Goal: Task Accomplishment & Management: Complete application form

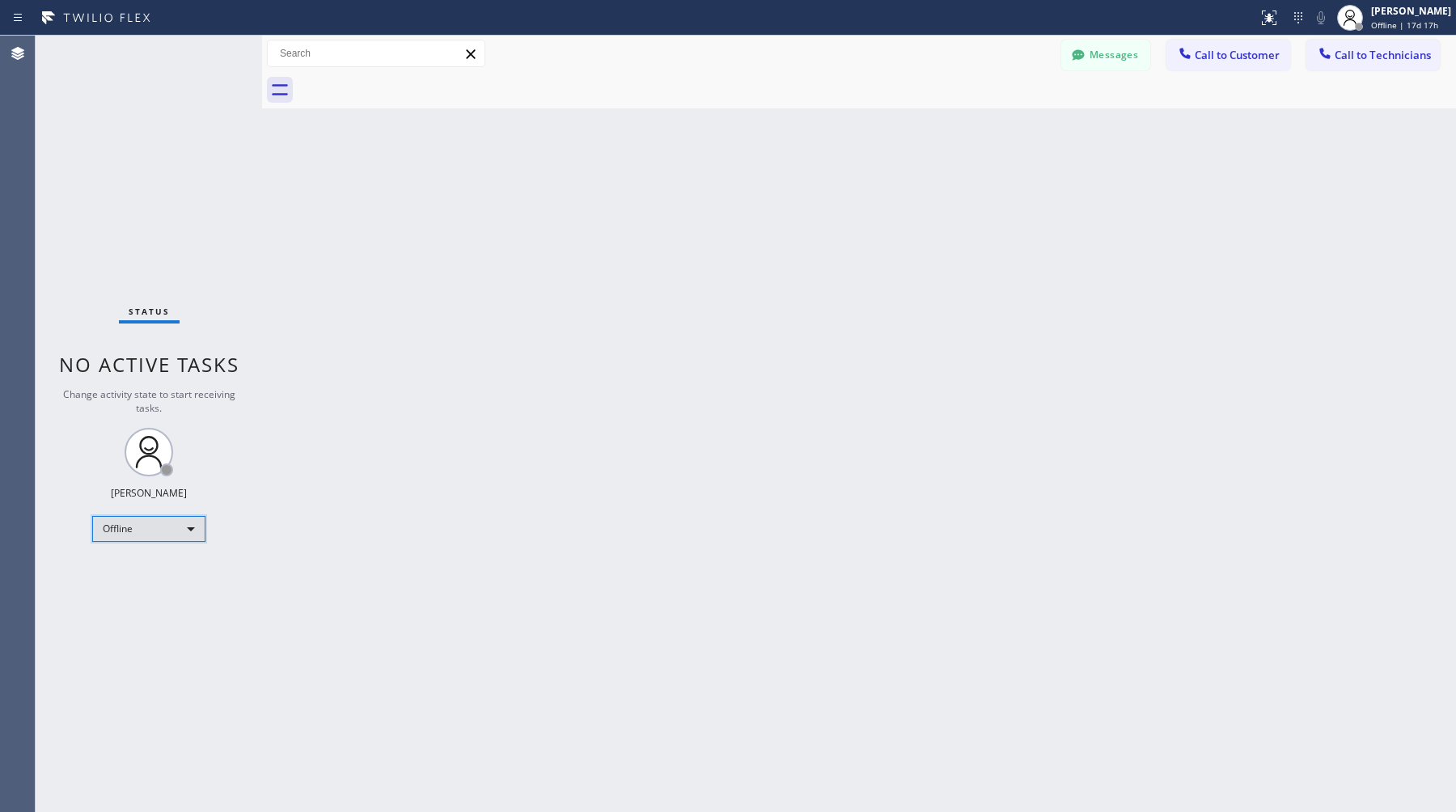
click at [148, 521] on div "Offline" at bounding box center [148, 529] width 113 height 26
click at [141, 568] on li "Available" at bounding box center [148, 571] width 110 height 19
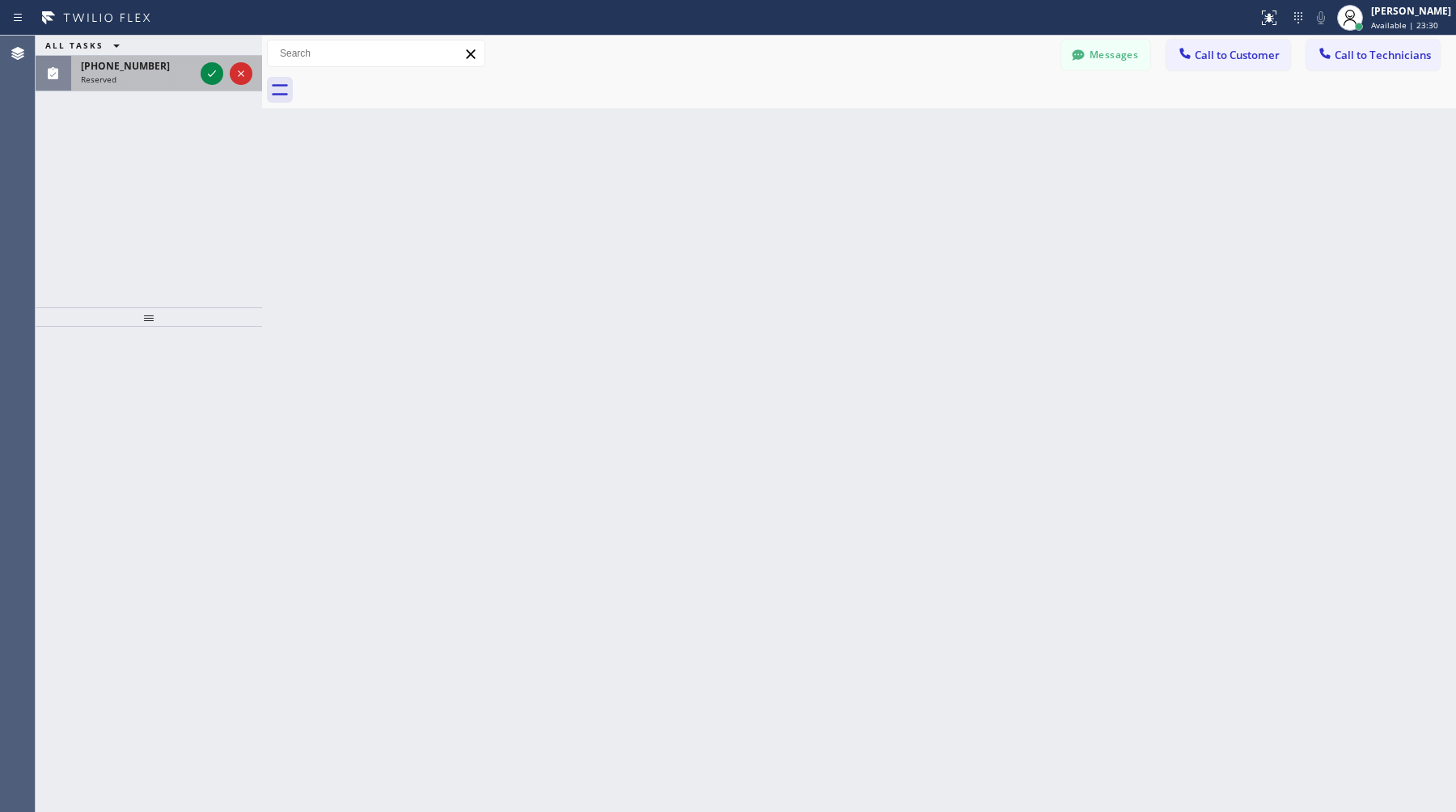
click at [142, 72] on div "(510) 213-6235 Reserved" at bounding box center [134, 73] width 126 height 35
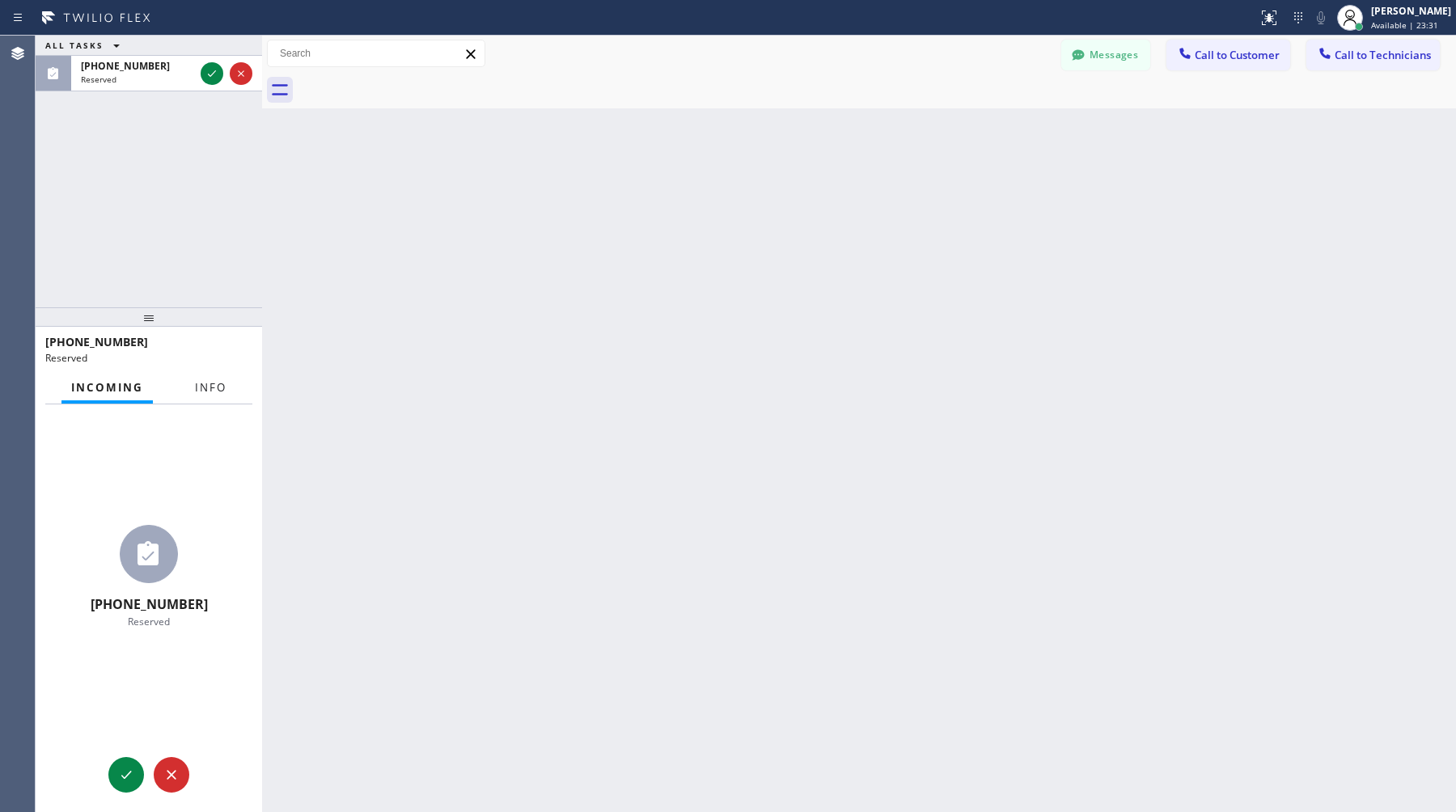
click at [206, 385] on span "Info" at bounding box center [211, 387] width 32 height 15
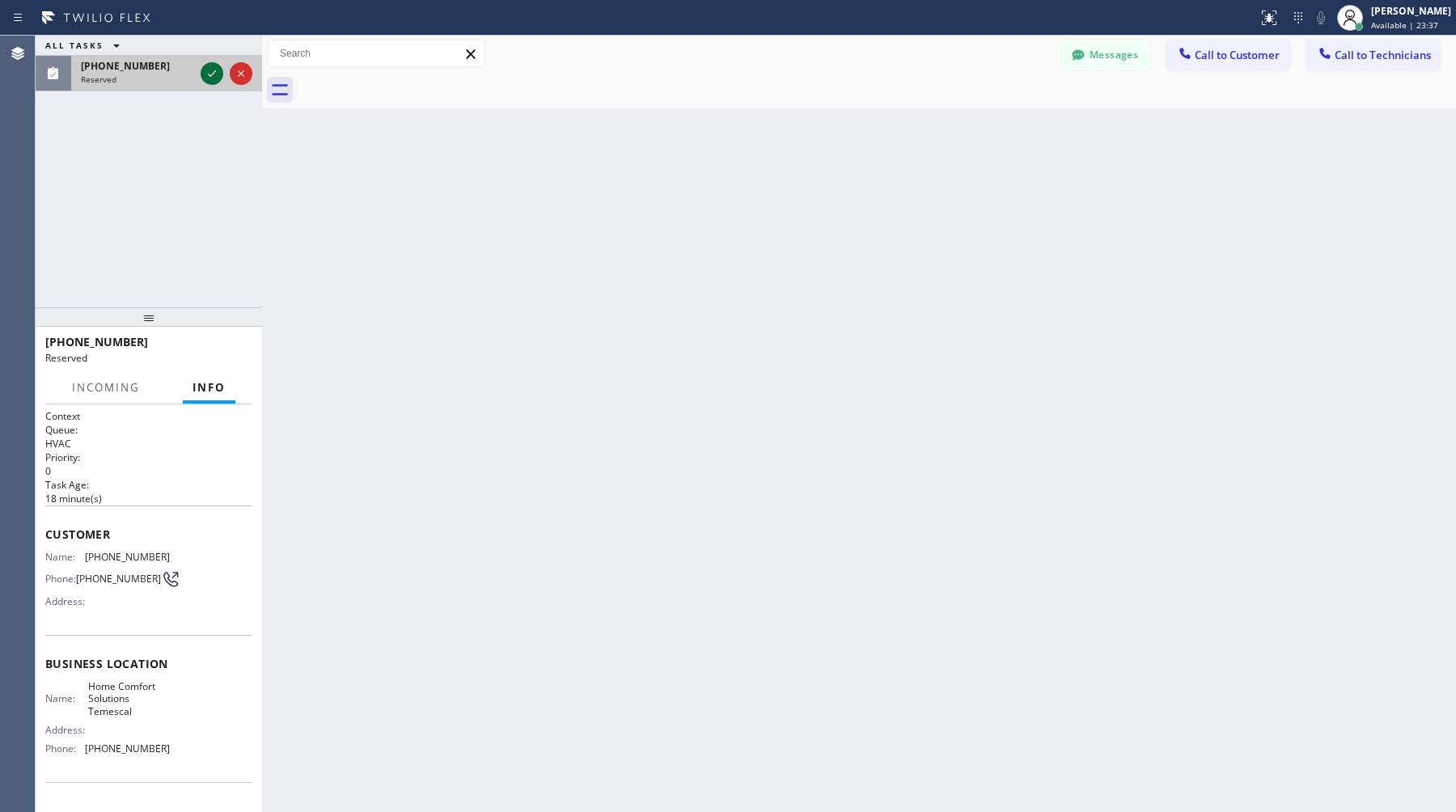
click at [218, 77] on icon at bounding box center [211, 73] width 19 height 19
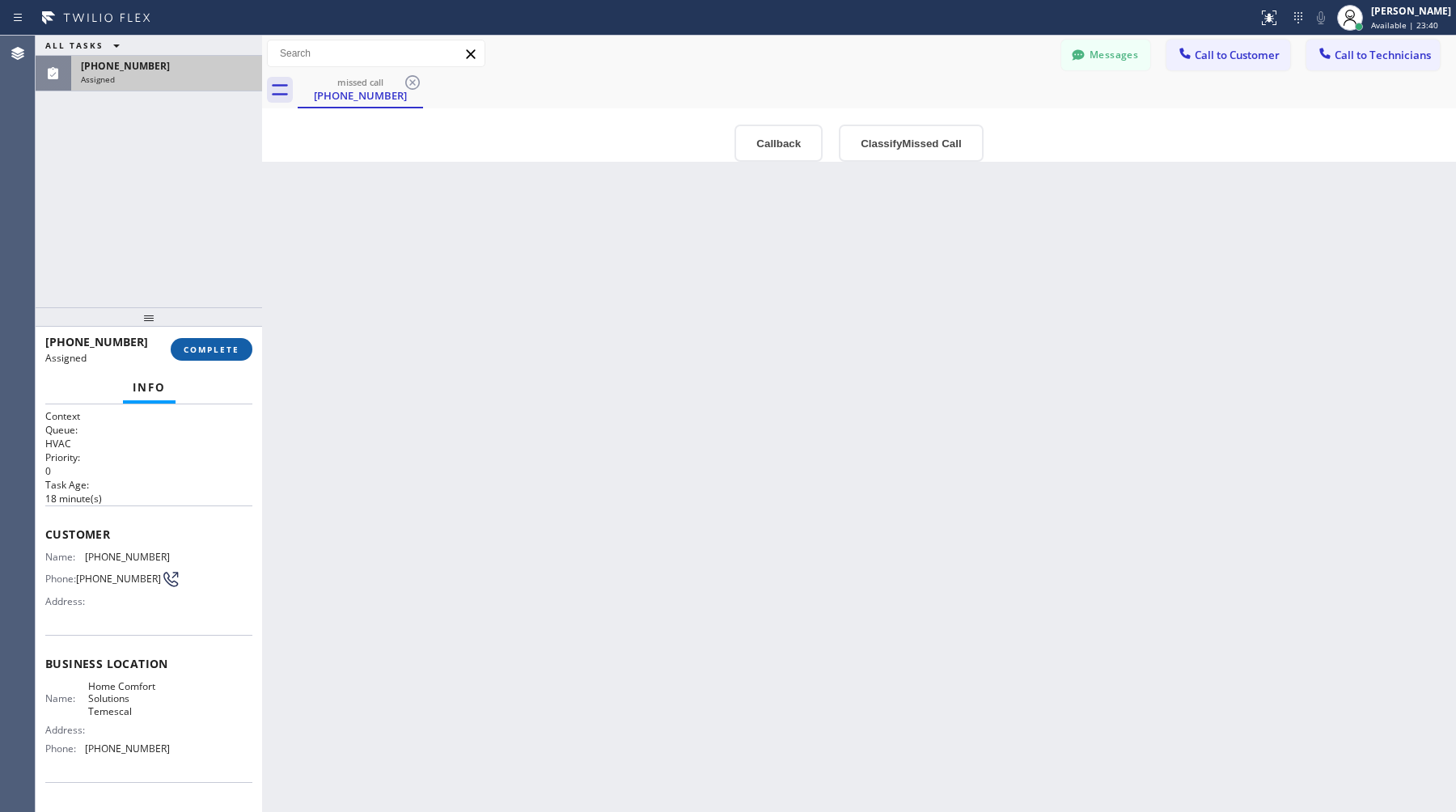
click at [232, 351] on span "COMPLETE" at bounding box center [211, 349] width 56 height 11
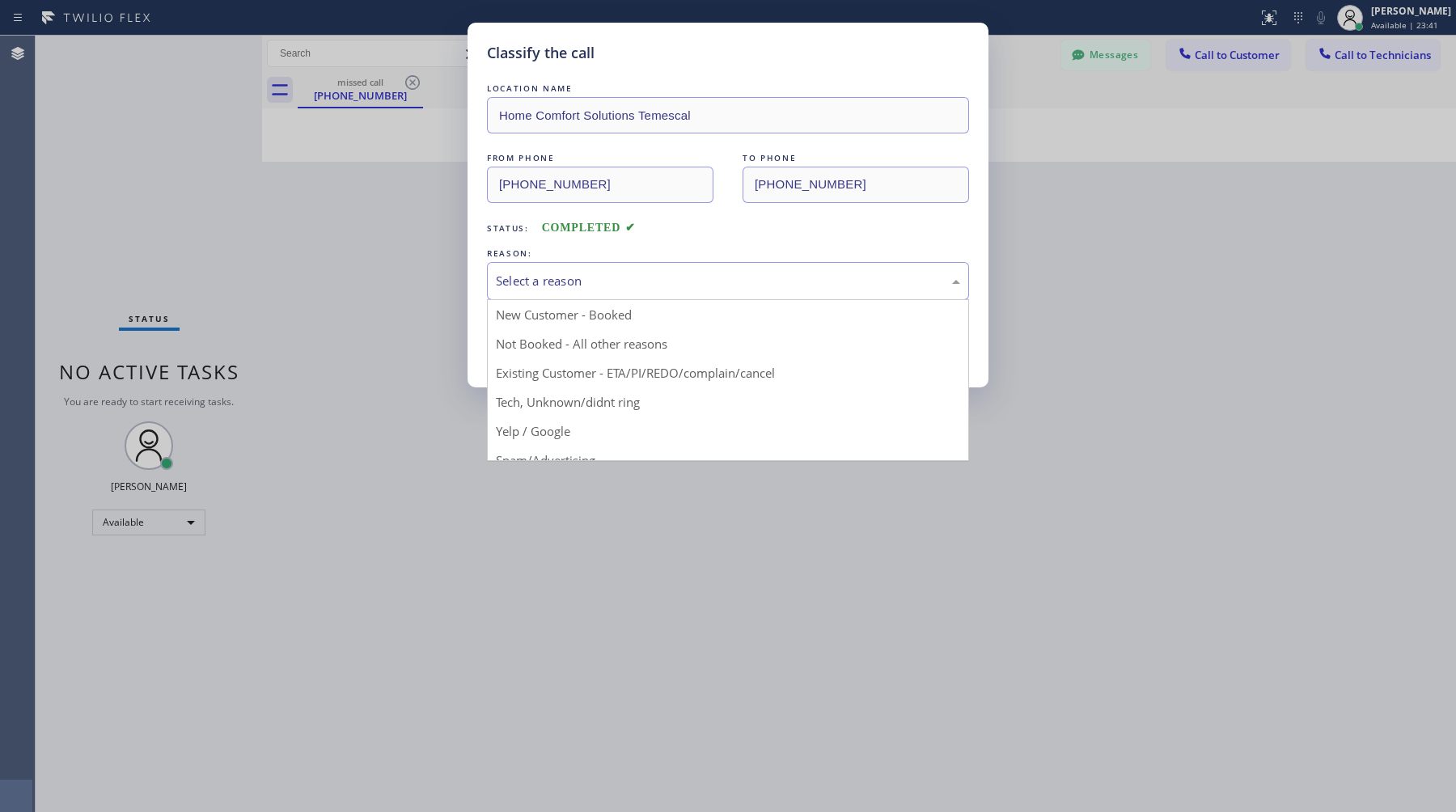
click at [633, 276] on div "Select a reason" at bounding box center [728, 281] width 464 height 19
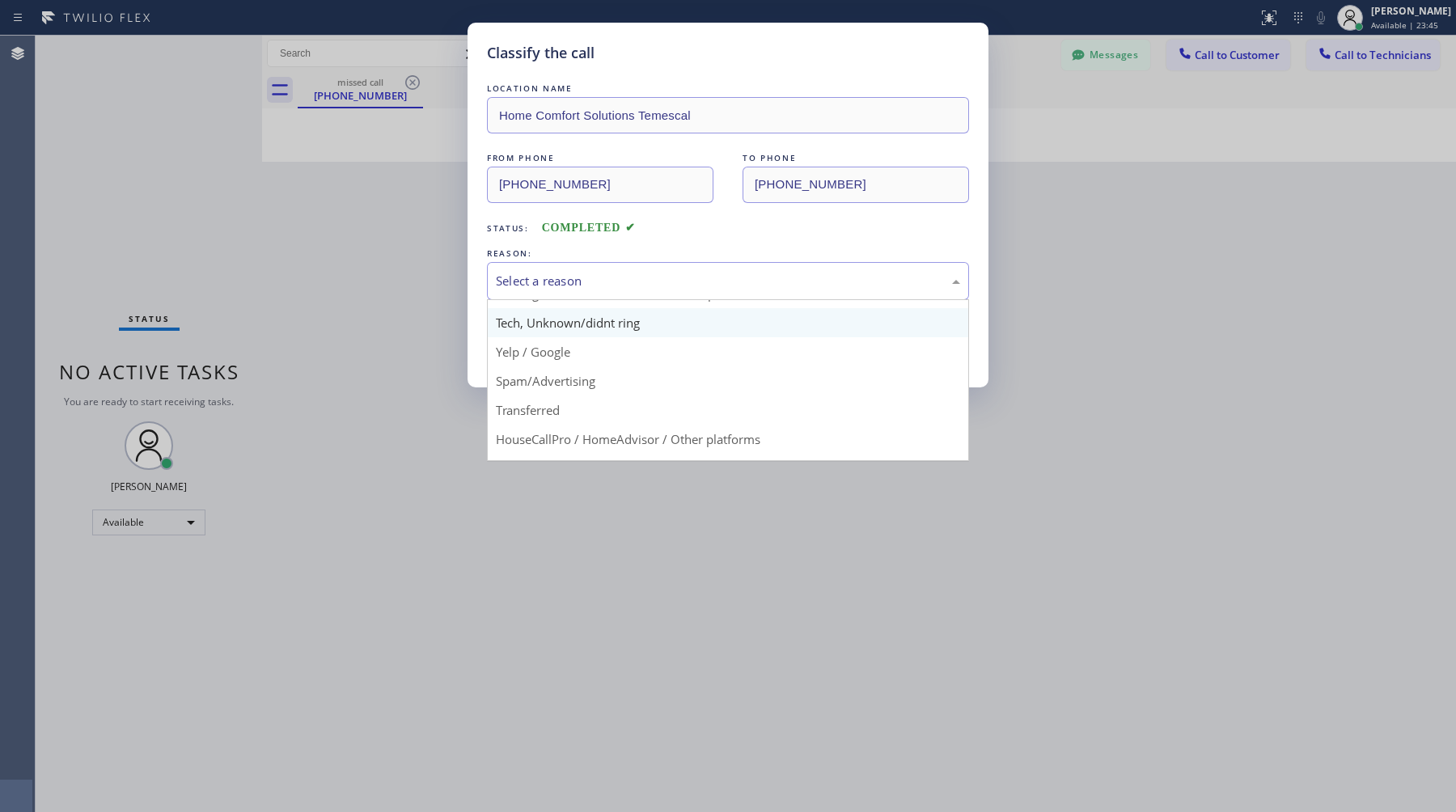
scroll to position [98, 0]
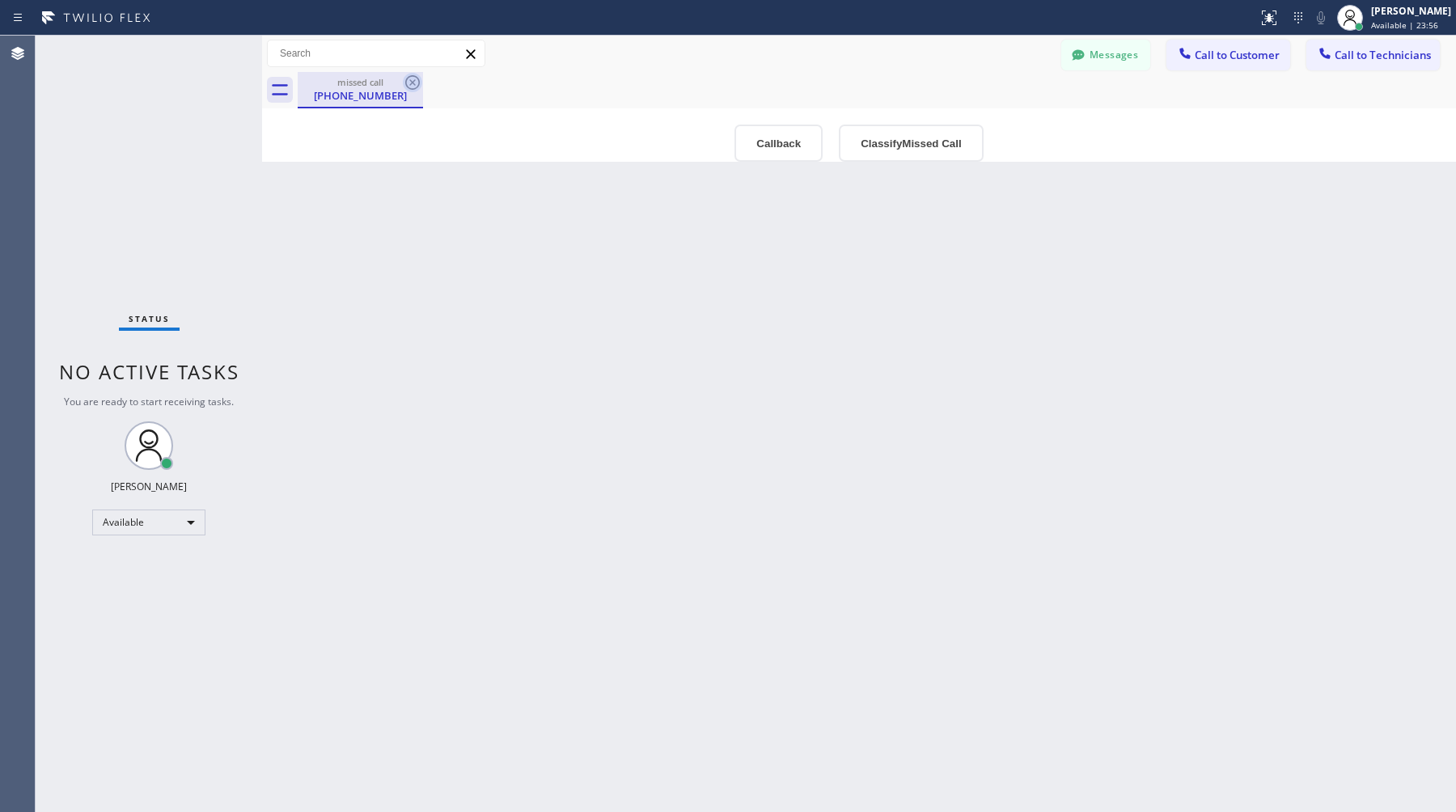
click at [416, 84] on icon at bounding box center [413, 82] width 19 height 19
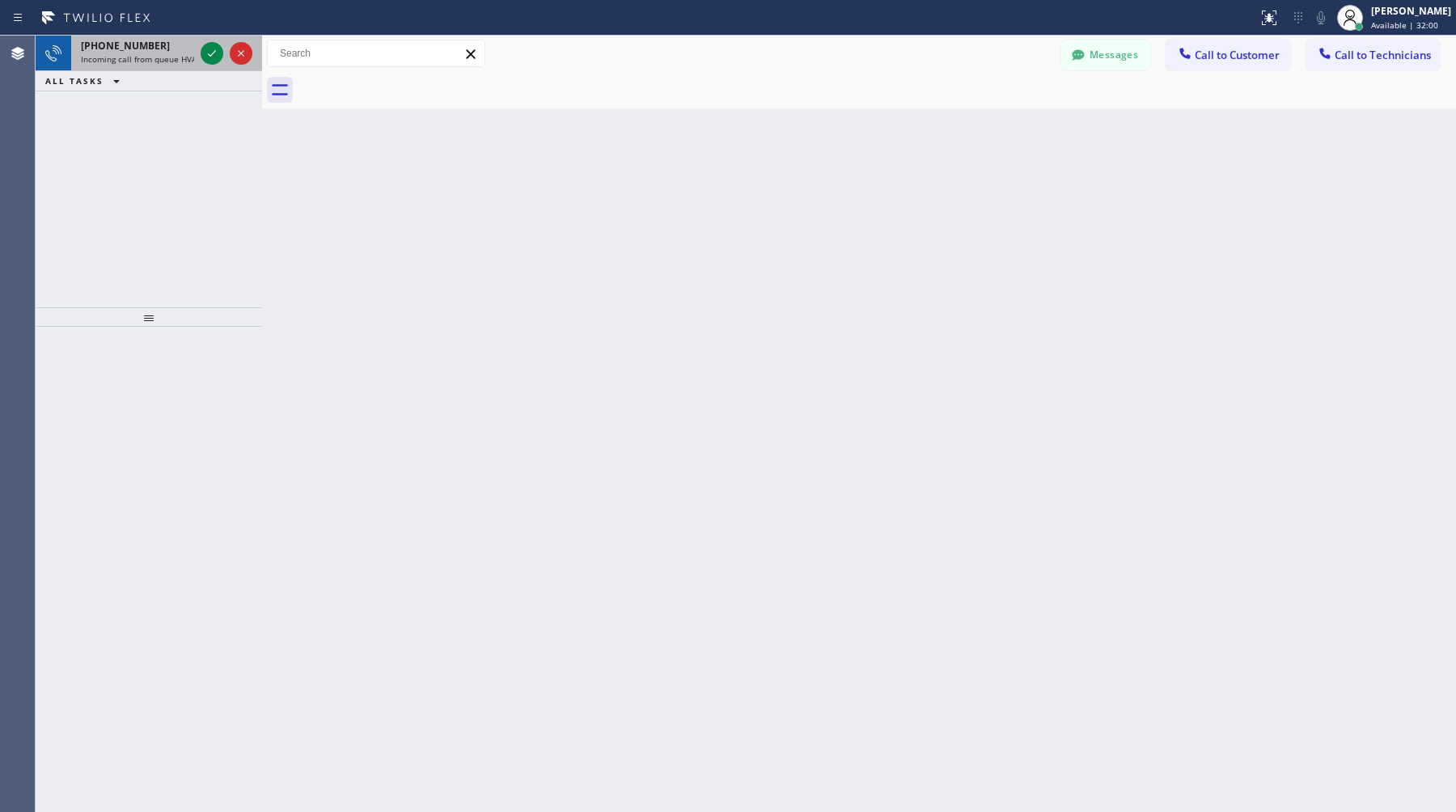
click at [132, 45] on span "+17602149182" at bounding box center [125, 46] width 89 height 14
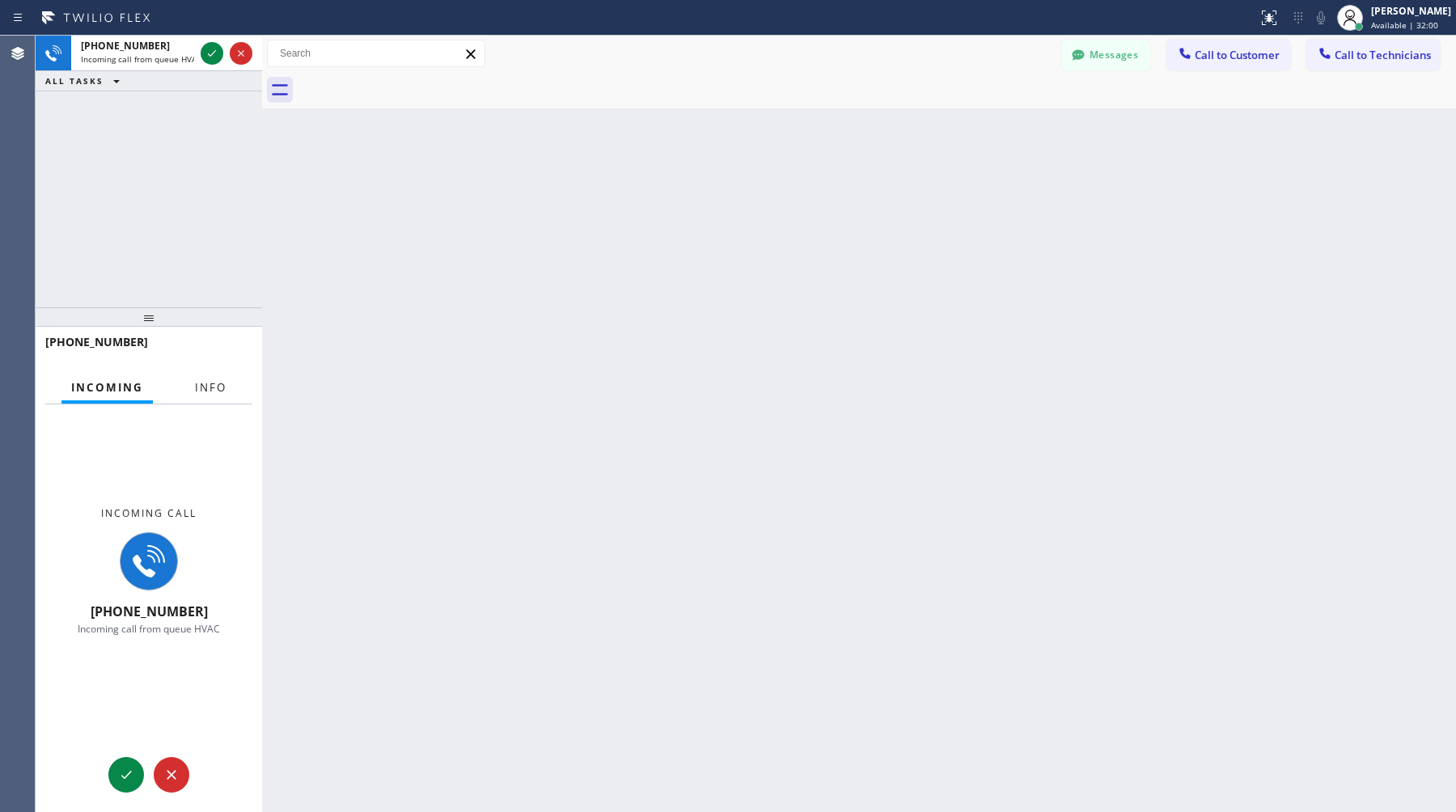
click at [219, 393] on span "Info" at bounding box center [211, 387] width 32 height 15
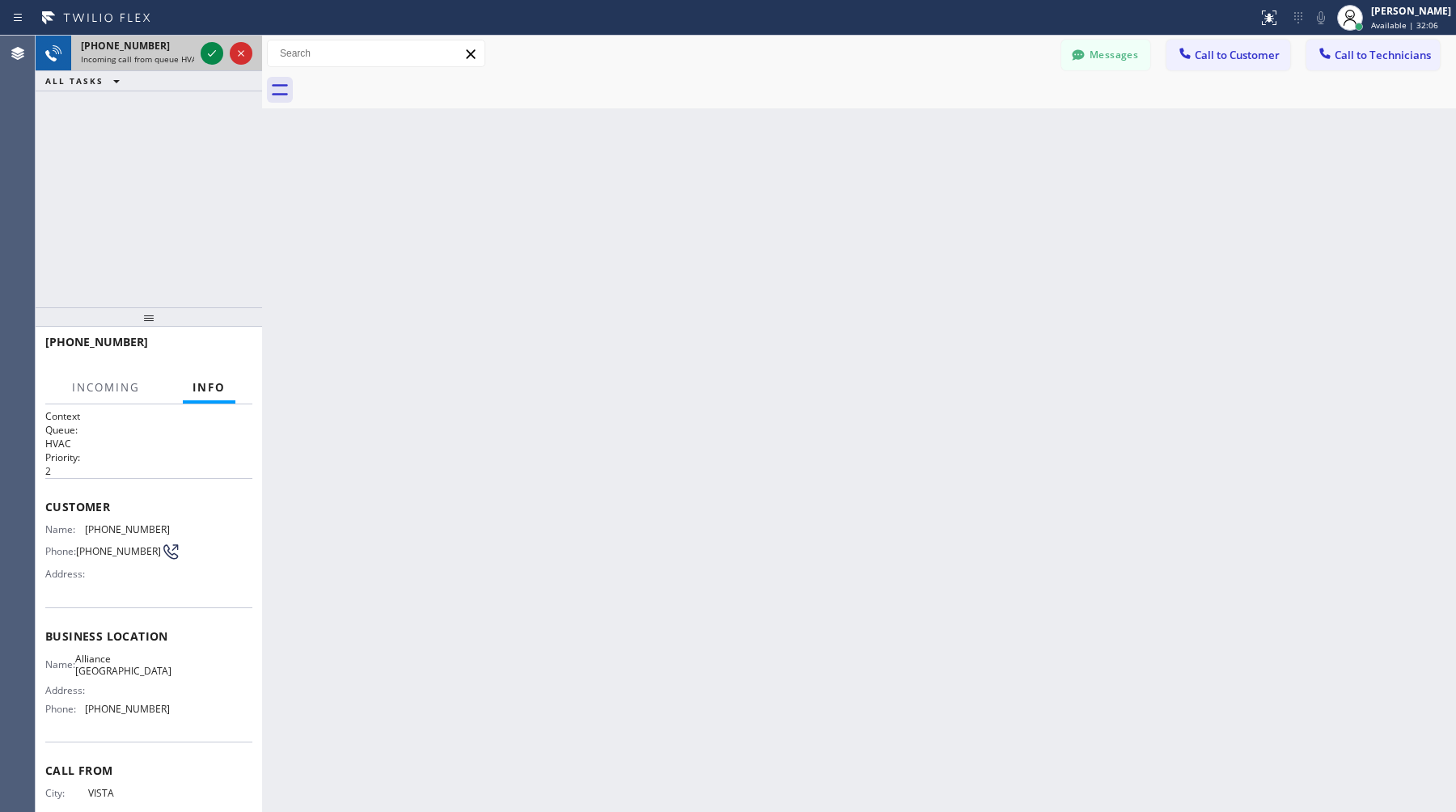
click at [162, 60] on span "Incoming call from queue HVAC" at bounding box center [142, 59] width 121 height 11
click at [211, 50] on icon at bounding box center [211, 54] width 19 height 19
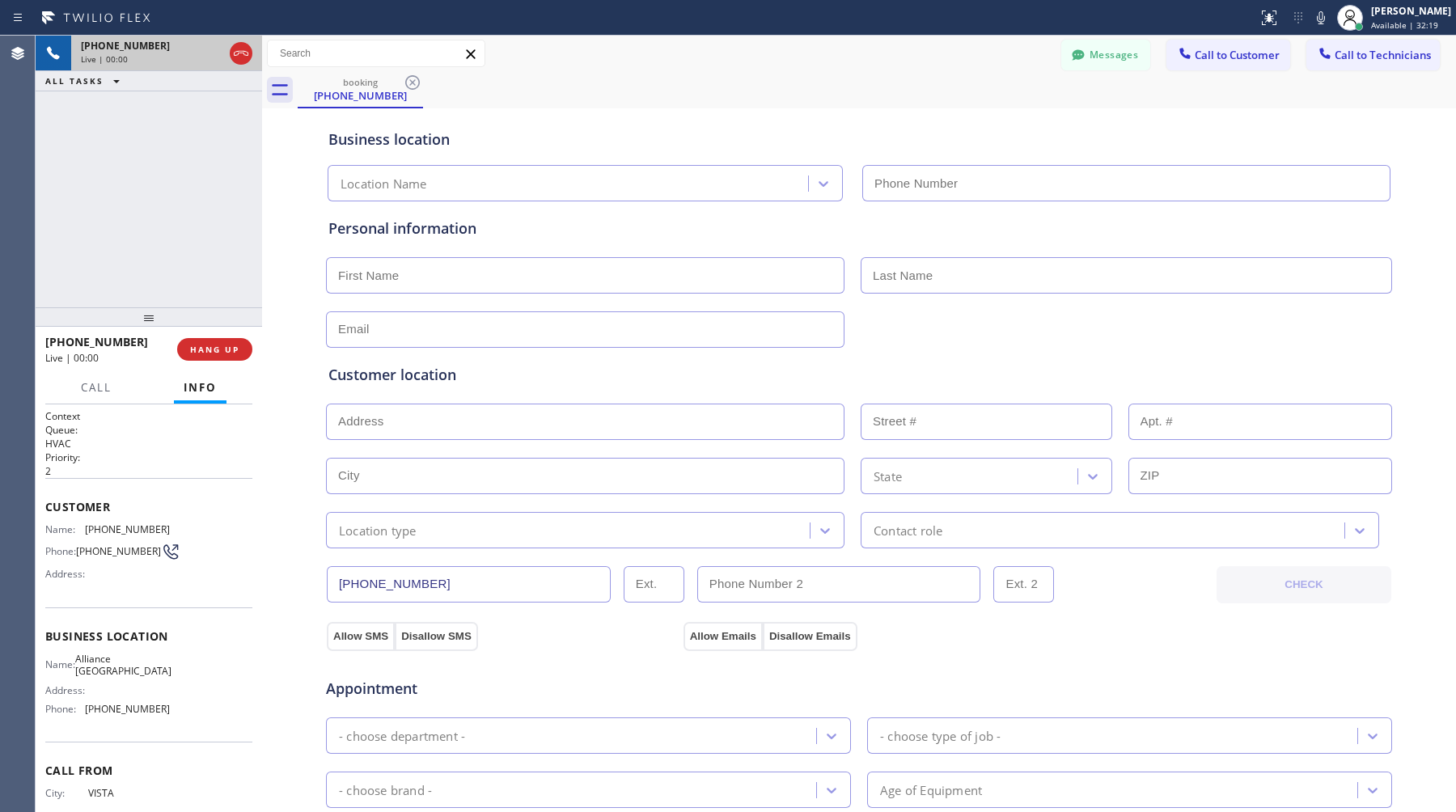
type input "(760) 452-3787"
click at [224, 354] on span "HANG UP" at bounding box center [214, 349] width 49 height 11
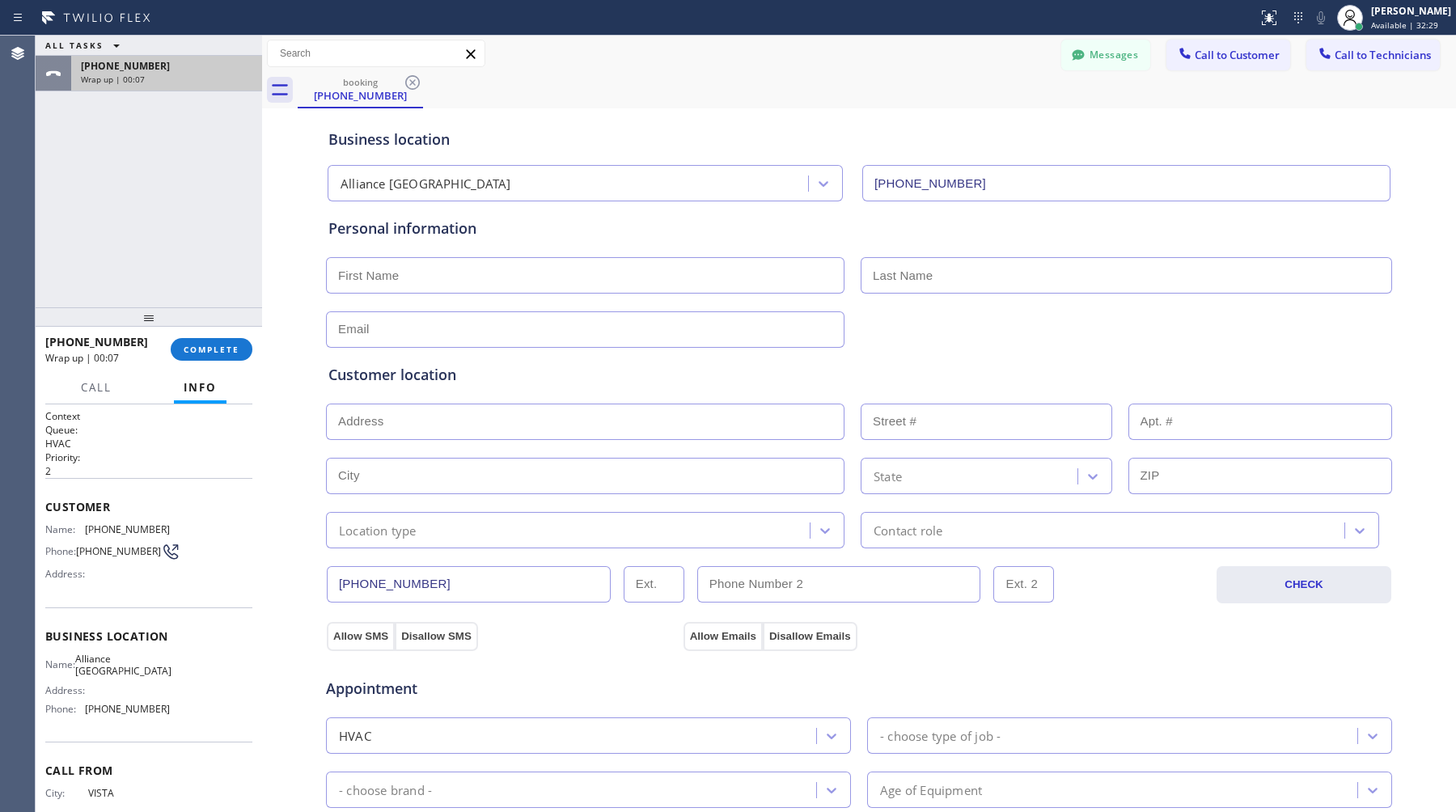
click at [146, 68] on span "+17602149182" at bounding box center [125, 66] width 89 height 14
click at [219, 347] on span "COMPLETE" at bounding box center [211, 349] width 56 height 11
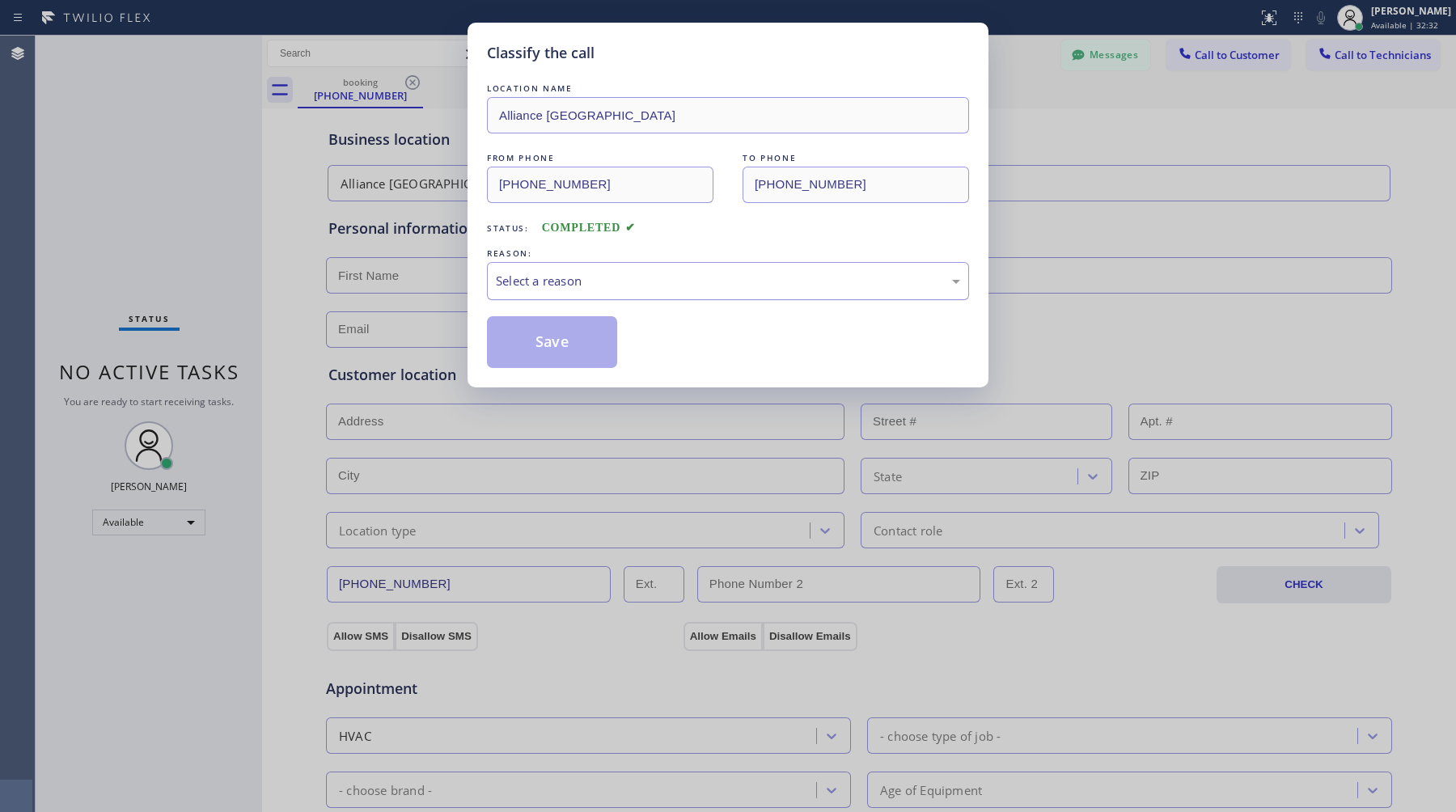
click at [692, 269] on div "Select a reason" at bounding box center [728, 281] width 482 height 38
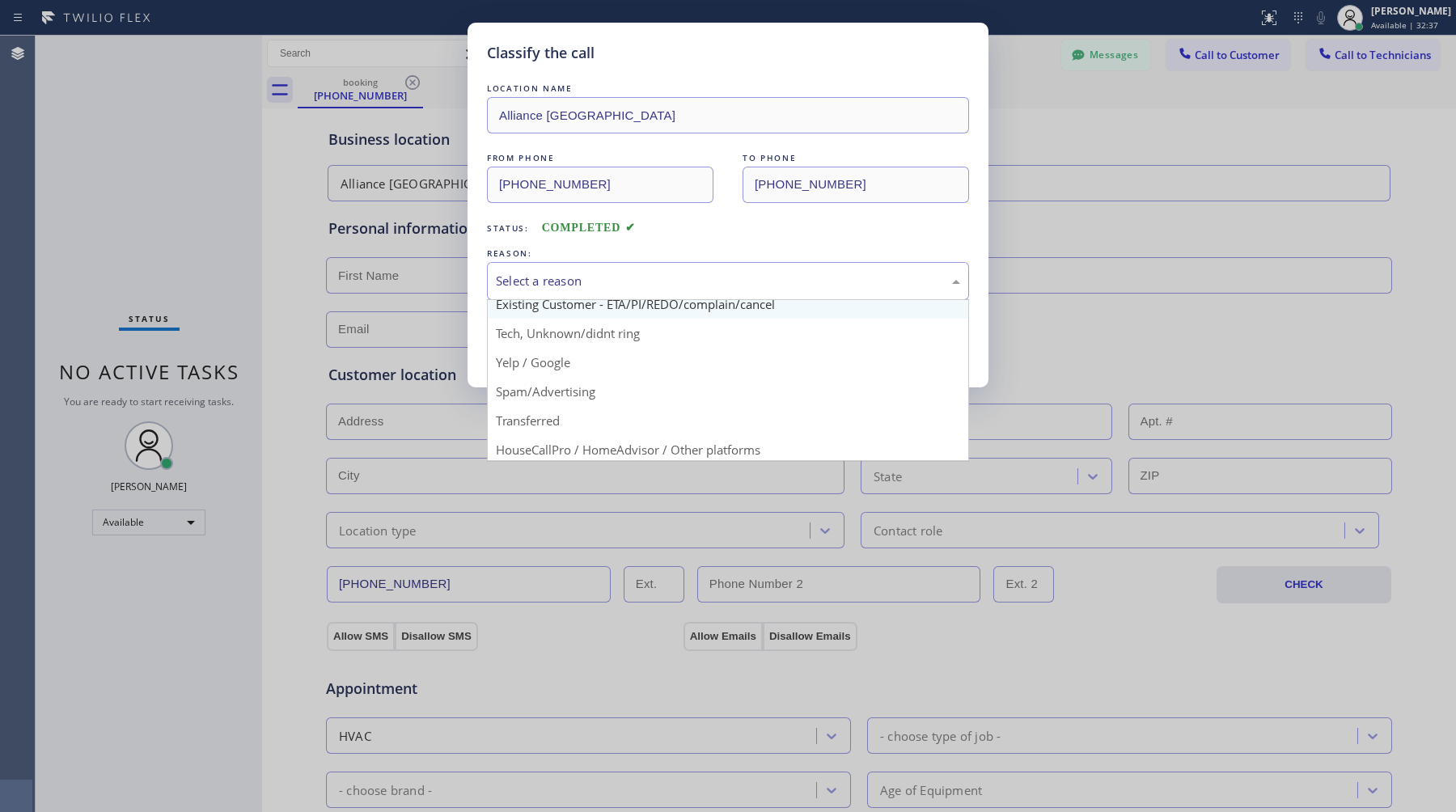
scroll to position [70, 0]
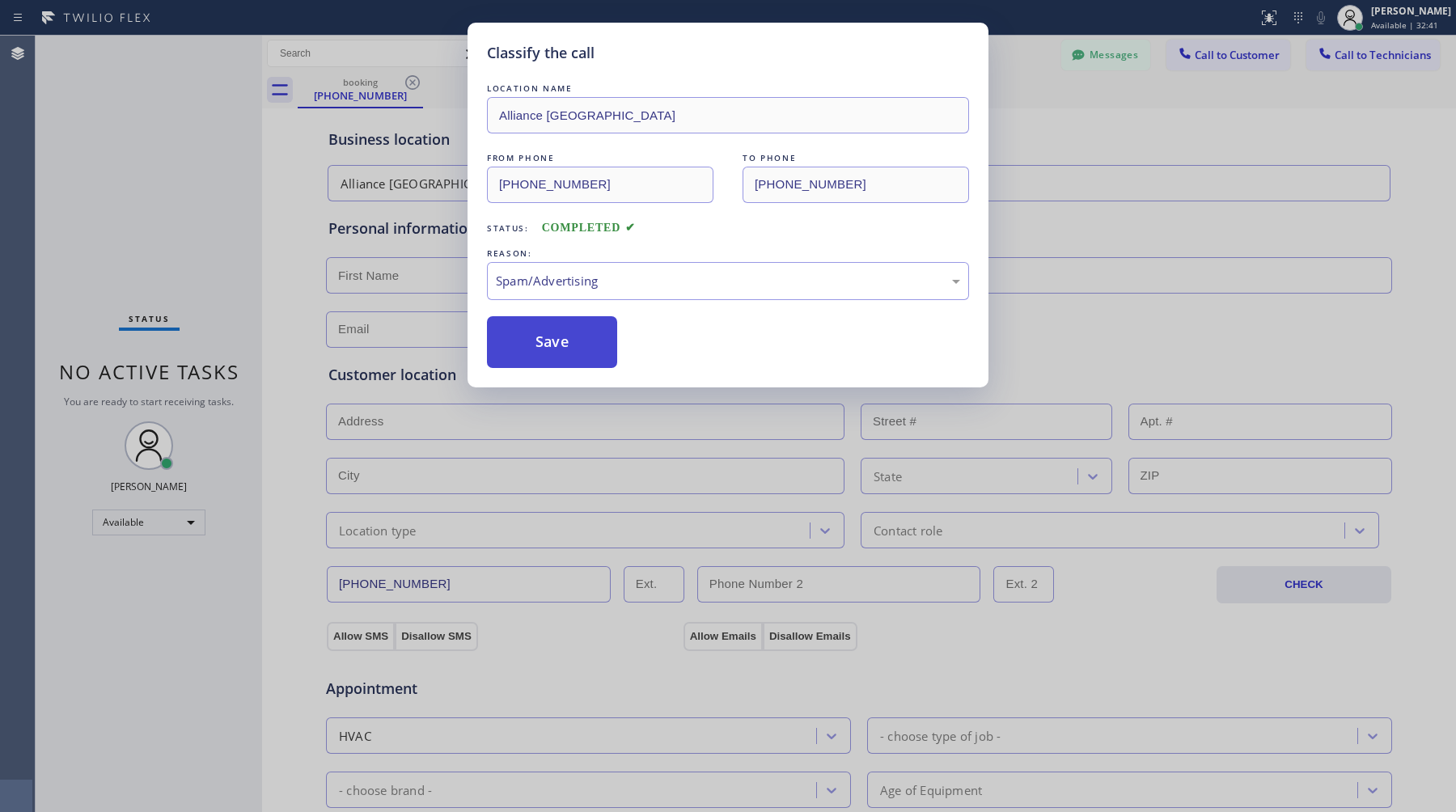
click at [594, 356] on button "Save" at bounding box center [552, 343] width 130 height 52
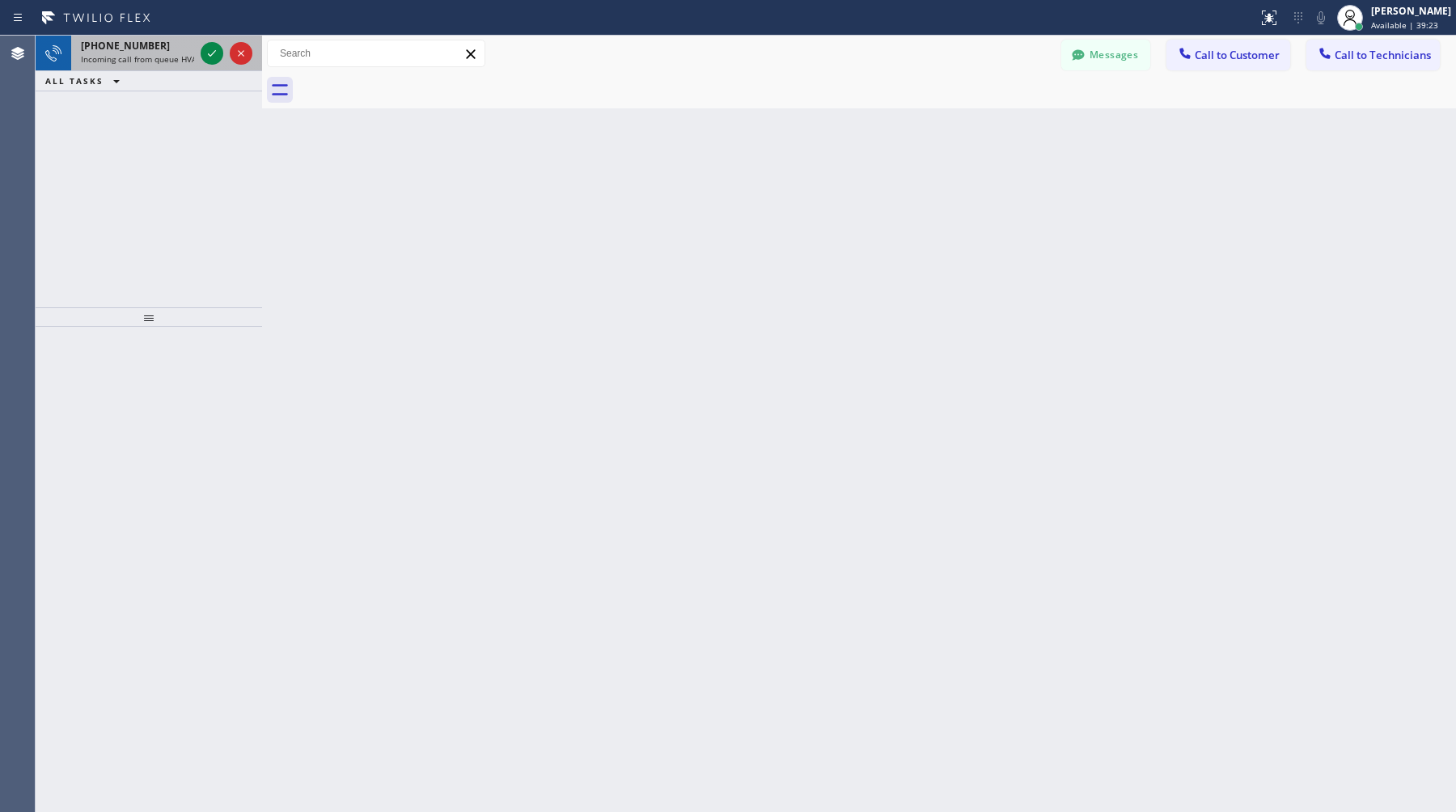
click at [117, 54] on span "Incoming call from queue HVAC" at bounding box center [142, 59] width 121 height 11
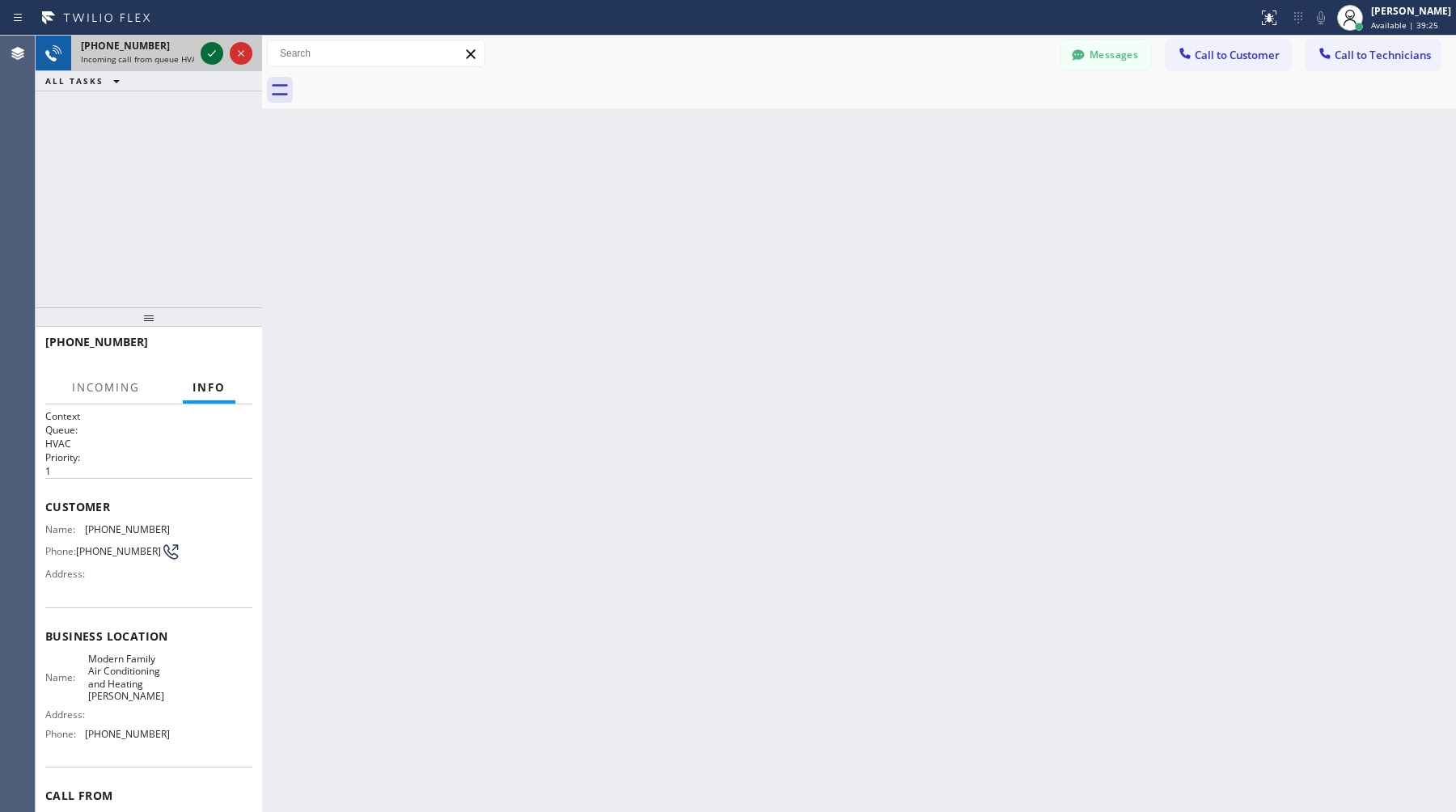
click at [218, 58] on icon at bounding box center [211, 54] width 19 height 19
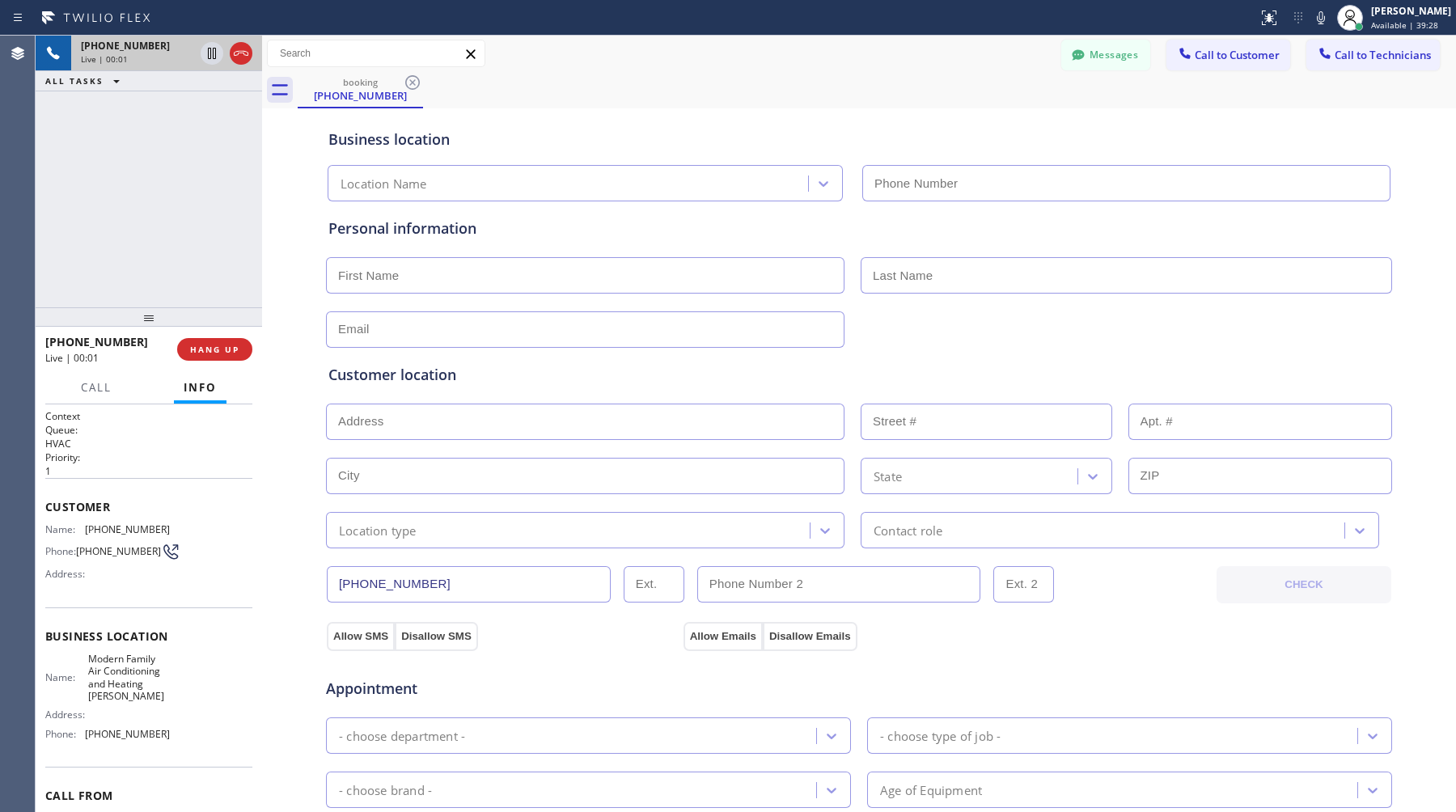
type input "[PHONE_NUMBER]"
click at [203, 235] on div "+17146555514 Live | 00:16 ALL TASKS ALL TASKS ACTIVE TASKS TASKS IN WRAP UP" at bounding box center [148, 171] width 226 height 272
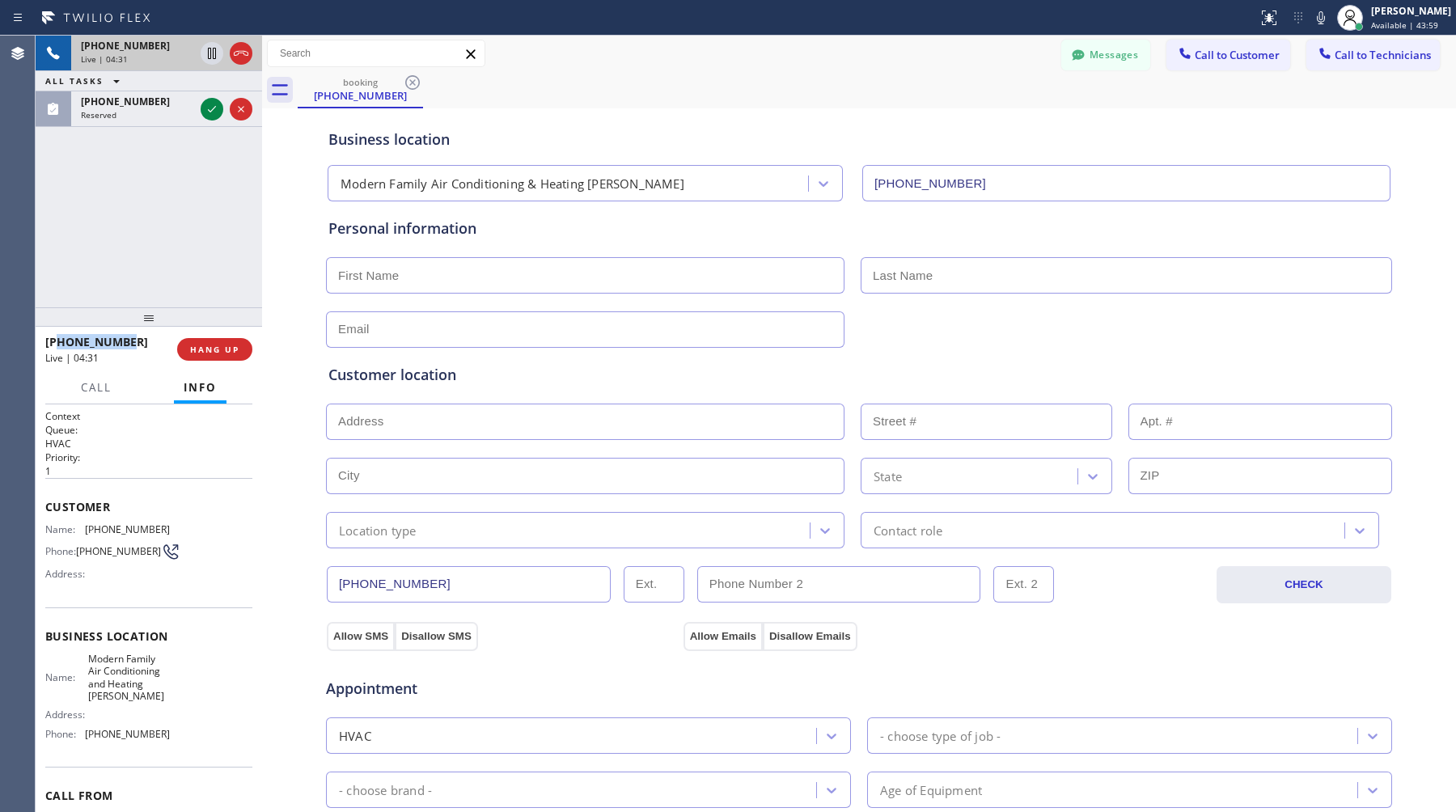
drag, startPoint x: 133, startPoint y: 342, endPoint x: 59, endPoint y: 343, distance: 74.0
click at [59, 343] on div "[PHONE_NUMBER]" at bounding box center [105, 342] width 121 height 16
copy span "7146555514"
click at [273, 274] on div "Business location Modern Family Air Conditioning & Heating Mira Monte (805) 519…" at bounding box center [859, 664] width 1186 height 1105
click at [227, 354] on span "HANG UP" at bounding box center [214, 349] width 49 height 11
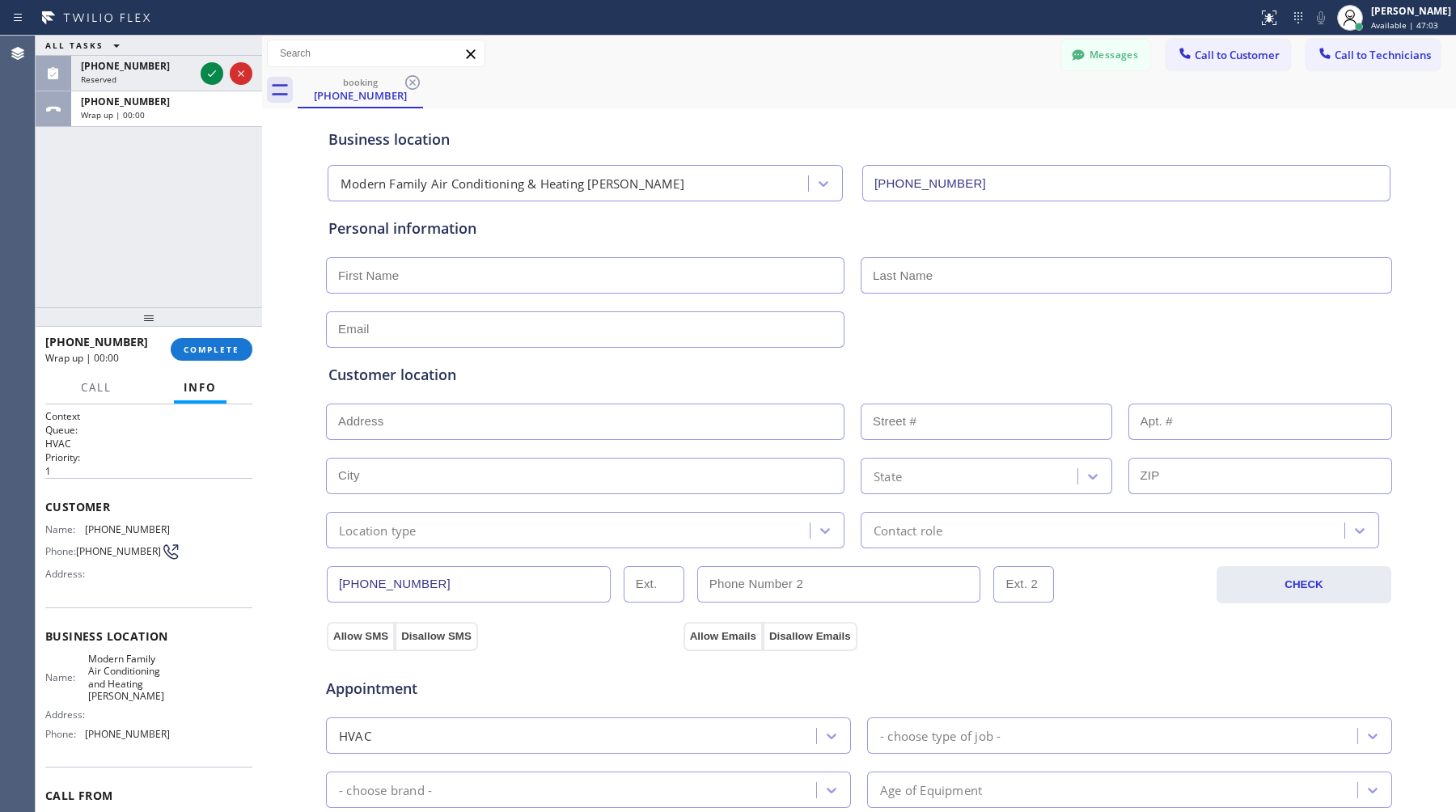
click at [51, 223] on div "ALL TASKS ALL TASKS ACTIVE TASKS TASKS IN WRAP UP (215) 218-0048 Reserved +1714…" at bounding box center [148, 171] width 226 height 272
click at [231, 330] on div "+17146555514 Wrap up | 00:01 COMPLETE" at bounding box center [148, 349] width 207 height 42
click at [231, 337] on div "+17146555514 Wrap up | 00:01 COMPLETE" at bounding box center [148, 349] width 207 height 42
click at [231, 337] on div "+17146555514 Wrap up | 00:02 COMPLETE" at bounding box center [148, 349] width 207 height 42
click at [228, 346] on span "COMPLETE" at bounding box center [211, 349] width 56 height 11
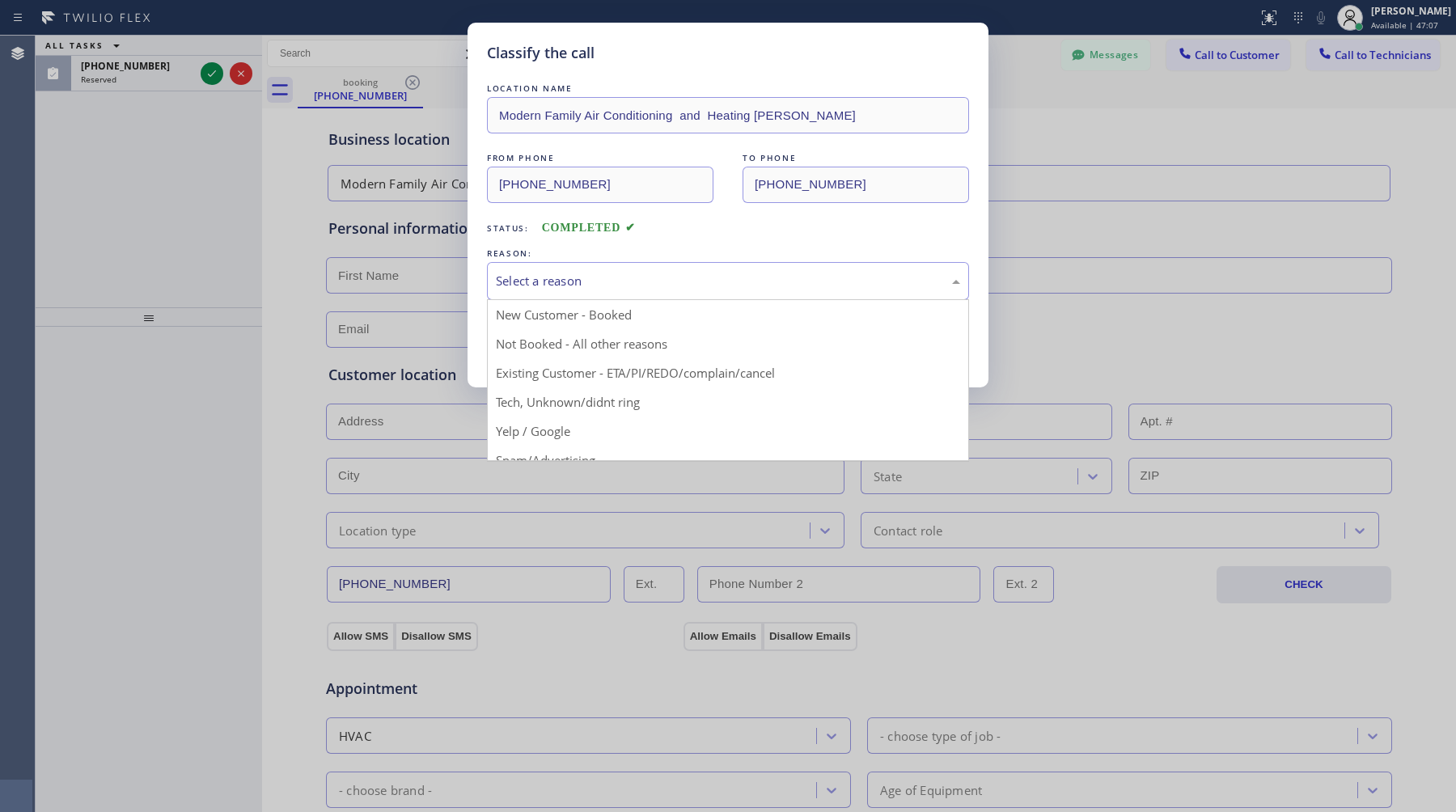
click at [709, 300] on div "Select a reason New Customer - Booked Not Booked - All other reasons Existing C…" at bounding box center [728, 281] width 482 height 38
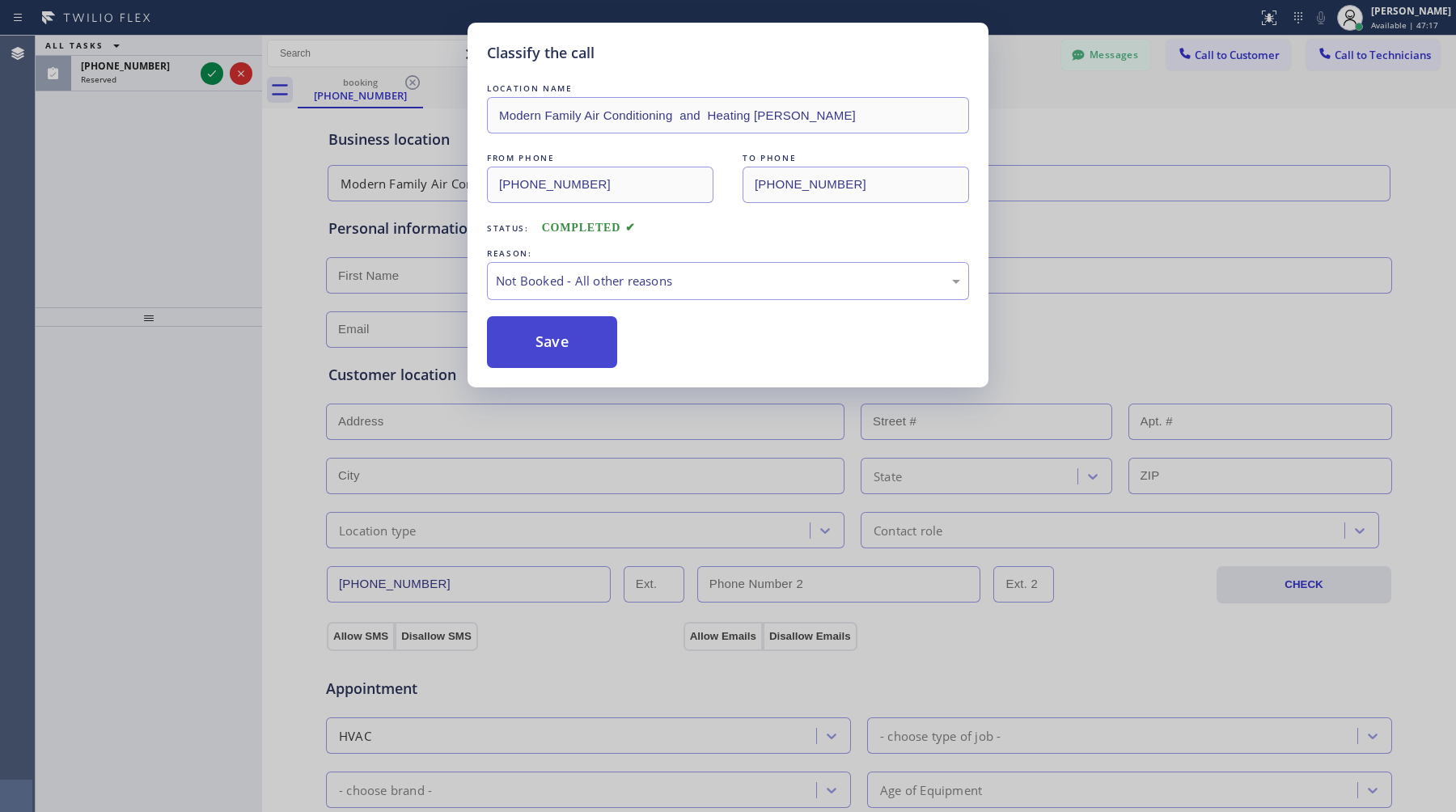
click at [603, 345] on button "Save" at bounding box center [552, 343] width 130 height 52
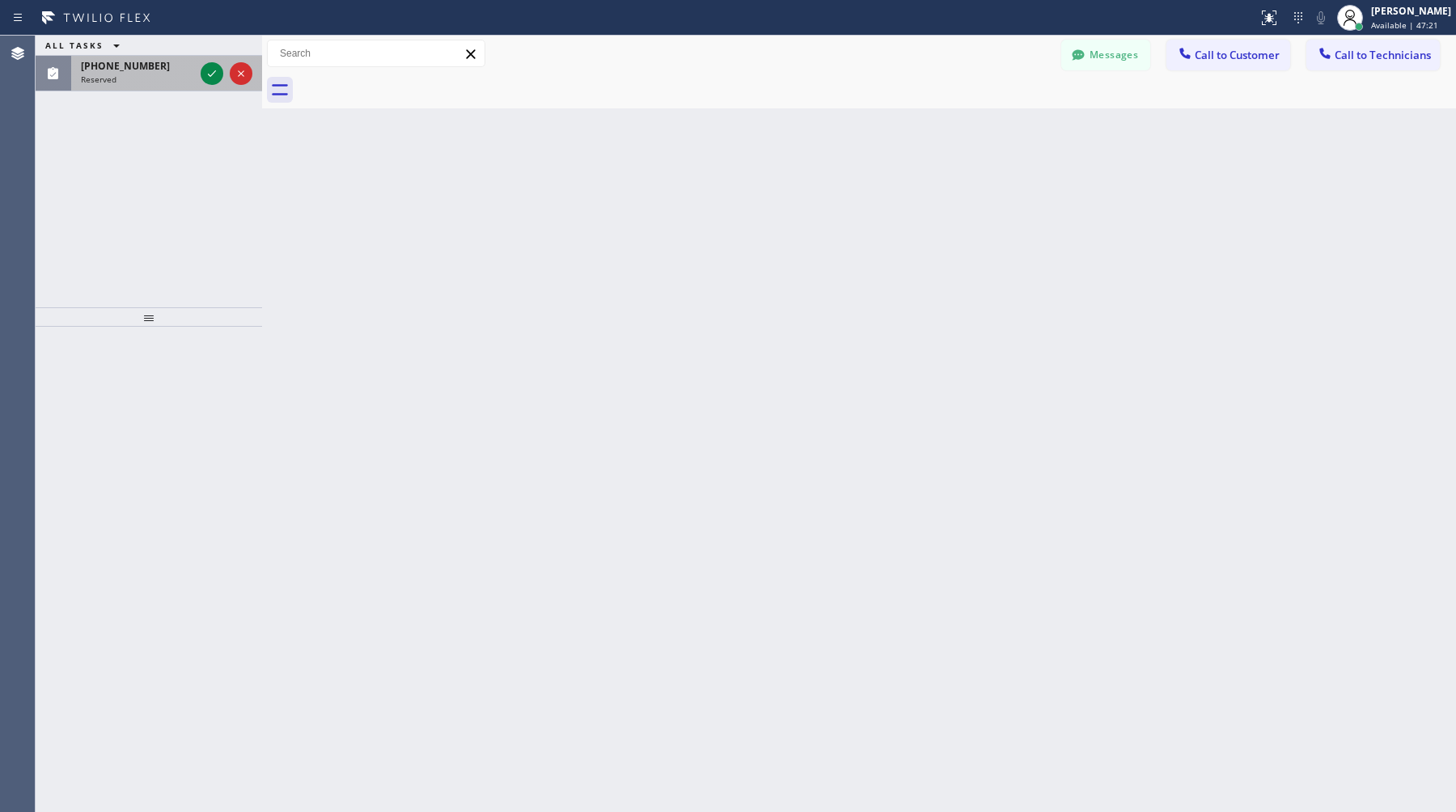
click at [139, 67] on span "(215) 218-0048" at bounding box center [125, 66] width 89 height 14
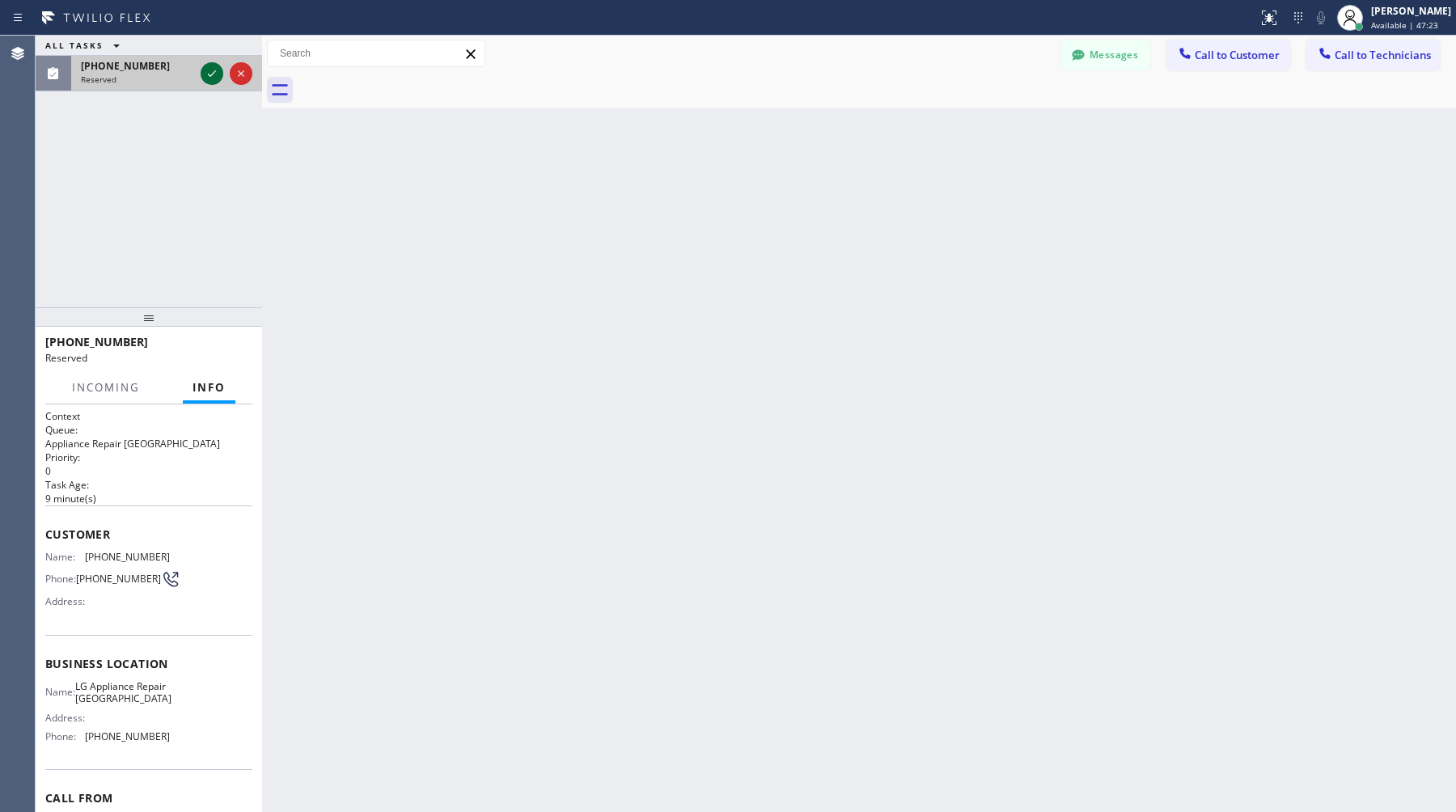
click at [218, 66] on icon at bounding box center [211, 73] width 19 height 19
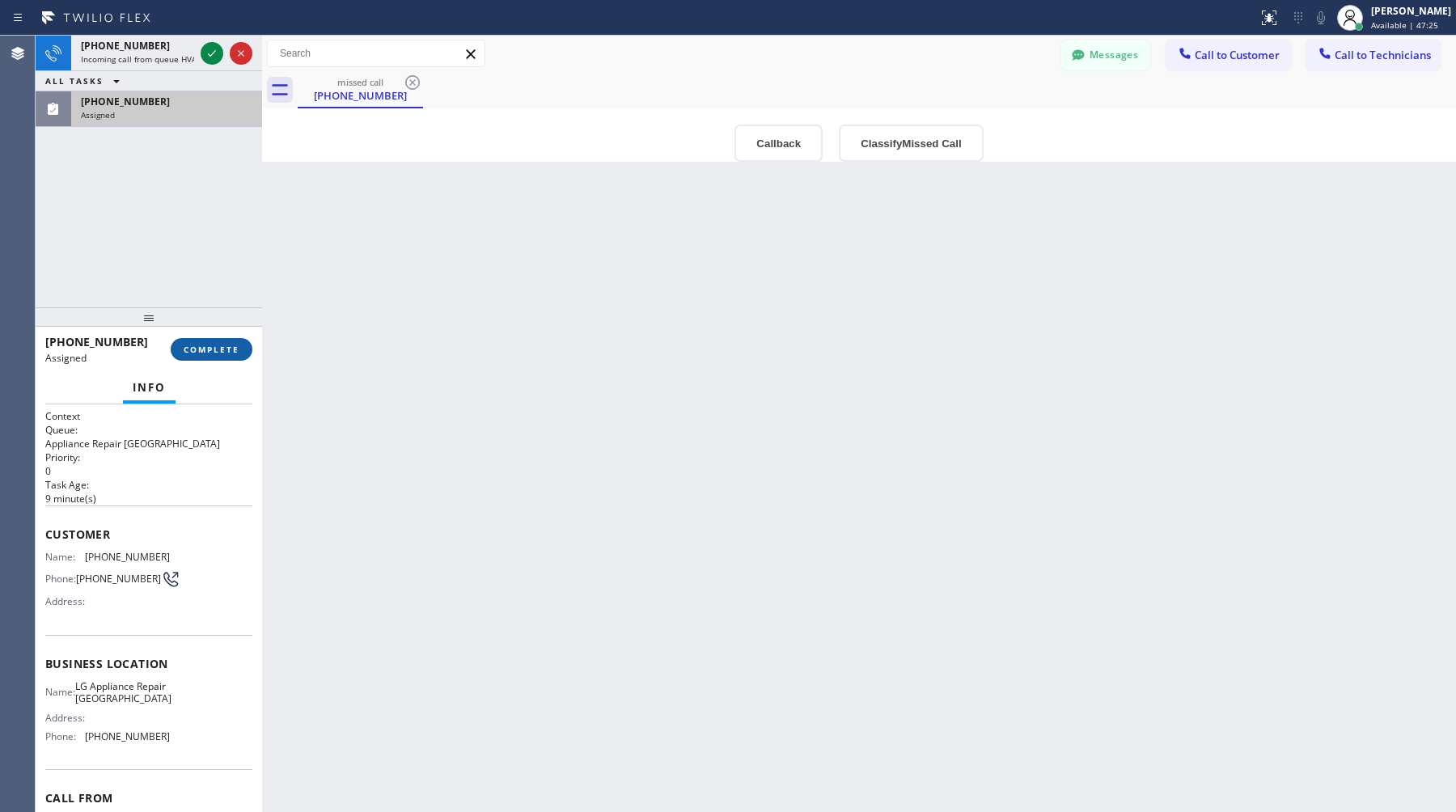
click at [218, 349] on span "COMPLETE" at bounding box center [211, 349] width 56 height 11
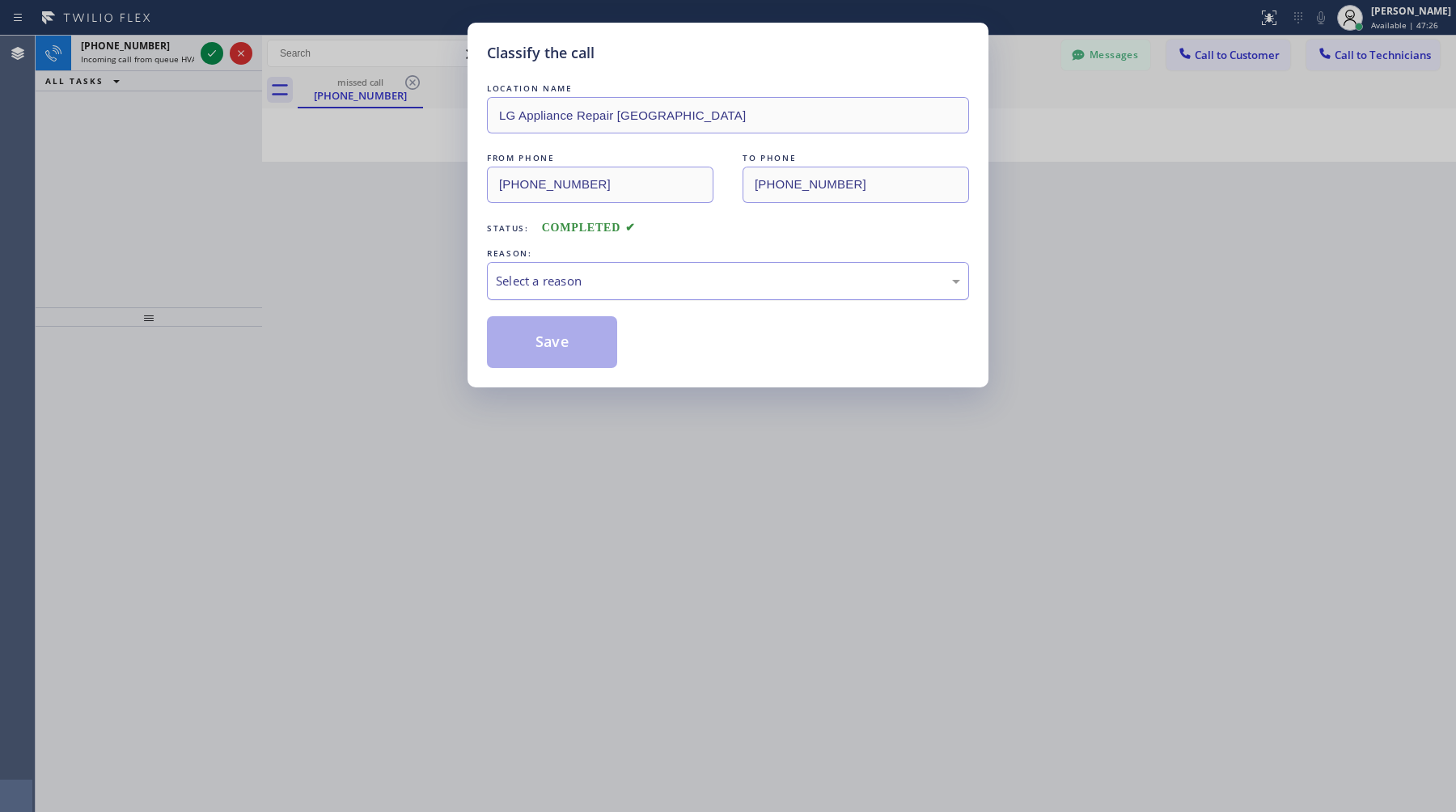
click at [625, 280] on div "Select a reason" at bounding box center [728, 281] width 464 height 19
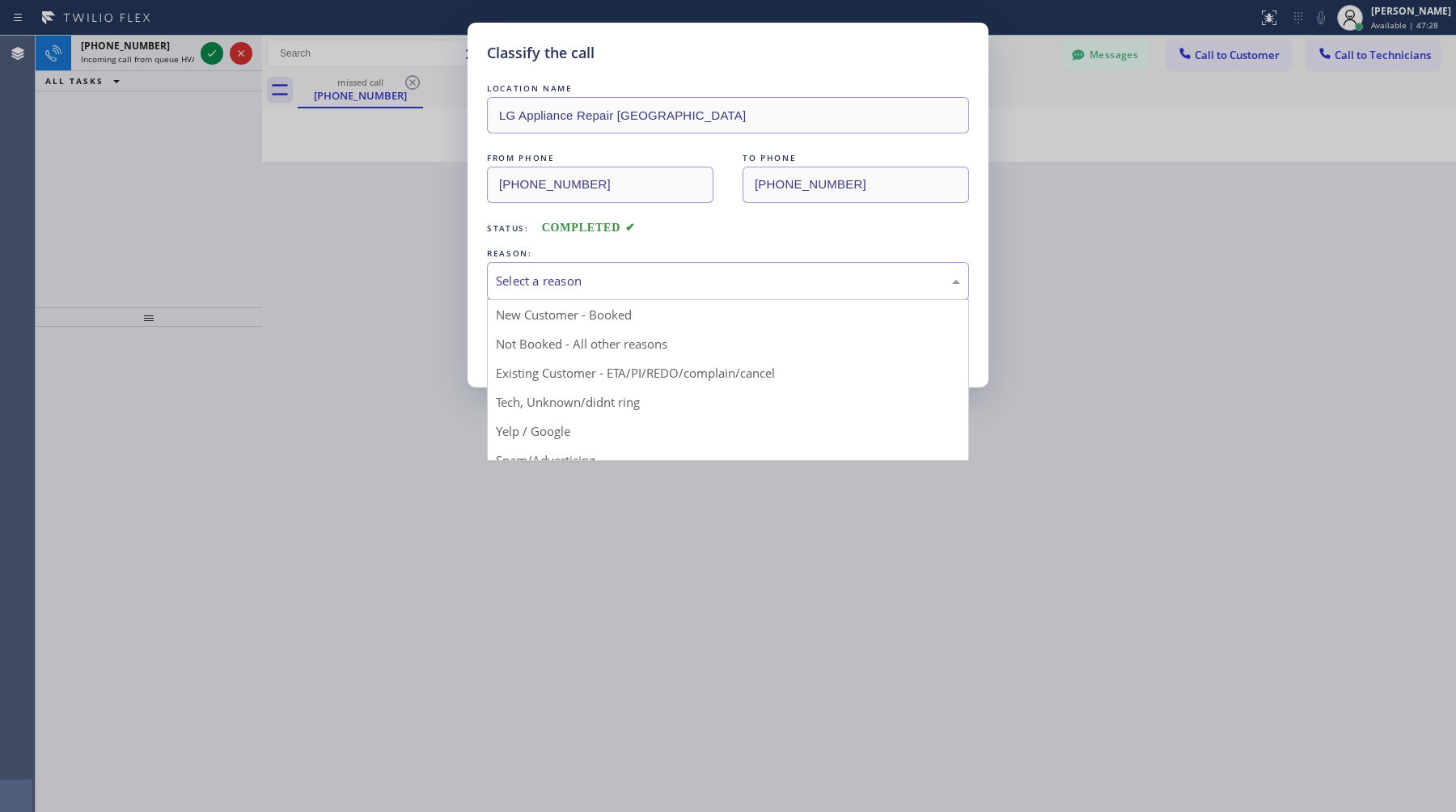
click at [1071, 157] on div "Classify the call LOCATION NAME LG Appliance Repair Philadelphia FROM PHONE (21…" at bounding box center [728, 406] width 1456 height 812
click at [634, 292] on div "Select a reason" at bounding box center [728, 281] width 482 height 38
click at [142, 66] on div "Classify the call LOCATION NAME LG Appliance Repair Philadelphia FROM PHONE (21…" at bounding box center [728, 406] width 1456 height 812
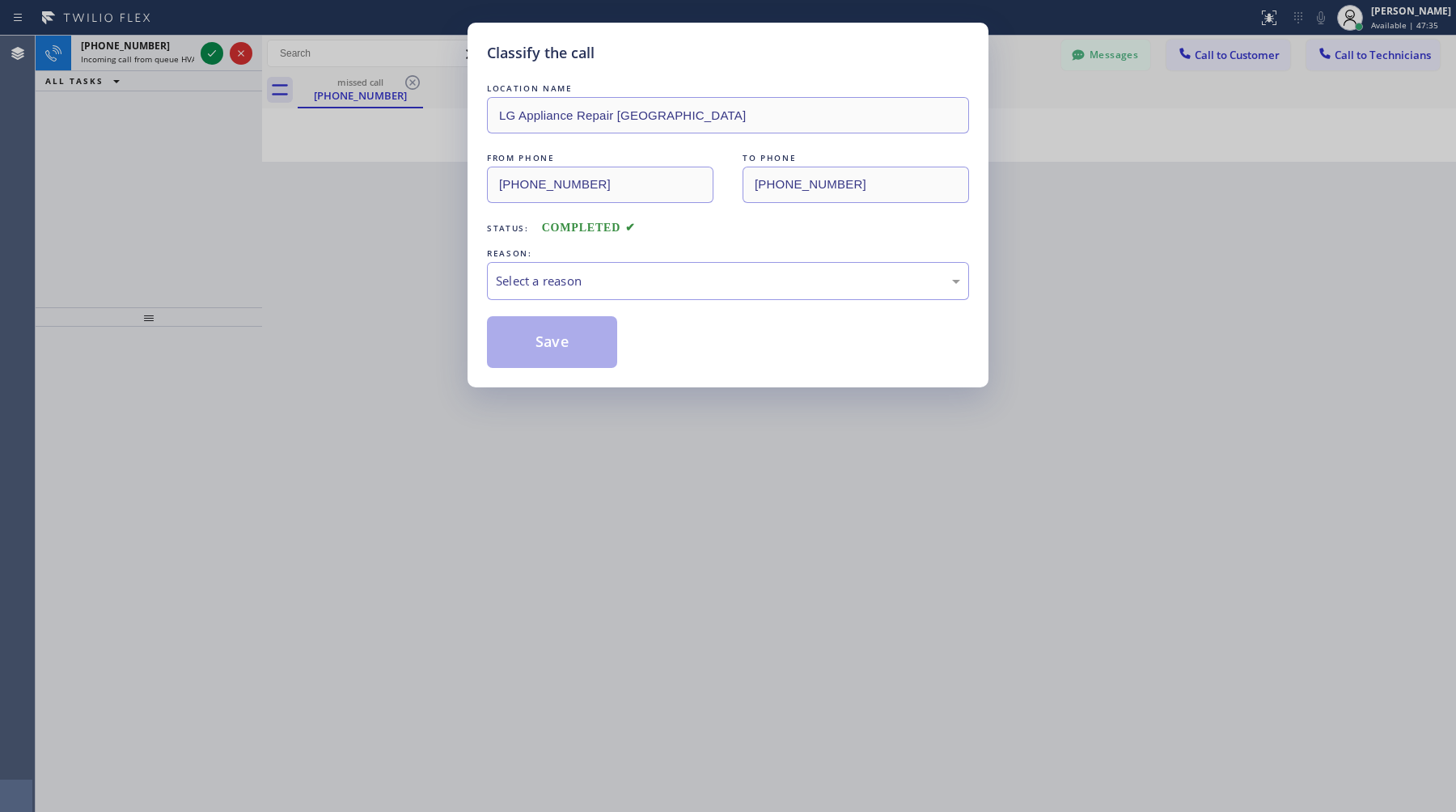
click at [142, 62] on div "Classify the call LOCATION NAME LG Appliance Repair Philadelphia FROM PHONE (21…" at bounding box center [728, 406] width 1456 height 812
click at [692, 276] on div "Select a reason" at bounding box center [728, 281] width 464 height 19
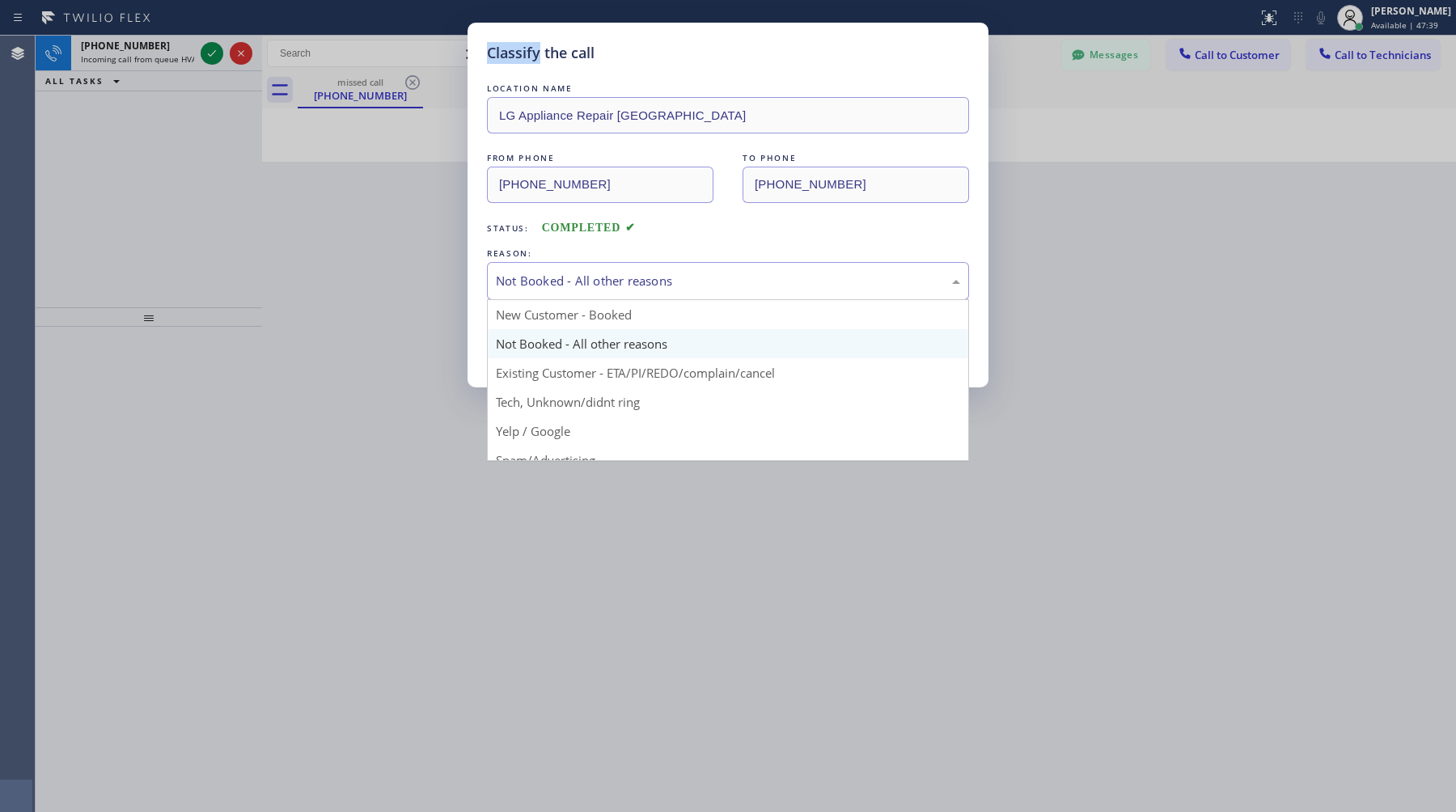
click at [635, 299] on div "Not Booked - All other reasons" at bounding box center [728, 281] width 482 height 38
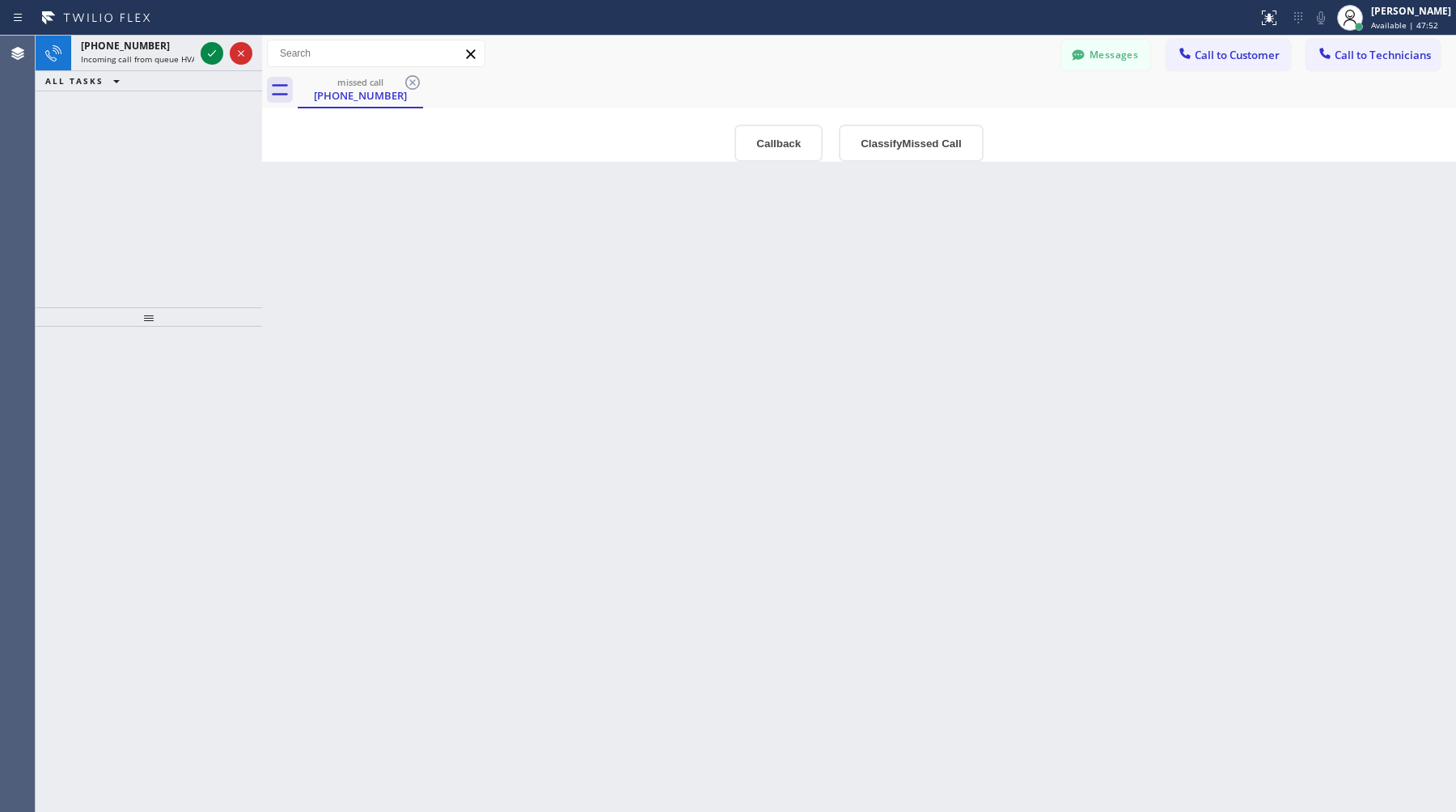
type input "(215) 607-7936"
click at [149, 64] on div "+16192057237 Incoming call from queue HVAC" at bounding box center [134, 53] width 126 height 35
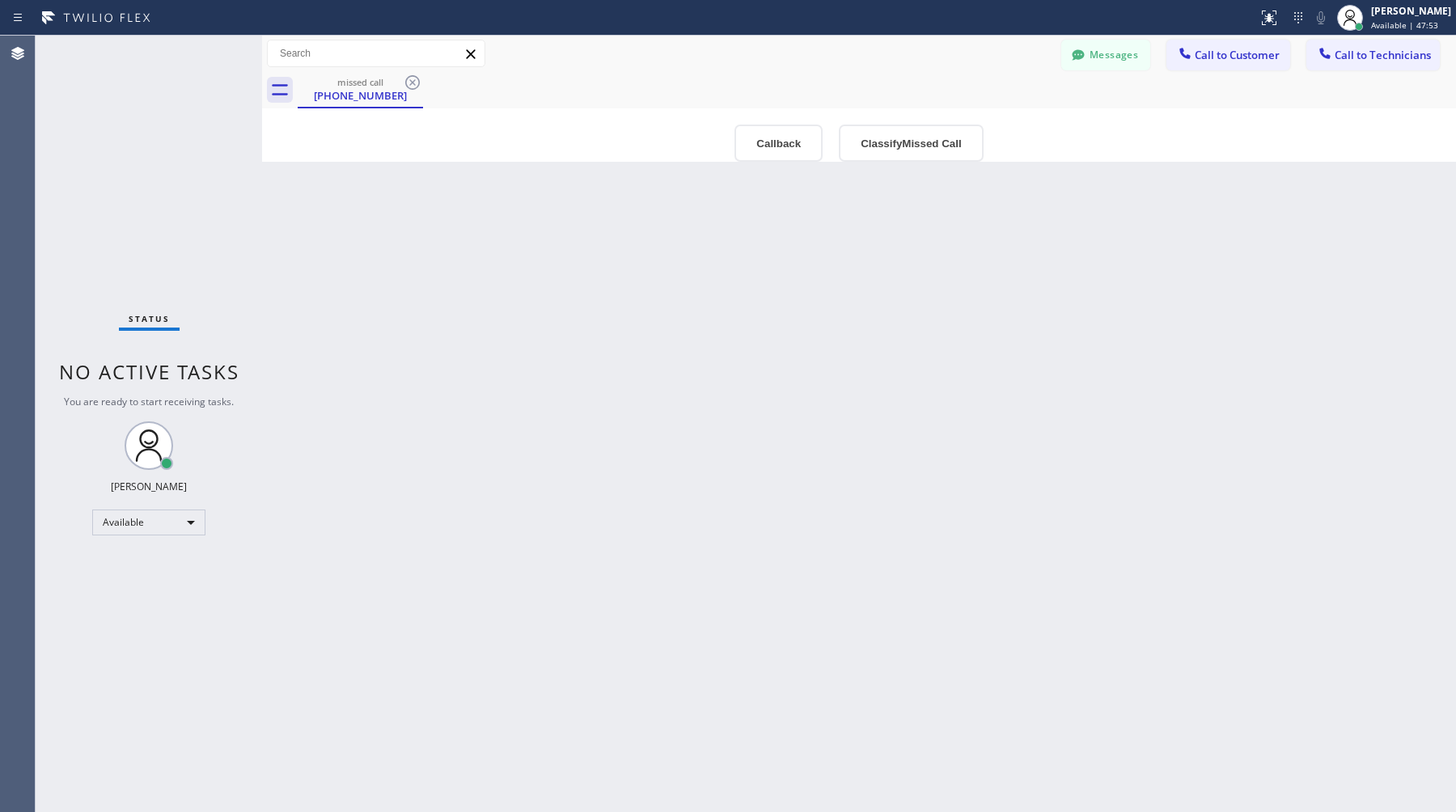
click at [220, 382] on span "No active tasks" at bounding box center [148, 371] width 180 height 27
click at [804, 139] on button "Callback" at bounding box center [778, 142] width 88 height 37
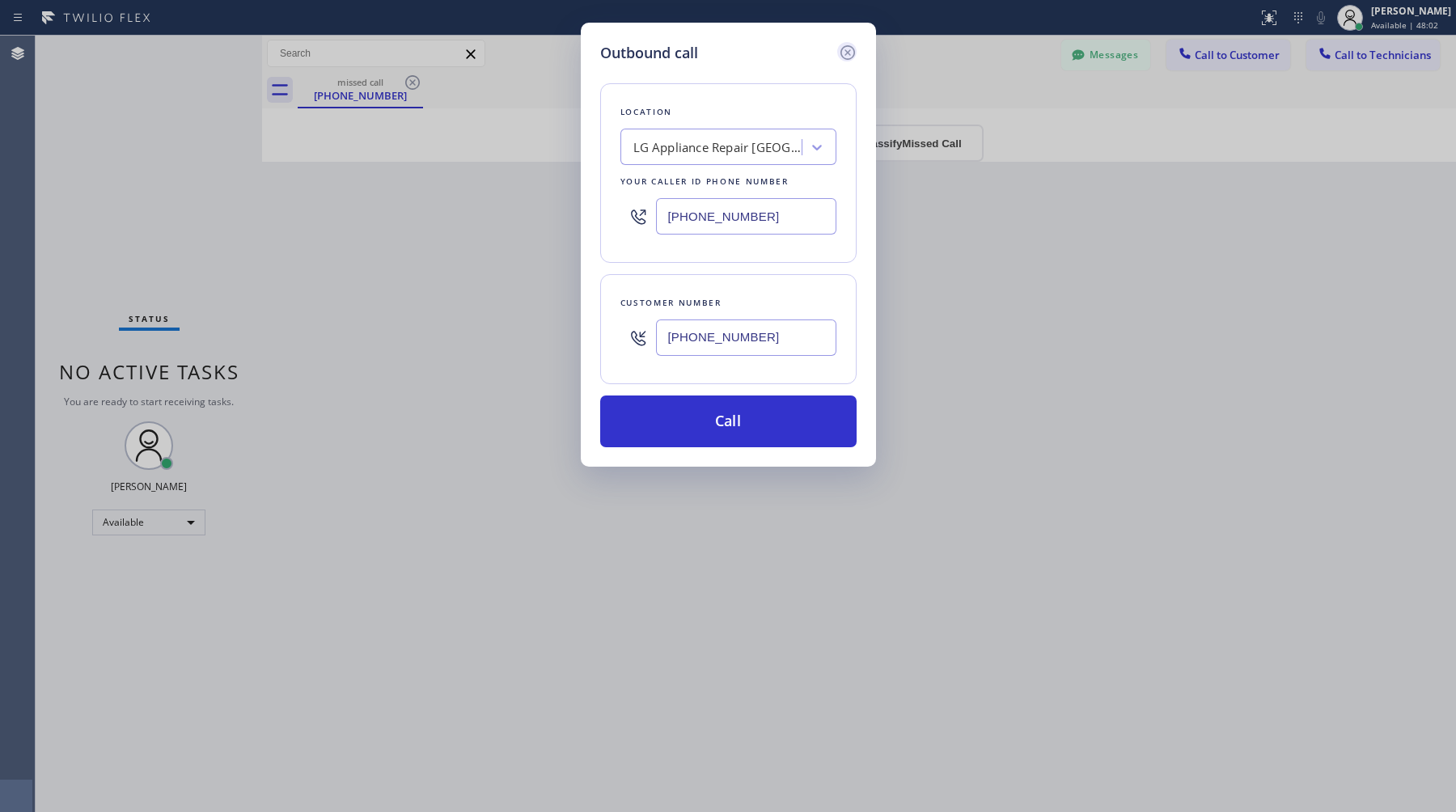
click at [847, 52] on icon at bounding box center [847, 52] width 15 height 15
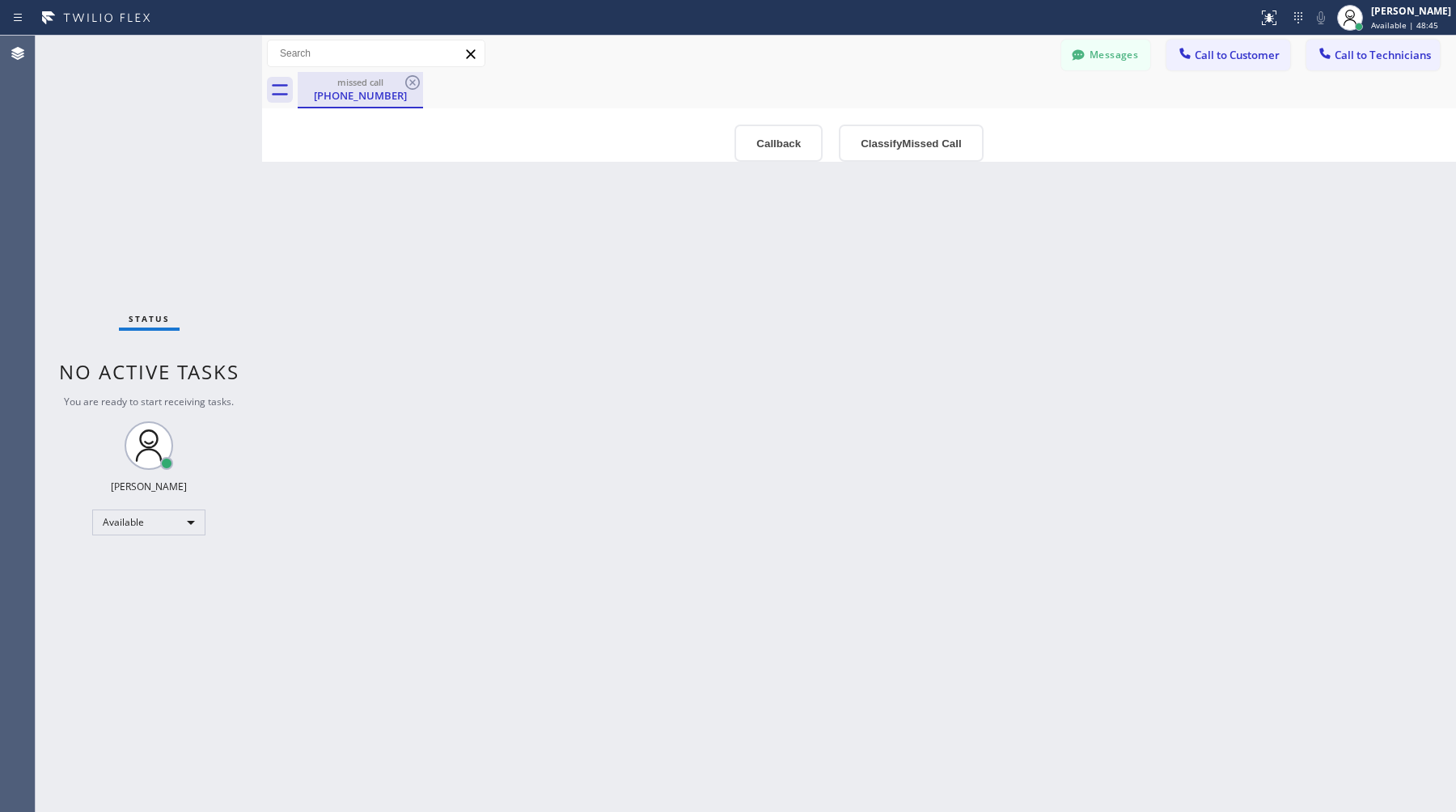
click at [337, 79] on div "missed call" at bounding box center [361, 82] width 123 height 12
click at [416, 88] on icon at bounding box center [413, 82] width 19 height 19
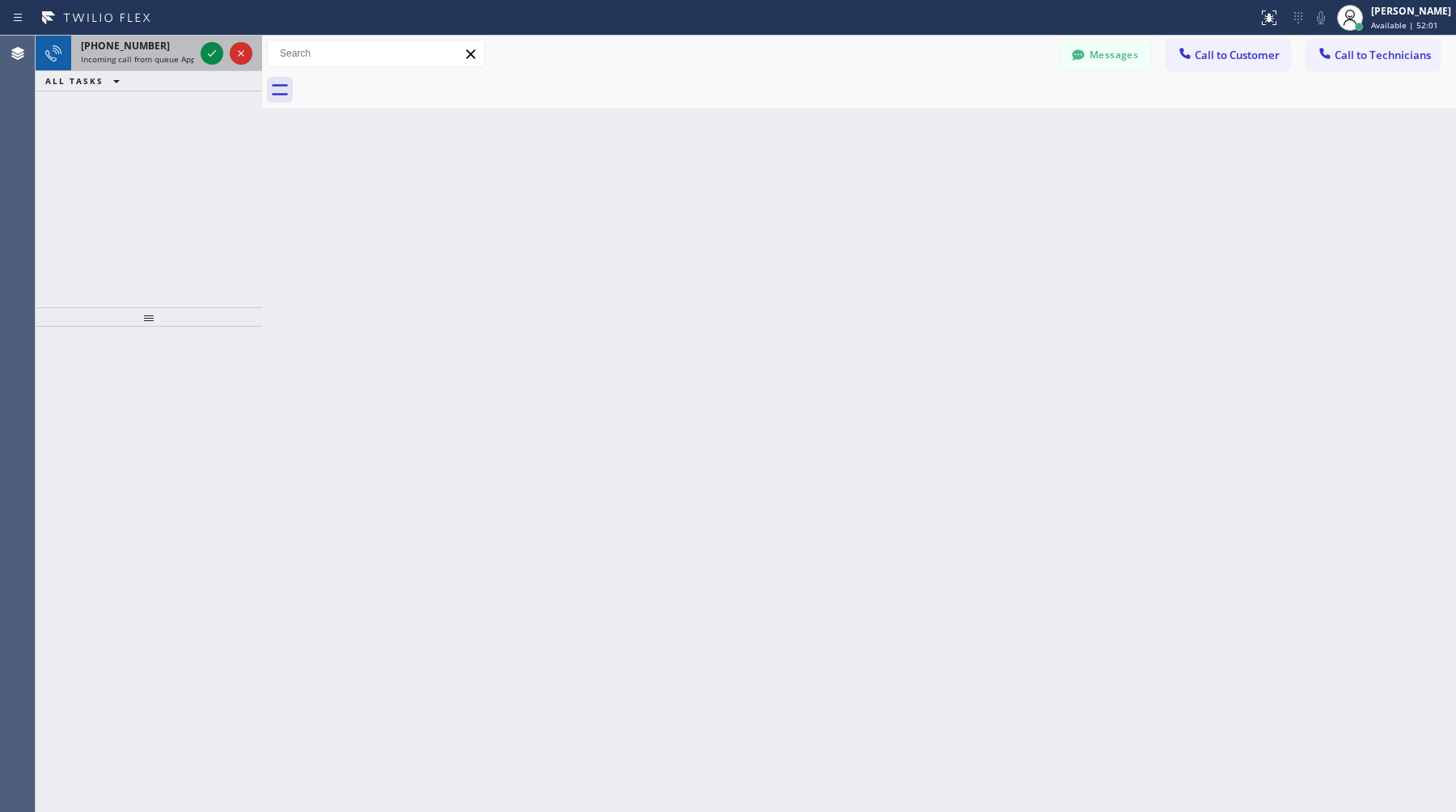
click at [121, 54] on span "Incoming call from queue Appliance Repair [GEOGRAPHIC_DATA]" at bounding box center [204, 59] width 246 height 11
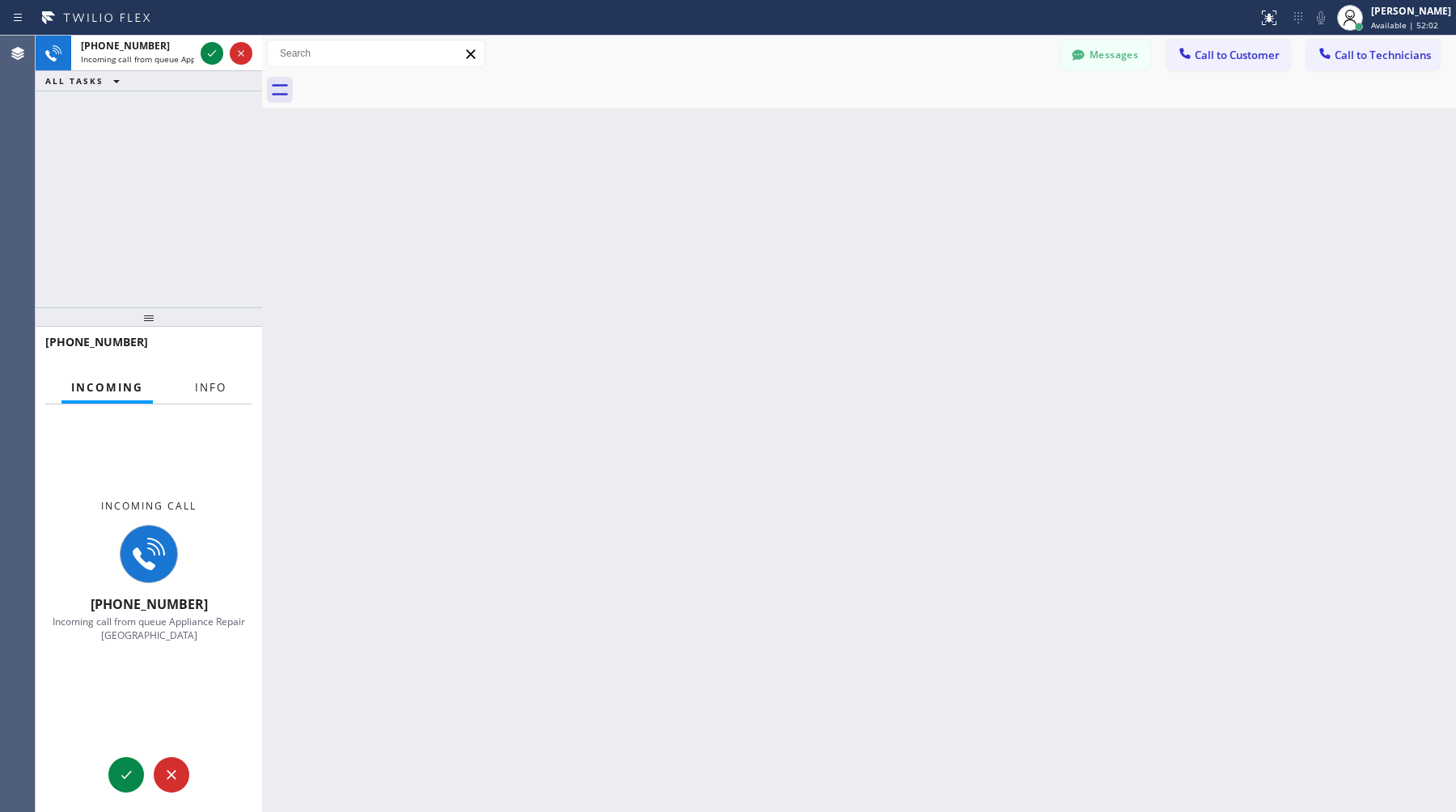
click at [213, 384] on span "Info" at bounding box center [211, 387] width 32 height 15
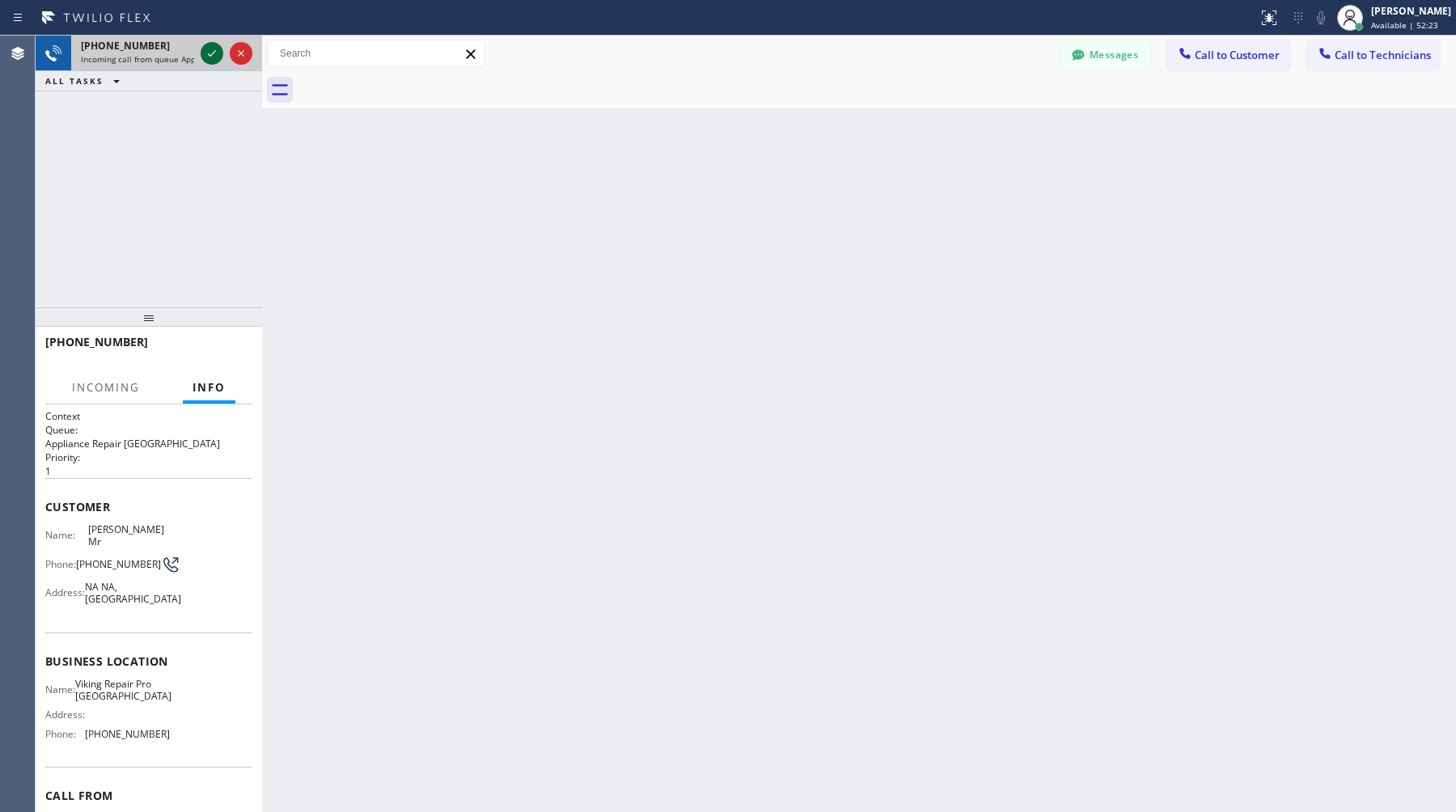
click at [213, 59] on icon at bounding box center [211, 54] width 19 height 19
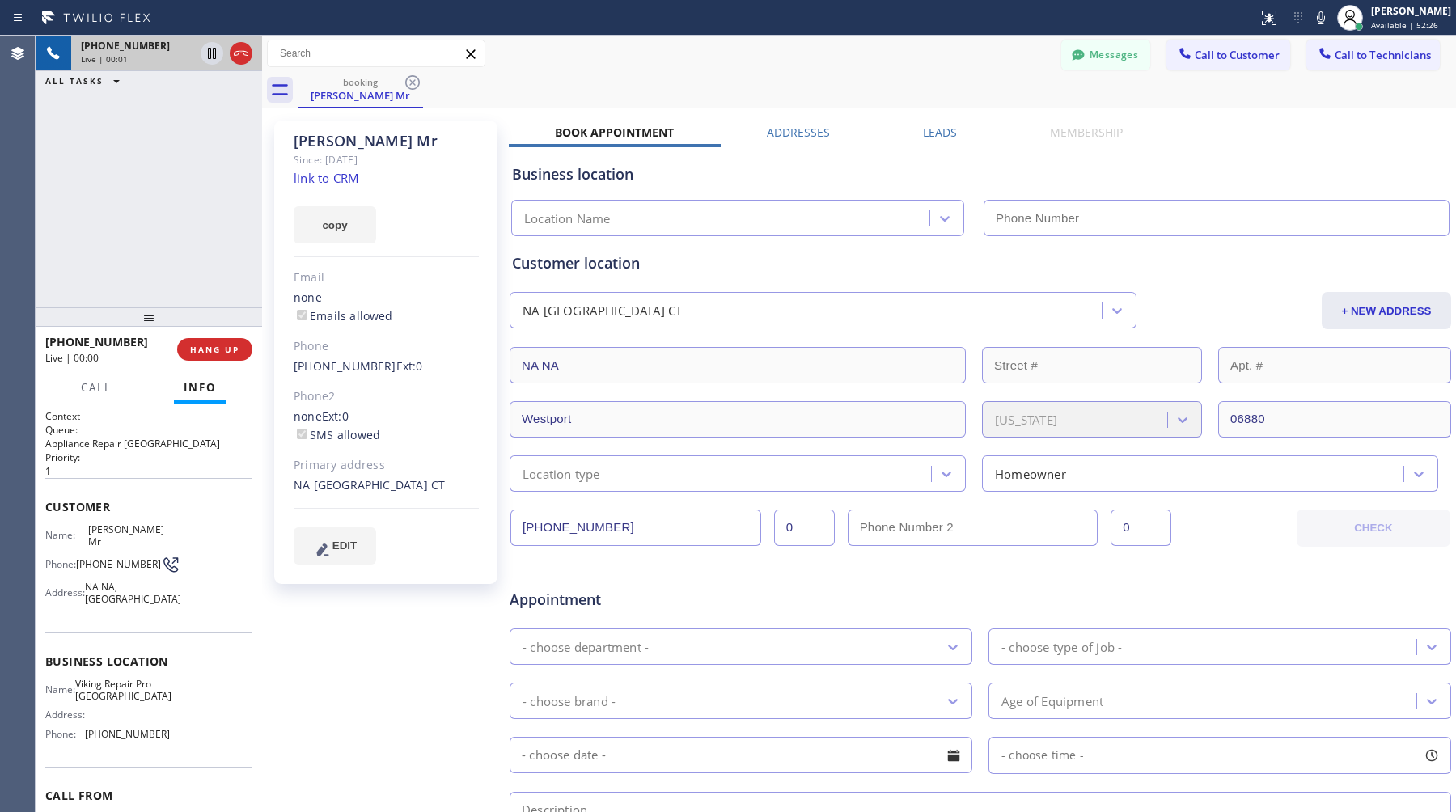
type input "[PHONE_NUMBER]"
click at [911, 121] on div "[PERSON_NAME] Mr Since: [DATE] link to CRM copy Email none Emails allowed Phone…" at bounding box center [859, 636] width 1186 height 1048
click at [921, 123] on div "Ashley Mr Since: 20 may 2020 link to CRM copy Email none Emails allowed Phone (…" at bounding box center [859, 636] width 1186 height 1048
click at [924, 127] on label "Leads" at bounding box center [940, 132] width 34 height 16
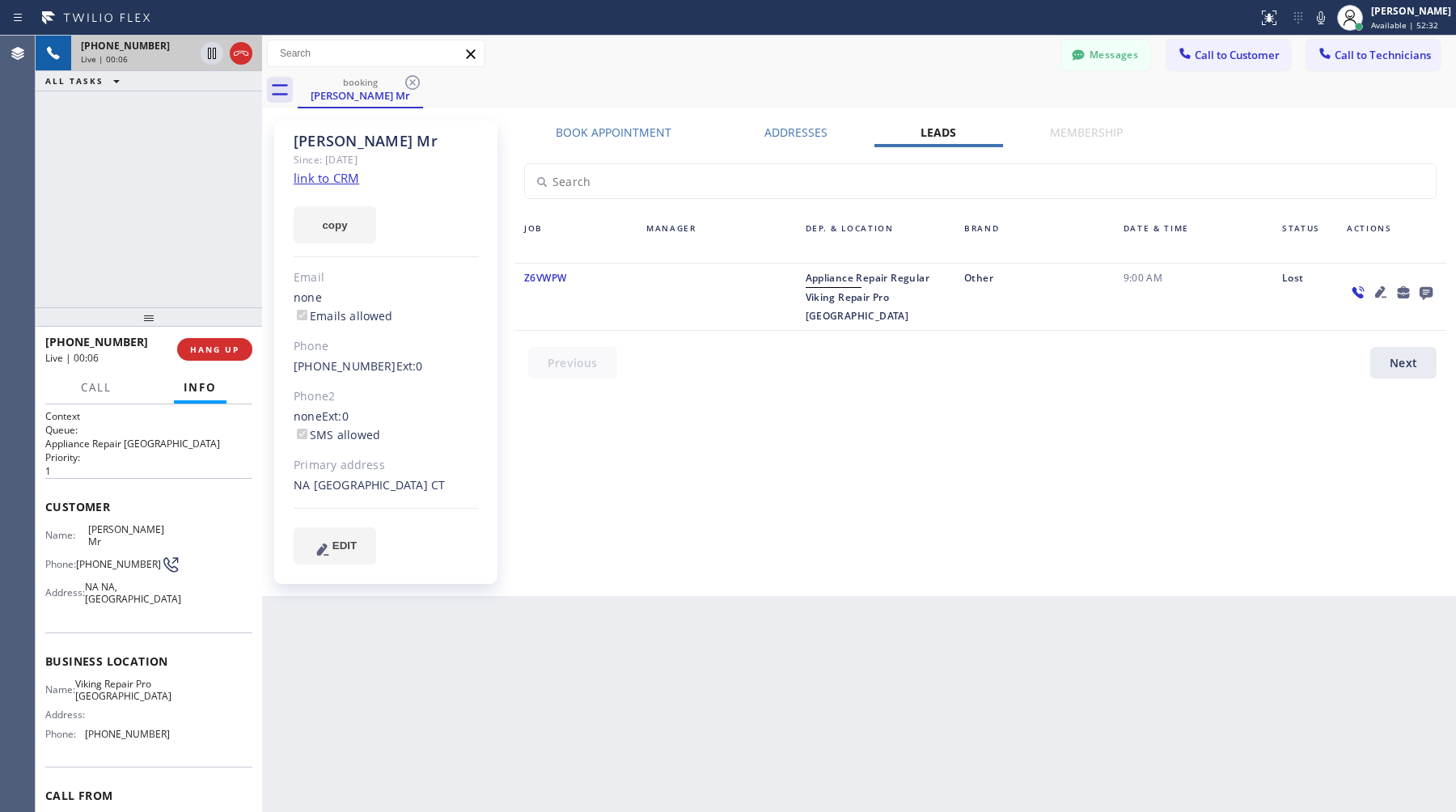
click at [808, 135] on label "Addresses" at bounding box center [796, 132] width 63 height 16
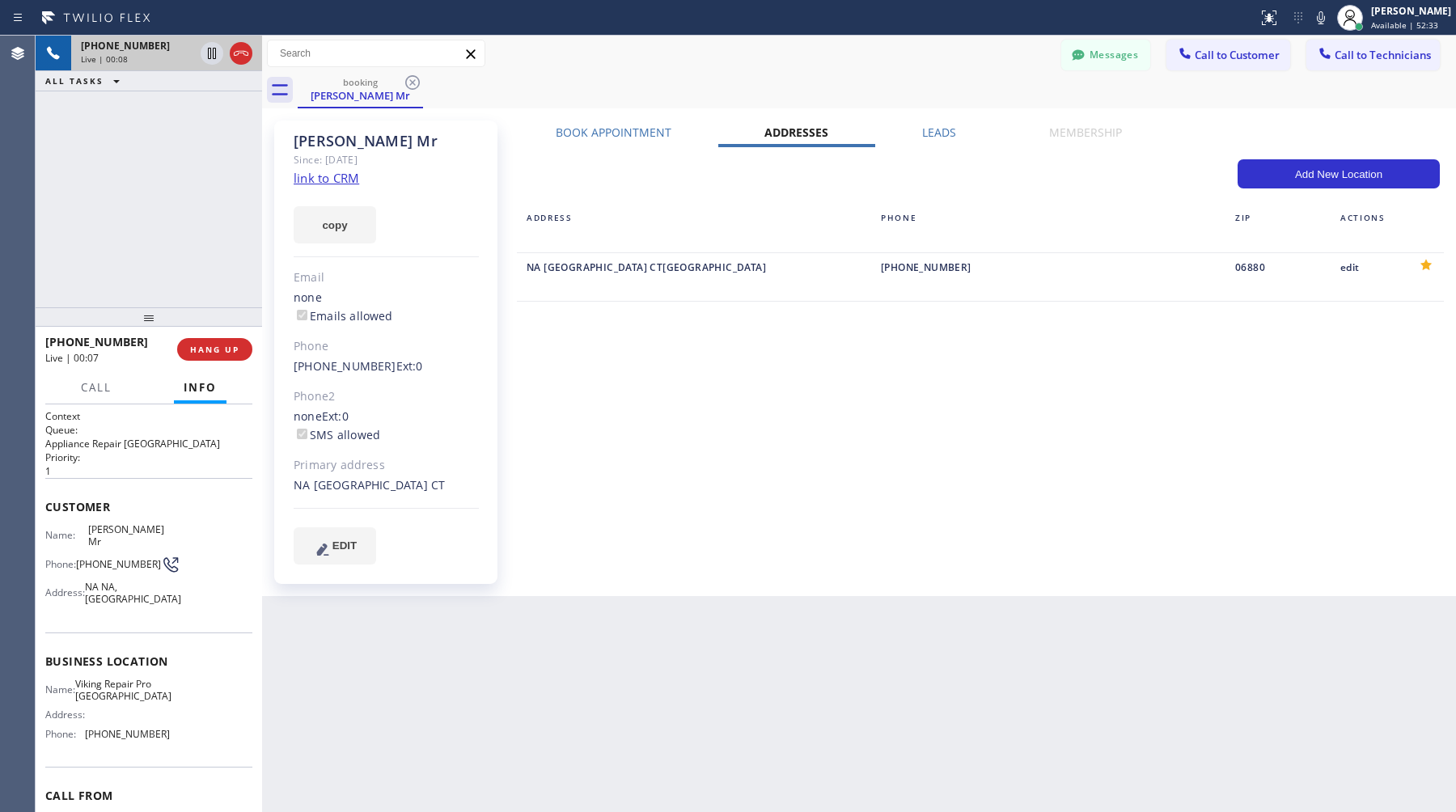
click at [649, 135] on label "Book Appointment" at bounding box center [614, 132] width 116 height 16
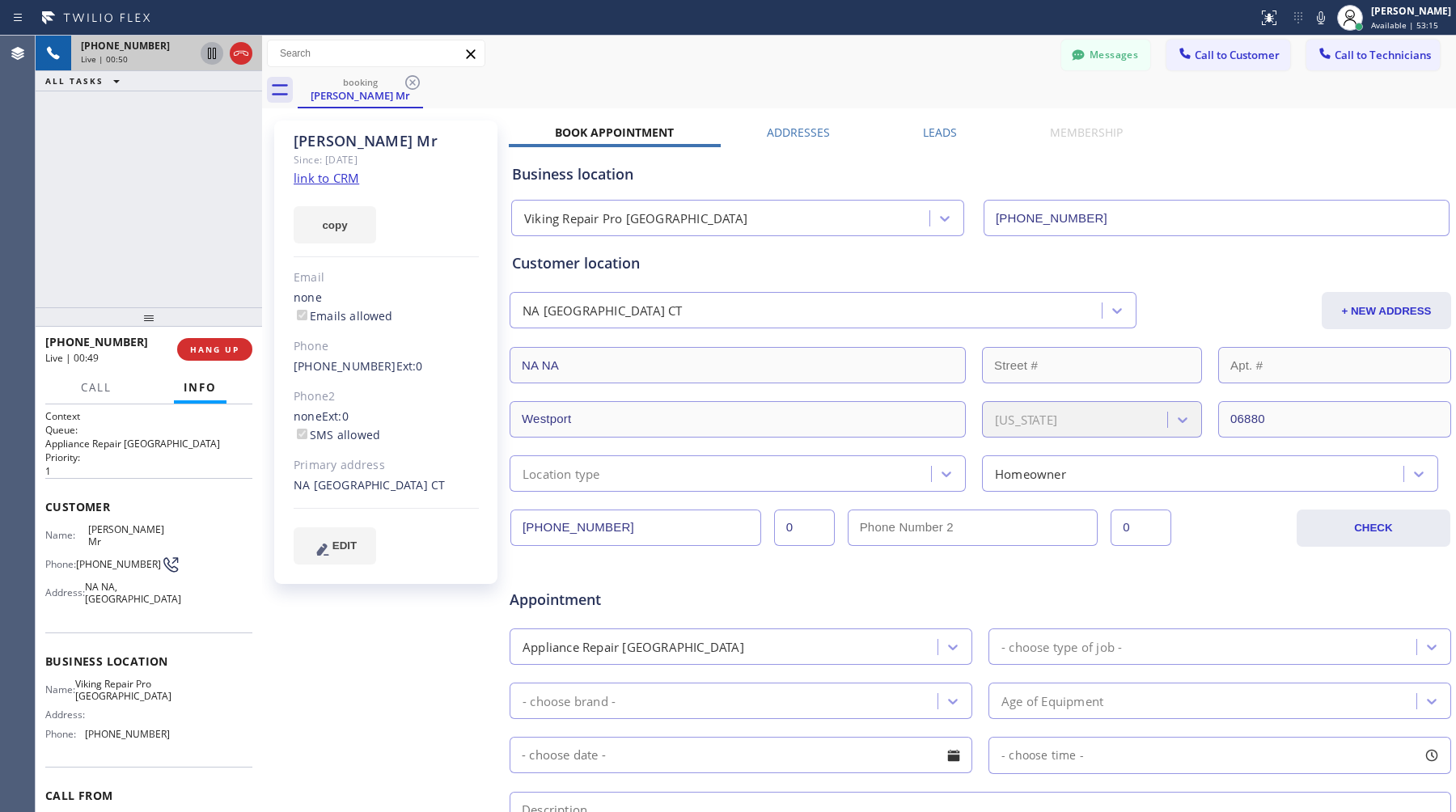
click at [212, 58] on icon at bounding box center [211, 54] width 19 height 19
click at [357, 182] on link "link to CRM" at bounding box center [326, 178] width 66 height 16
click at [211, 57] on icon at bounding box center [211, 54] width 19 height 19
click at [209, 56] on icon at bounding box center [211, 54] width 19 height 19
click at [215, 62] on icon at bounding box center [211, 54] width 19 height 19
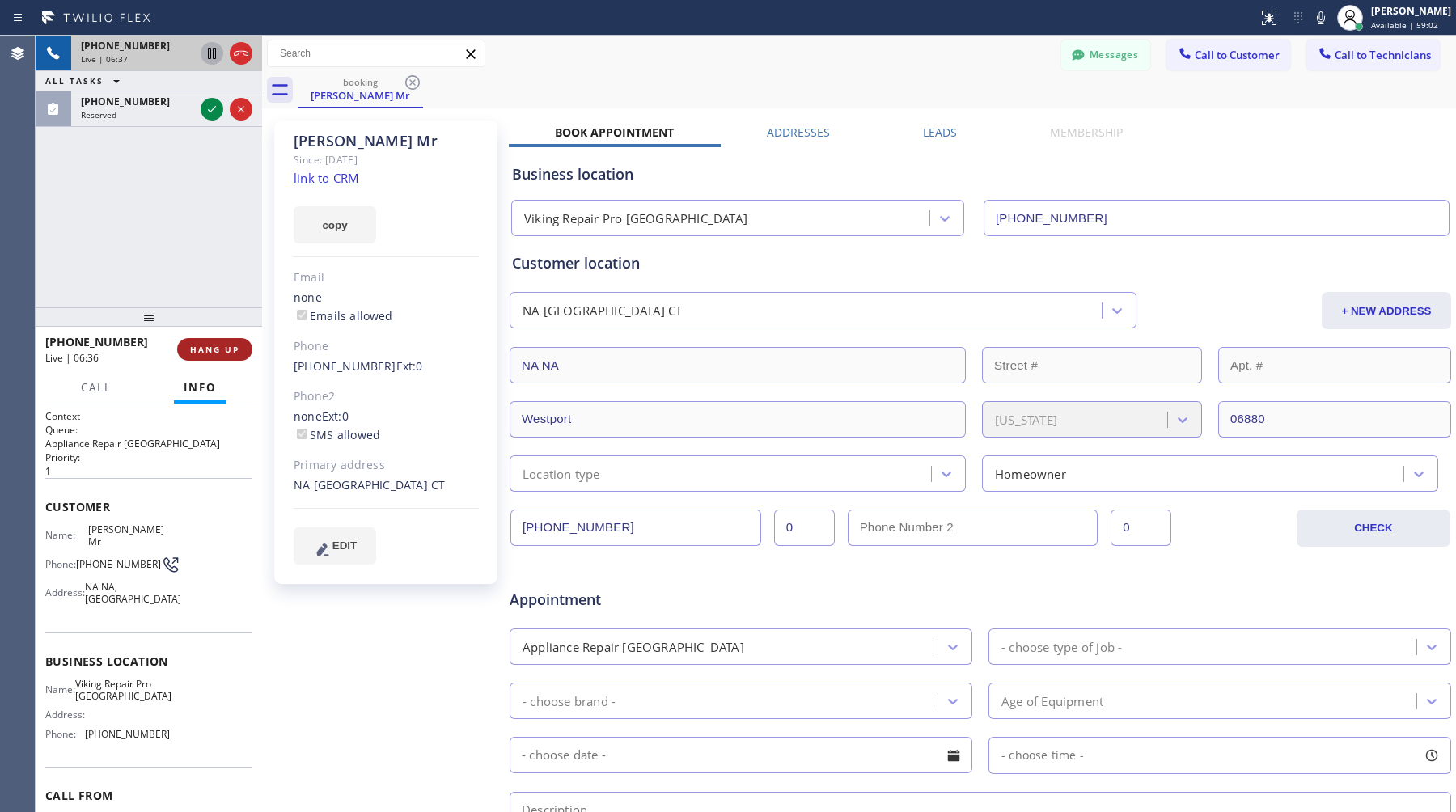
click at [215, 350] on span "HANG UP" at bounding box center [214, 349] width 49 height 11
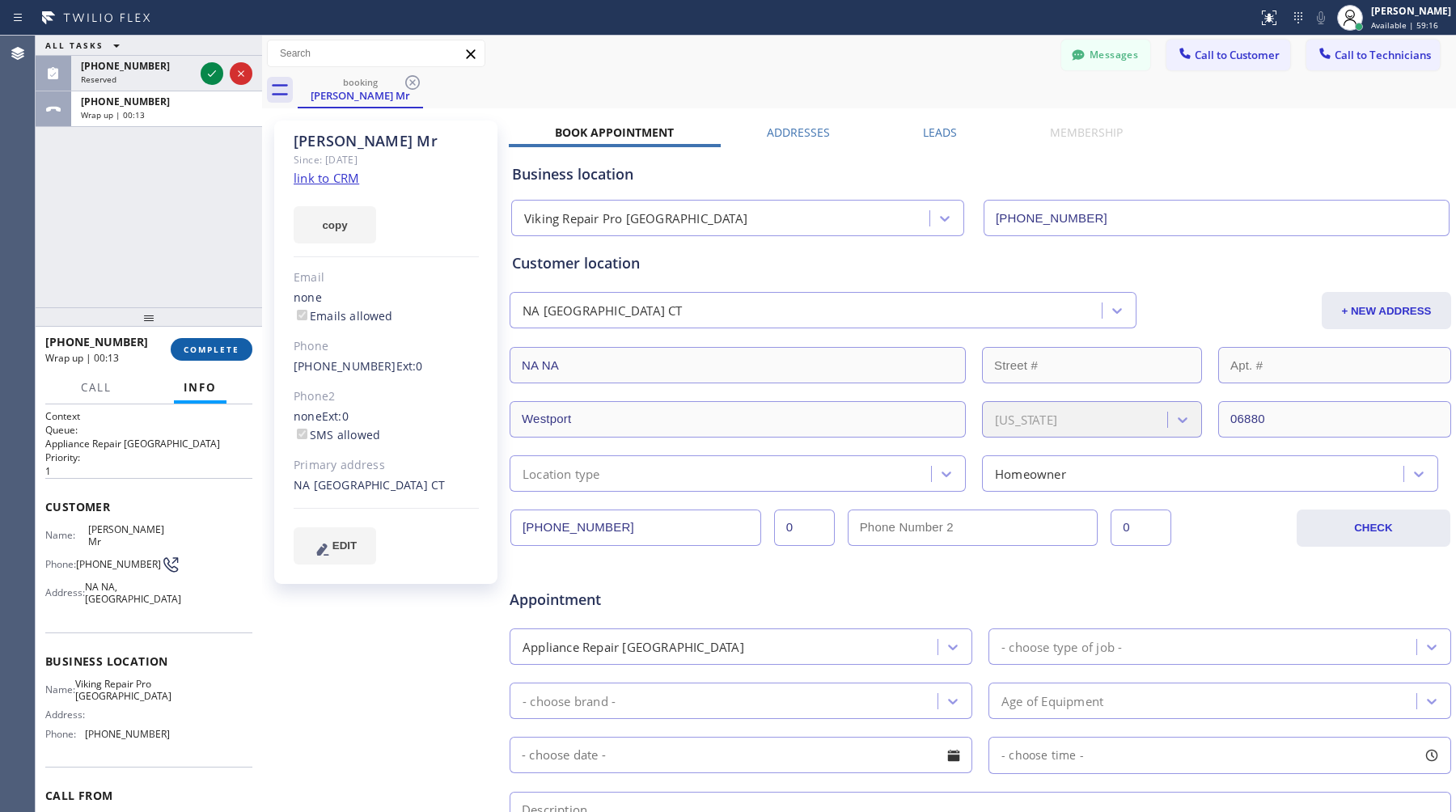
click at [195, 340] on button "COMPLETE" at bounding box center [211, 349] width 82 height 22
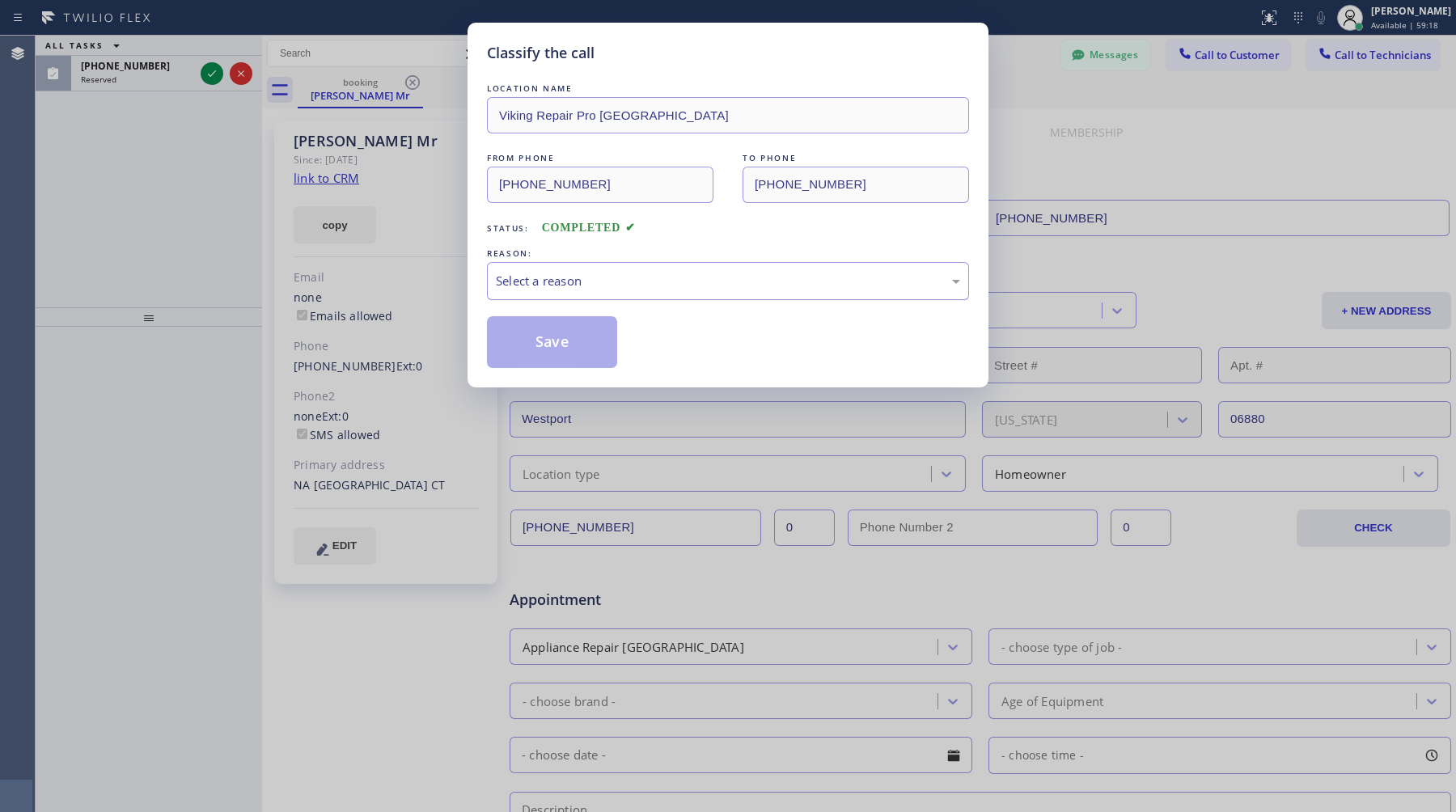
click at [841, 285] on div "Select a reason" at bounding box center [728, 281] width 464 height 19
click at [602, 356] on button "Save" at bounding box center [552, 343] width 130 height 52
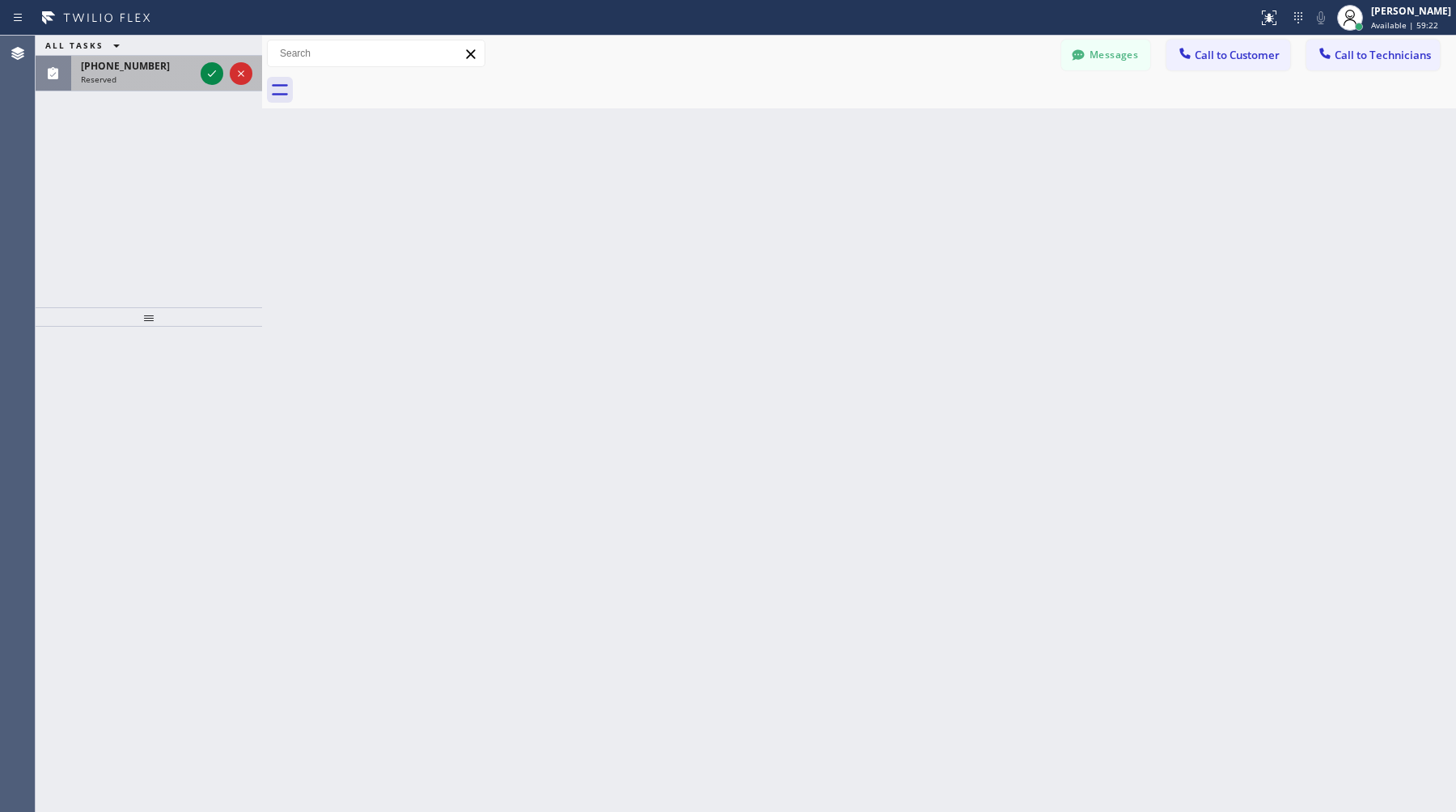
click at [153, 85] on div "(805) 202-5392 Reserved" at bounding box center [134, 73] width 126 height 35
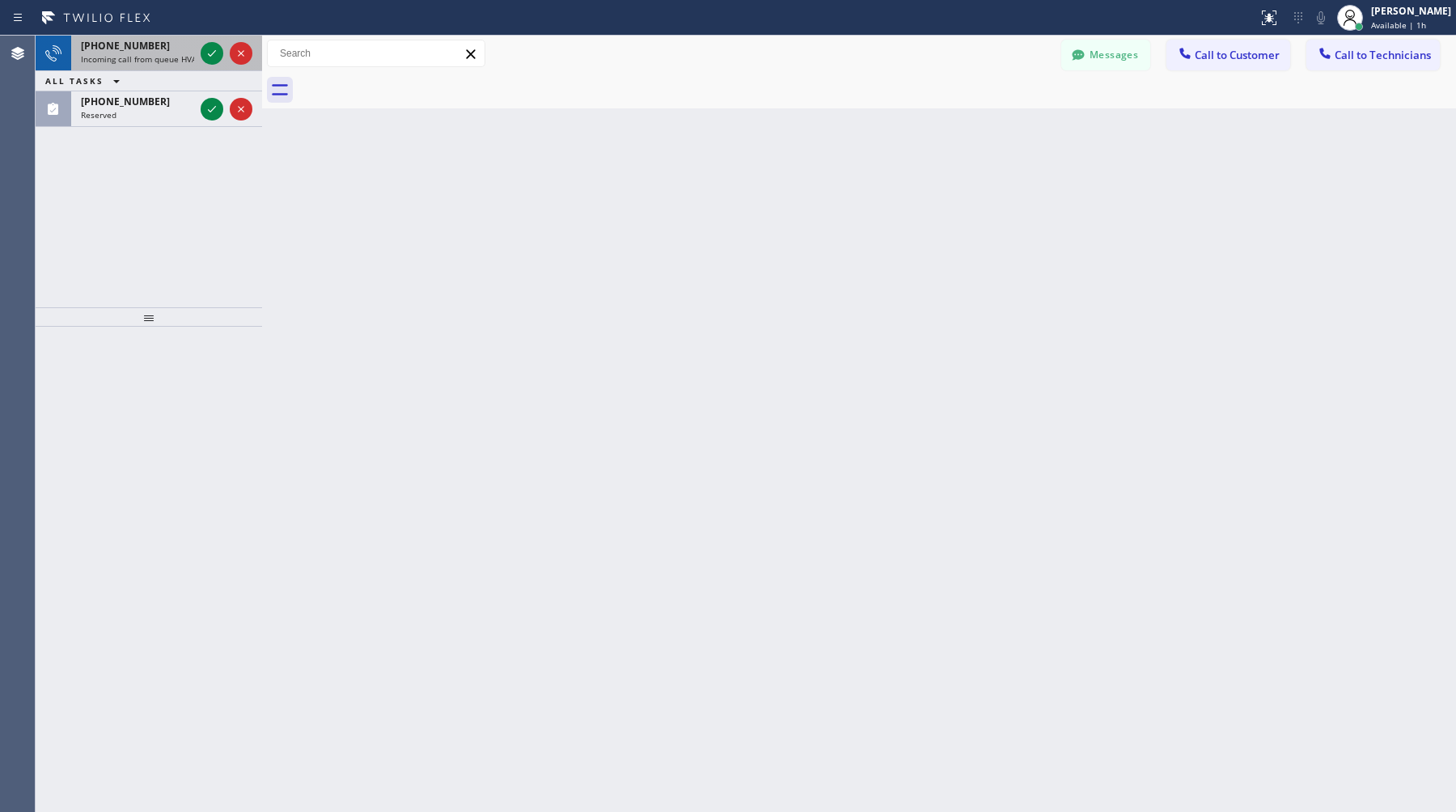
click at [128, 35] on div "[PHONE_NUMBER] Incoming call from queue HVAC" at bounding box center [134, 53] width 126 height 35
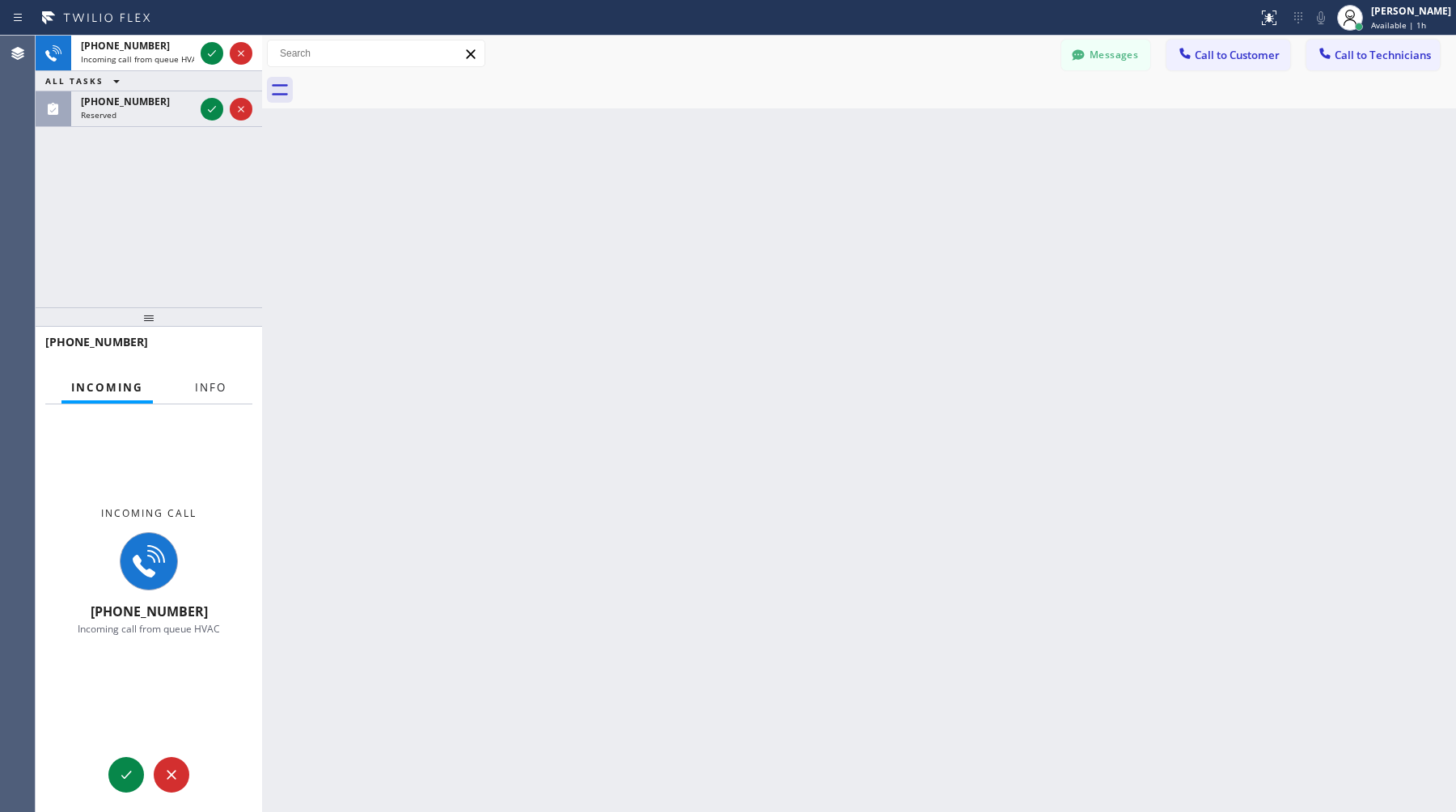
click at [210, 376] on button "Info" at bounding box center [211, 387] width 51 height 32
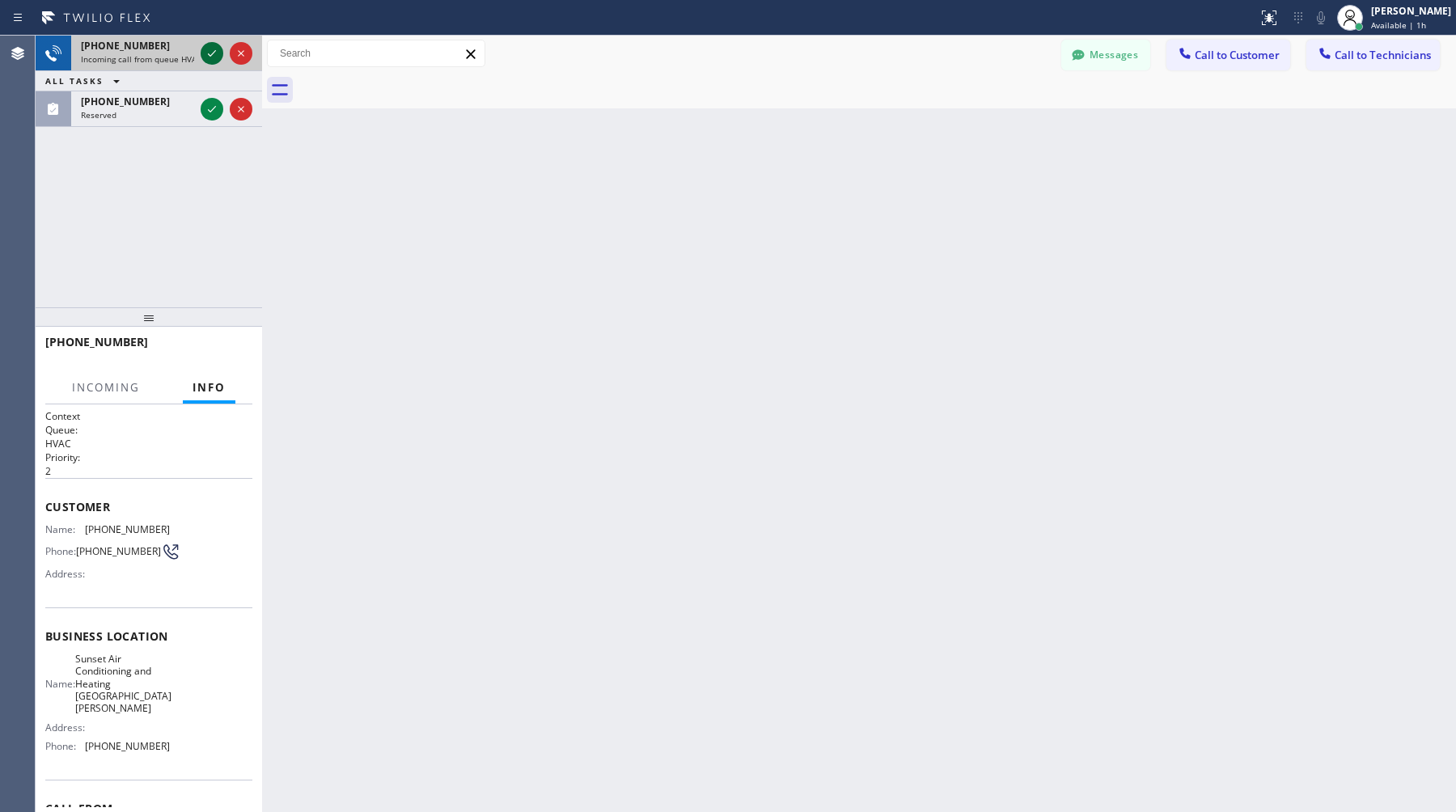
click at [212, 53] on icon at bounding box center [211, 54] width 19 height 19
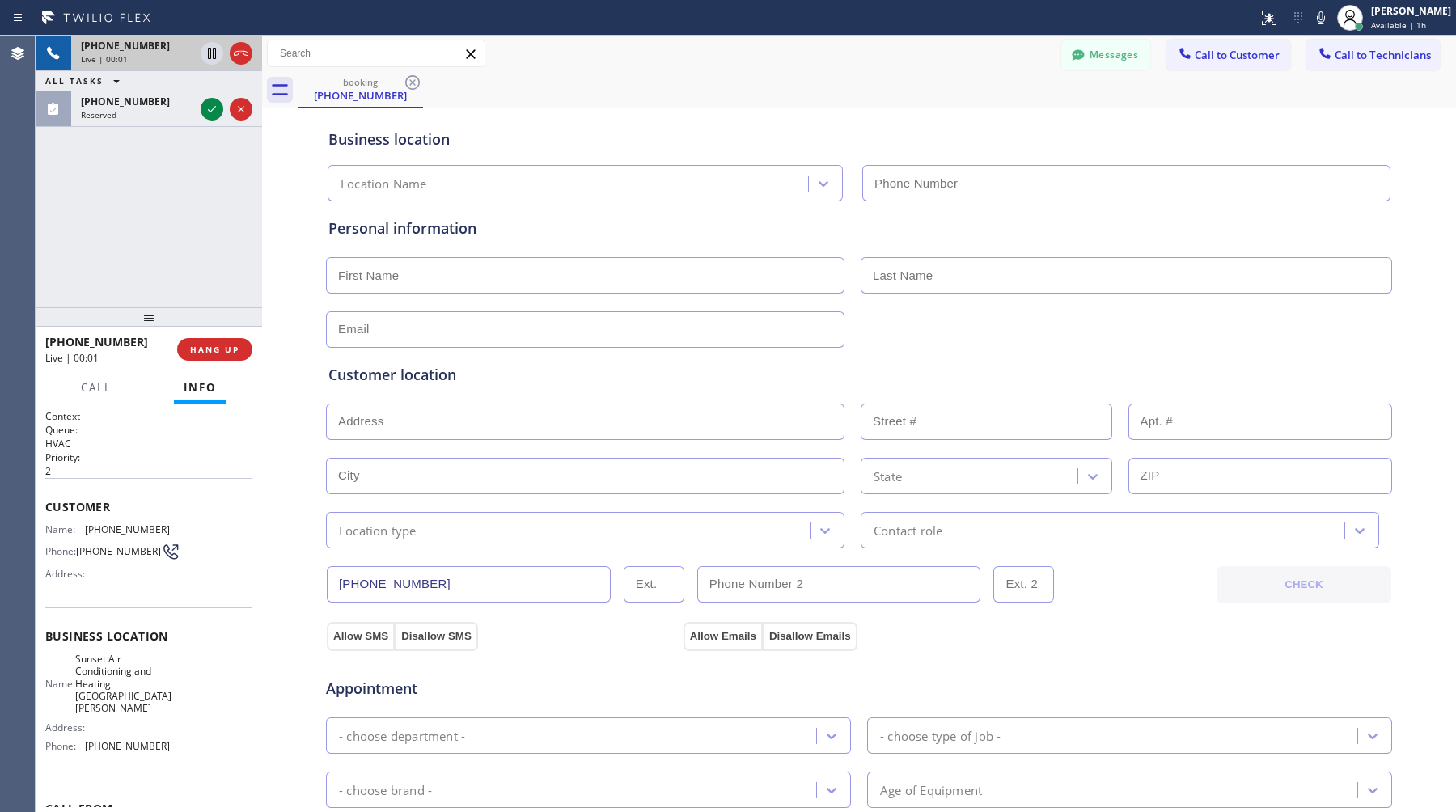
type input "[PHONE_NUMBER]"
click at [148, 60] on div "Live | 00:11" at bounding box center [137, 59] width 113 height 11
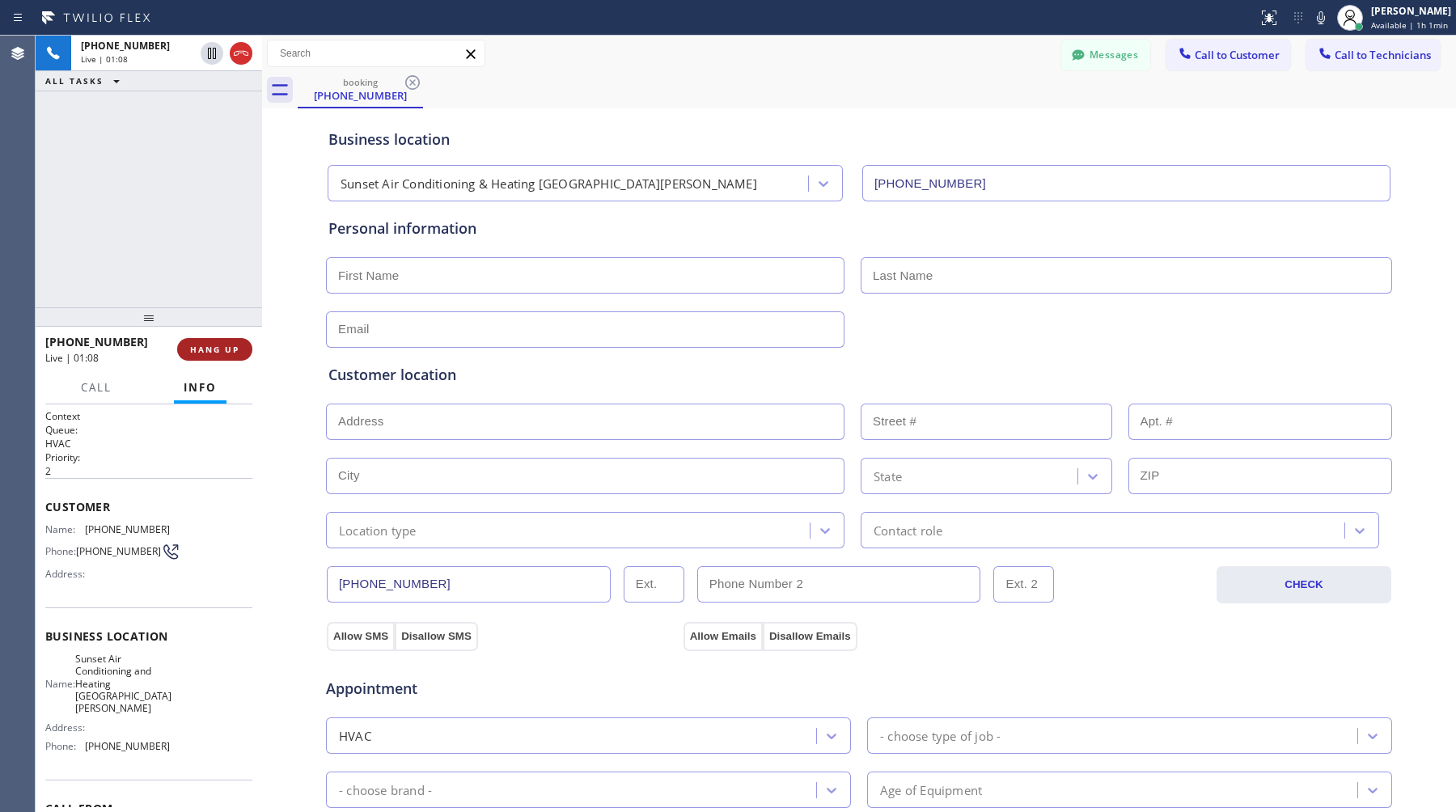
click at [225, 350] on span "HANG UP" at bounding box center [214, 349] width 49 height 11
click at [192, 85] on div "[PHONE_NUMBER] Wrap up | 00:01" at bounding box center [163, 73] width 185 height 35
click at [215, 351] on span "COMPLETE" at bounding box center [211, 349] width 56 height 11
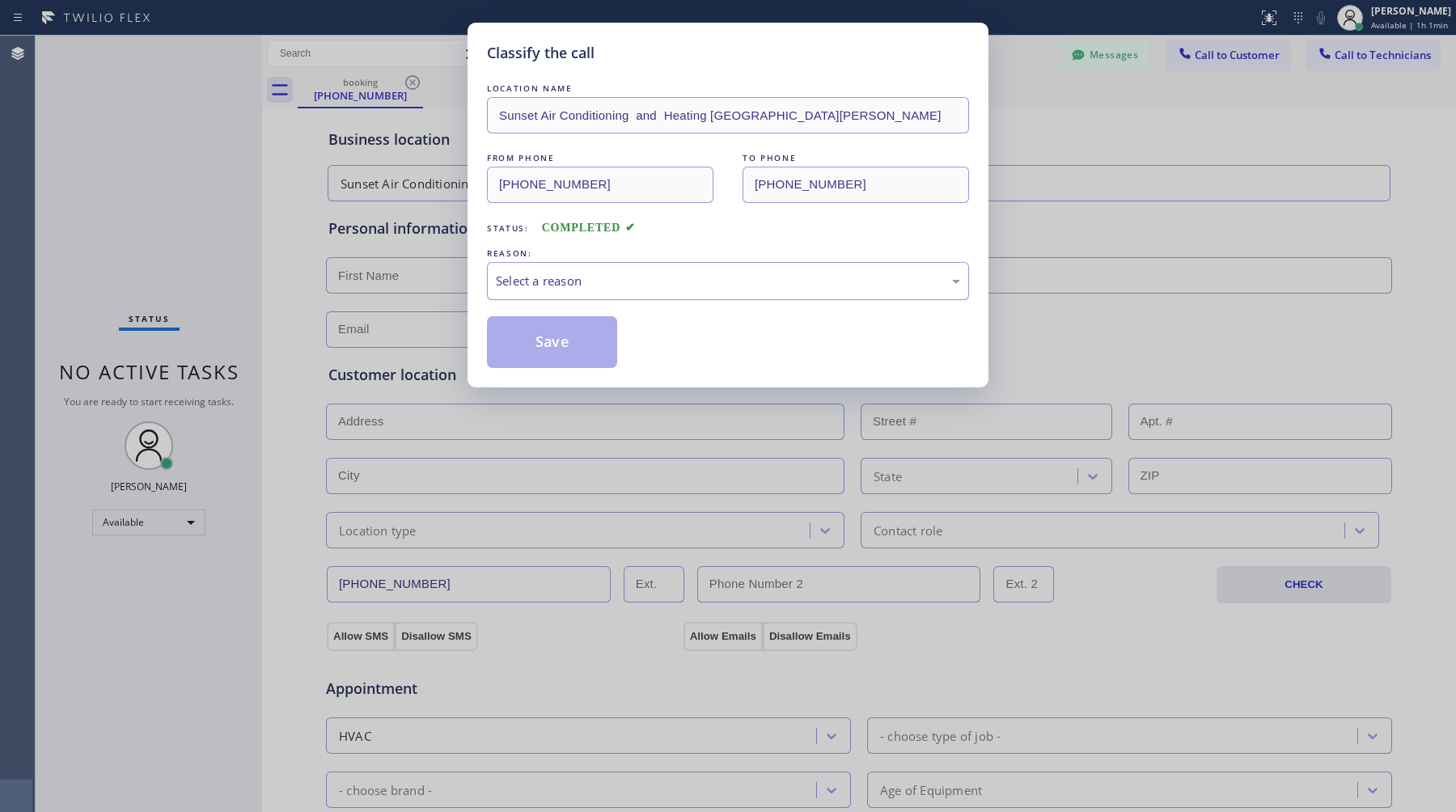
click at [563, 278] on div "Select a reason" at bounding box center [728, 281] width 464 height 19
click at [578, 340] on button "Save" at bounding box center [552, 343] width 130 height 52
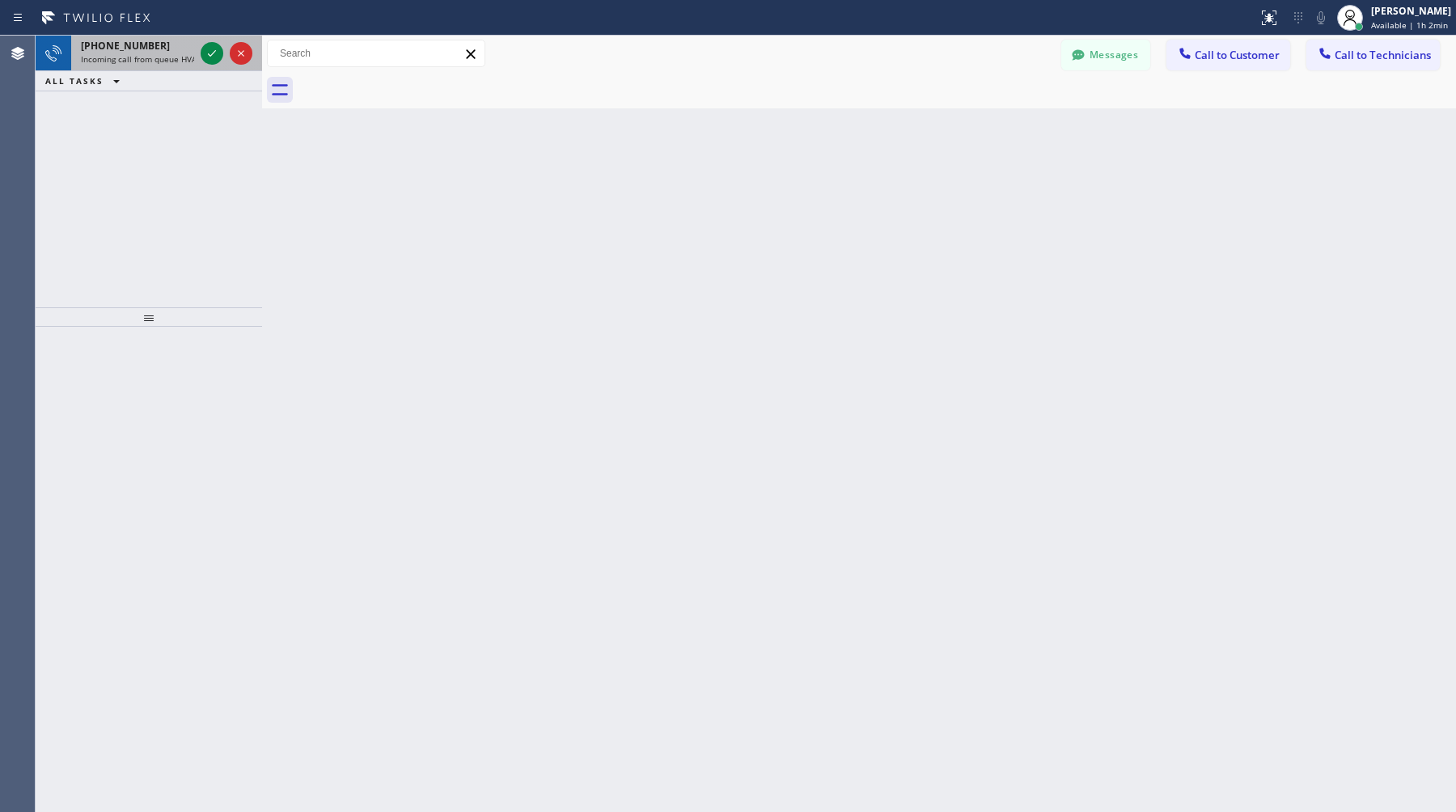
click at [152, 64] on div "[PHONE_NUMBER] Incoming call from queue HVAC" at bounding box center [134, 53] width 126 height 35
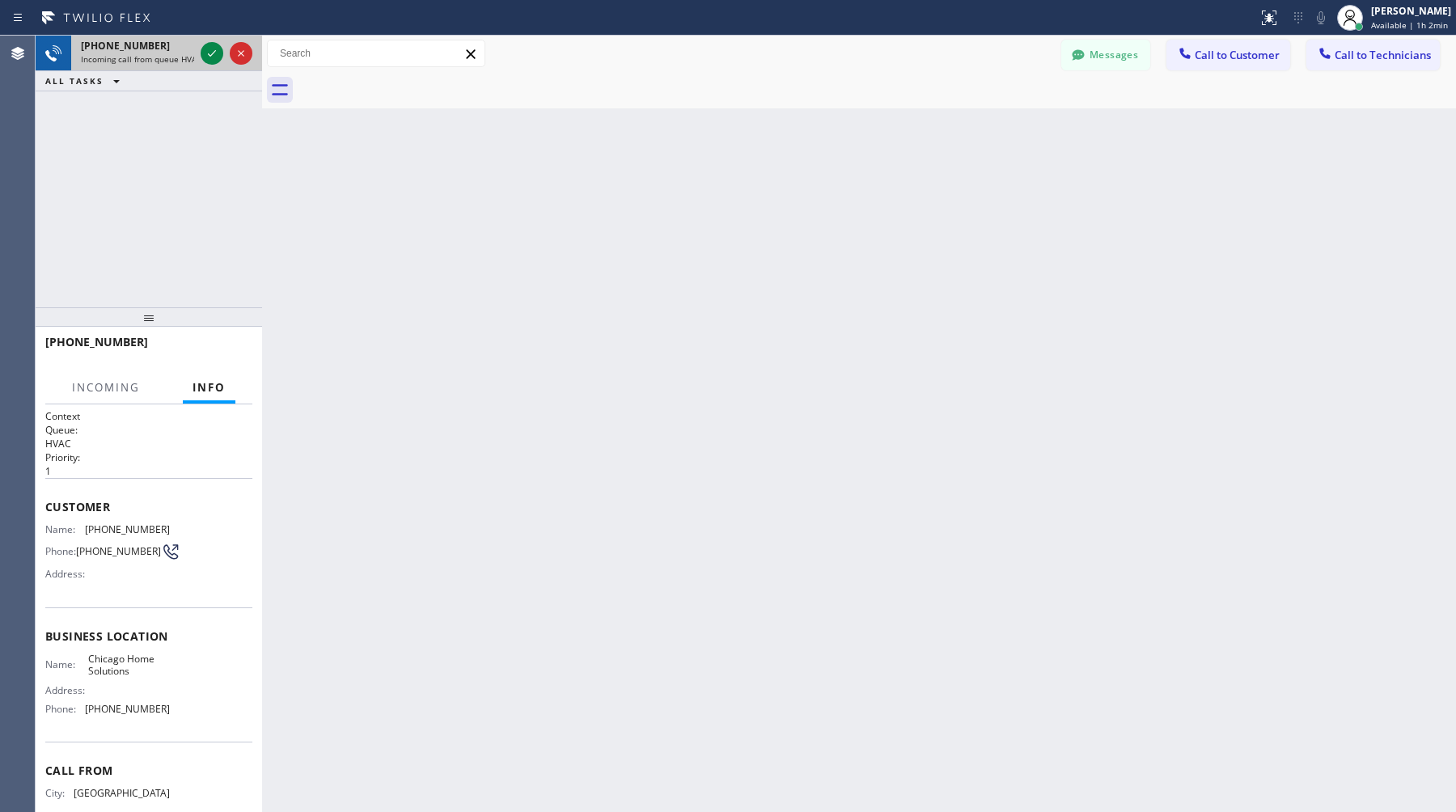
click at [152, 64] on div "[PHONE_NUMBER] Incoming call from queue HVAC" at bounding box center [134, 53] width 126 height 35
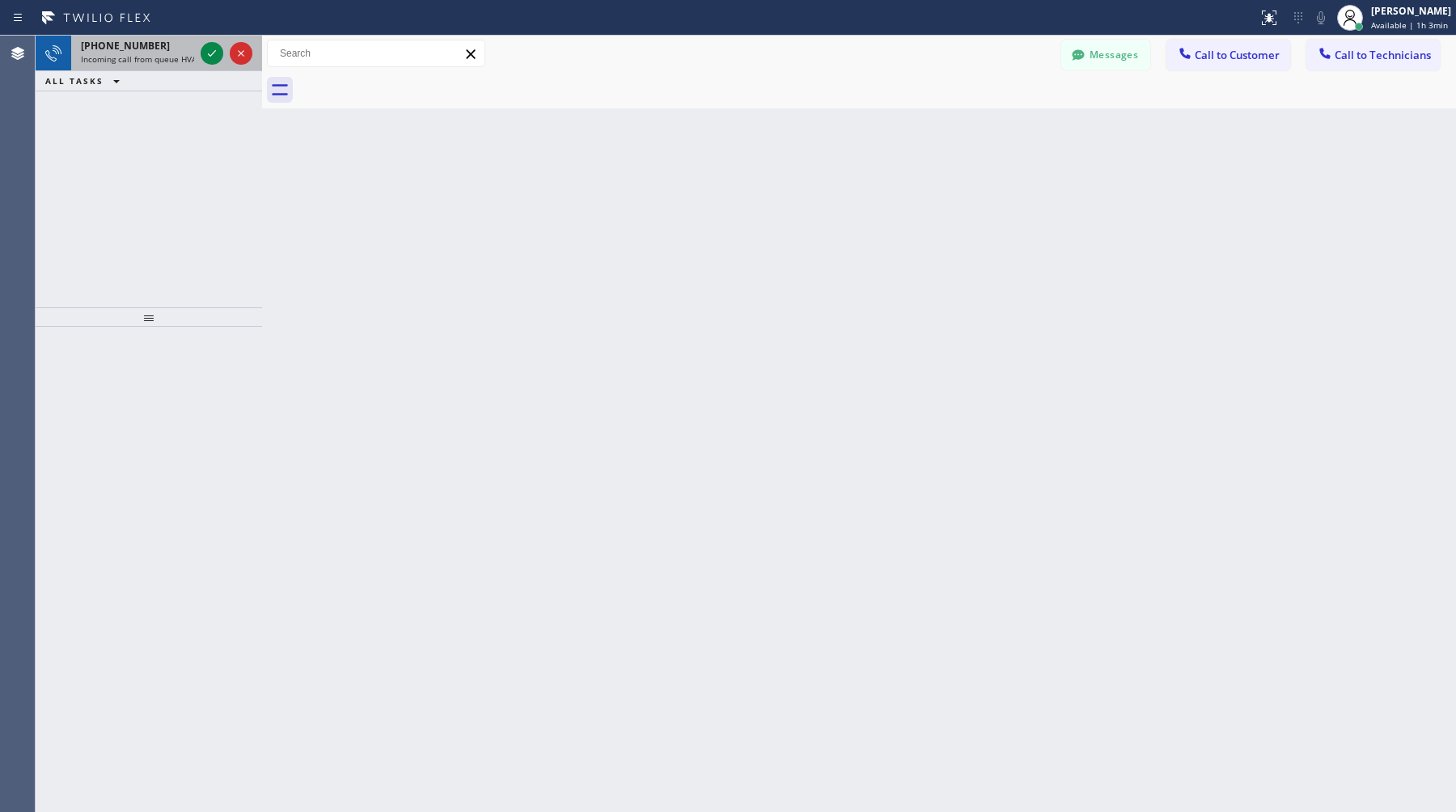
click at [138, 54] on span "Incoming call from queue HVAC" at bounding box center [142, 59] width 121 height 11
click at [106, 47] on span "[PHONE_NUMBER]" at bounding box center [125, 46] width 89 height 14
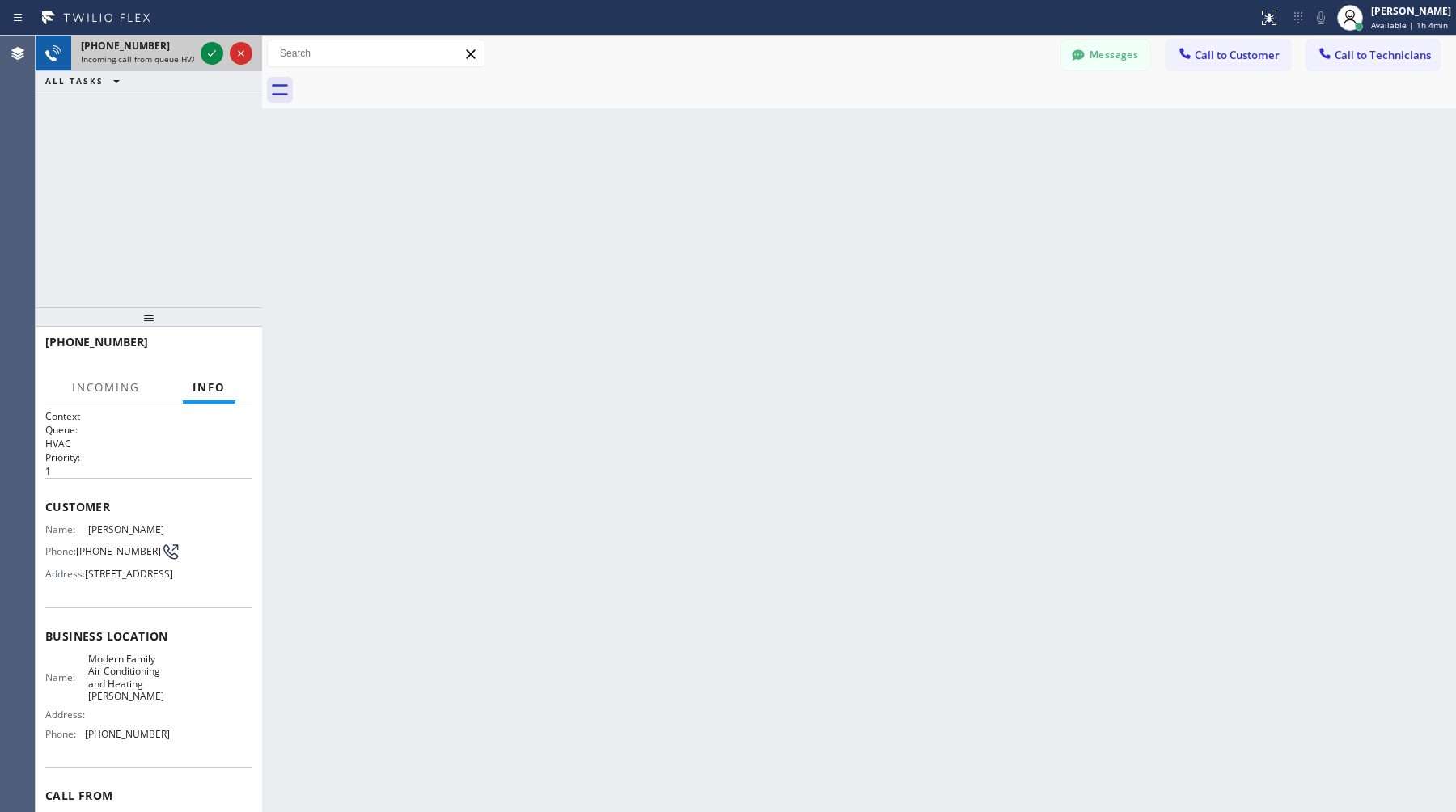
click at [144, 44] on span "[PHONE_NUMBER]" at bounding box center [125, 46] width 89 height 14
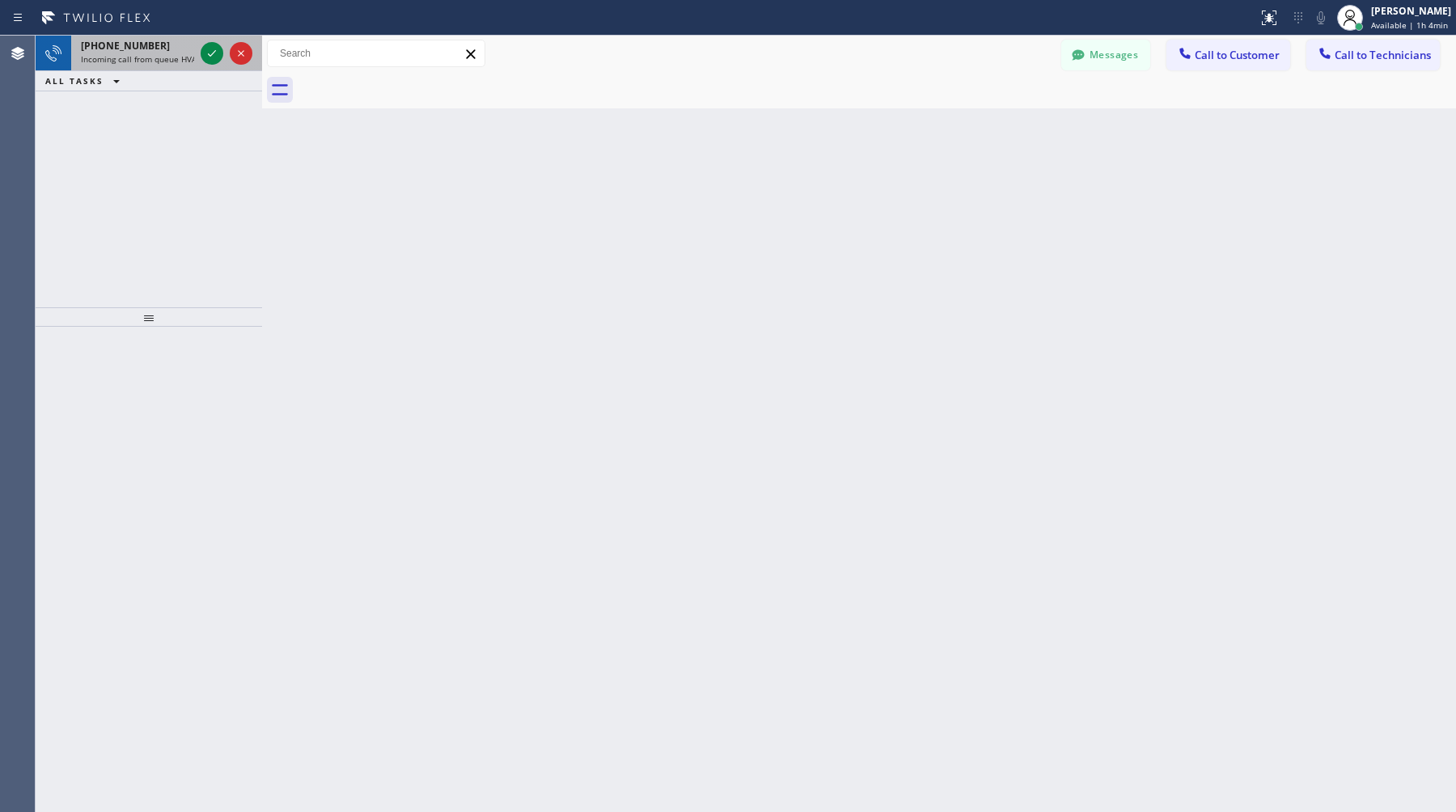
click at [155, 60] on span "Incoming call from queue HVAC" at bounding box center [142, 59] width 121 height 11
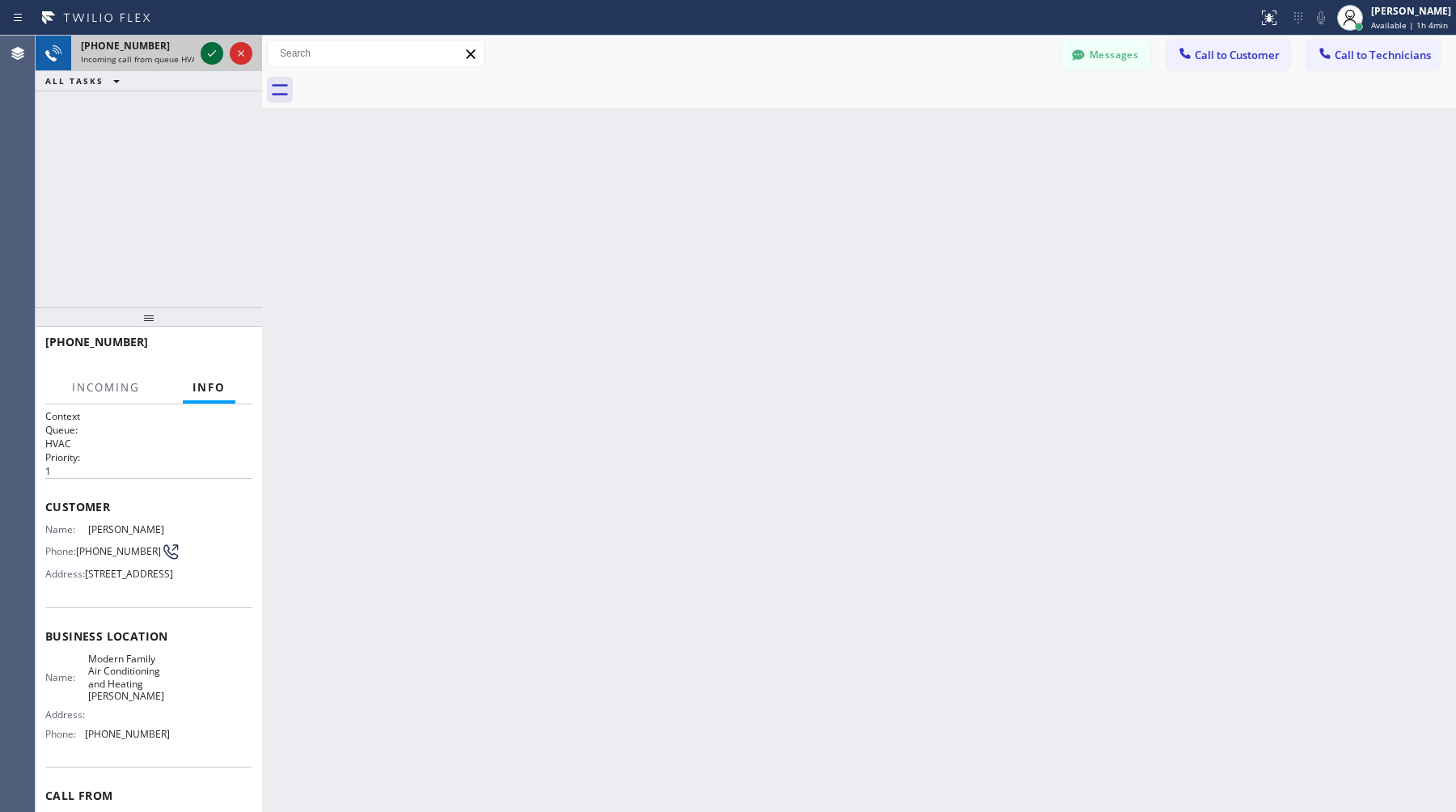
click at [217, 61] on icon at bounding box center [211, 54] width 19 height 19
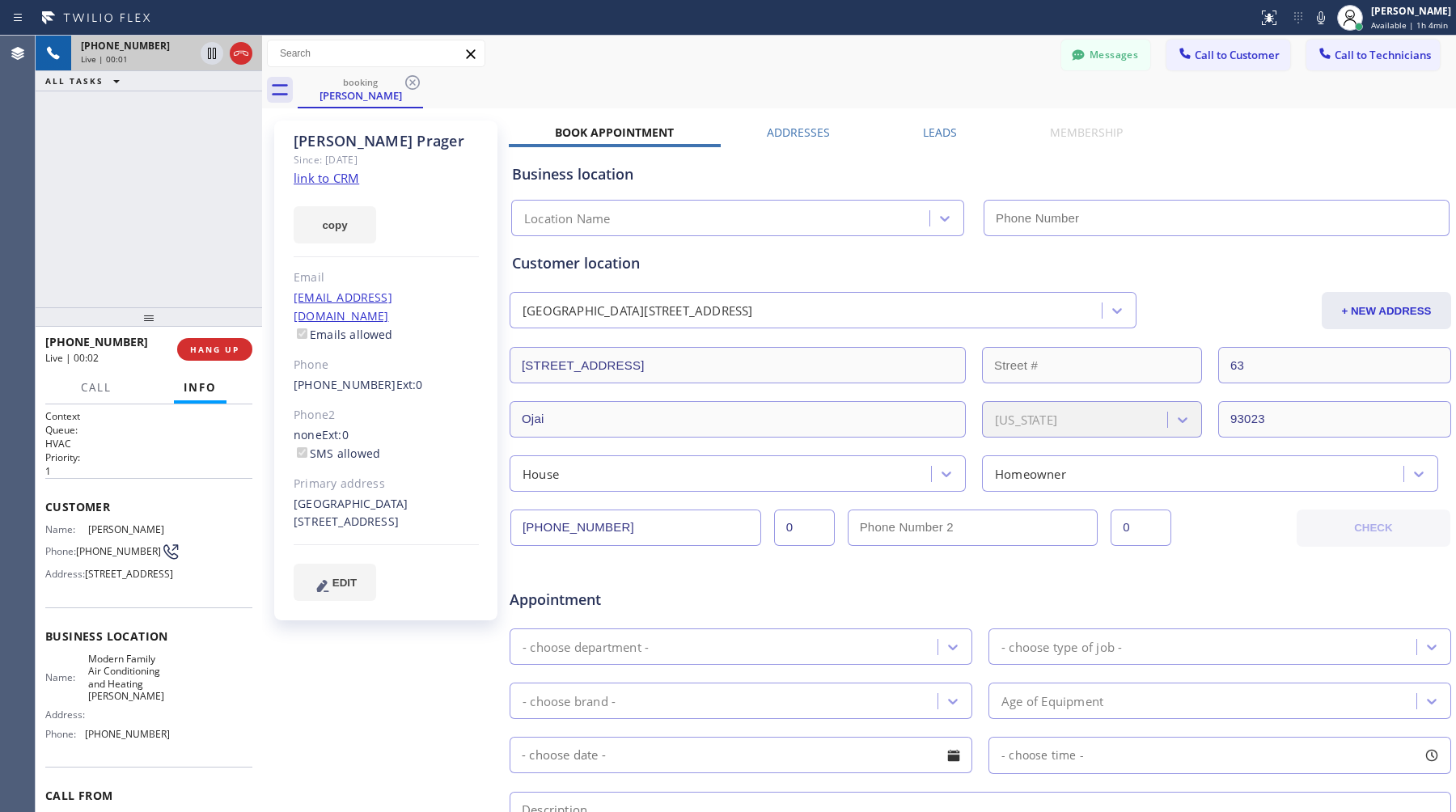
type input "[PHONE_NUMBER]"
click at [229, 349] on span "HANG UP" at bounding box center [214, 349] width 49 height 11
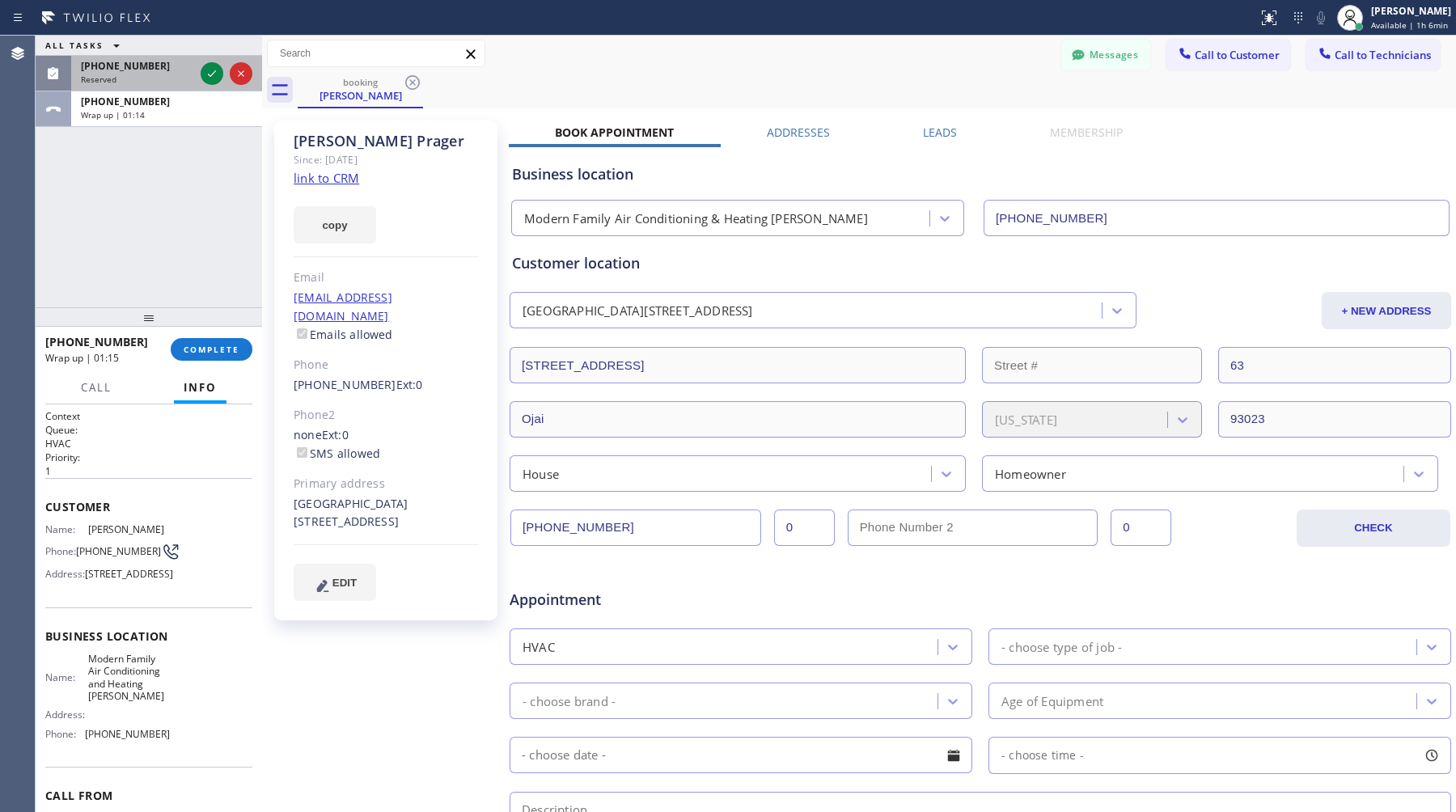
click at [149, 87] on div "[PHONE_NUMBER] Reserved" at bounding box center [134, 73] width 126 height 35
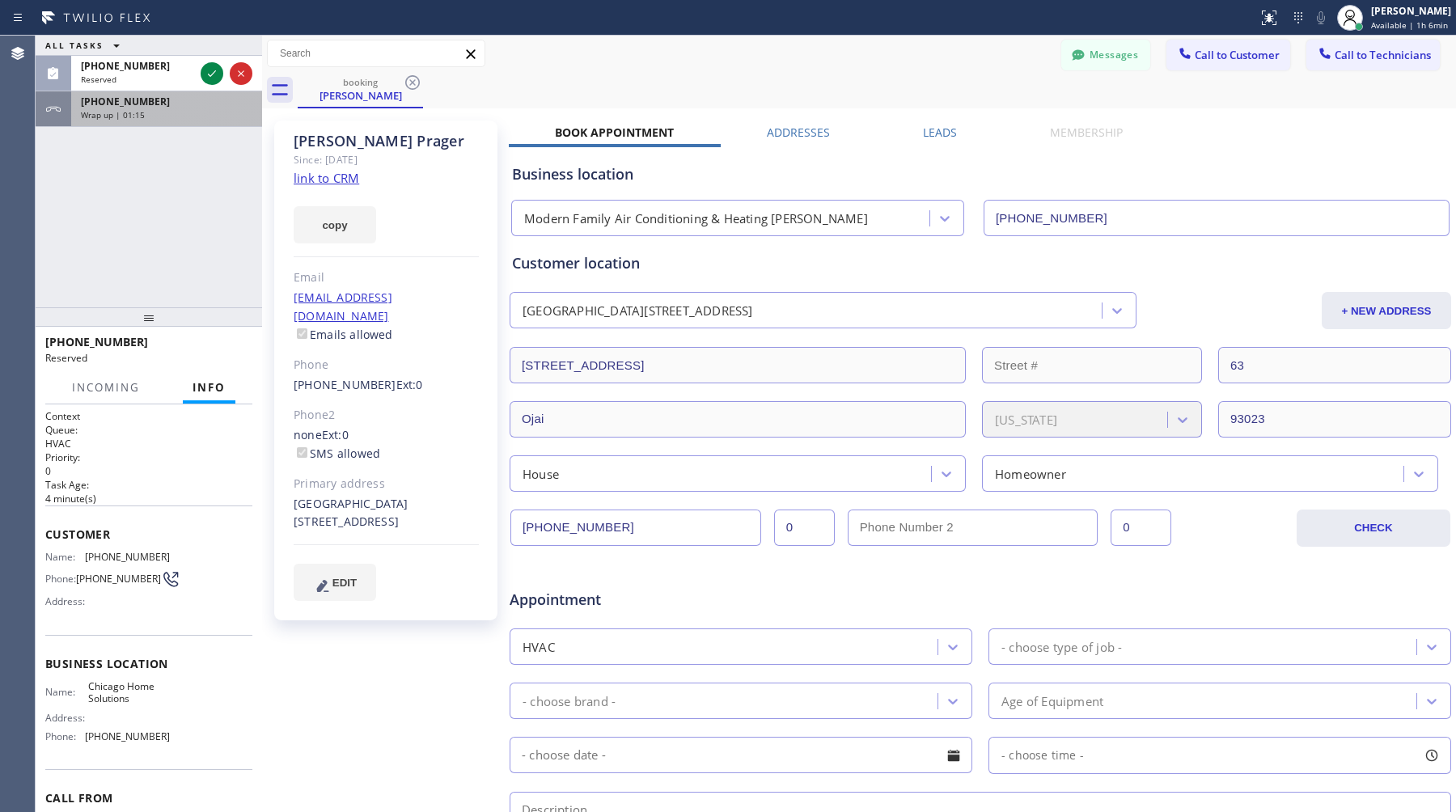
click at [148, 102] on div "[PHONE_NUMBER]" at bounding box center [167, 102] width 172 height 14
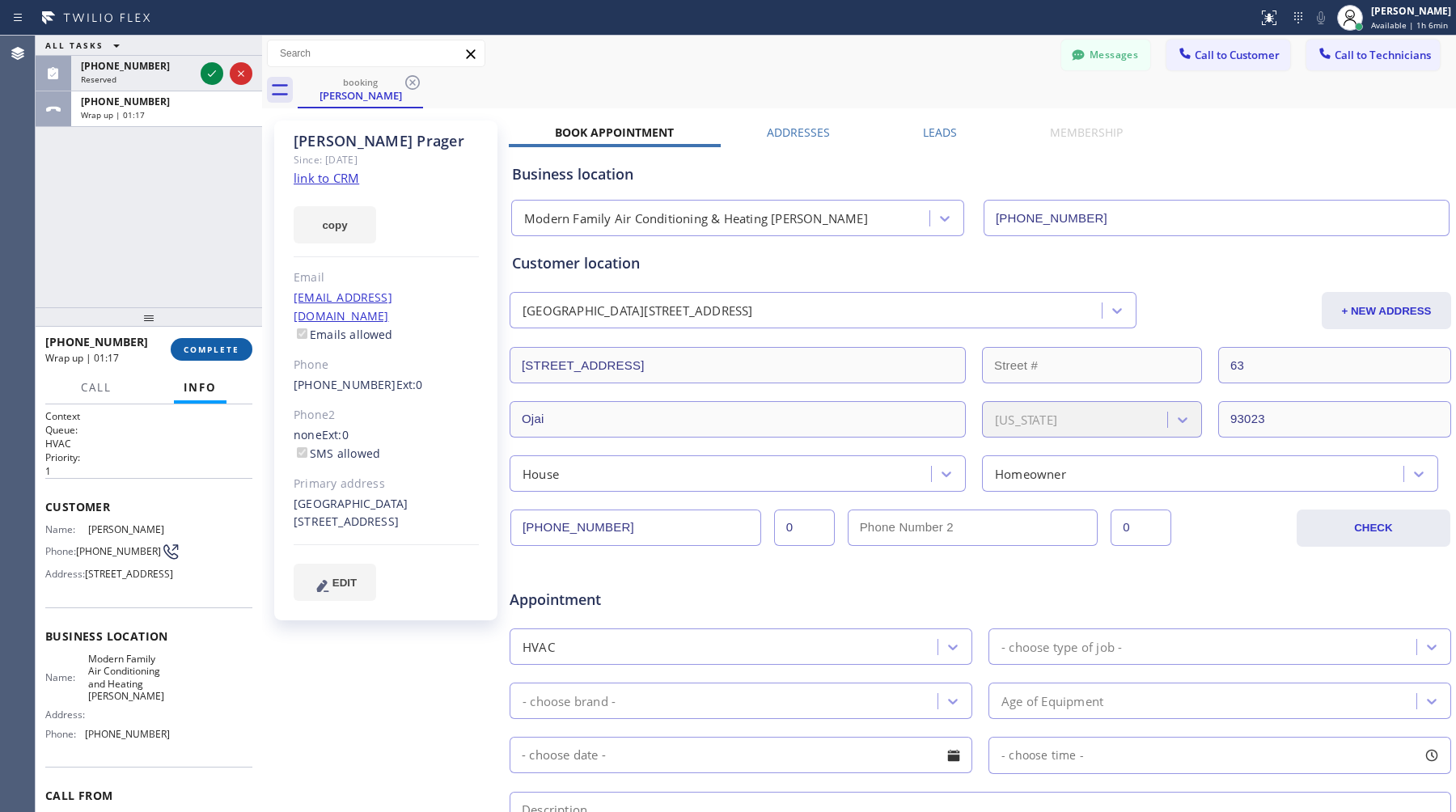
click at [230, 354] on span "COMPLETE" at bounding box center [211, 349] width 56 height 11
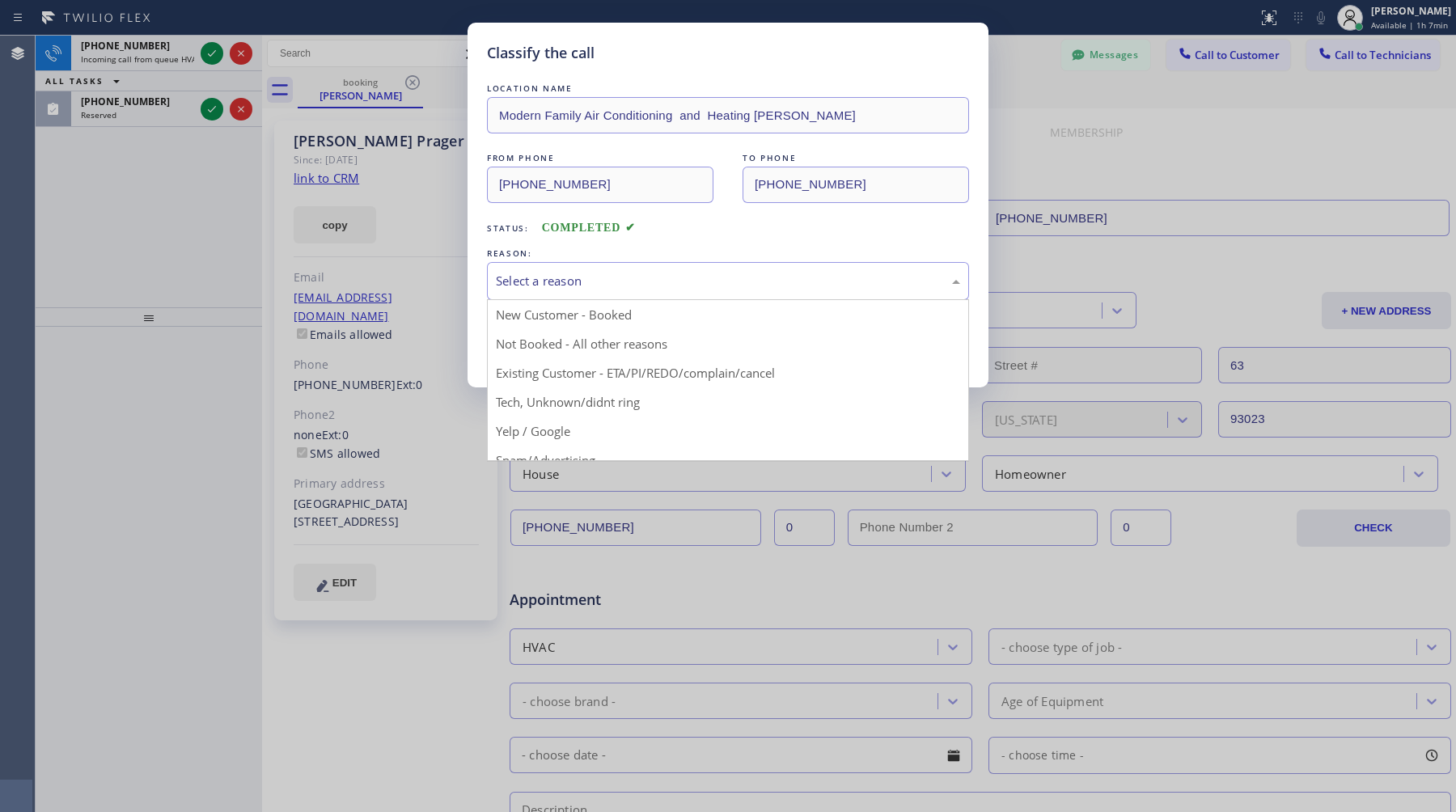
click at [675, 280] on div "Select a reason" at bounding box center [728, 281] width 464 height 19
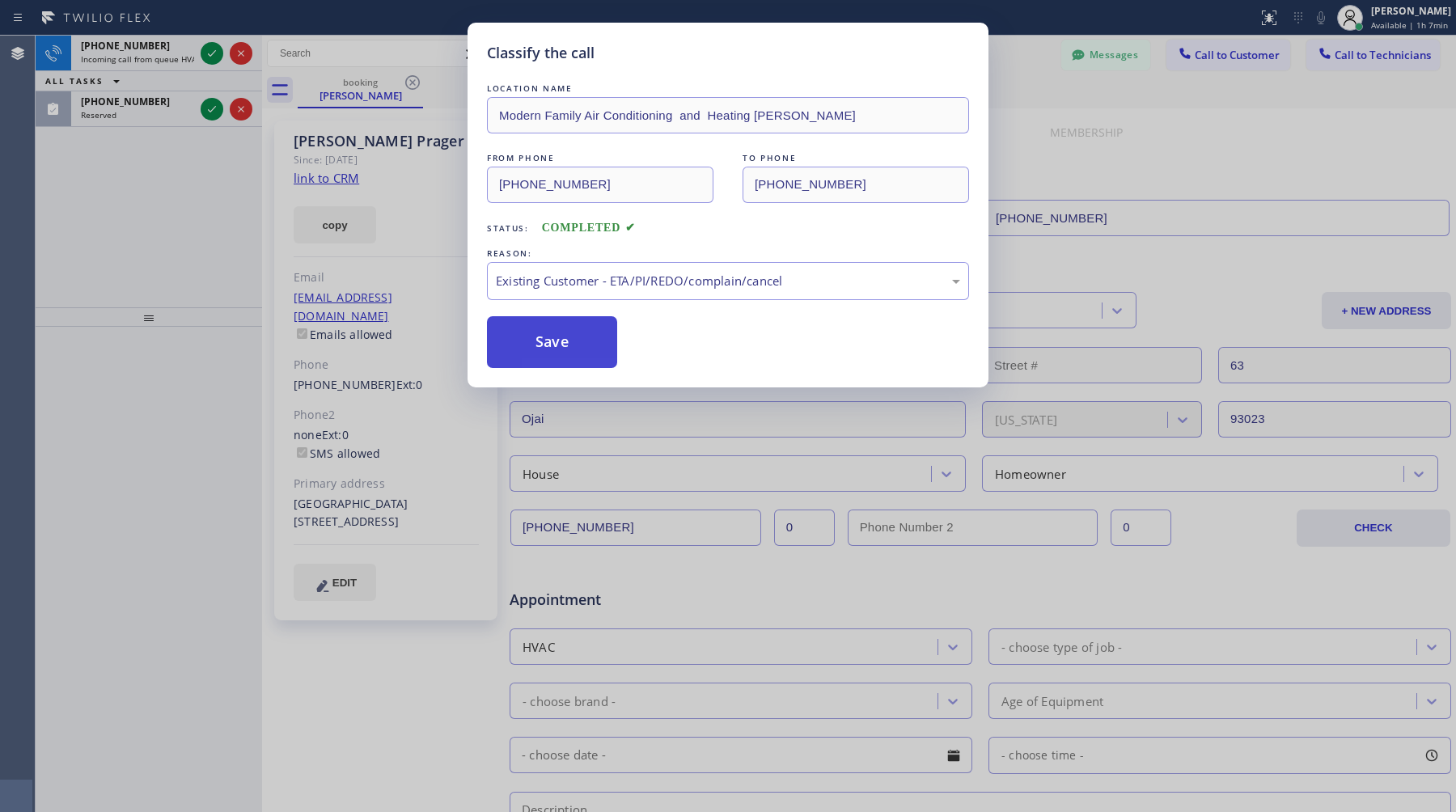
click at [578, 337] on button "Save" at bounding box center [552, 343] width 130 height 52
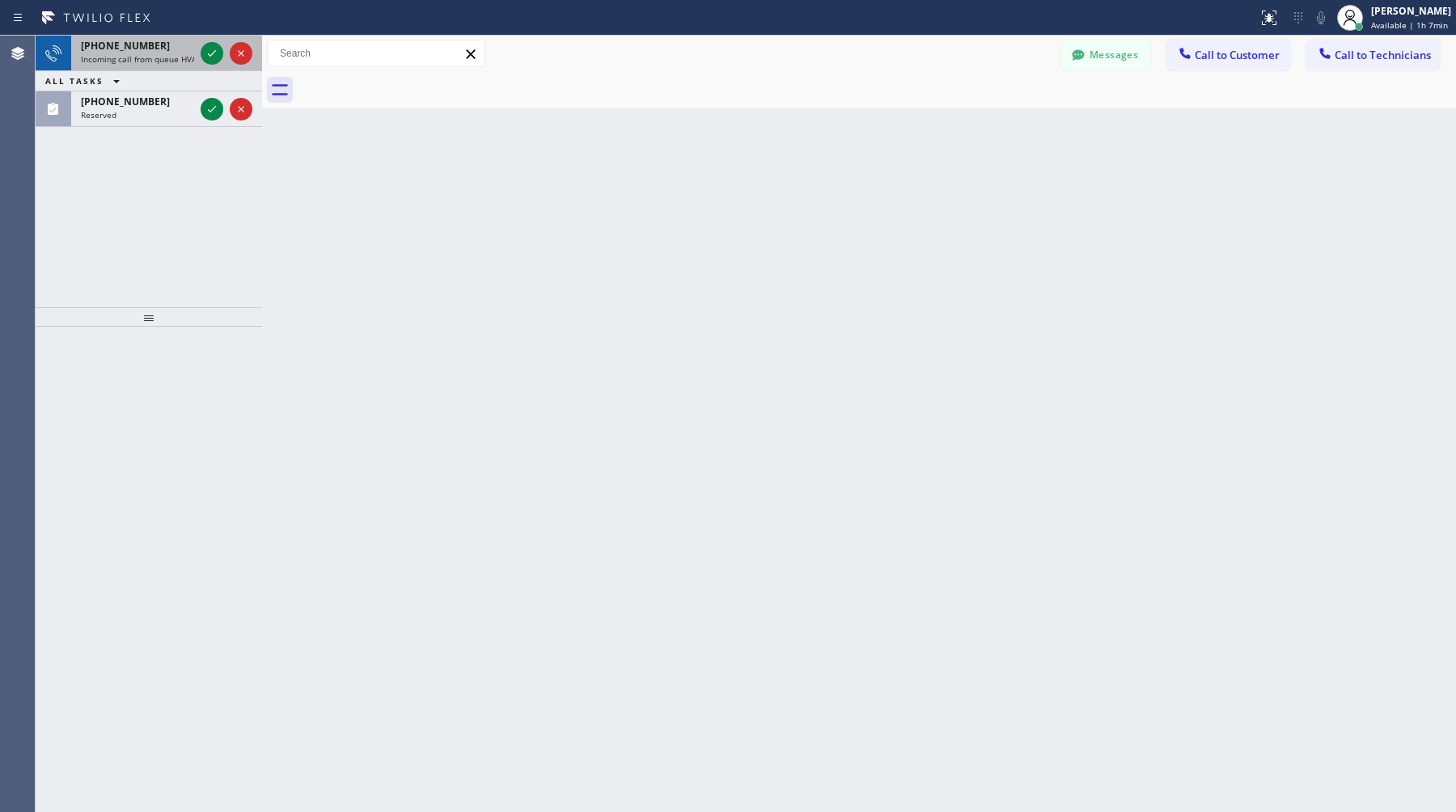
click at [149, 45] on div "[PHONE_NUMBER]" at bounding box center [137, 46] width 113 height 14
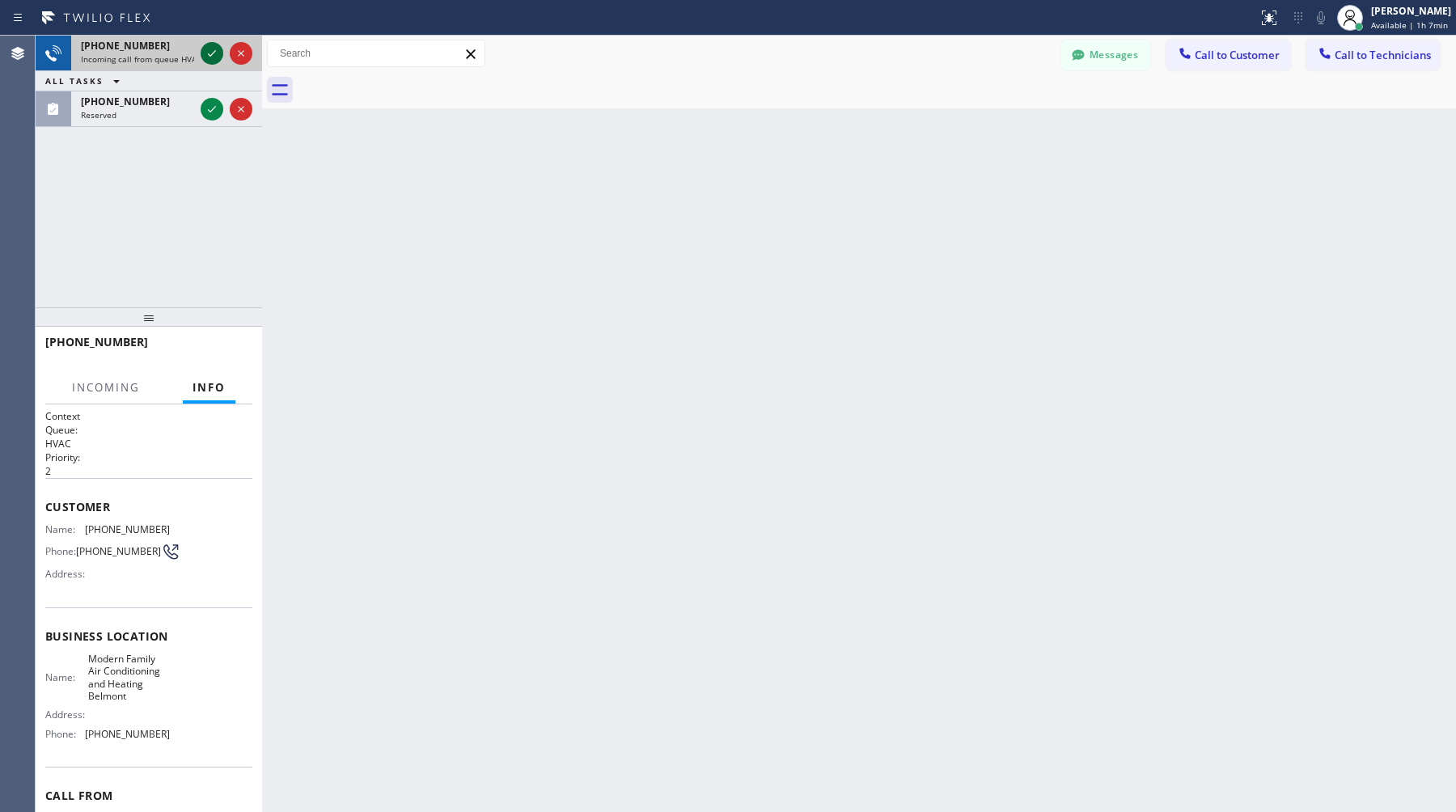
click at [214, 58] on icon at bounding box center [211, 54] width 19 height 19
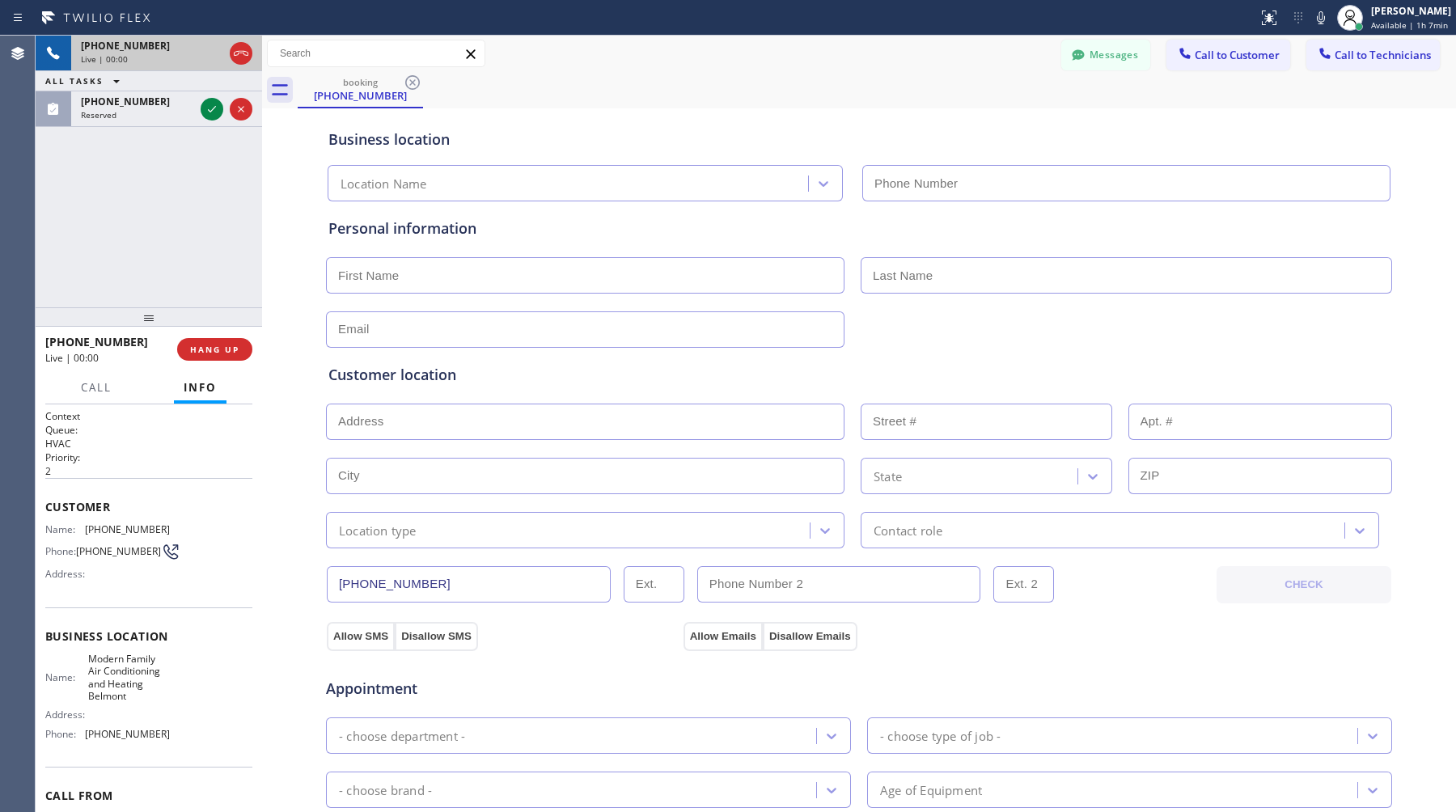
type input "[PHONE_NUMBER]"
click at [206, 343] on button "HANG UP" at bounding box center [214, 349] width 75 height 22
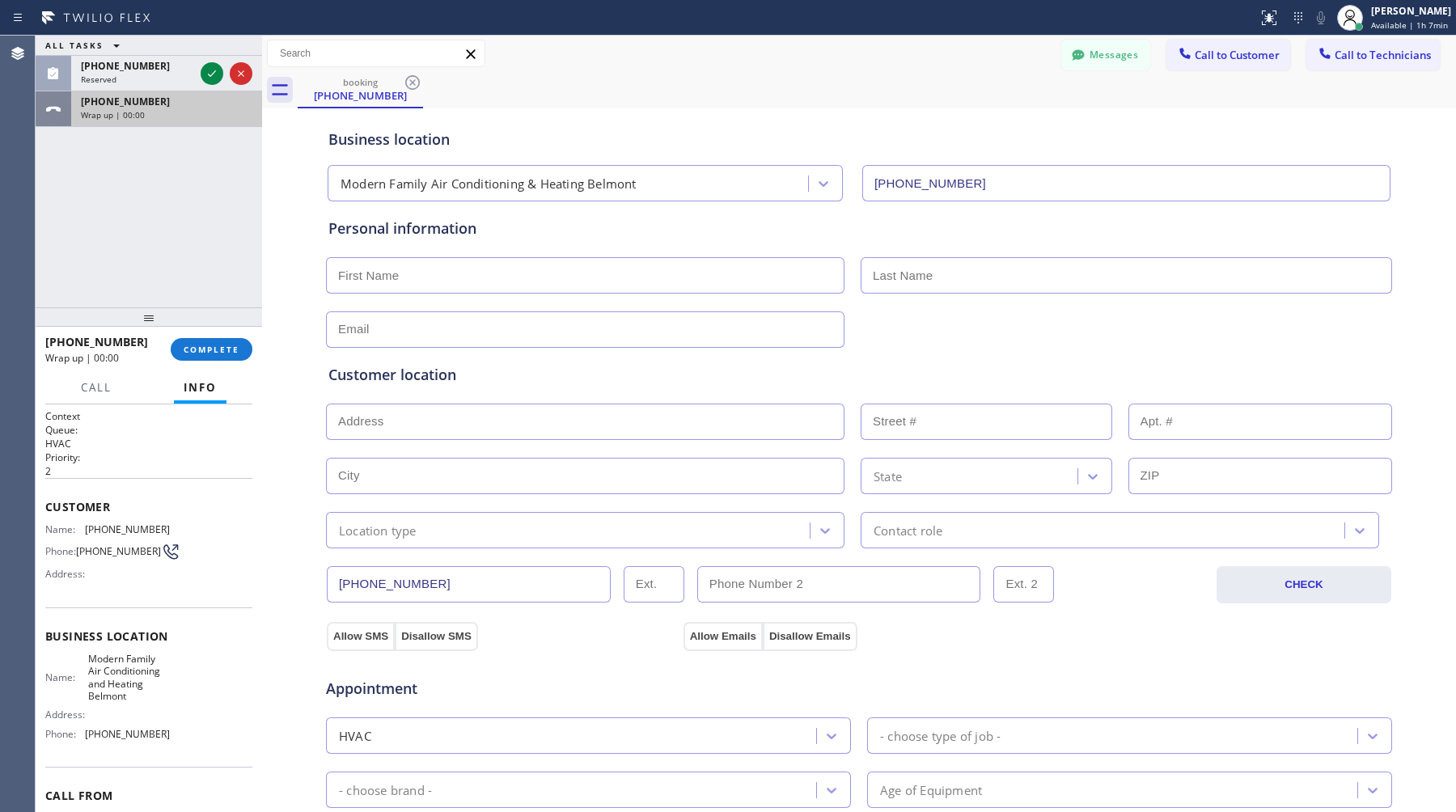
click at [177, 104] on div "[PHONE_NUMBER]" at bounding box center [167, 102] width 172 height 14
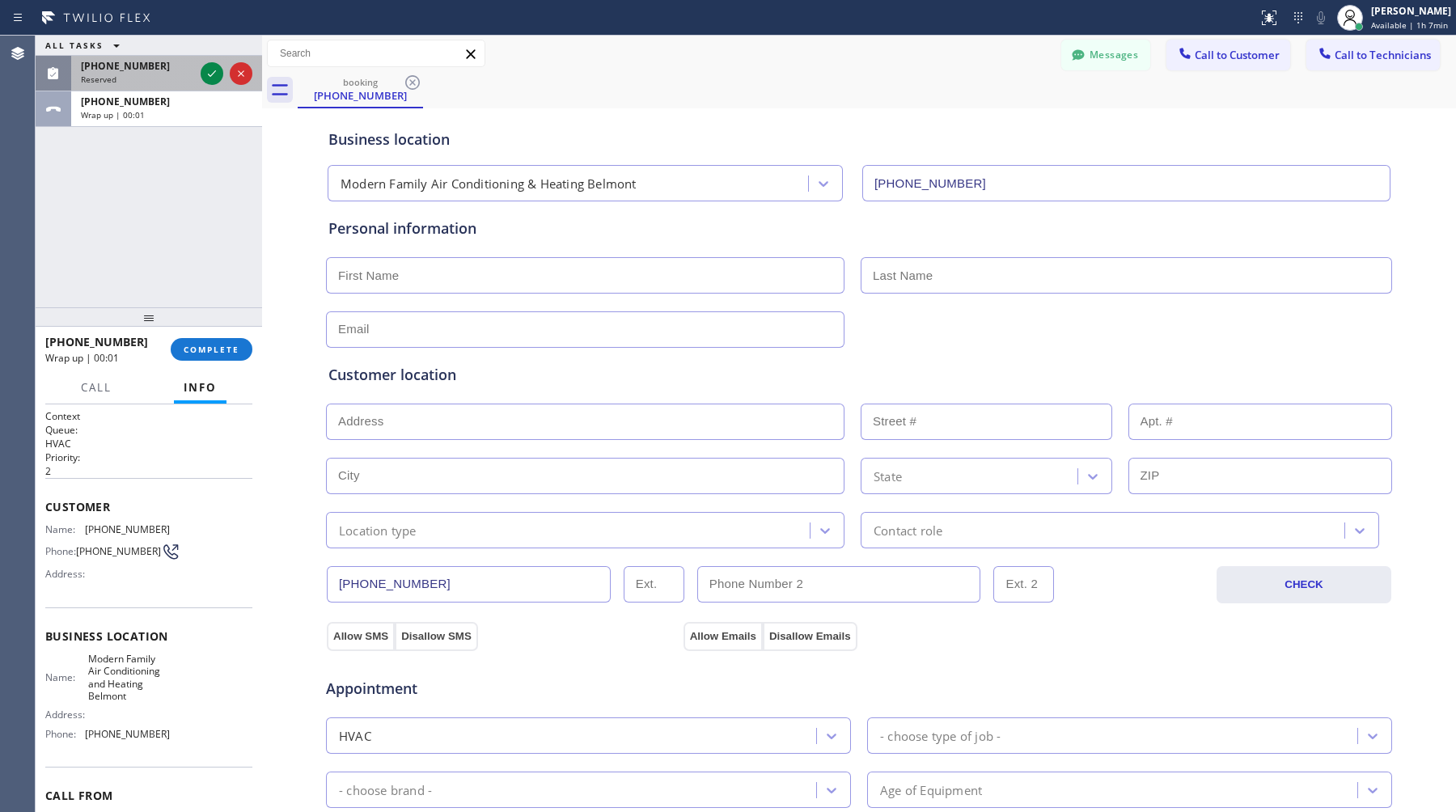
click at [151, 70] on div "[PHONE_NUMBER]" at bounding box center [137, 66] width 113 height 14
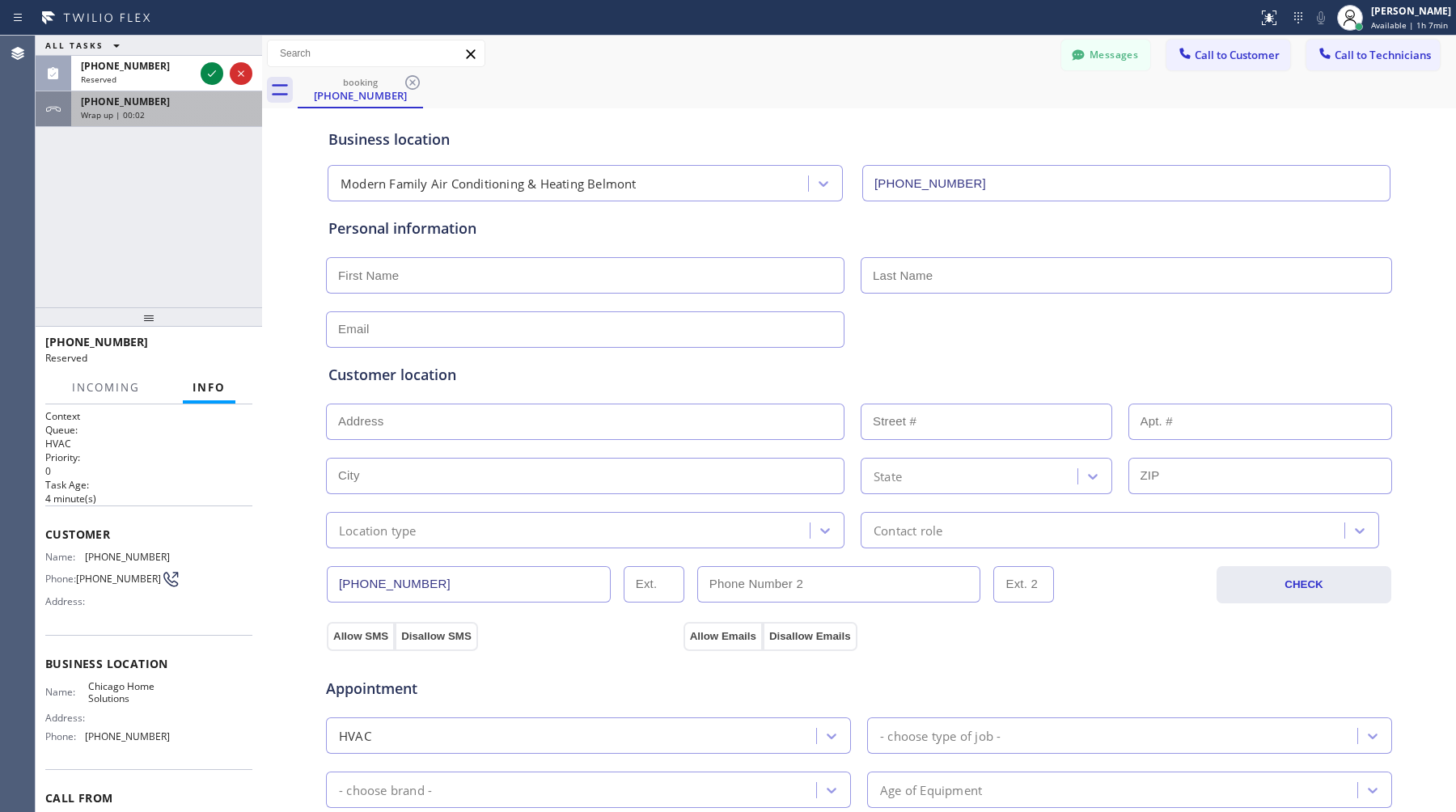
click at [151, 100] on div "[PHONE_NUMBER]" at bounding box center [167, 102] width 172 height 14
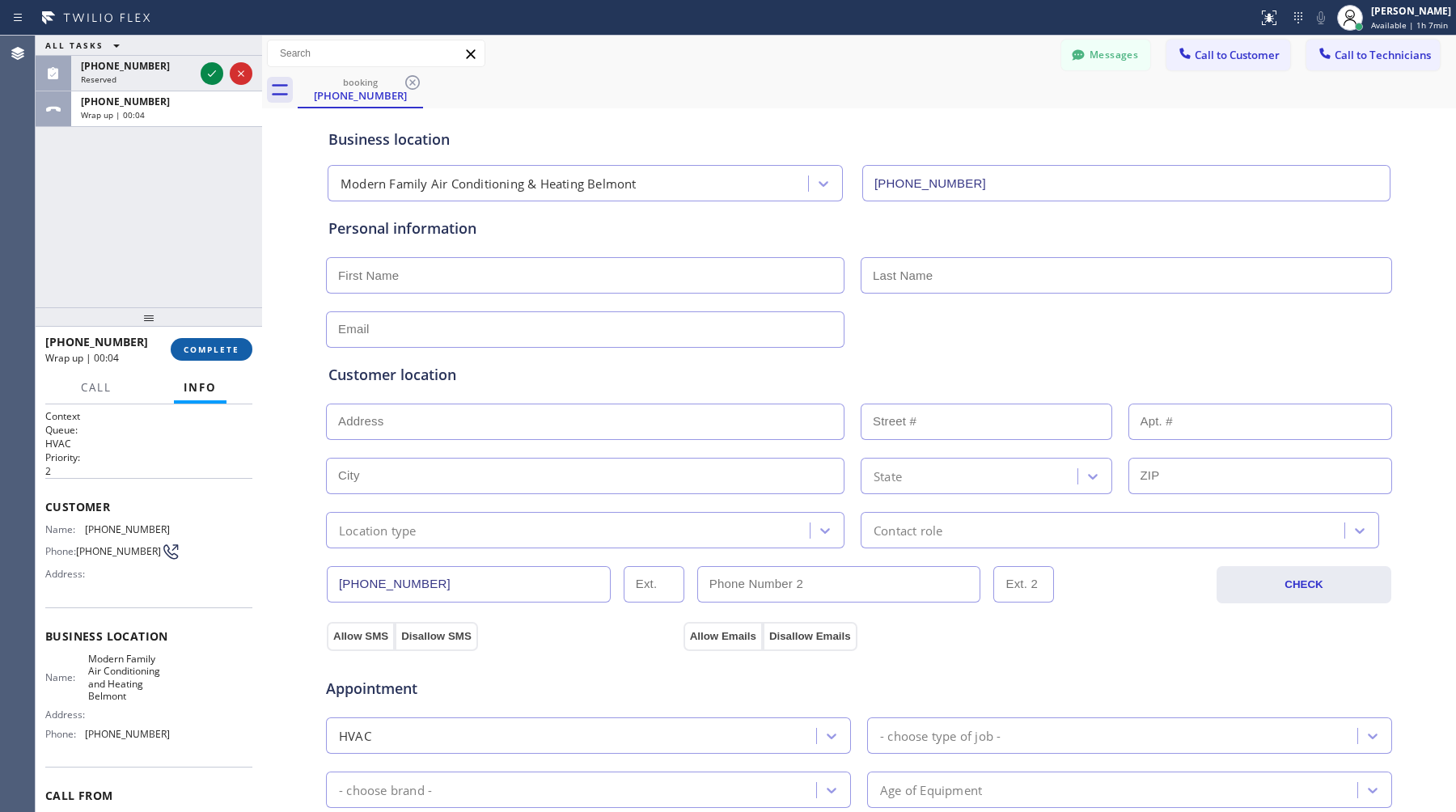
click at [221, 356] on button "COMPLETE" at bounding box center [211, 349] width 82 height 22
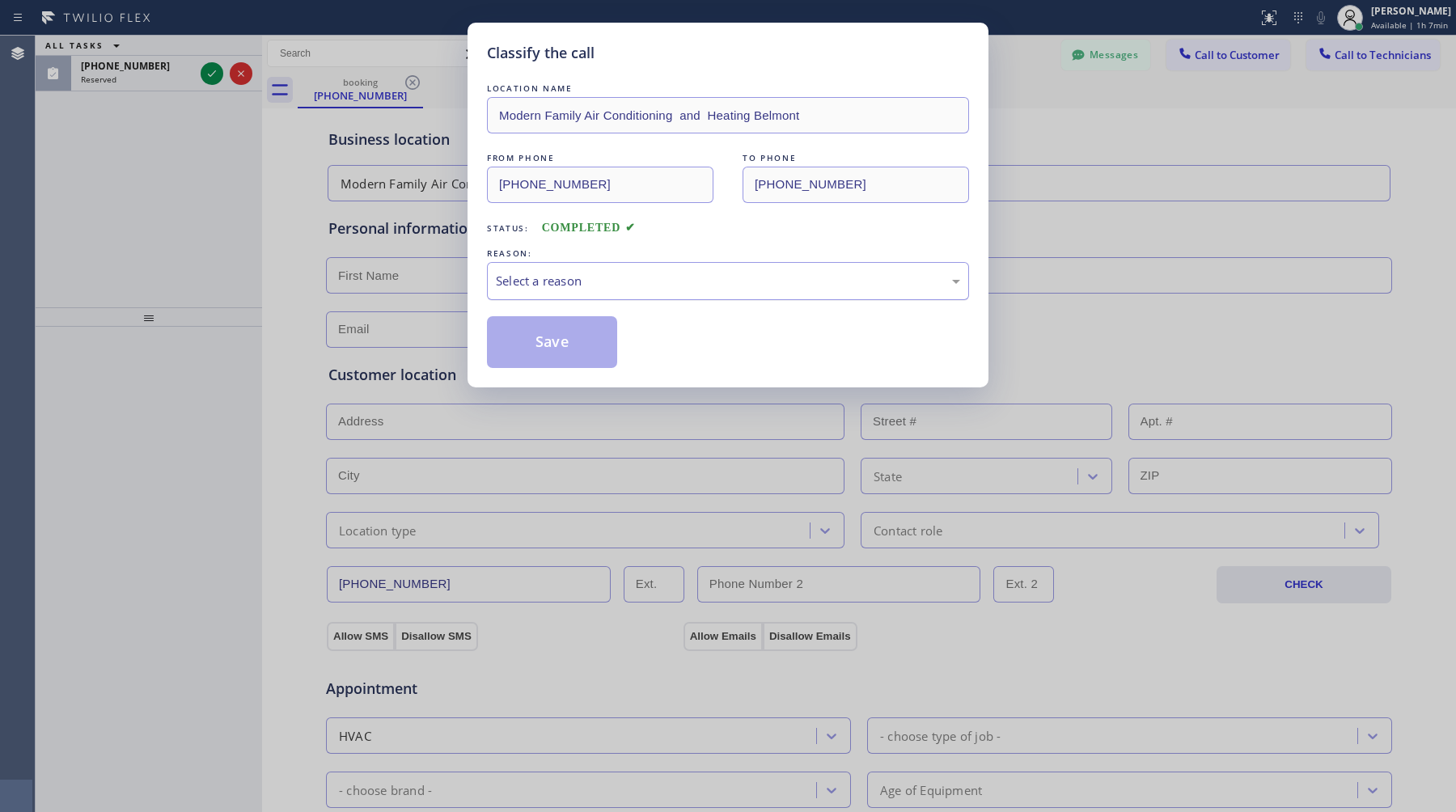
click at [602, 286] on div "Select a reason" at bounding box center [728, 281] width 464 height 19
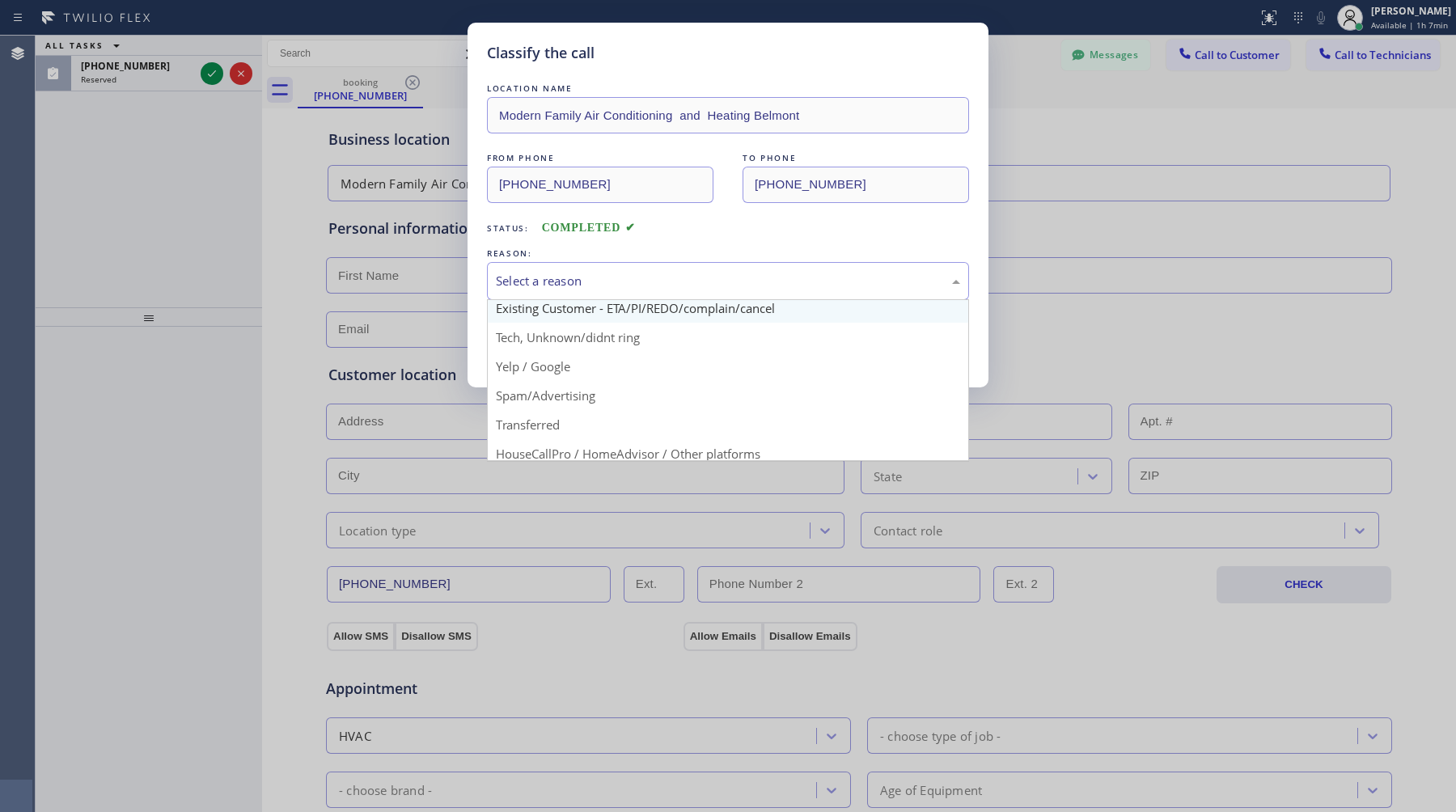
scroll to position [79, 0]
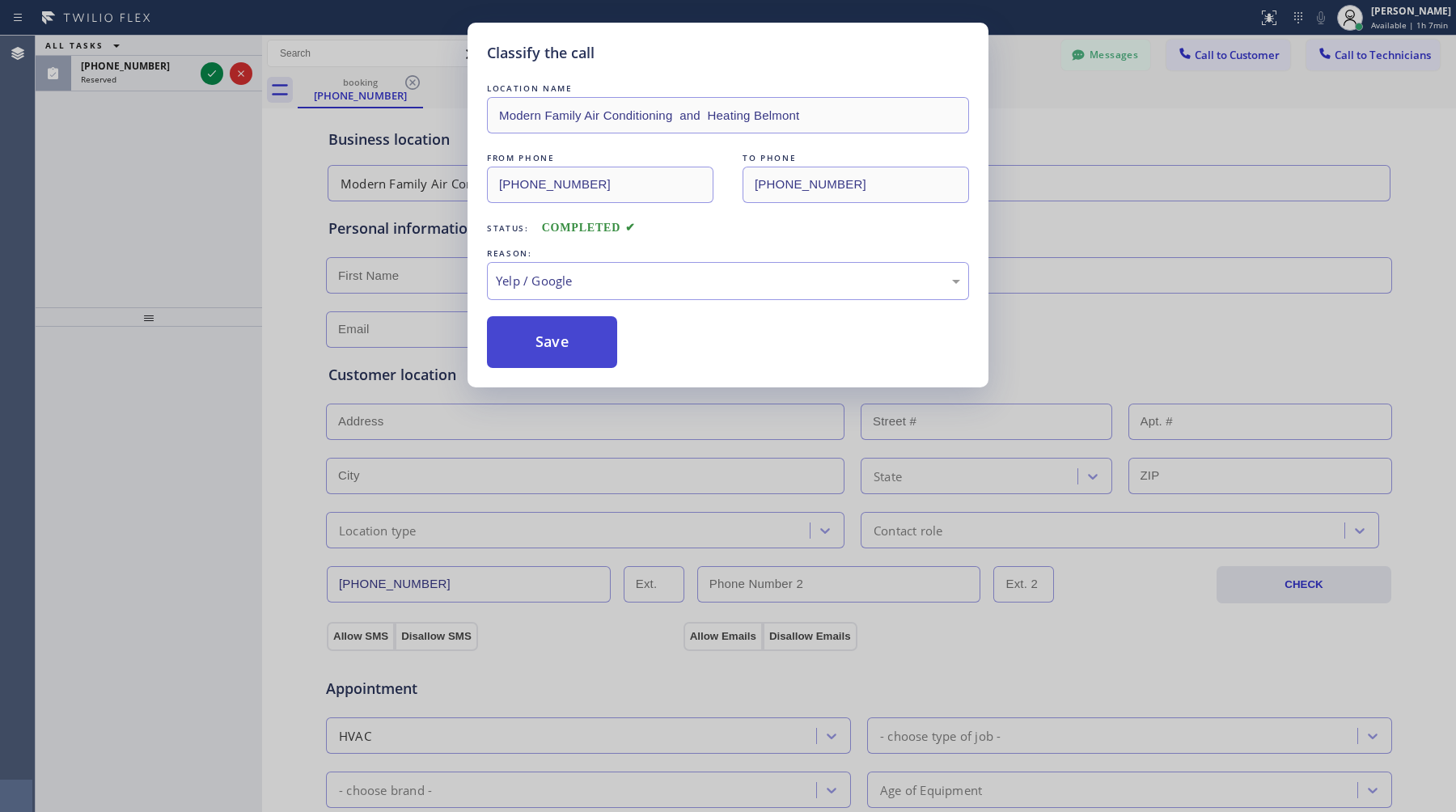
click at [579, 337] on button "Save" at bounding box center [552, 343] width 130 height 52
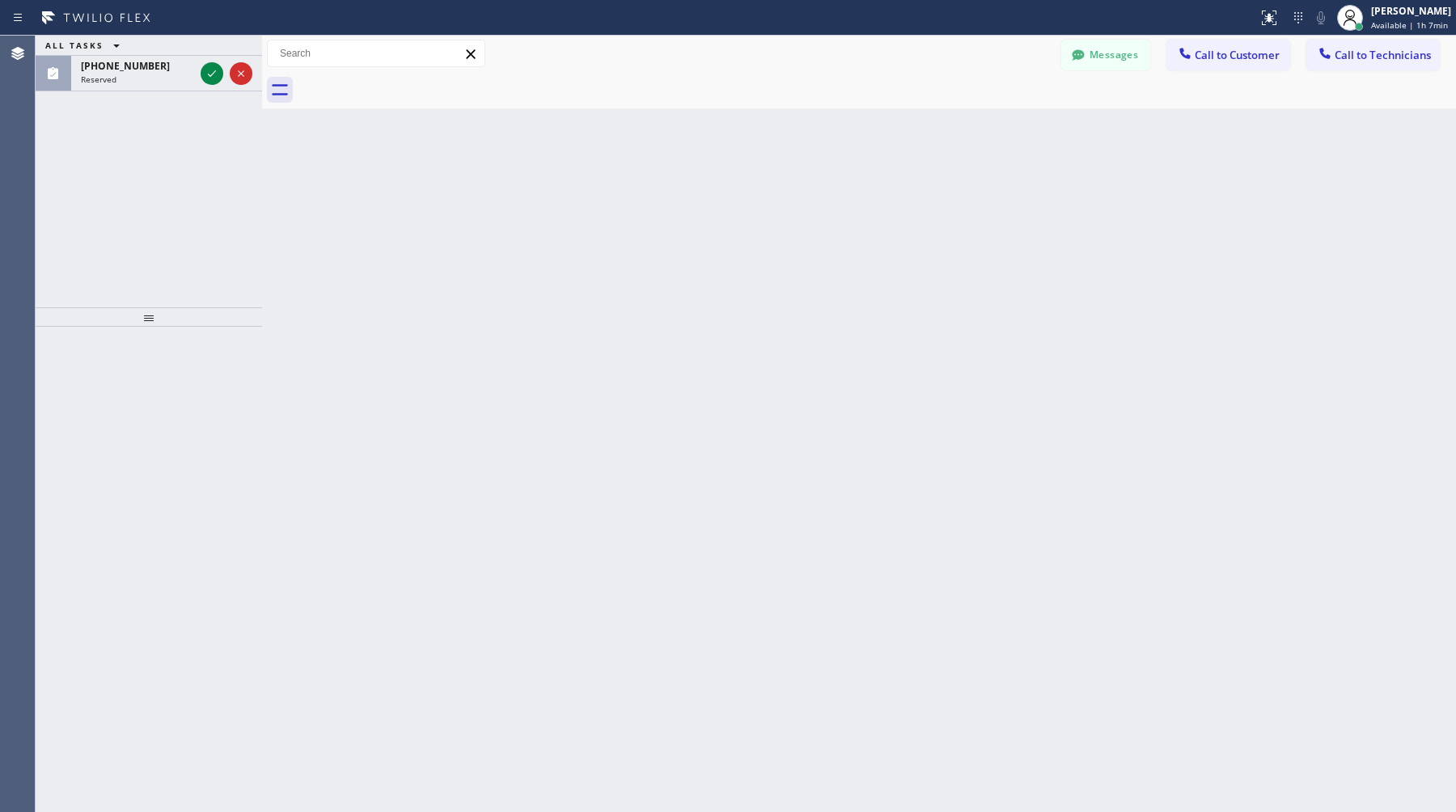
click at [144, 95] on div "ALL TASKS ALL TASKS ACTIVE TASKS TASKS IN WRAP UP [PHONE_NUMBER] Reserved" at bounding box center [148, 171] width 226 height 272
click at [147, 80] on div "Reserved" at bounding box center [137, 79] width 113 height 11
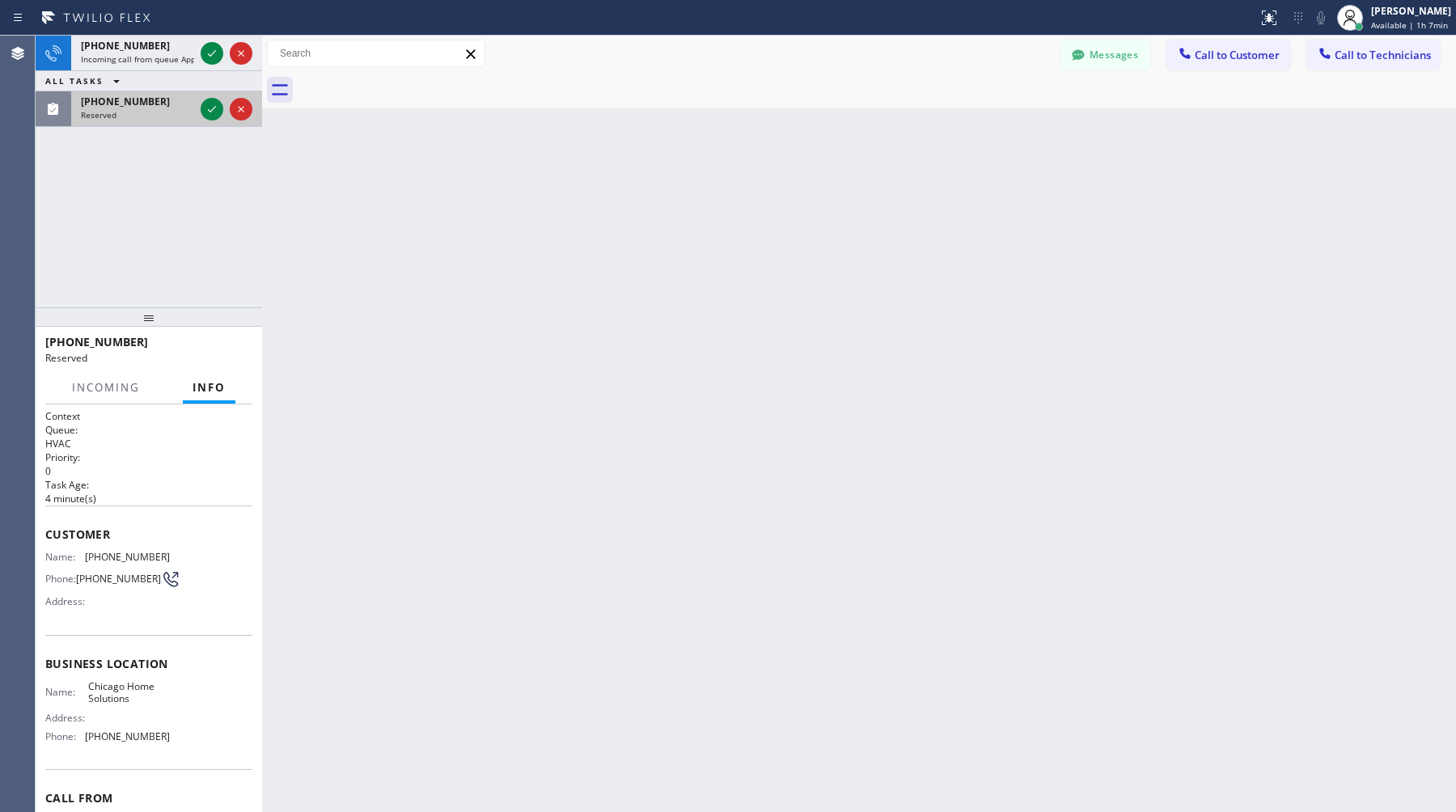
click at [148, 91] on div "[PHONE_NUMBER] Reserved" at bounding box center [134, 109] width 126 height 35
click at [145, 104] on span "[PHONE_NUMBER]" at bounding box center [125, 102] width 89 height 14
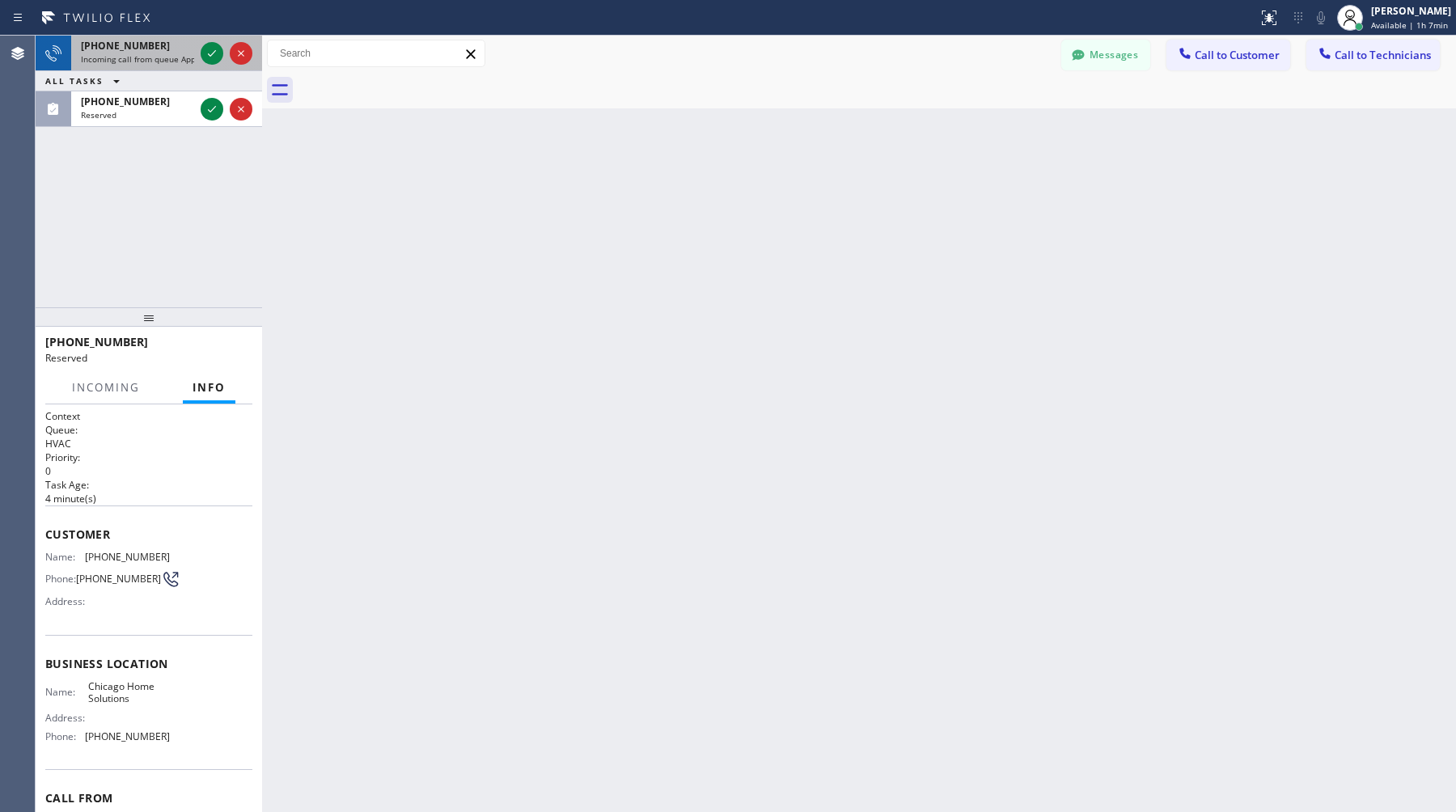
click at [157, 41] on div "[PHONE_NUMBER]" at bounding box center [137, 46] width 113 height 14
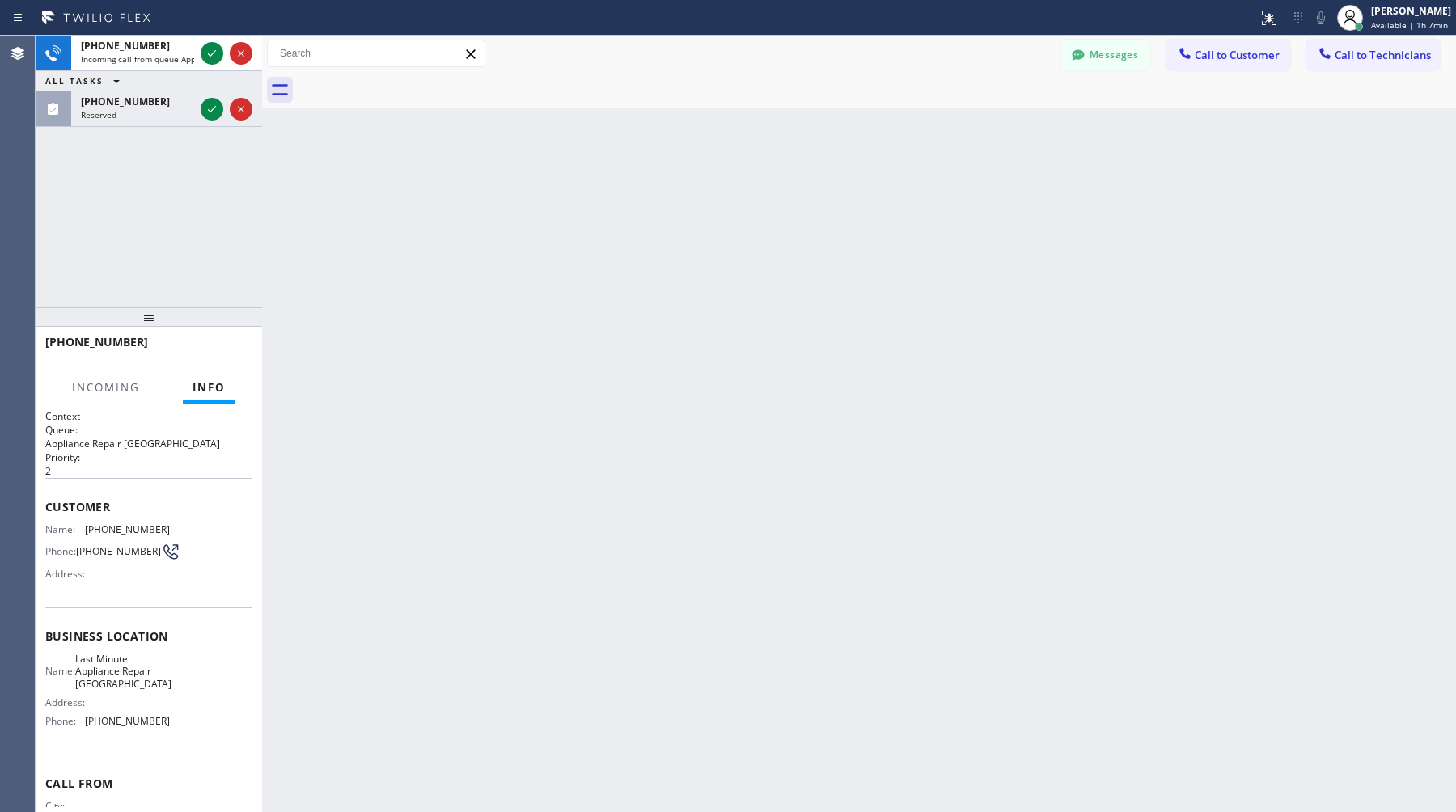
scroll to position [68, 0]
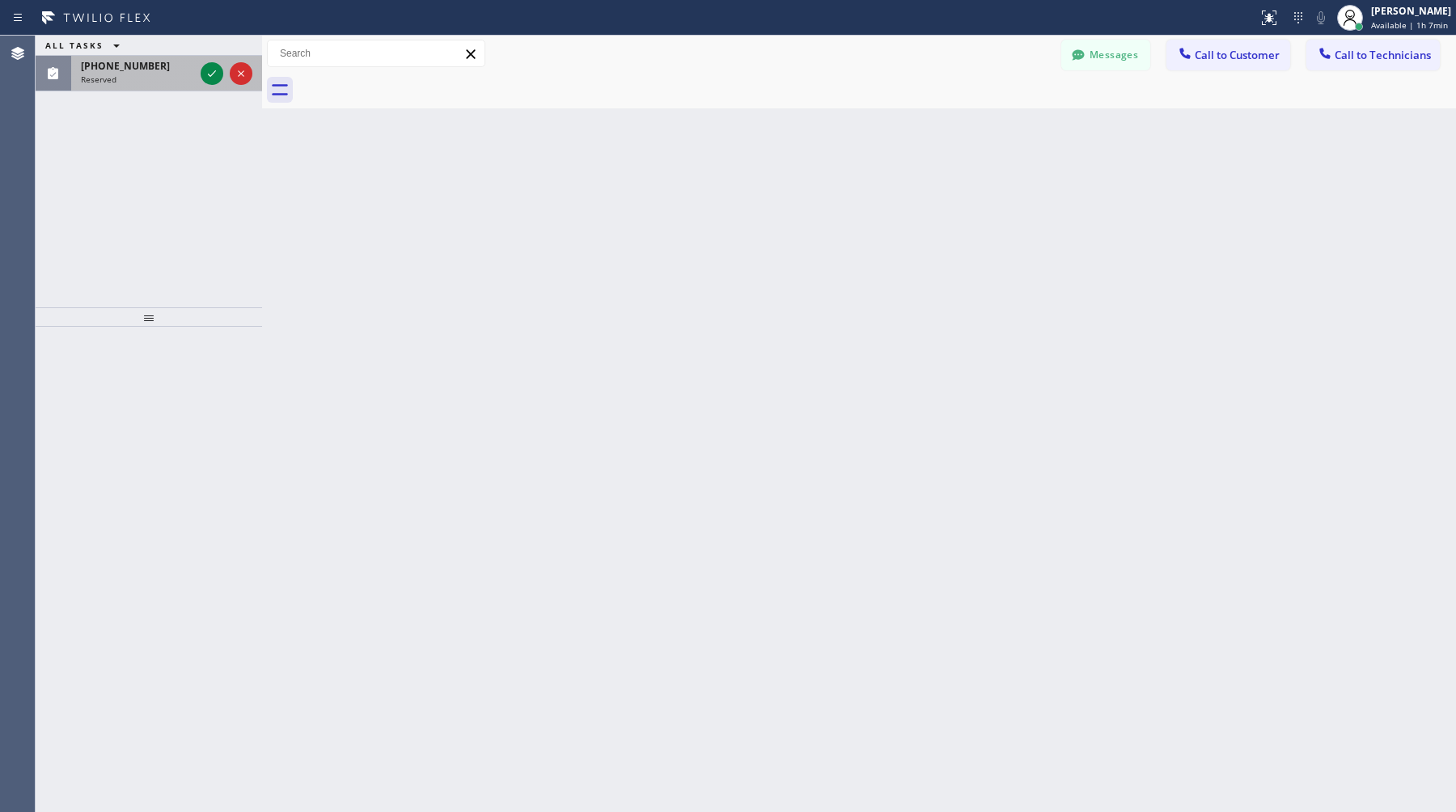
click at [178, 84] on div "Reserved" at bounding box center [137, 79] width 113 height 11
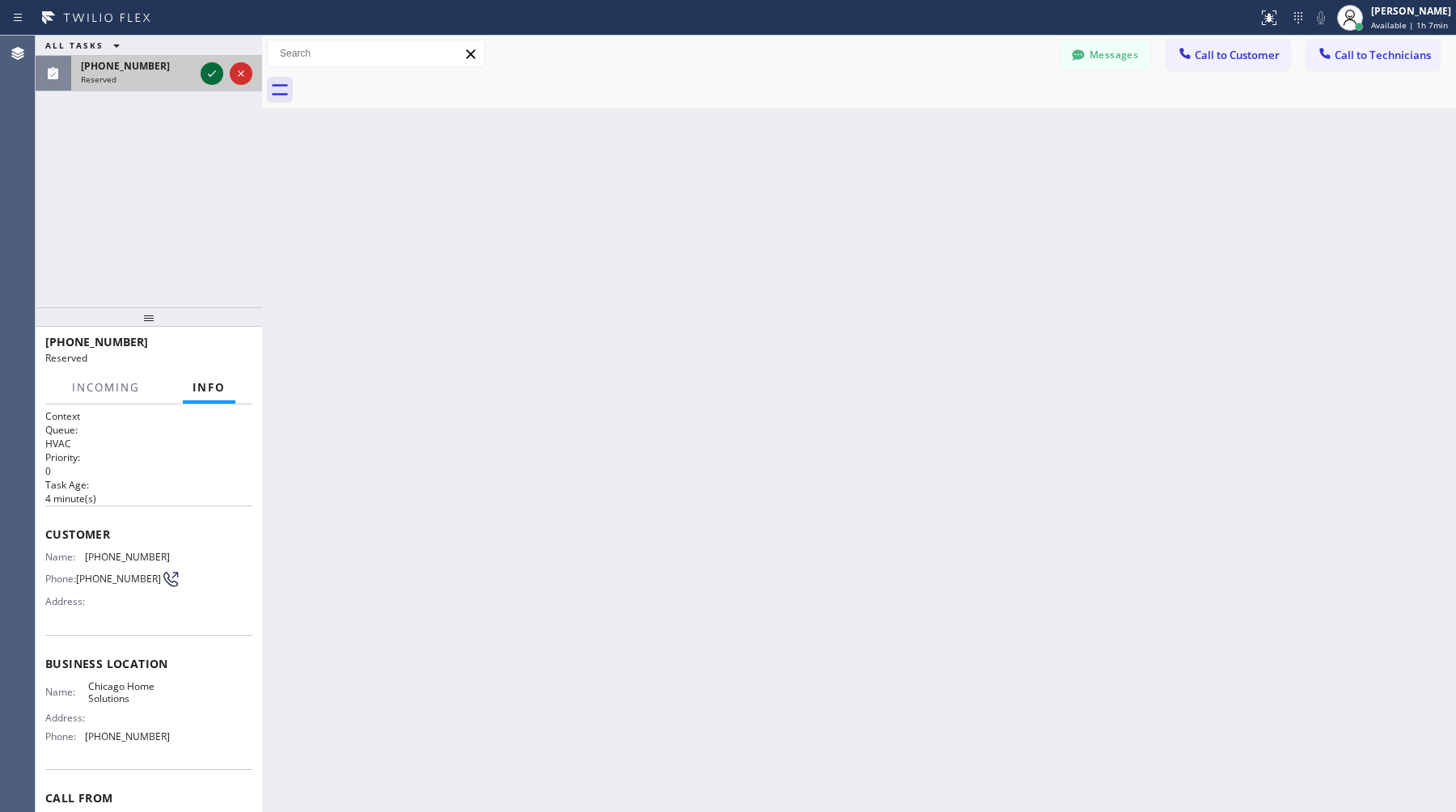
click at [208, 76] on icon at bounding box center [211, 73] width 19 height 19
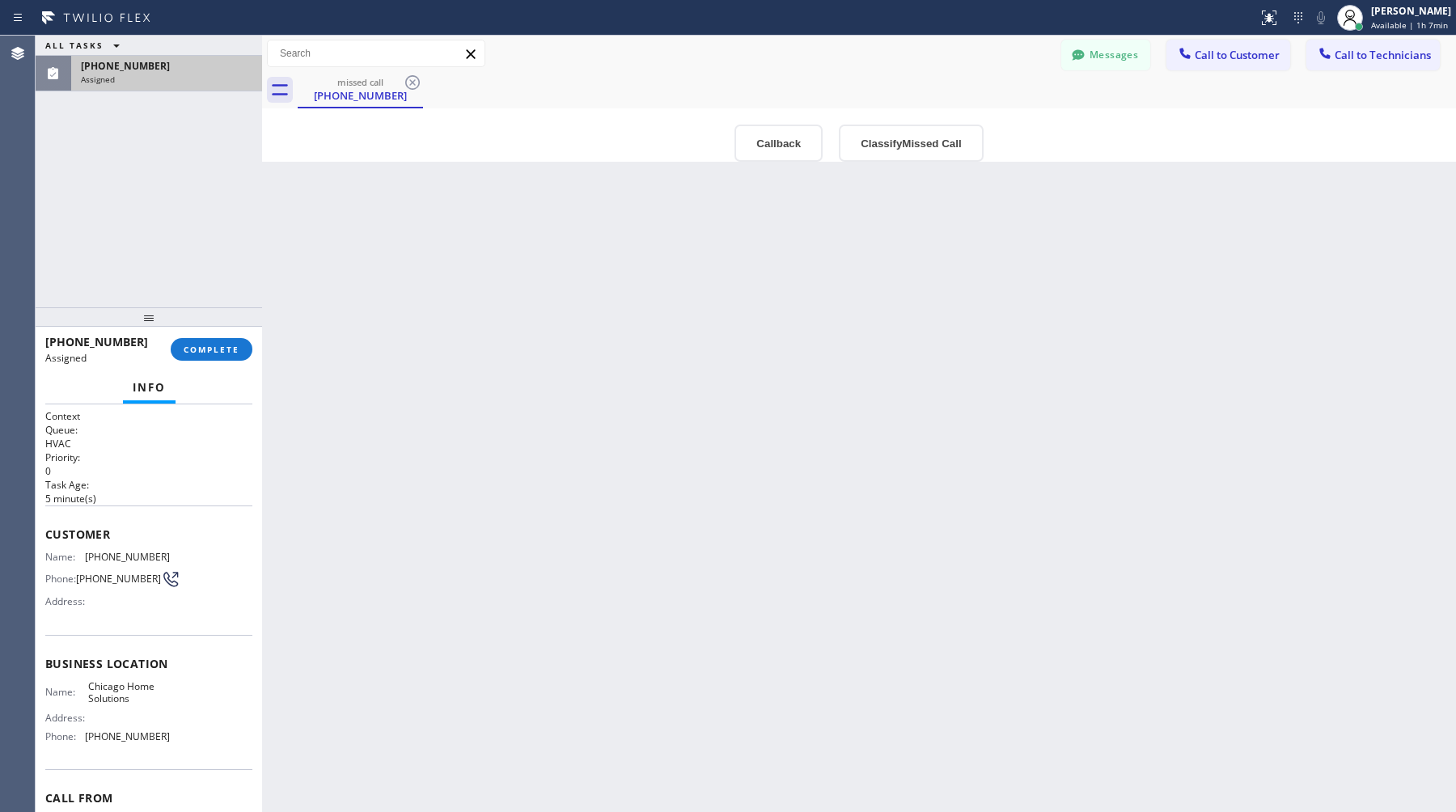
click at [201, 368] on div "[PHONE_NUMBER] Assigned COMPLETE" at bounding box center [148, 349] width 207 height 42
click at [207, 353] on span "COMPLETE" at bounding box center [211, 349] width 56 height 11
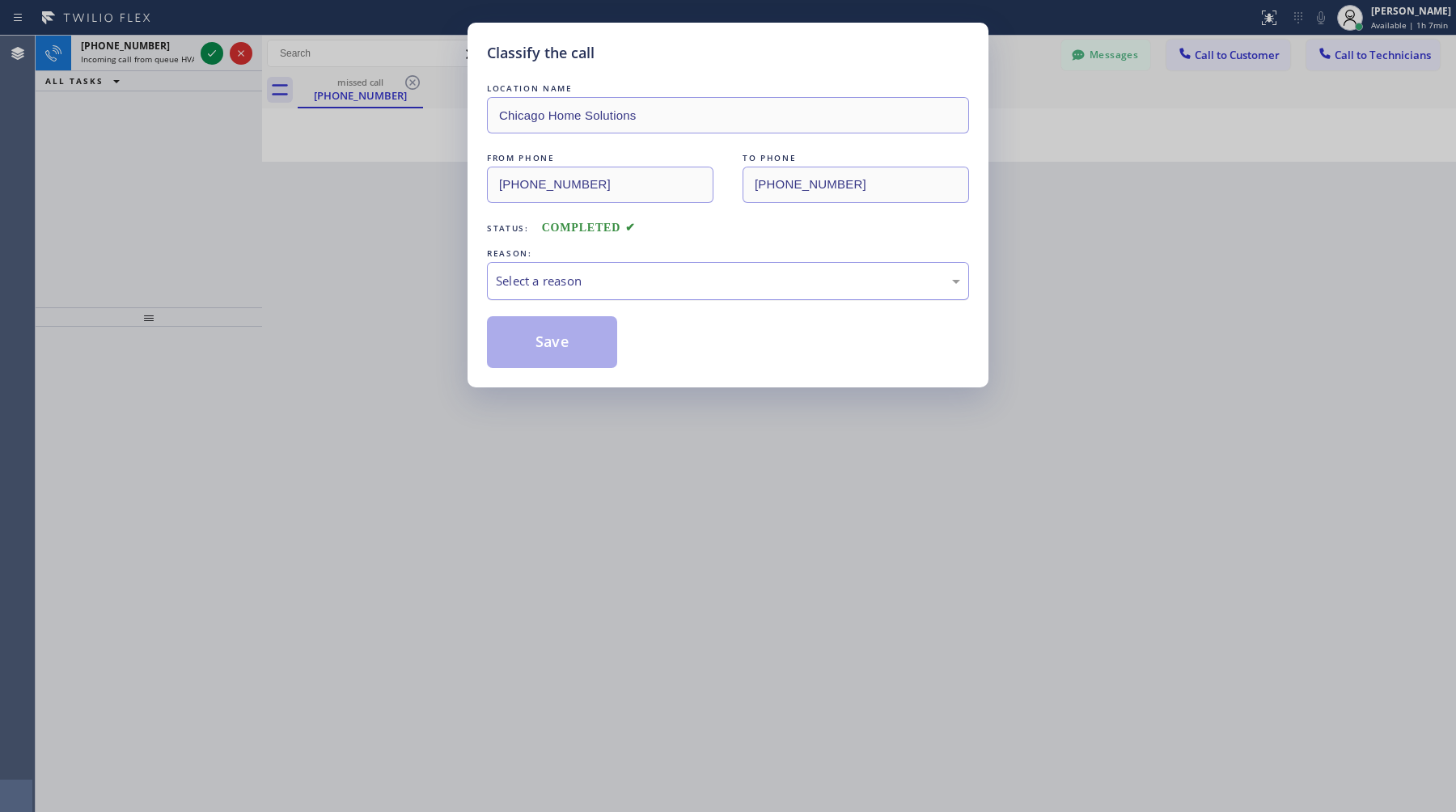
click at [567, 277] on div "Select a reason" at bounding box center [728, 281] width 464 height 19
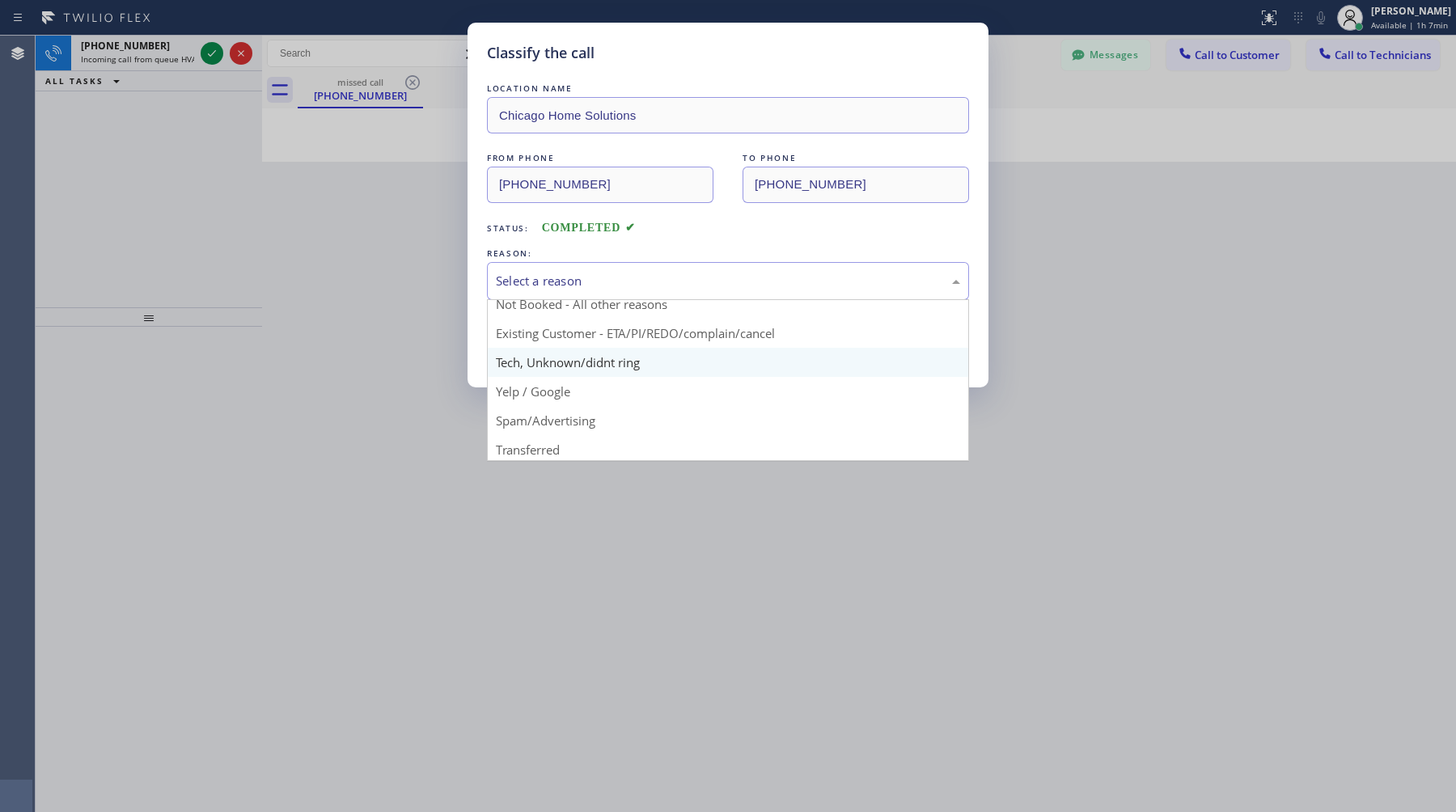
scroll to position [54, 0]
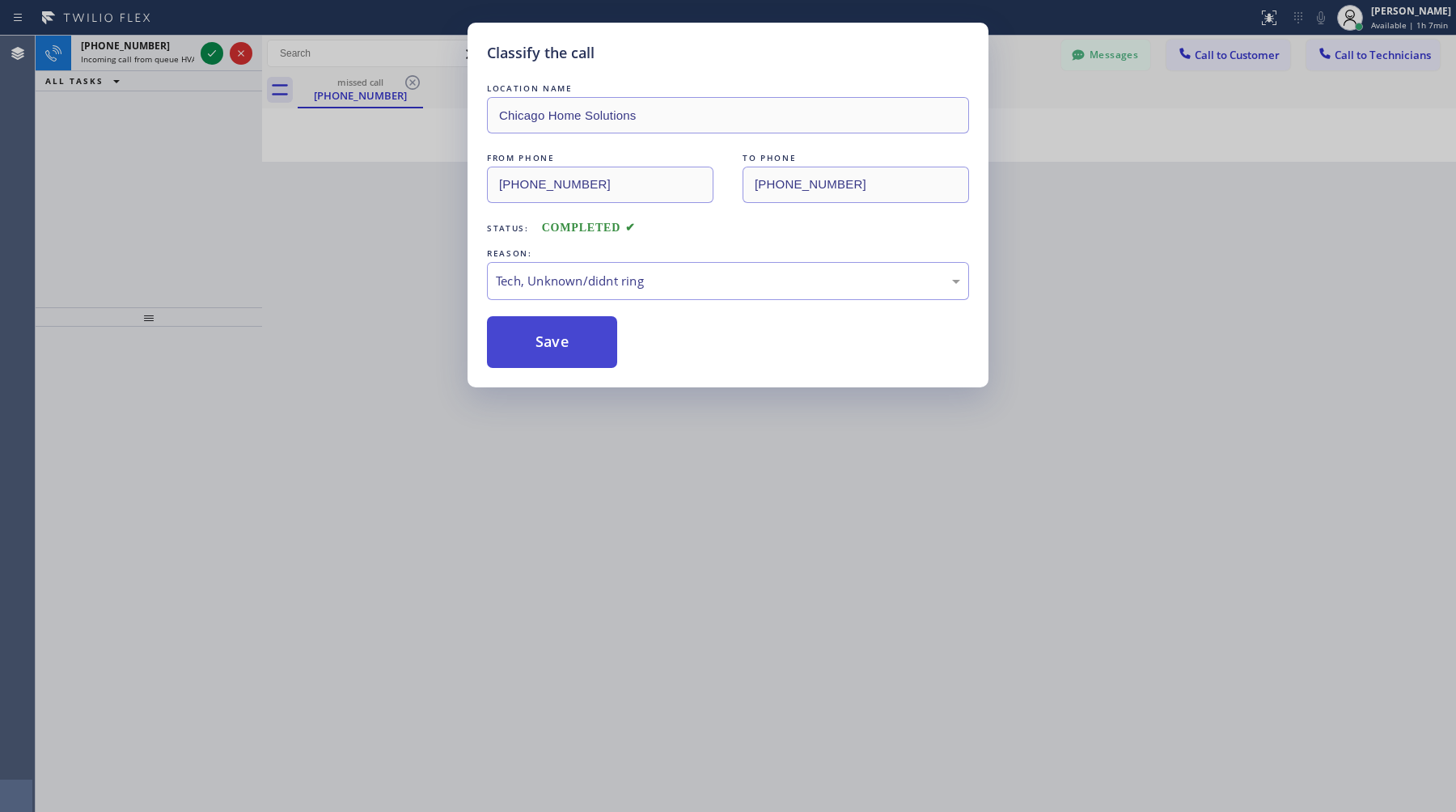
click at [548, 356] on button "Save" at bounding box center [552, 343] width 130 height 52
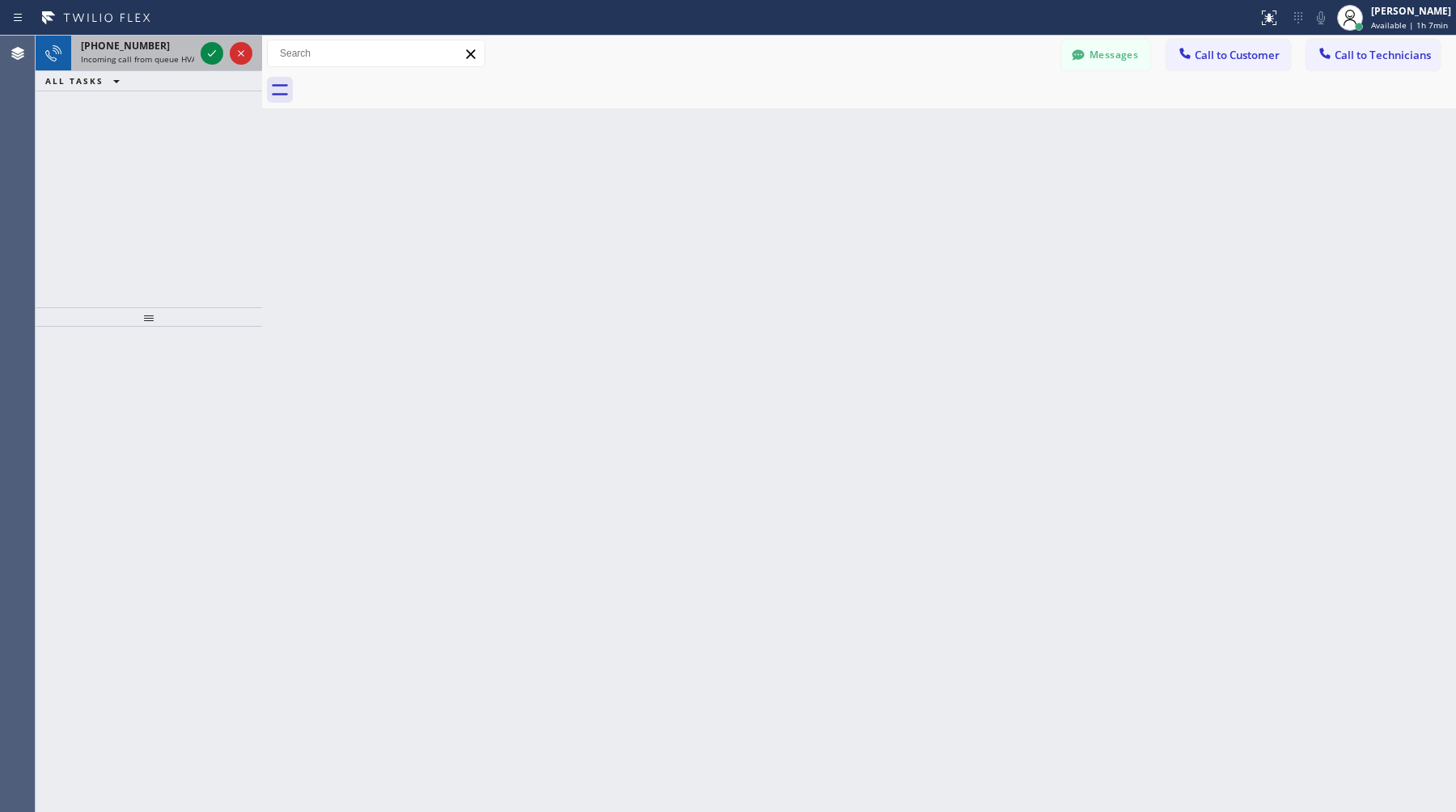
click at [136, 59] on span "Incoming call from queue HVAC" at bounding box center [142, 59] width 121 height 11
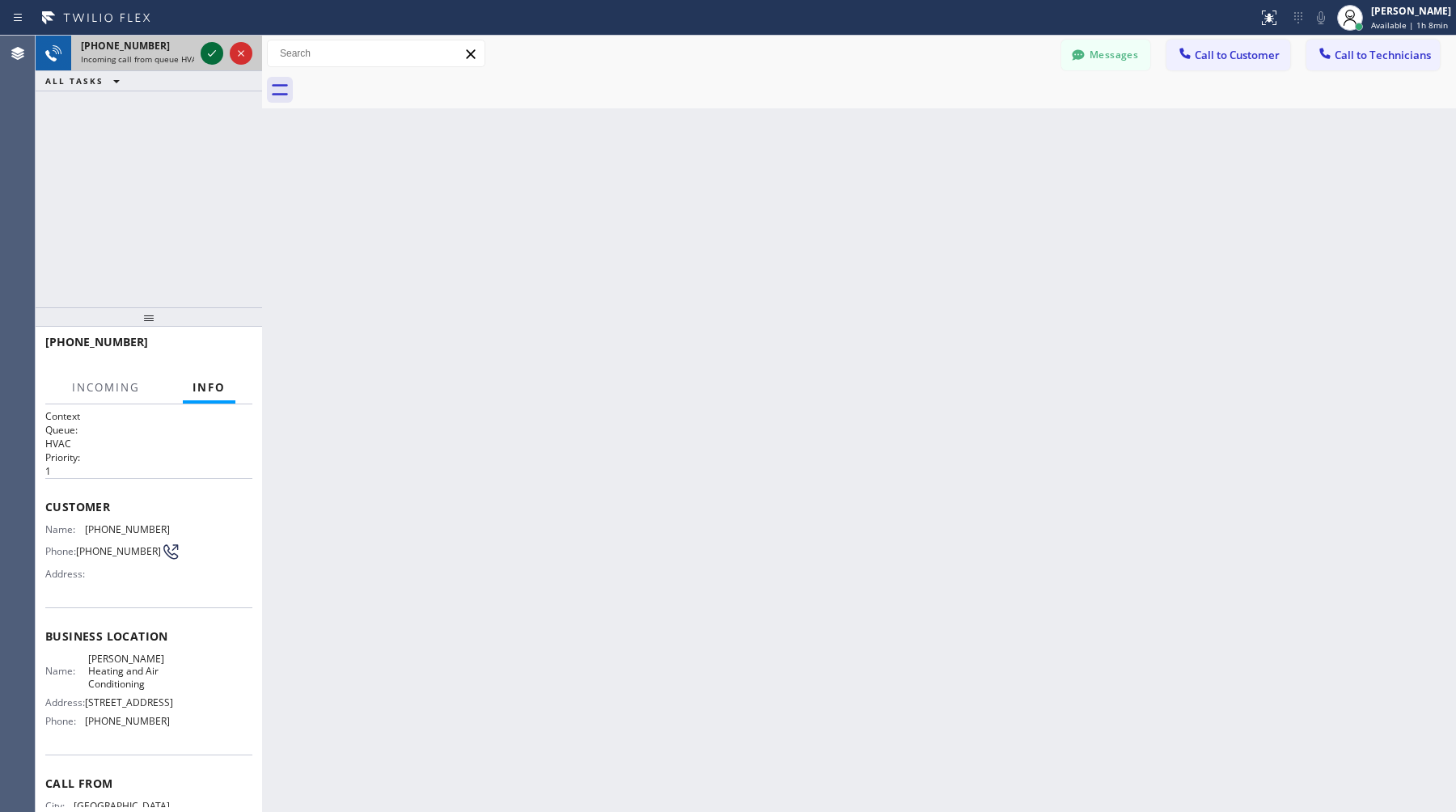
click at [210, 54] on icon at bounding box center [211, 54] width 19 height 19
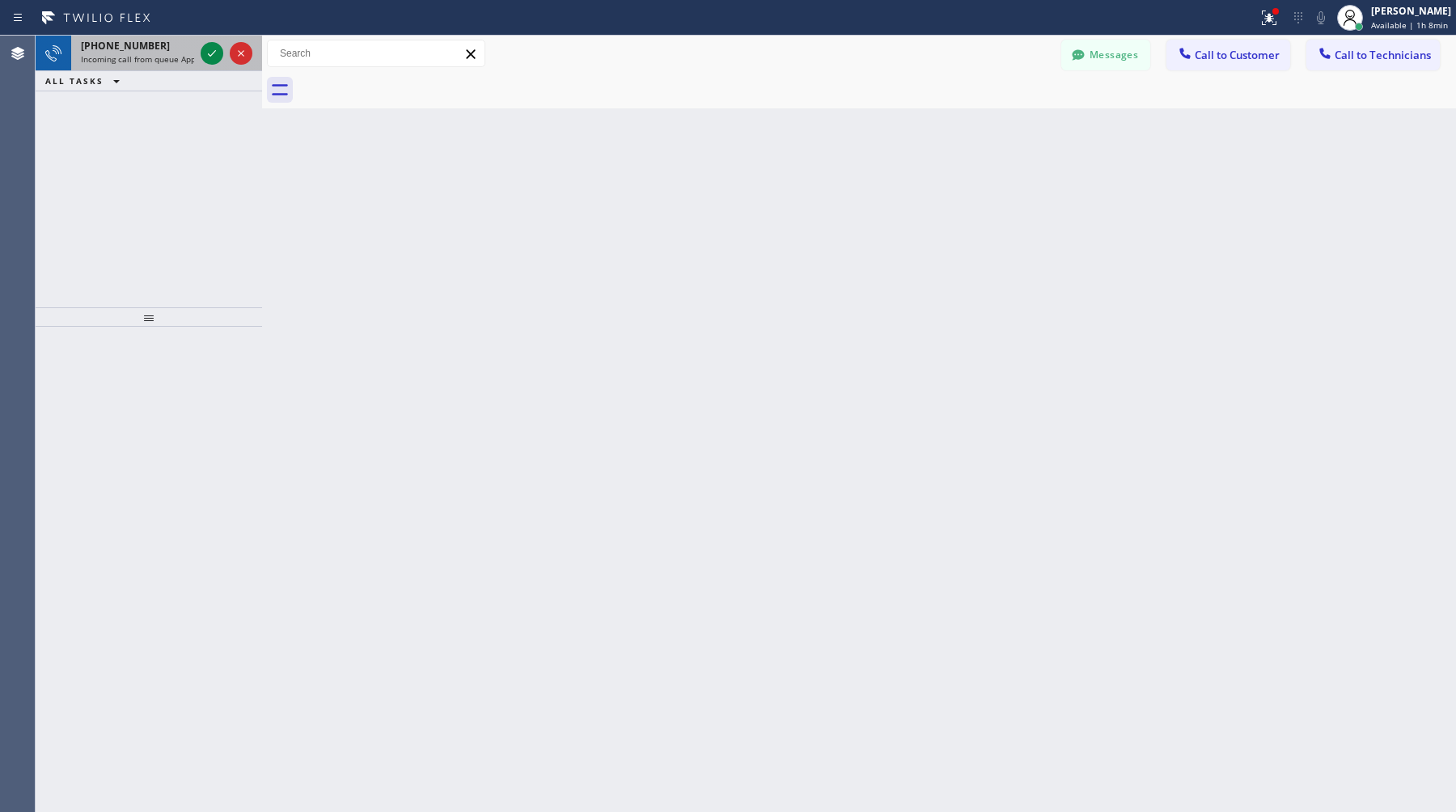
click at [161, 66] on div "[PHONE_NUMBER] Incoming call from queue Appliance Repair High End" at bounding box center [134, 53] width 126 height 35
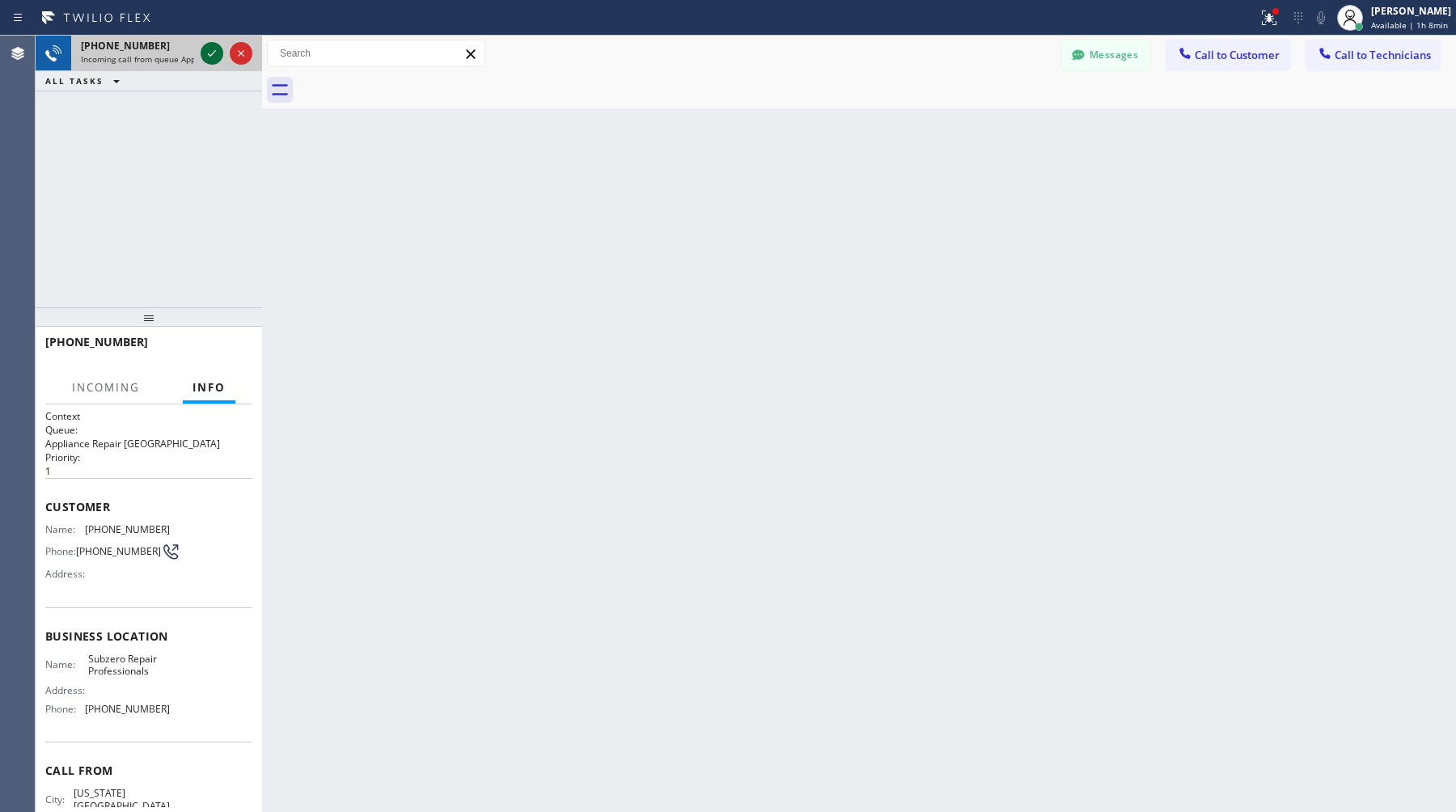
click at [213, 60] on icon at bounding box center [211, 54] width 19 height 19
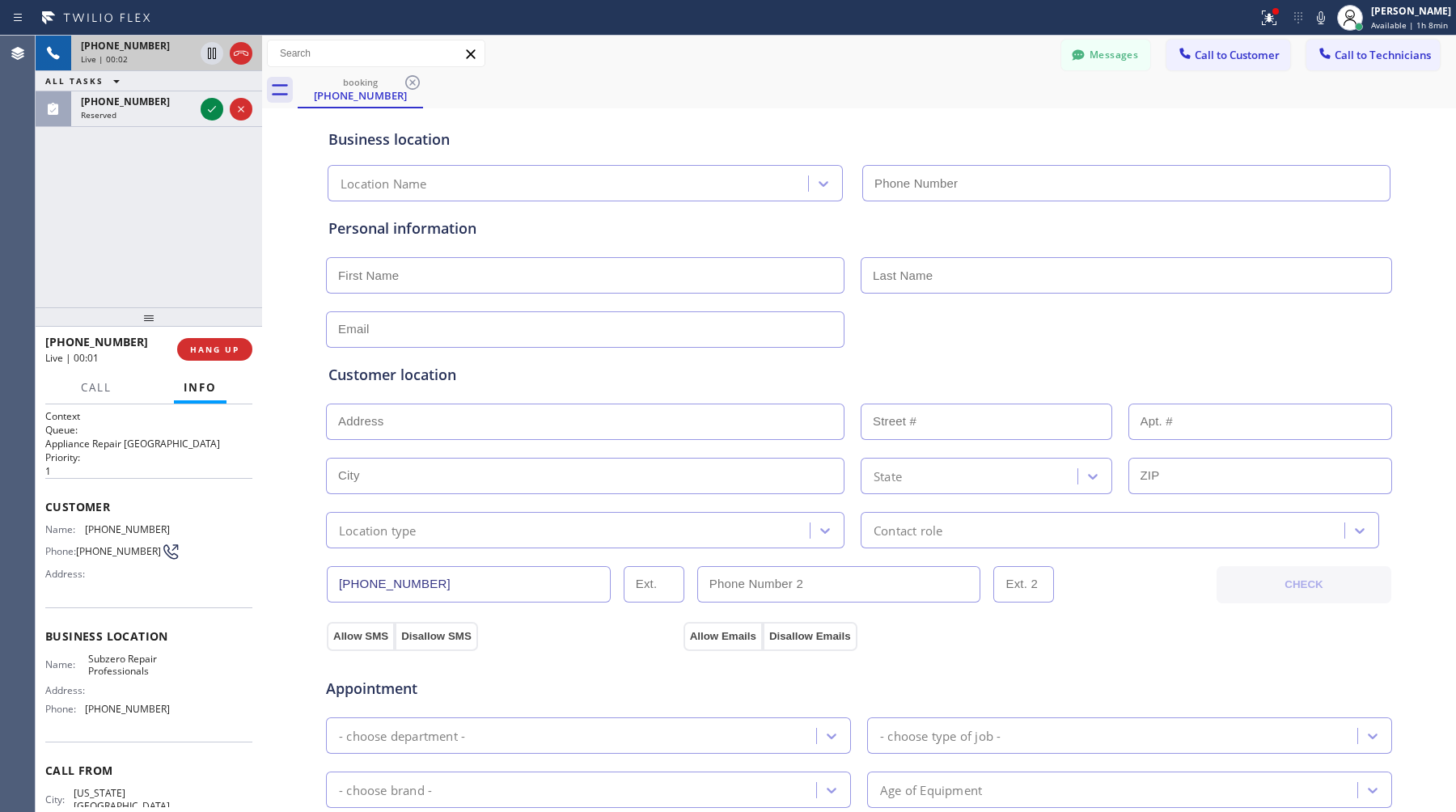
type input "[PHONE_NUMBER]"
click at [214, 52] on icon at bounding box center [211, 54] width 19 height 19
click at [212, 64] on button at bounding box center [211, 54] width 22 height 22
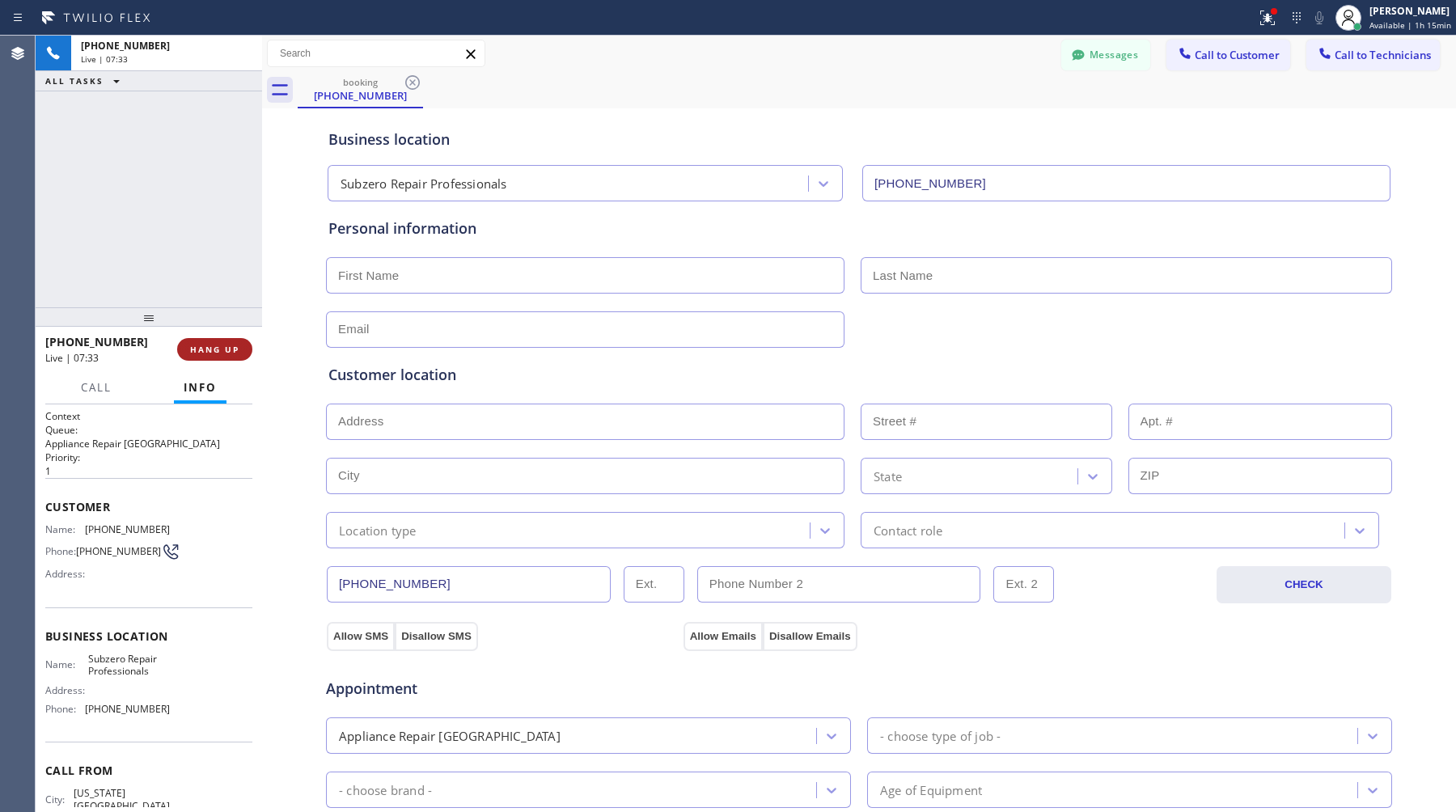
click at [211, 348] on span "HANG UP" at bounding box center [214, 349] width 49 height 11
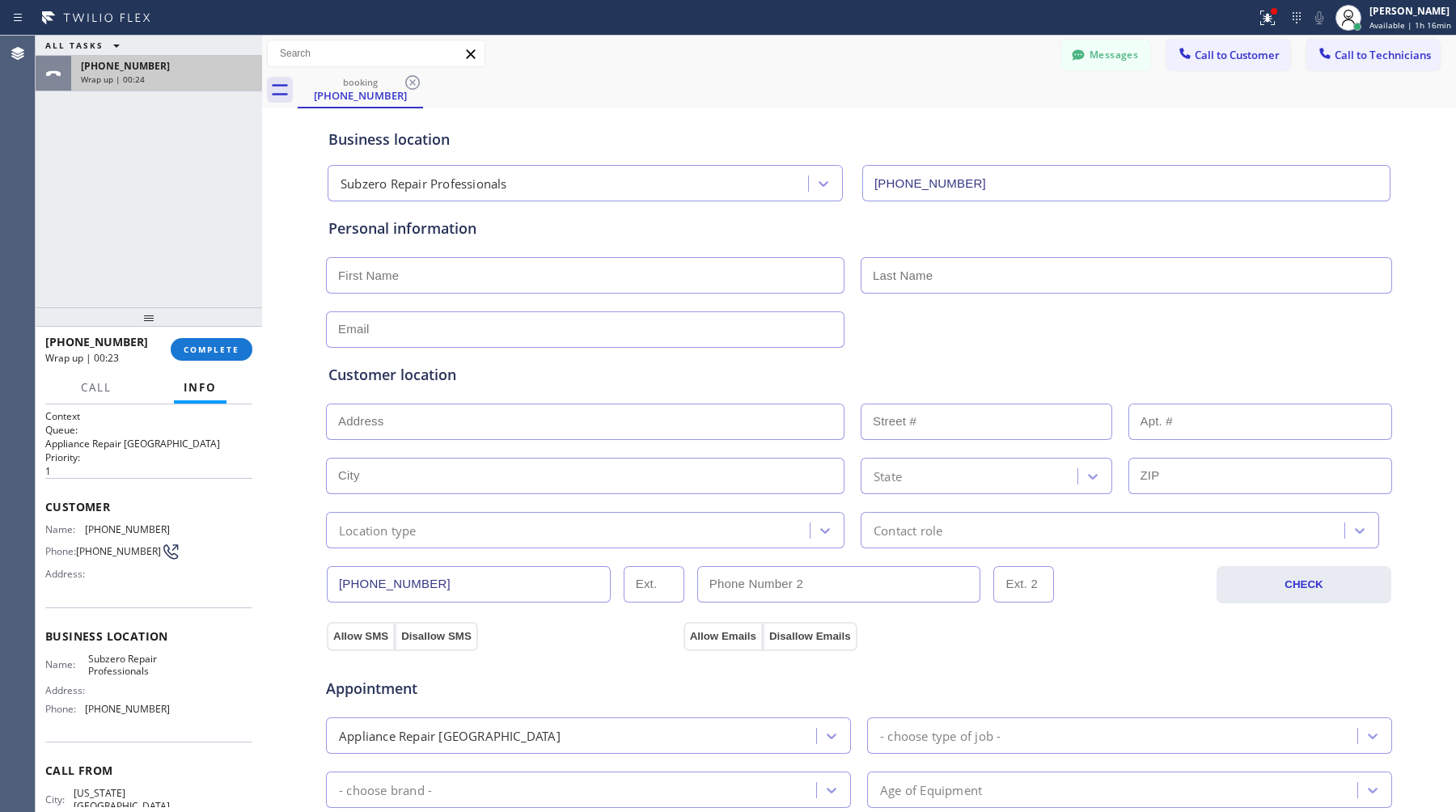
click at [173, 76] on div "Wrap up | 00:24" at bounding box center [167, 79] width 172 height 11
click at [142, 63] on span "[PHONE_NUMBER]" at bounding box center [125, 66] width 89 height 14
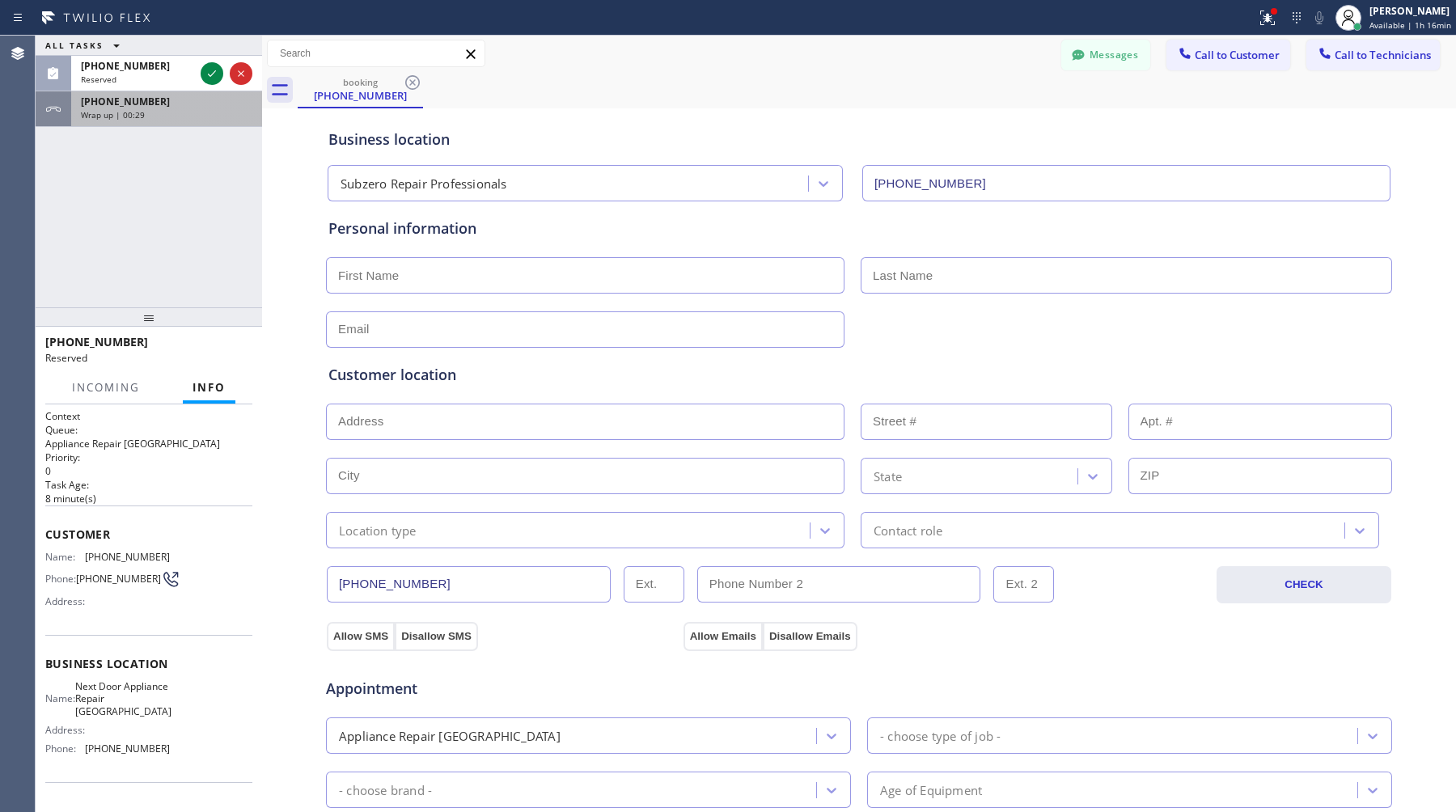
click at [142, 101] on span "[PHONE_NUMBER]" at bounding box center [125, 102] width 89 height 14
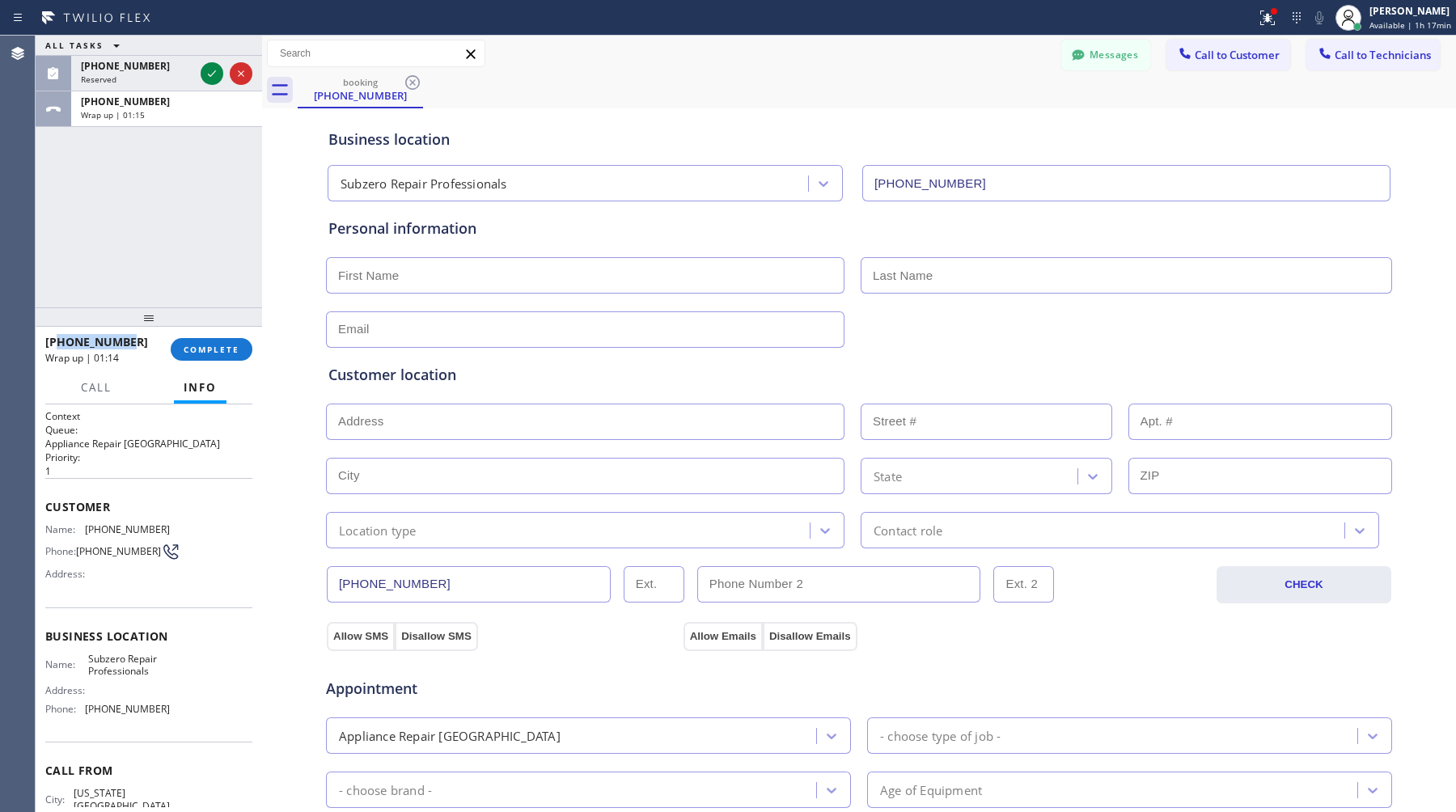
drag, startPoint x: 126, startPoint y: 340, endPoint x: 60, endPoint y: 339, distance: 66.0
click at [60, 339] on div "[PHONE_NUMBER]" at bounding box center [102, 342] width 114 height 16
copy span "4058189774"
drag, startPoint x: 88, startPoint y: 657, endPoint x: 156, endPoint y: 666, distance: 68.6
click at [156, 666] on span "Subzero Repair Professionals" at bounding box center [129, 664] width 81 height 25
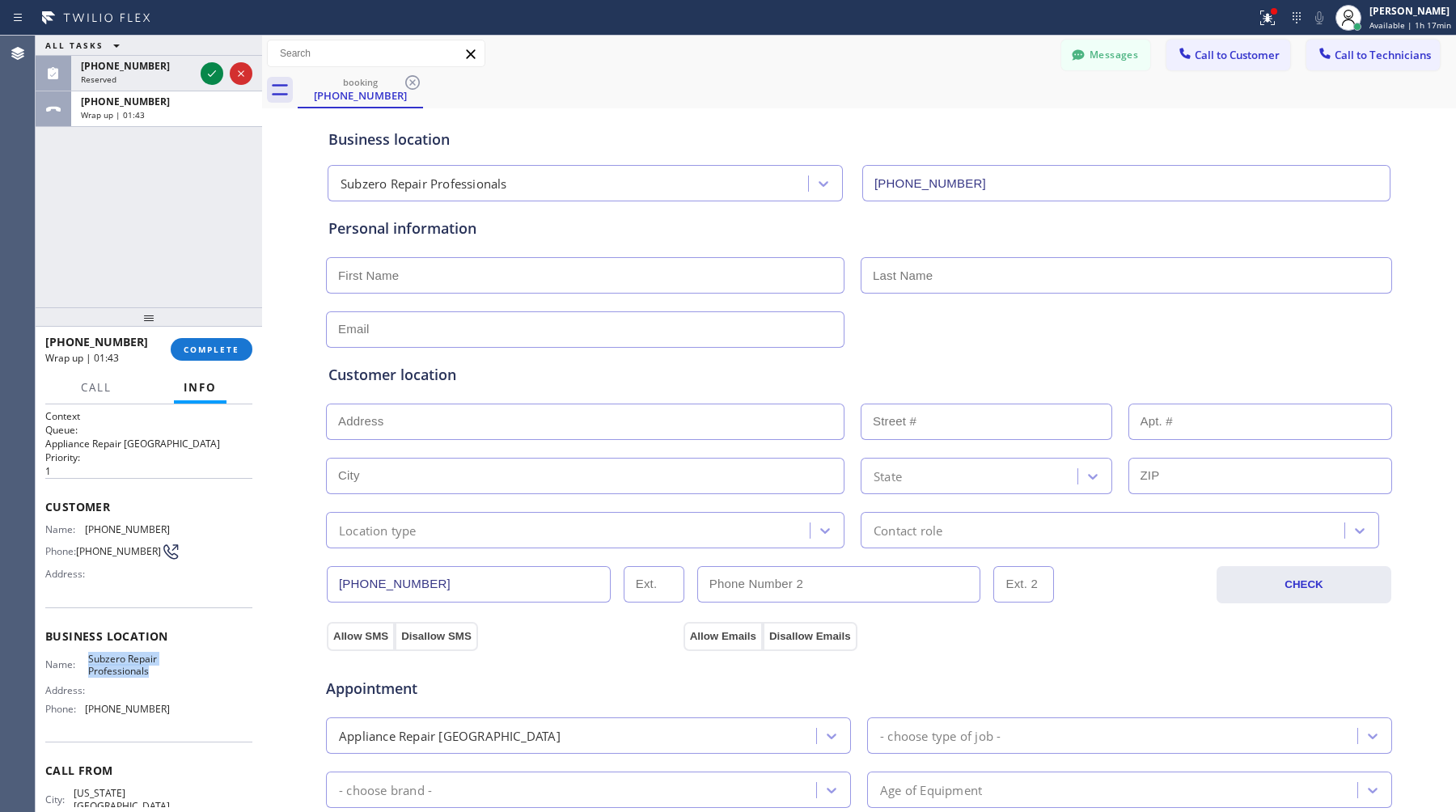
copy span "Subzero Repair Professionals"
drag, startPoint x: 159, startPoint y: 710, endPoint x: 86, endPoint y: 707, distance: 73.1
click at [86, 707] on div "Phone: [PHONE_NUMBER]" at bounding box center [107, 709] width 124 height 12
copy div "[PHONE_NUMBER]"
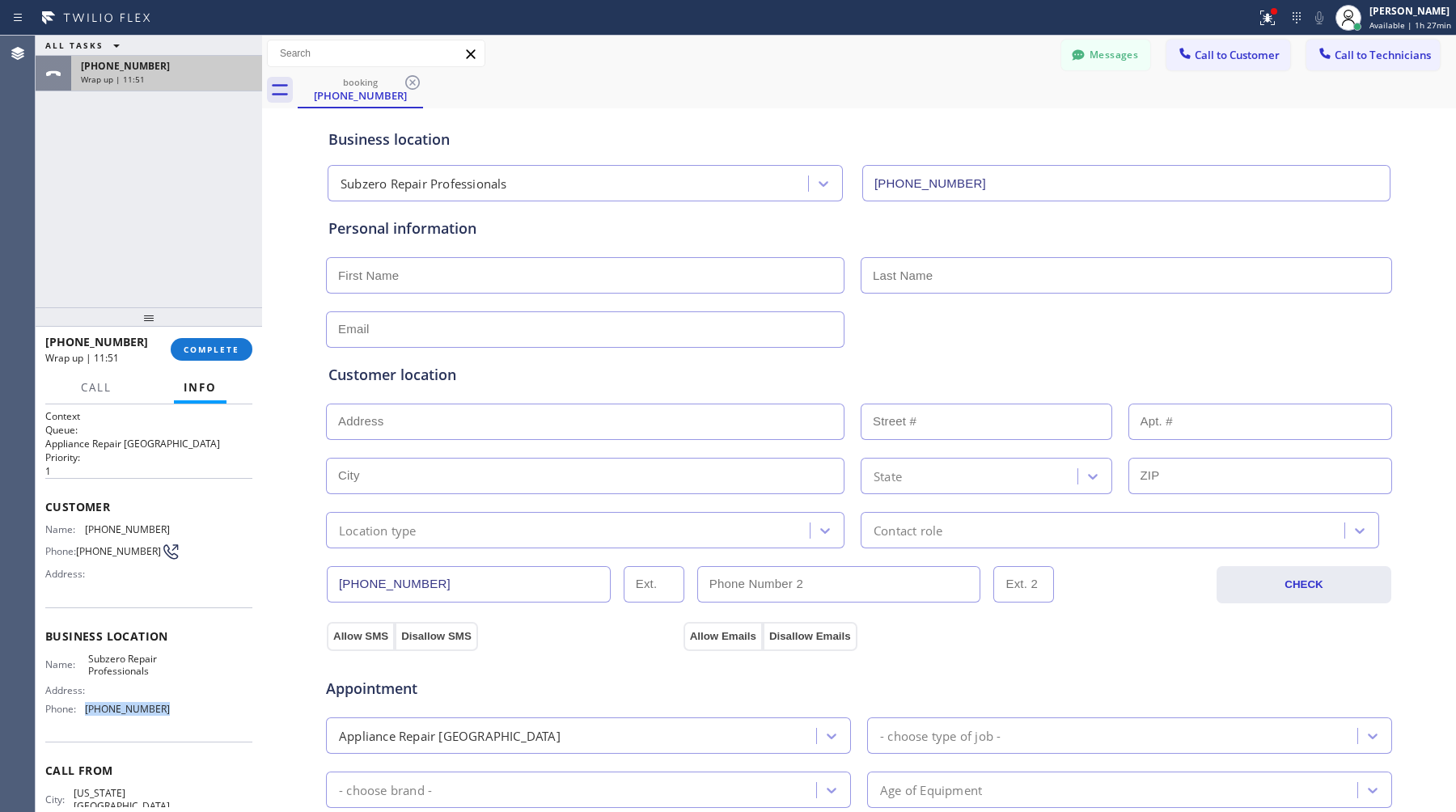
click at [151, 79] on div "Wrap up | 11:51" at bounding box center [167, 79] width 172 height 11
click at [241, 343] on button "COMPLETE" at bounding box center [211, 349] width 82 height 22
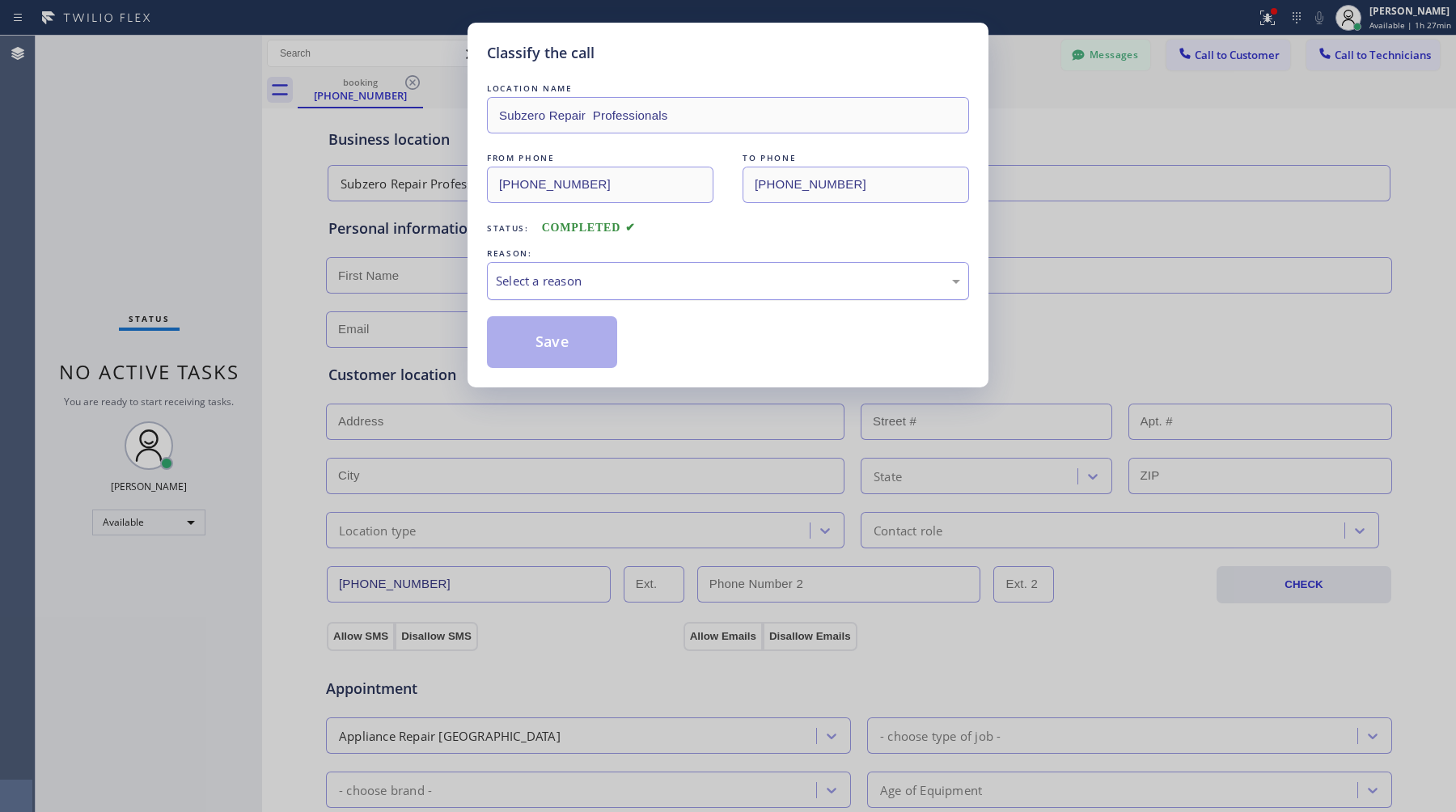
click at [607, 265] on div "Select a reason" at bounding box center [728, 281] width 482 height 38
click at [571, 343] on button "Save" at bounding box center [552, 343] width 130 height 52
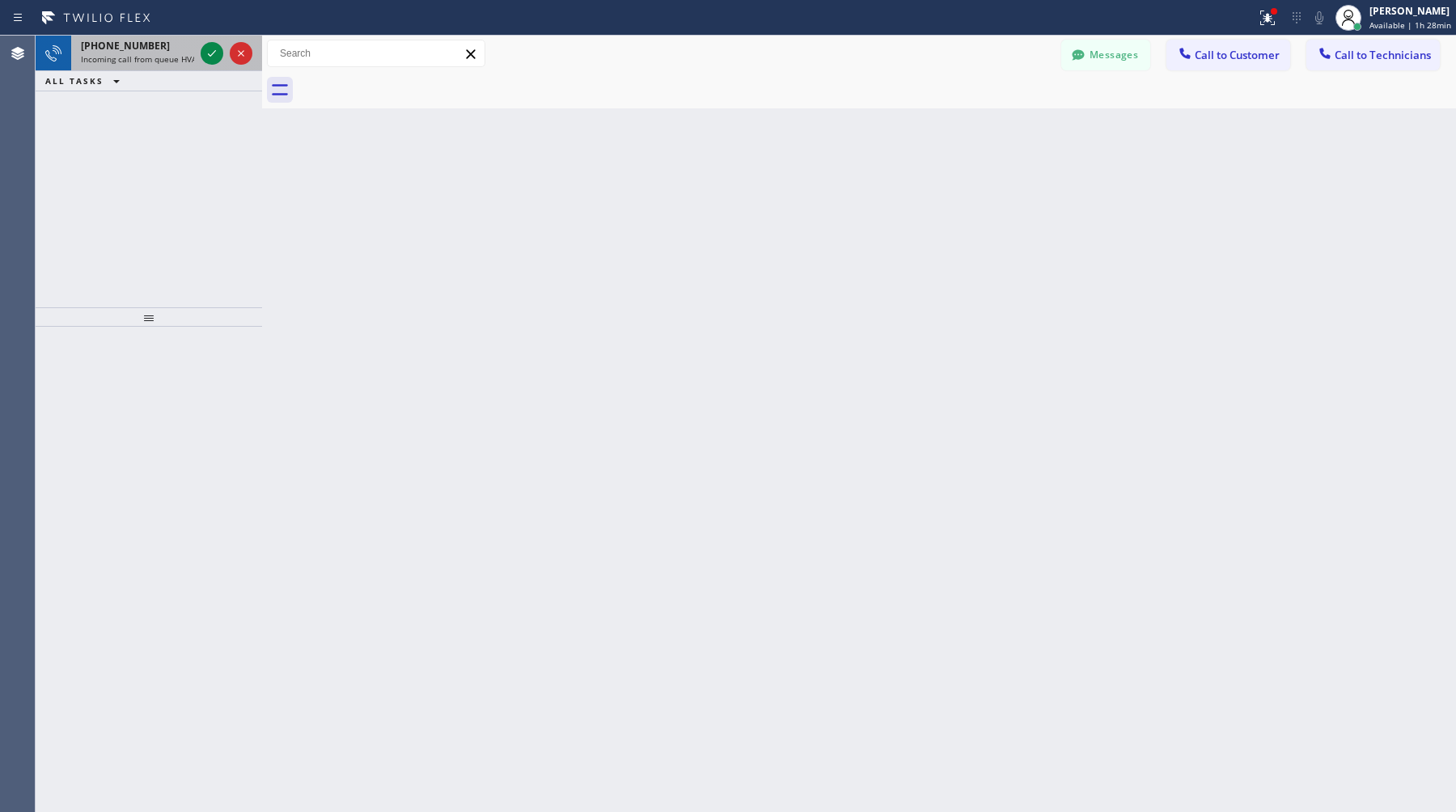
click at [148, 54] on span "Incoming call from queue HVAC" at bounding box center [142, 59] width 121 height 11
click at [117, 63] on span "Incoming call from queue HVAC" at bounding box center [142, 59] width 121 height 11
click at [148, 57] on span "Incoming call from queue HVAC" at bounding box center [142, 59] width 121 height 11
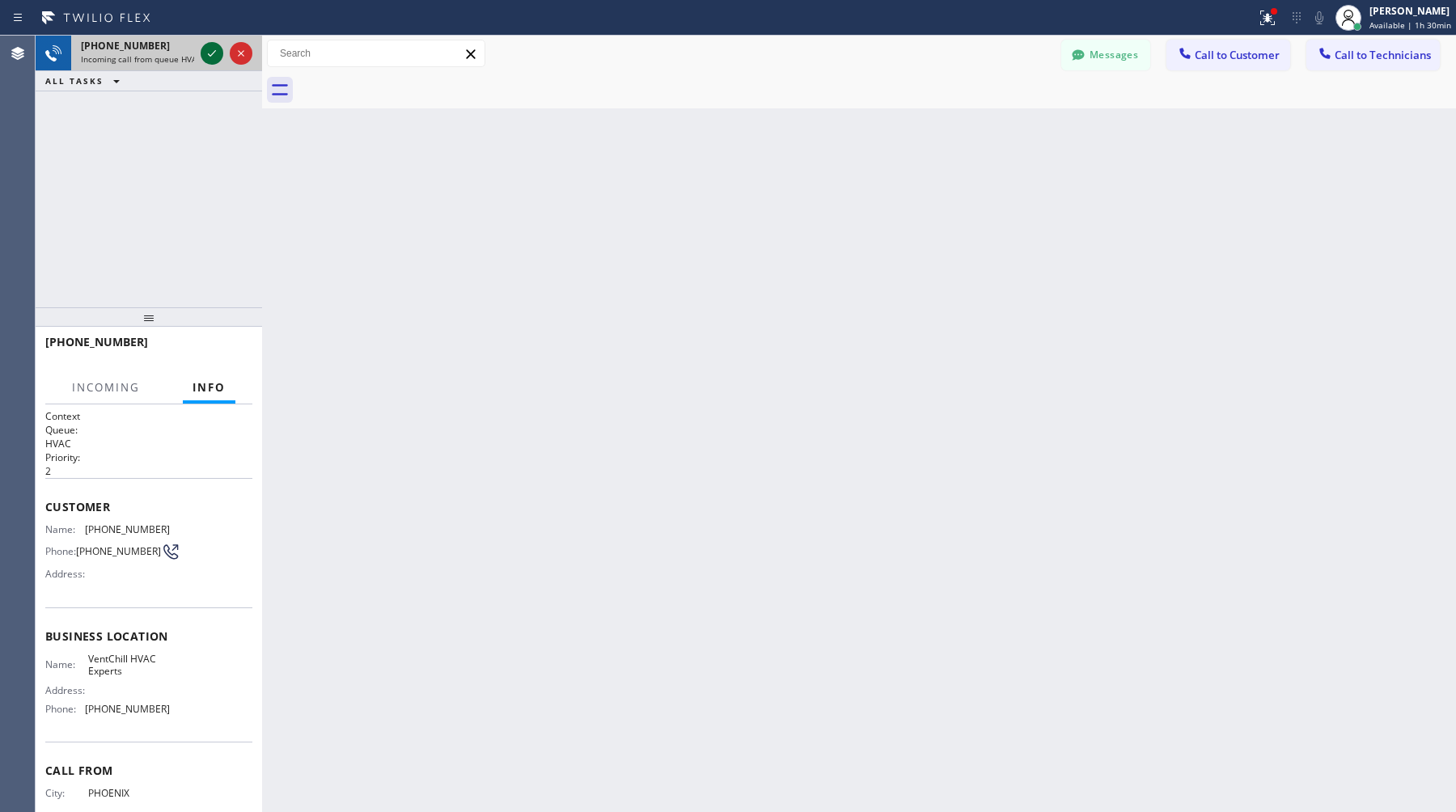
click at [215, 56] on icon at bounding box center [211, 54] width 19 height 19
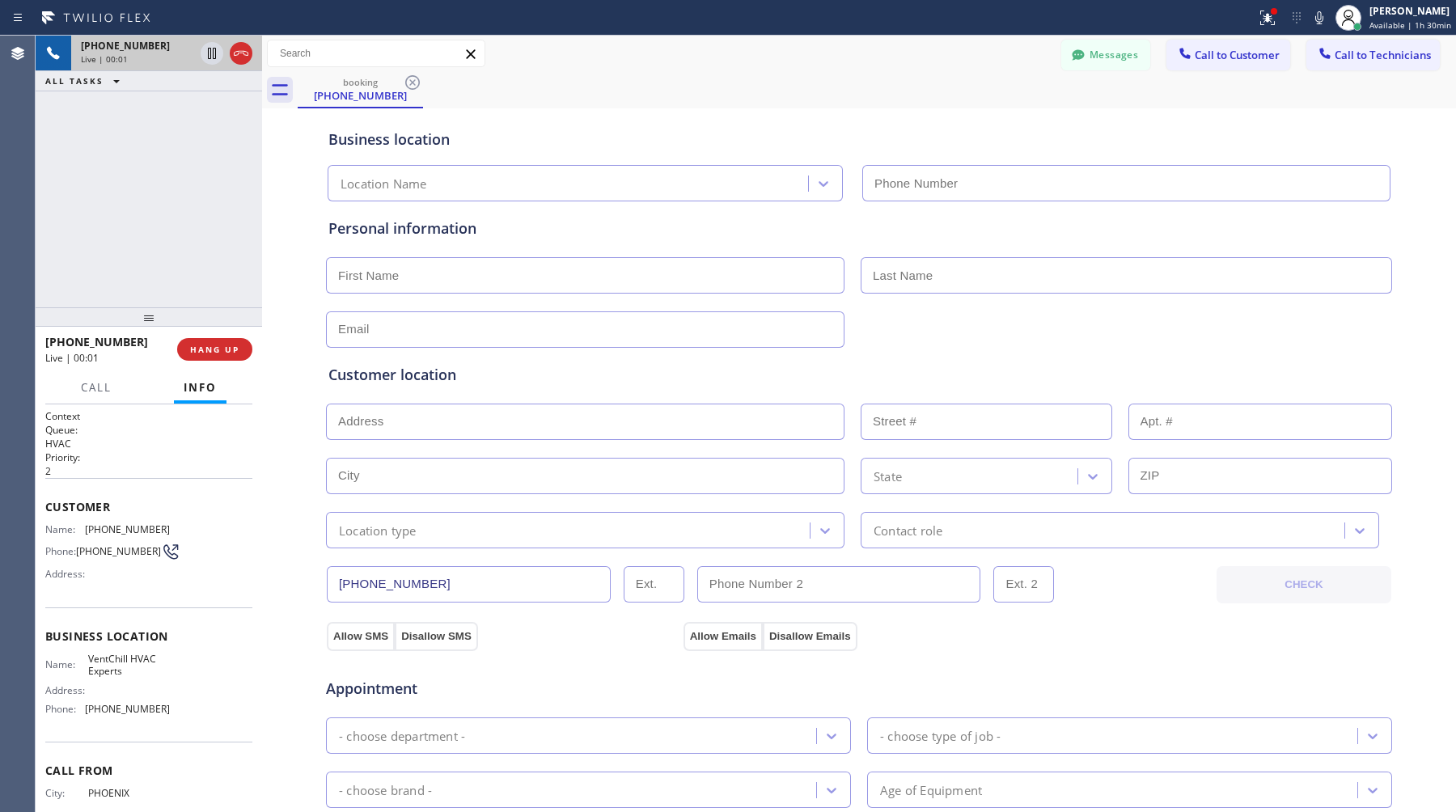
type input "[PHONE_NUMBER]"
click at [213, 341] on button "HANG UP" at bounding box center [214, 349] width 75 height 22
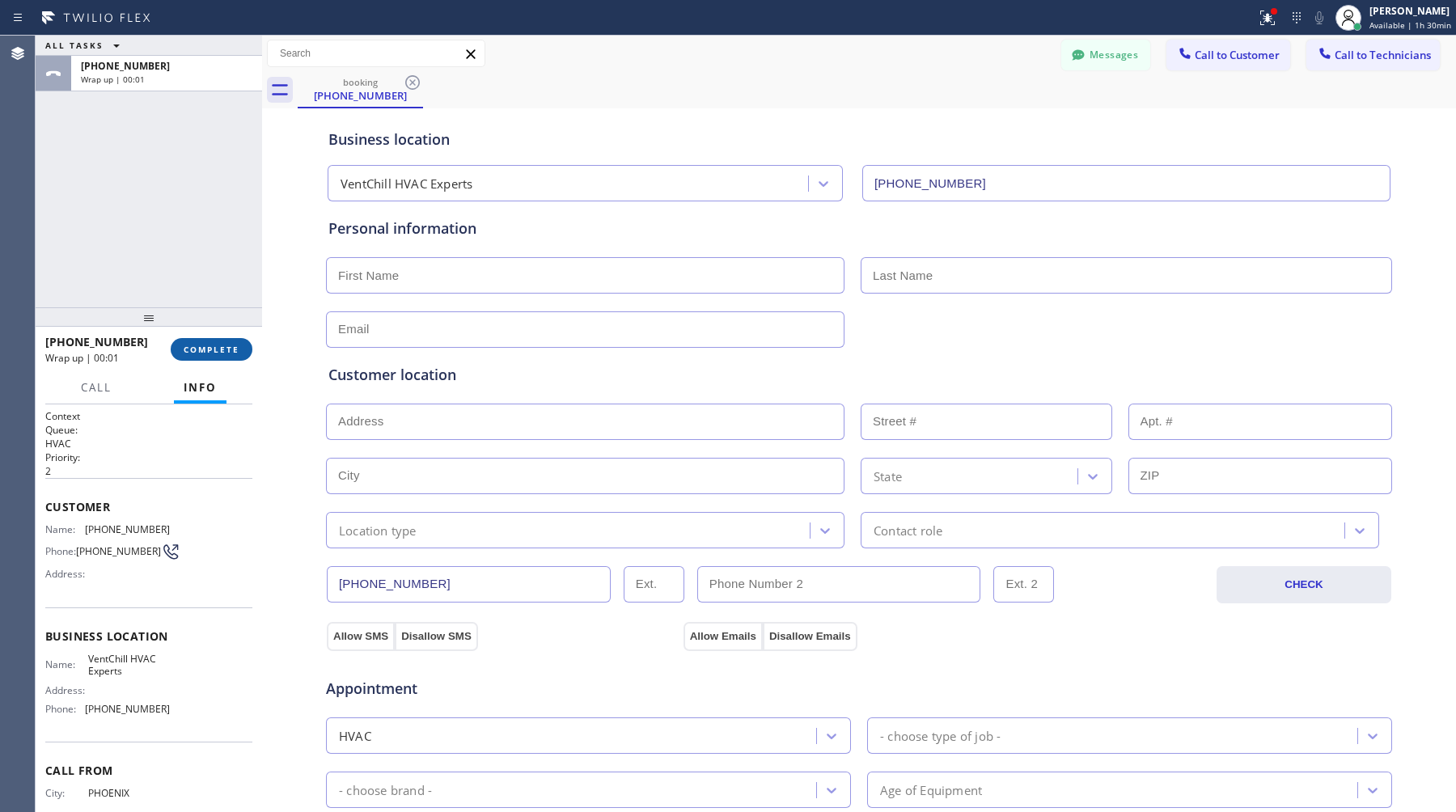
click at [186, 357] on button "COMPLETE" at bounding box center [211, 349] width 82 height 22
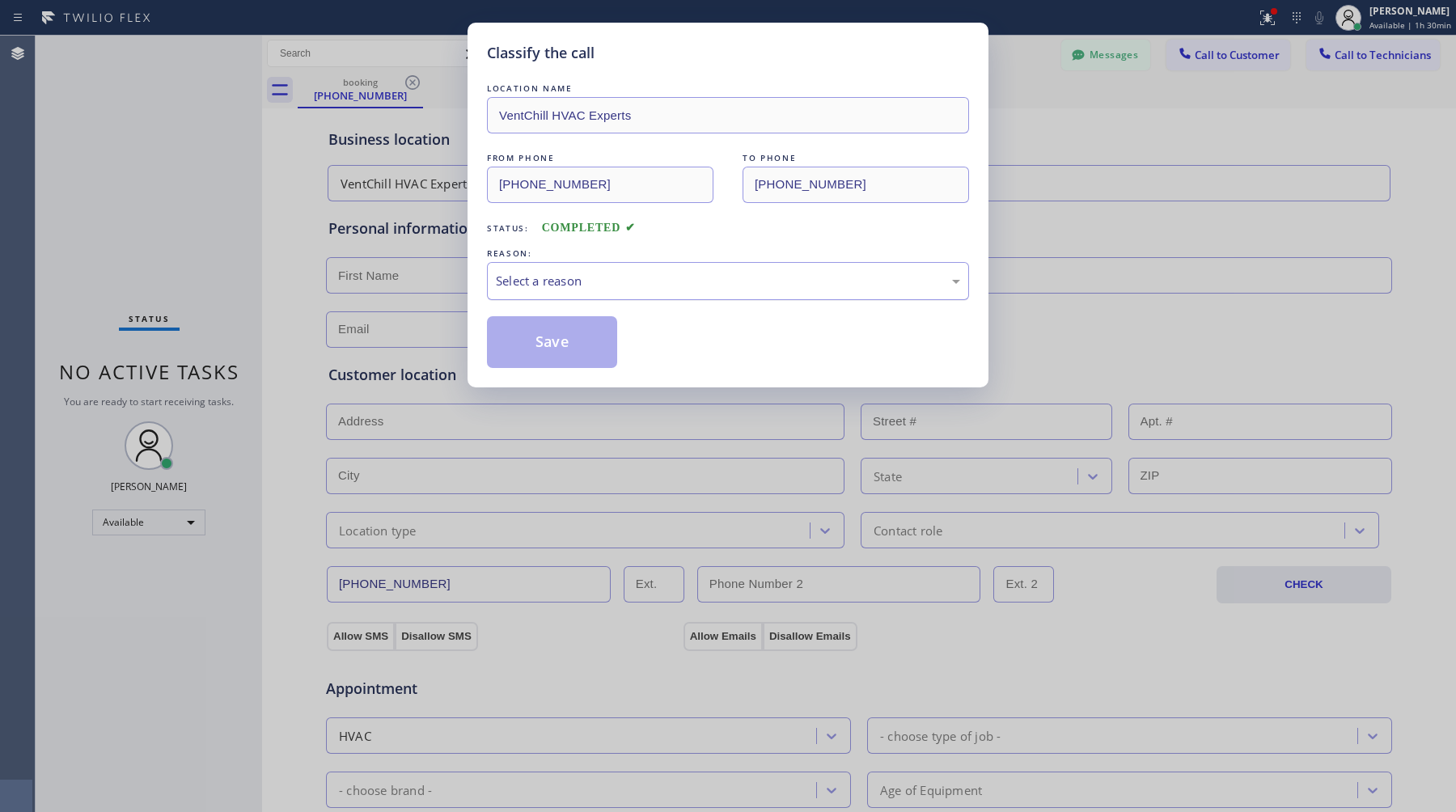
click at [695, 291] on div "Select a reason" at bounding box center [728, 281] width 464 height 19
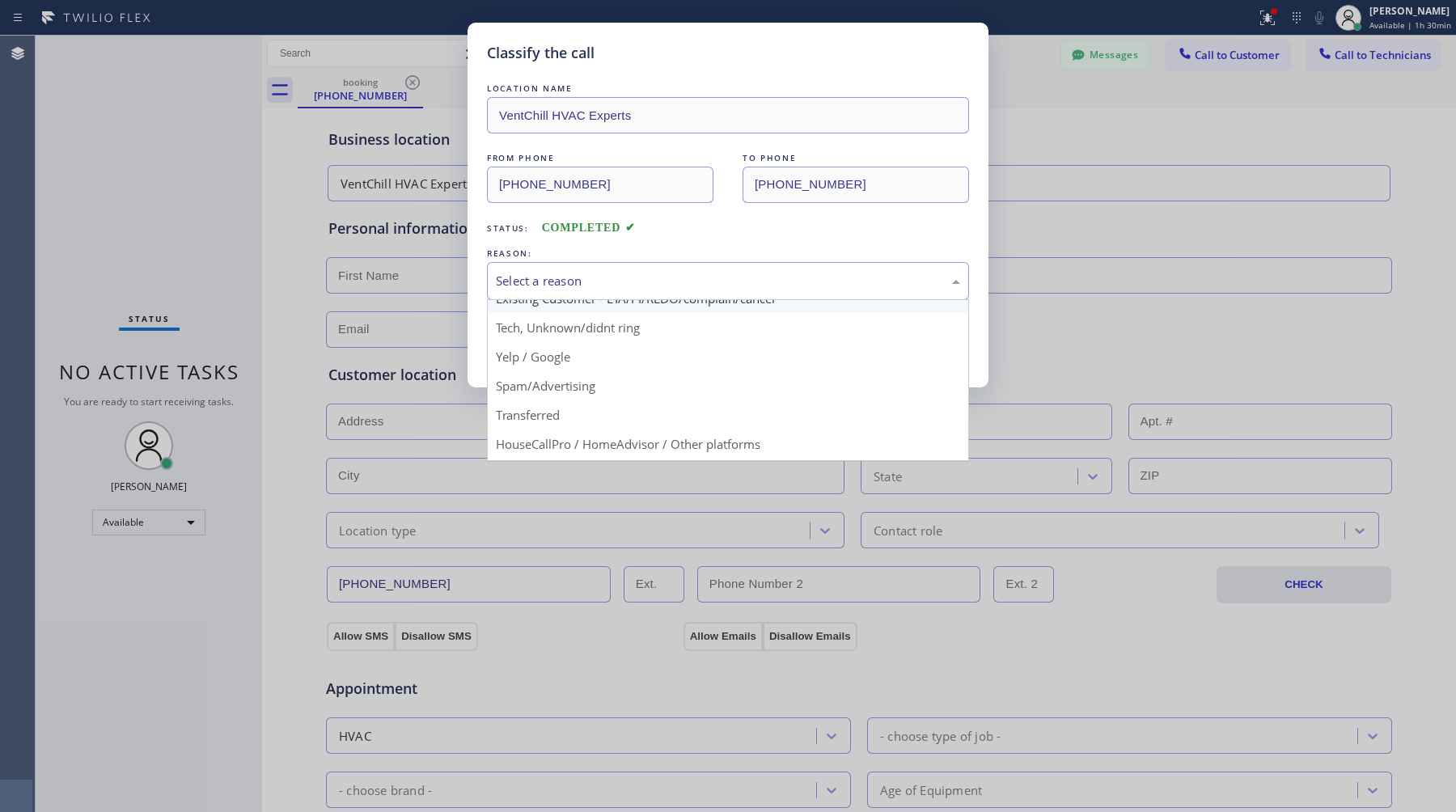
scroll to position [76, 0]
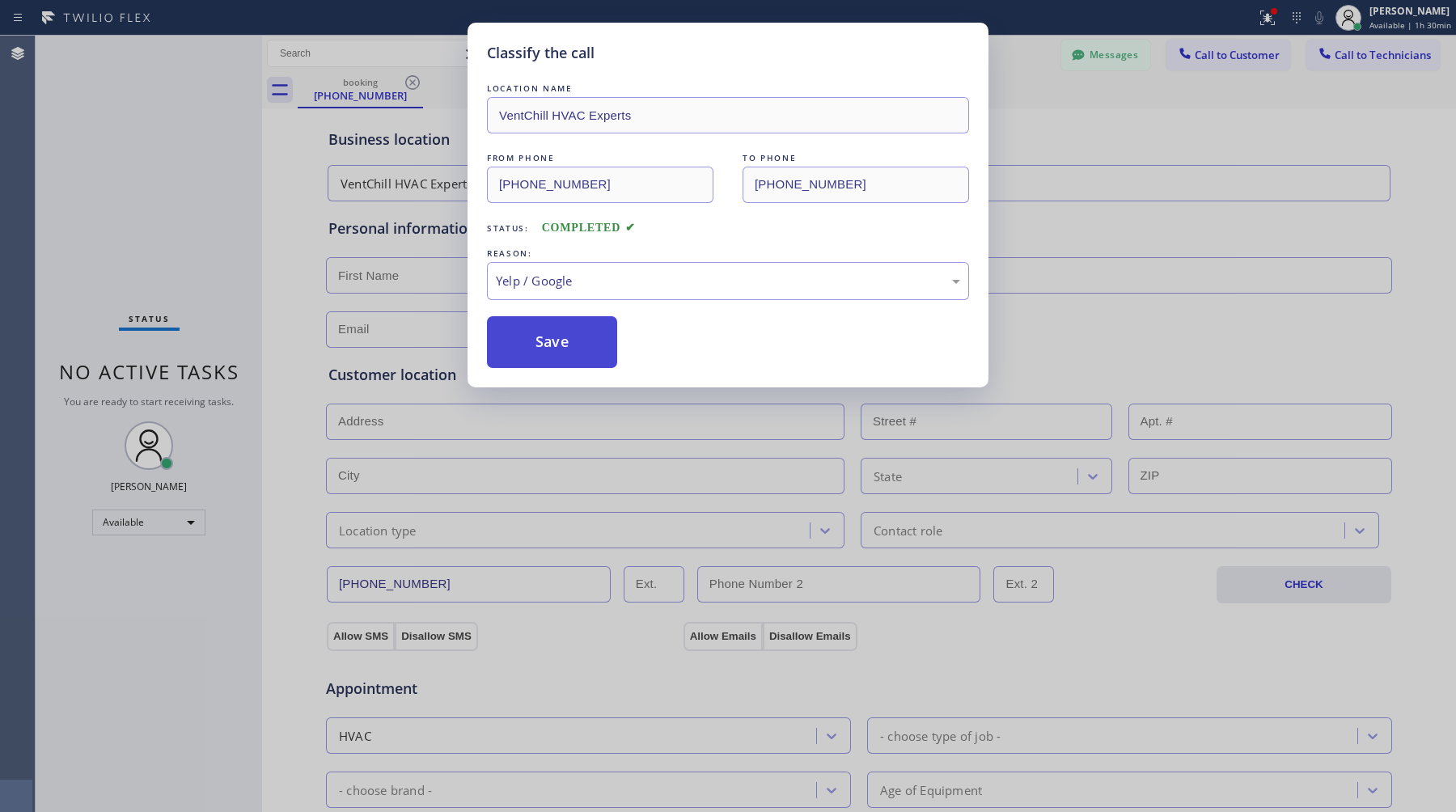
click at [577, 335] on button "Save" at bounding box center [552, 343] width 130 height 52
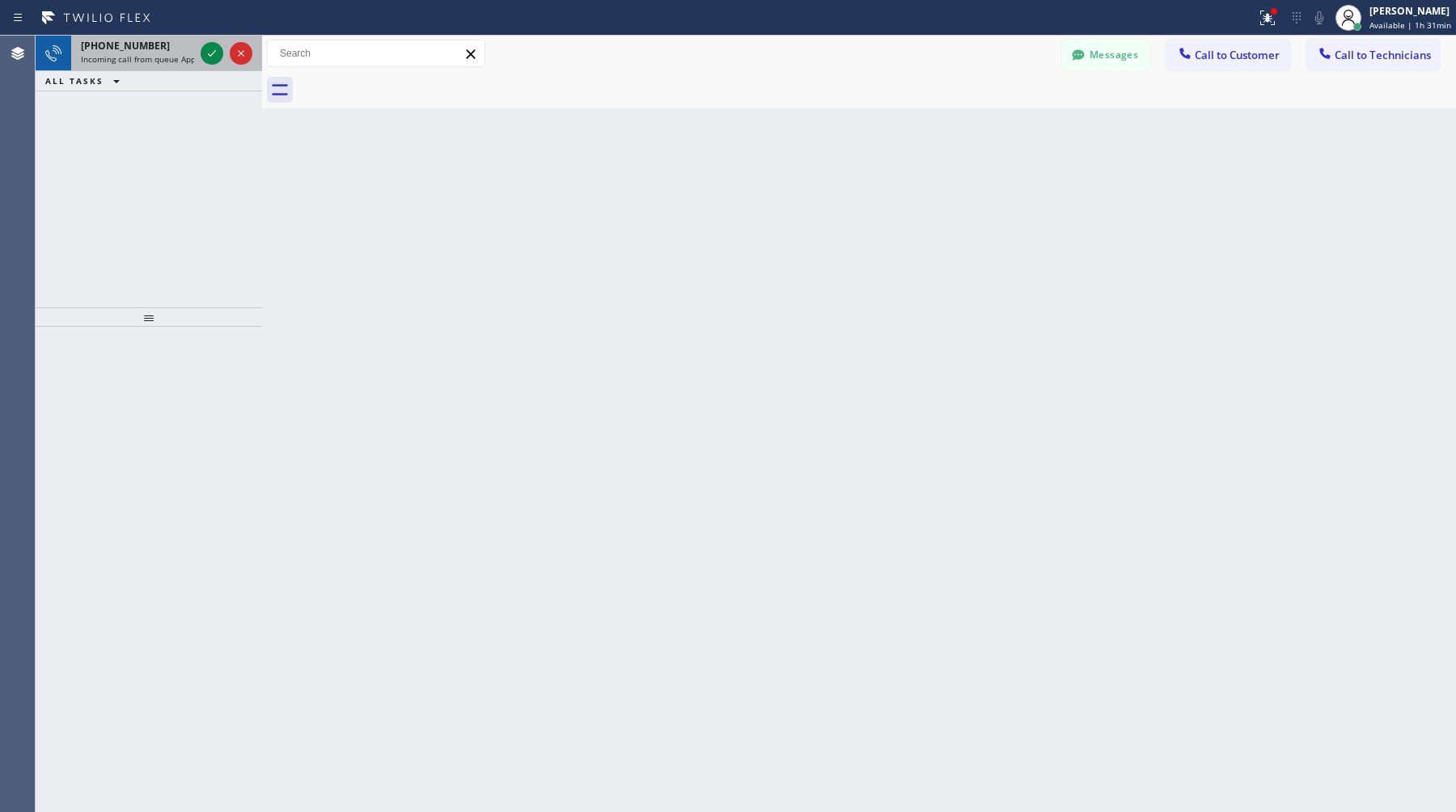
click at [116, 45] on span "[PHONE_NUMBER]" at bounding box center [125, 46] width 89 height 14
click at [149, 54] on span "Incoming call from queue HVAC" at bounding box center [142, 59] width 121 height 11
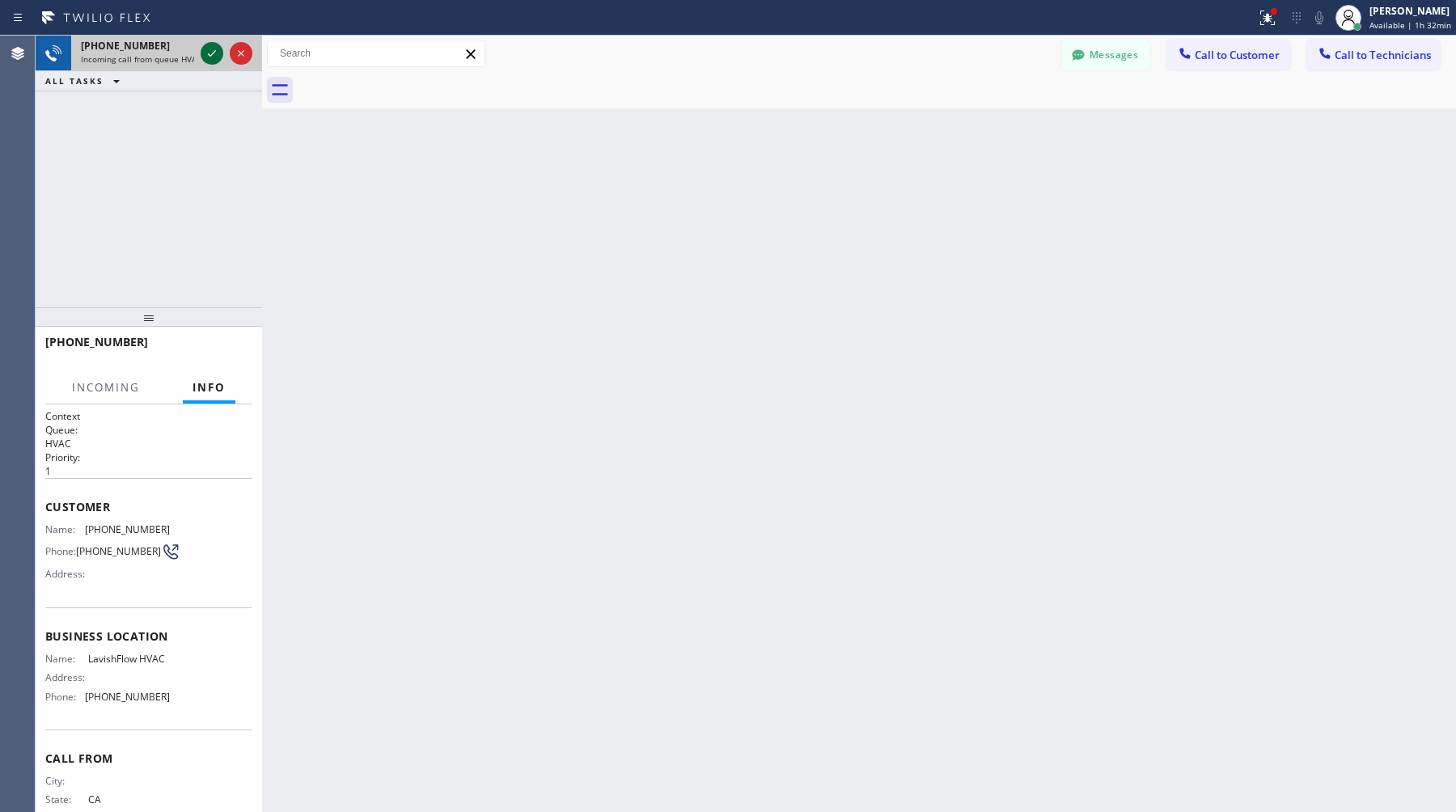
click at [214, 59] on icon at bounding box center [211, 54] width 19 height 19
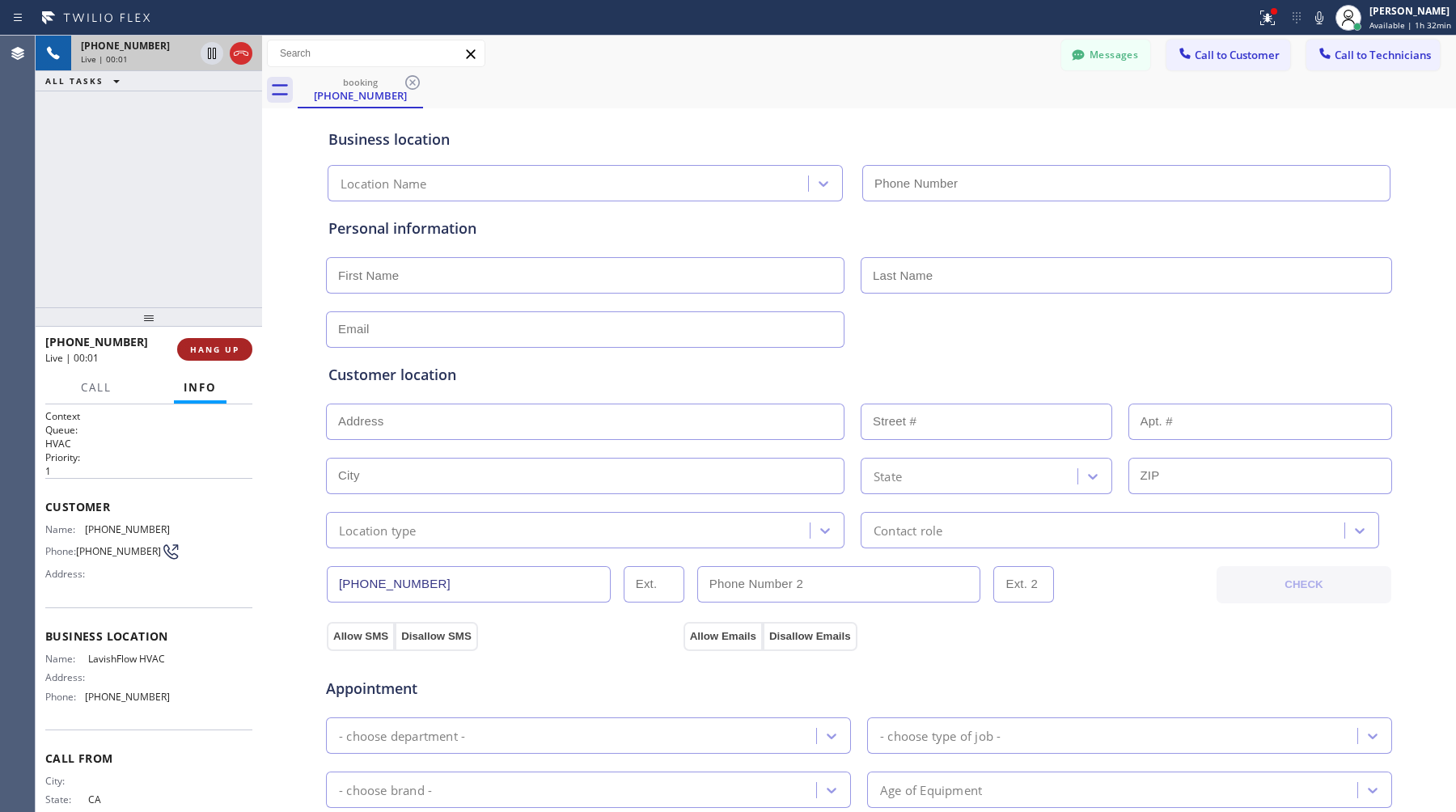
type input "[PHONE_NUMBER]"
click at [217, 339] on button "HANG UP" at bounding box center [214, 349] width 75 height 22
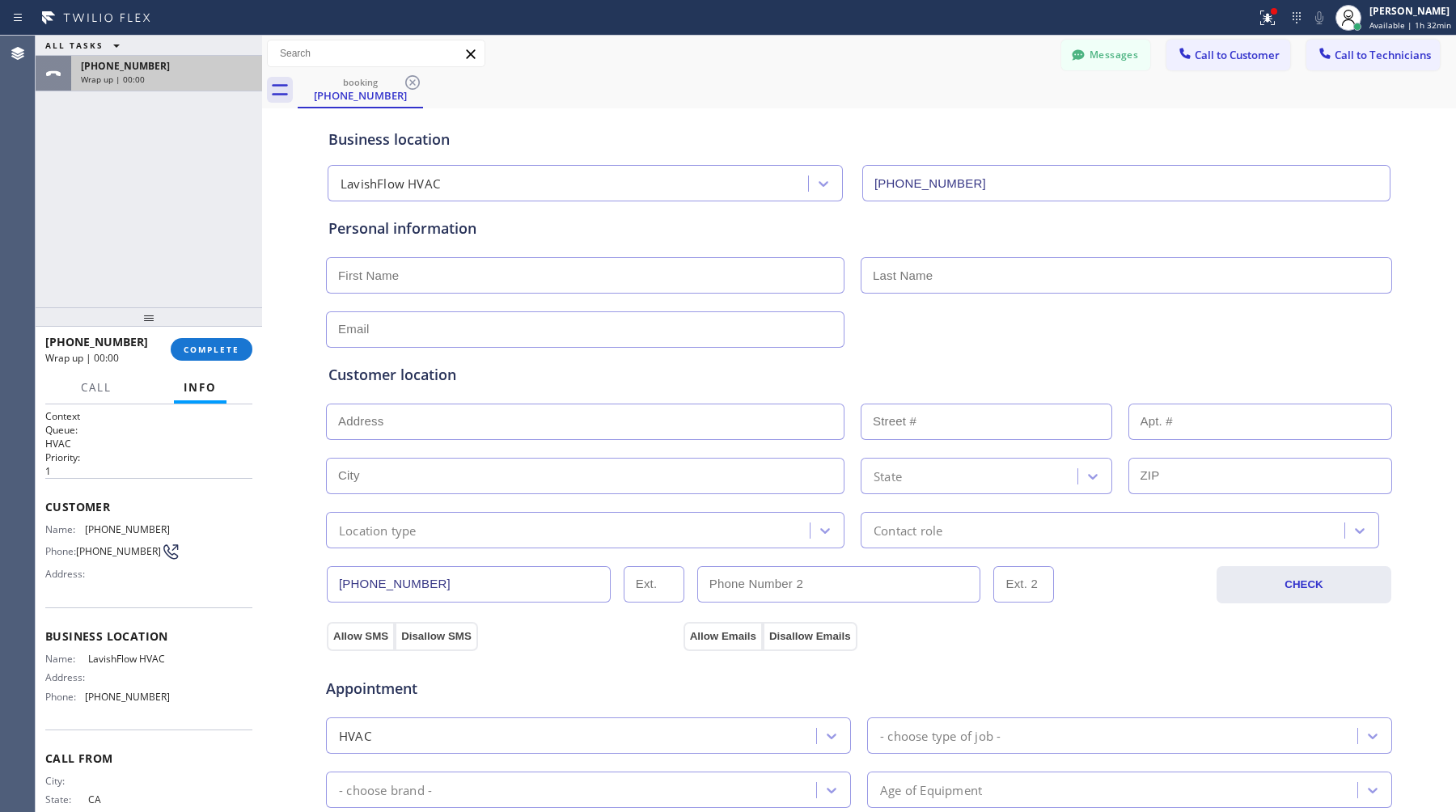
click at [176, 76] on div "Wrap up | 00:00" at bounding box center [167, 79] width 172 height 11
click at [176, 76] on div "Wrap up | 00:01" at bounding box center [167, 79] width 172 height 11
click at [194, 343] on button "COMPLETE" at bounding box center [211, 349] width 82 height 22
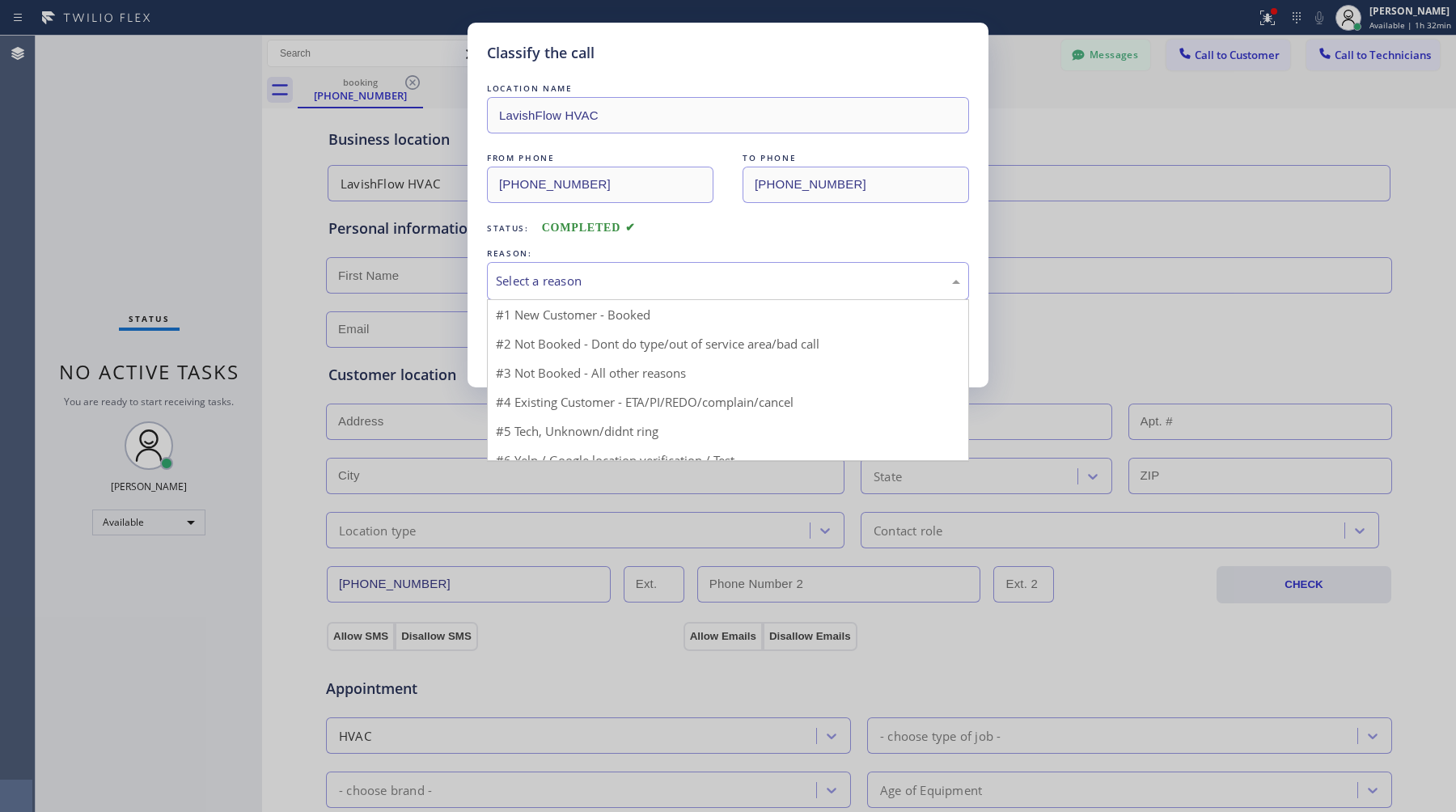
click at [628, 281] on div "Select a reason" at bounding box center [728, 281] width 464 height 19
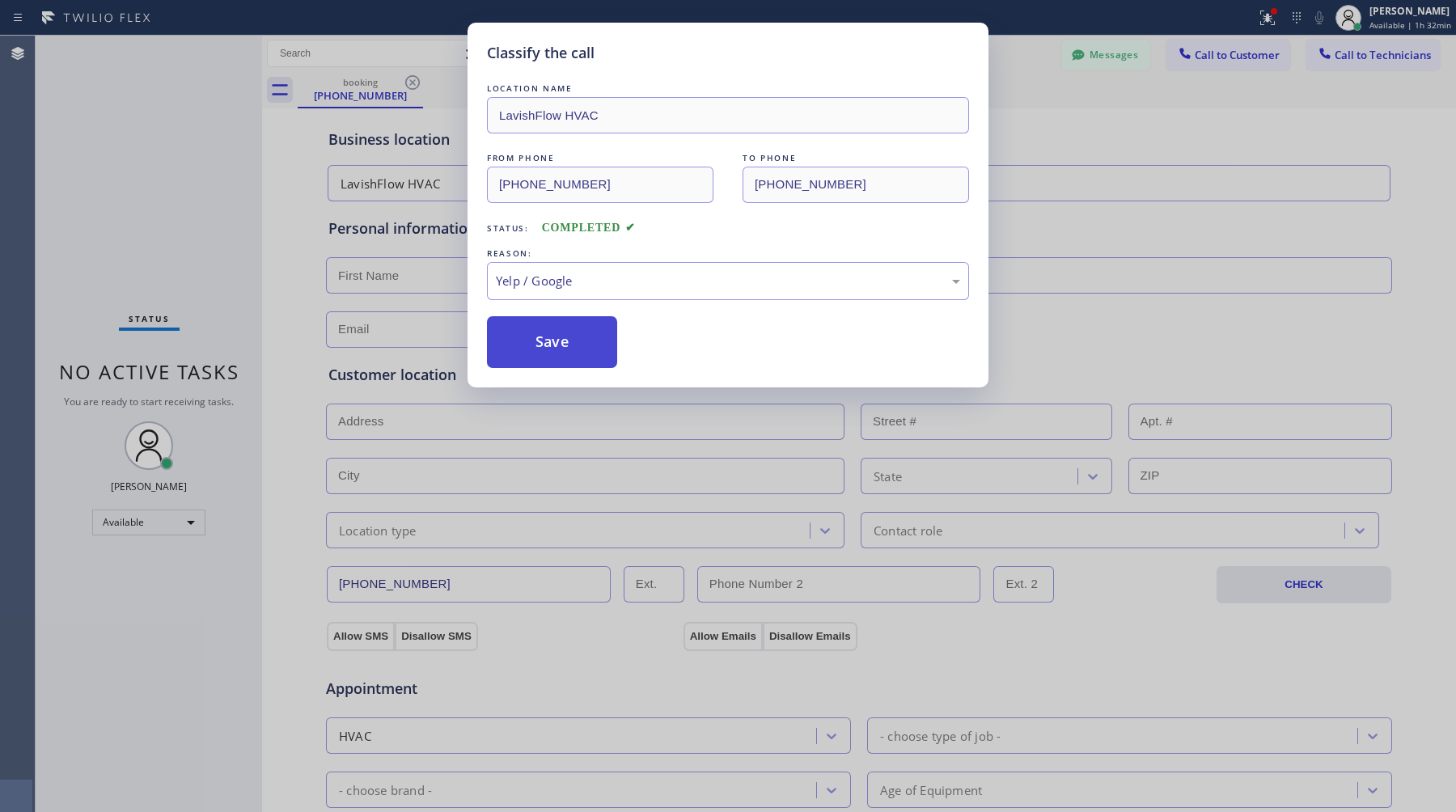
click at [588, 355] on button "Save" at bounding box center [552, 343] width 130 height 52
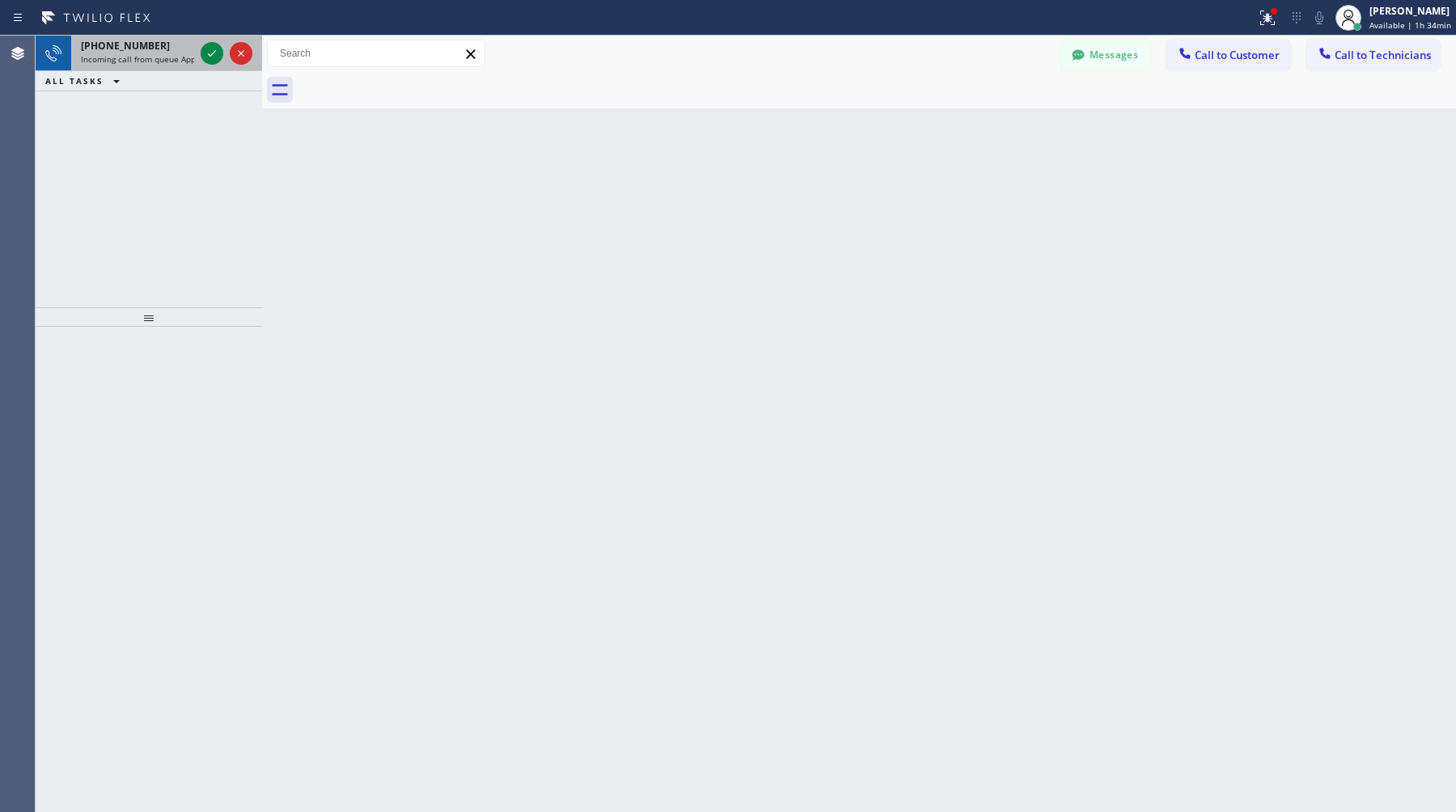
click at [122, 49] on span "[PHONE_NUMBER]" at bounding box center [125, 46] width 89 height 14
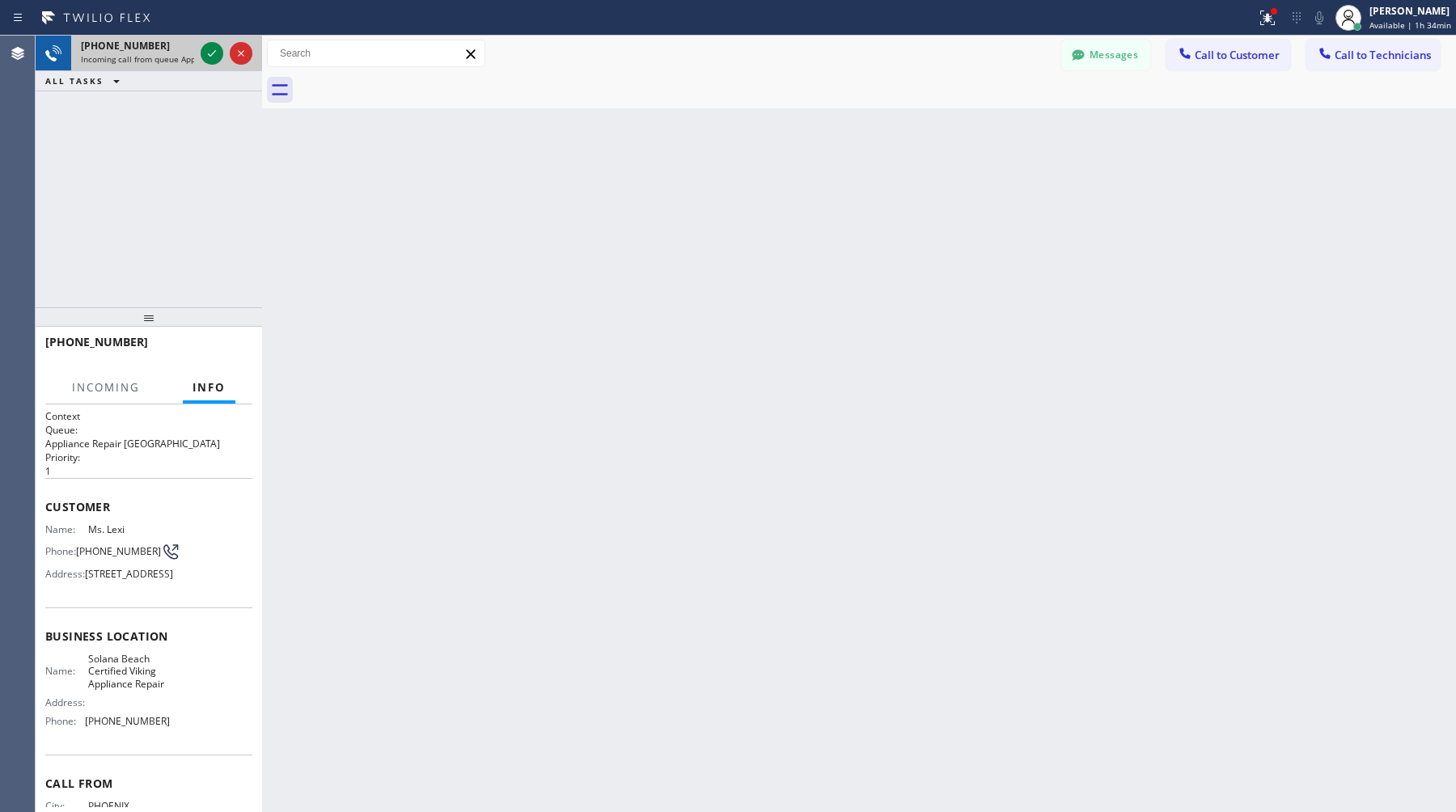
click at [144, 41] on span "[PHONE_NUMBER]" at bounding box center [125, 46] width 89 height 14
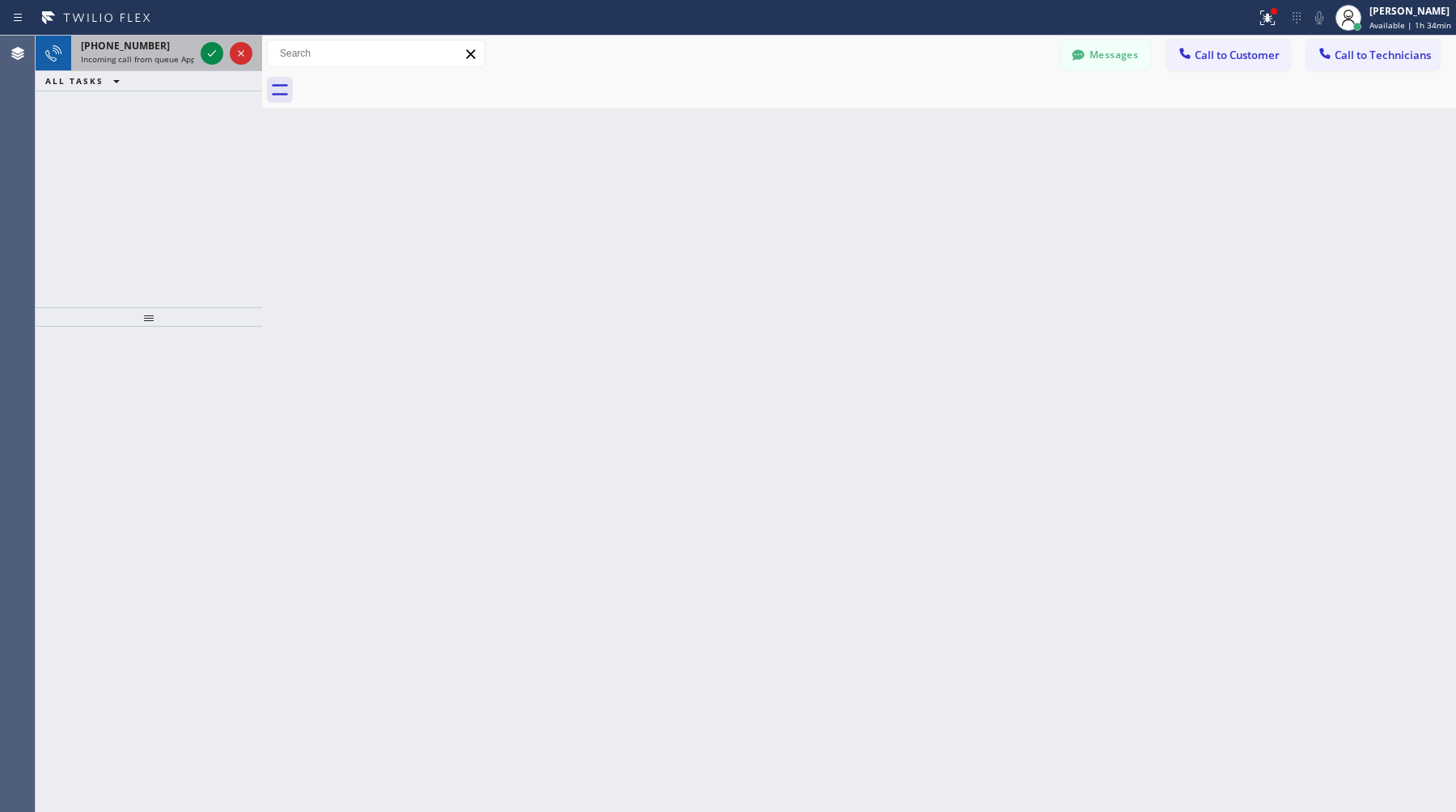
click at [117, 57] on span "Incoming call from queue Appliance Repair [GEOGRAPHIC_DATA]" at bounding box center [204, 59] width 246 height 11
click at [141, 52] on div "[PHONE_NUMBER] Incoming call from queue Everybody" at bounding box center [134, 53] width 126 height 35
click at [125, 54] on span "Incoming call from queue HVAC" at bounding box center [142, 59] width 121 height 11
click at [139, 43] on span "[PHONE_NUMBER]" at bounding box center [125, 46] width 89 height 14
click at [139, 54] on span "Incoming call from queue Appliance Repair [GEOGRAPHIC_DATA]" at bounding box center [204, 59] width 246 height 11
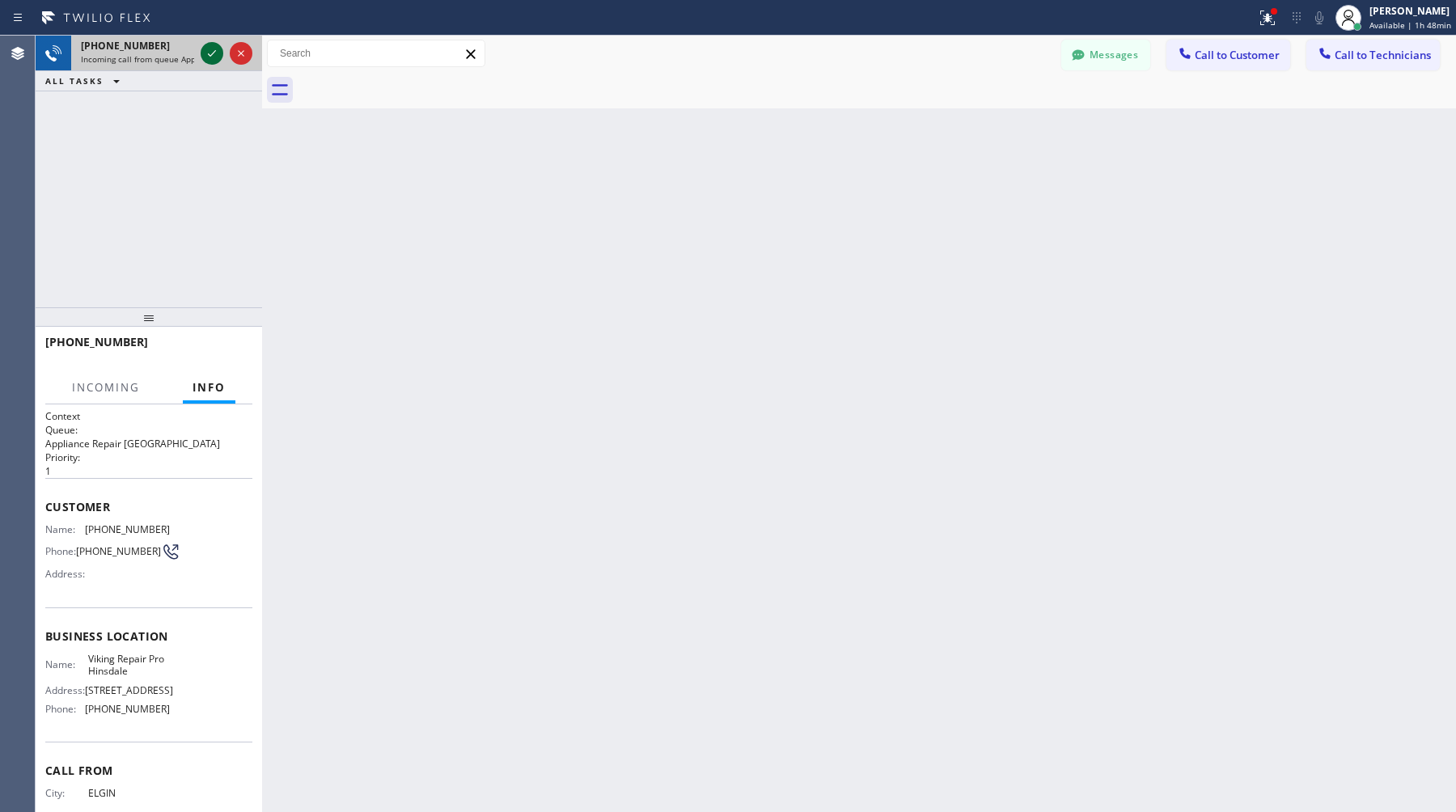
click at [213, 54] on icon at bounding box center [211, 54] width 19 height 19
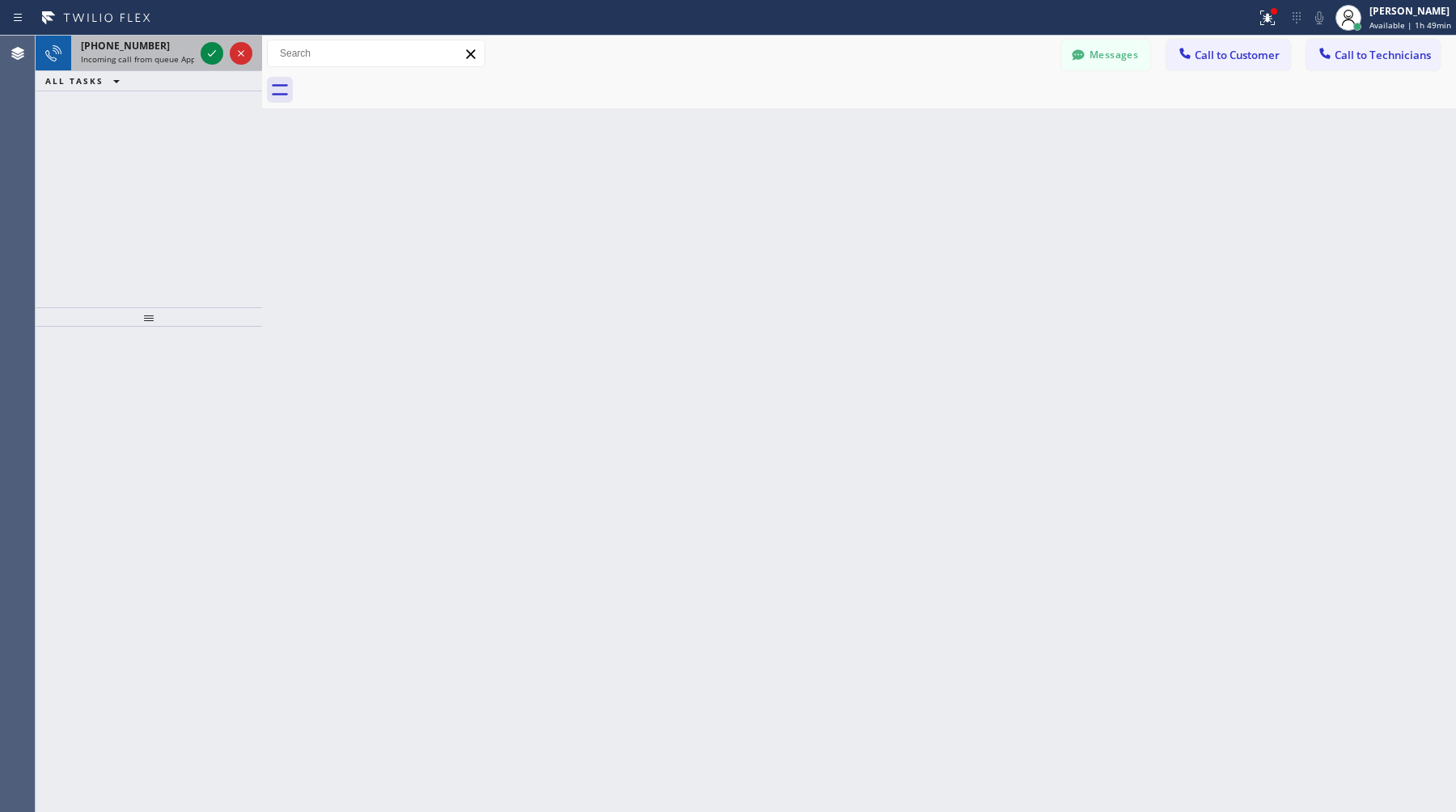
click at [122, 41] on span "[PHONE_NUMBER]" at bounding box center [125, 46] width 89 height 14
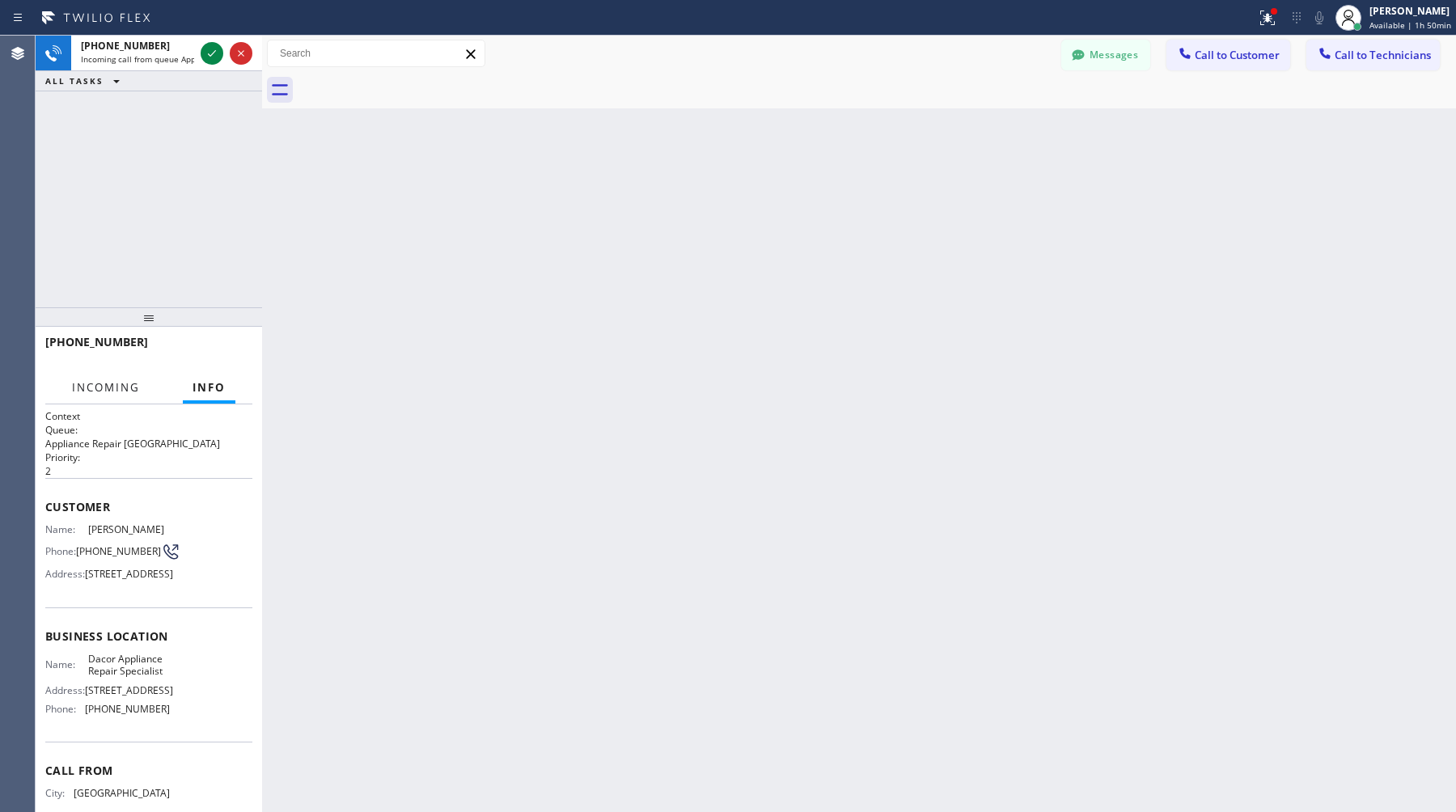
click at [125, 387] on span "Incoming" at bounding box center [105, 387] width 68 height 15
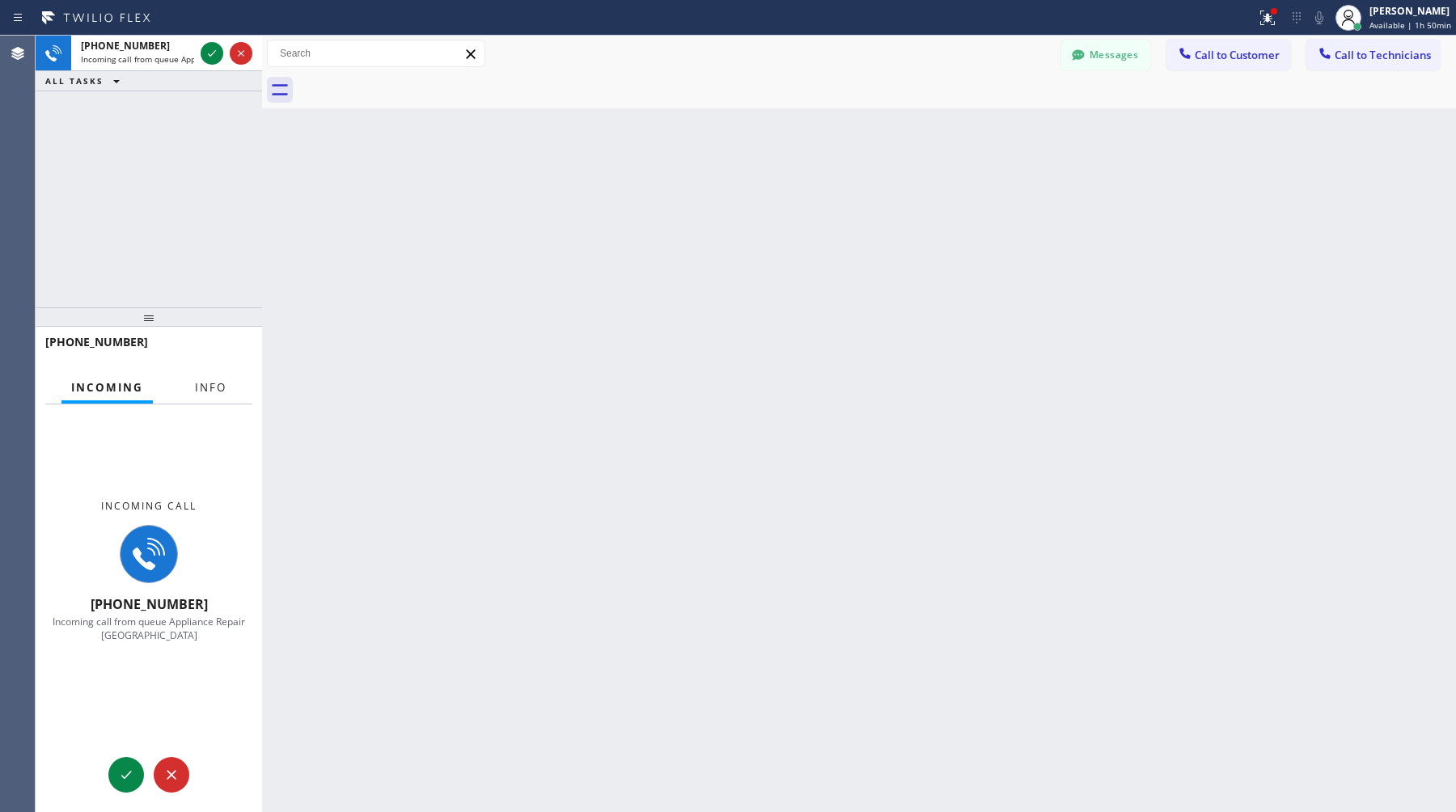
click at [201, 381] on span "Info" at bounding box center [211, 387] width 32 height 15
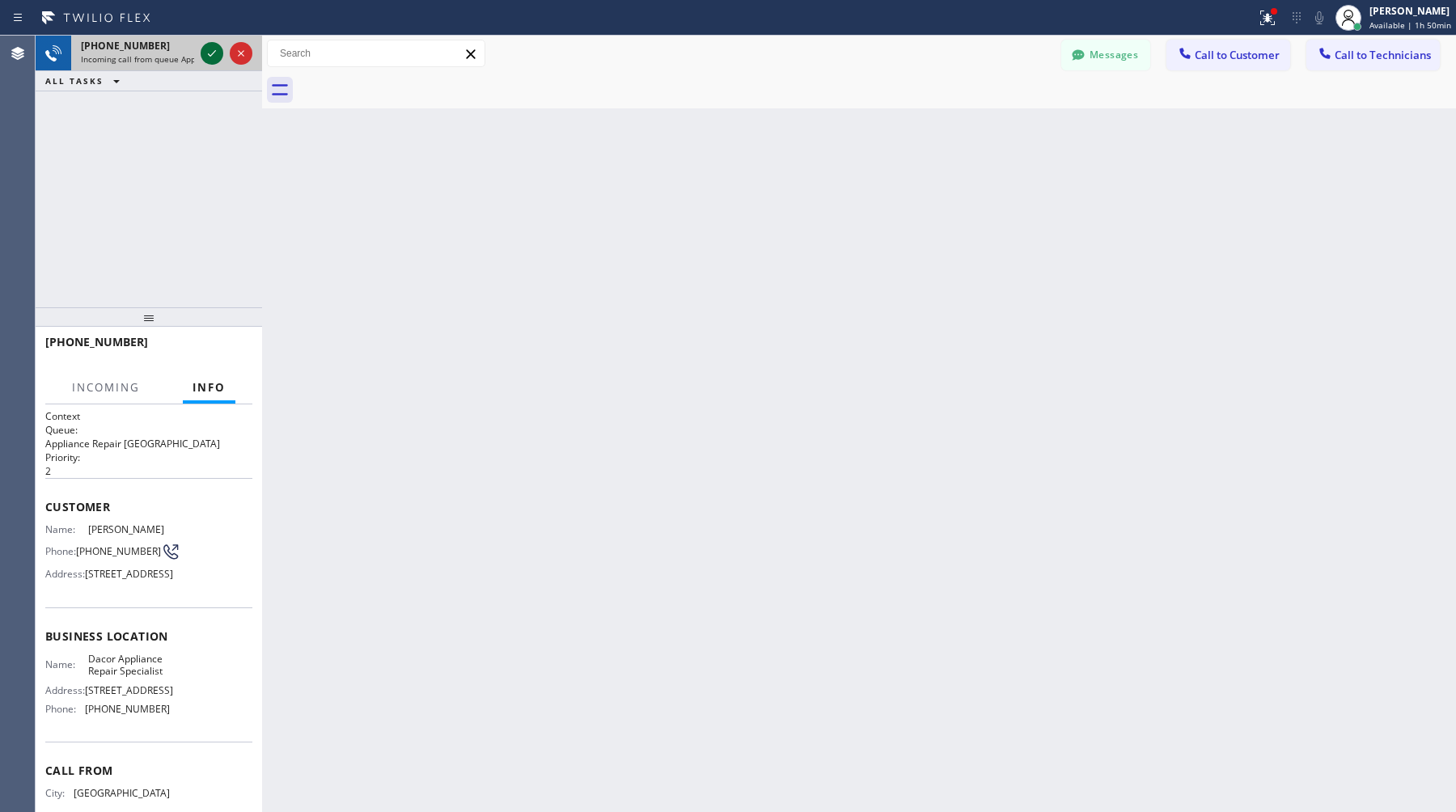
click at [212, 55] on icon at bounding box center [211, 54] width 19 height 19
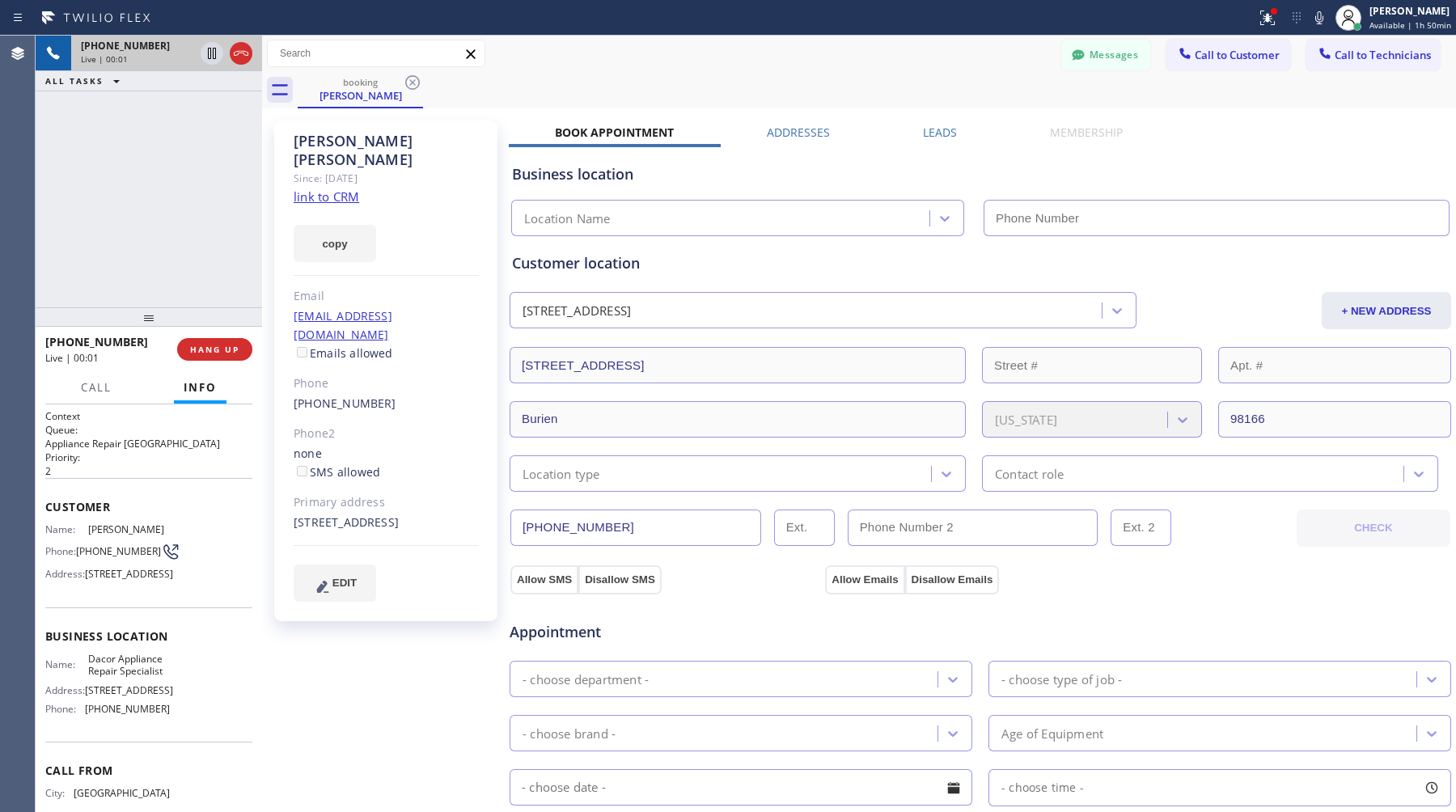
type input "[PHONE_NUMBER]"
click at [335, 188] on link "link to CRM" at bounding box center [326, 196] width 66 height 16
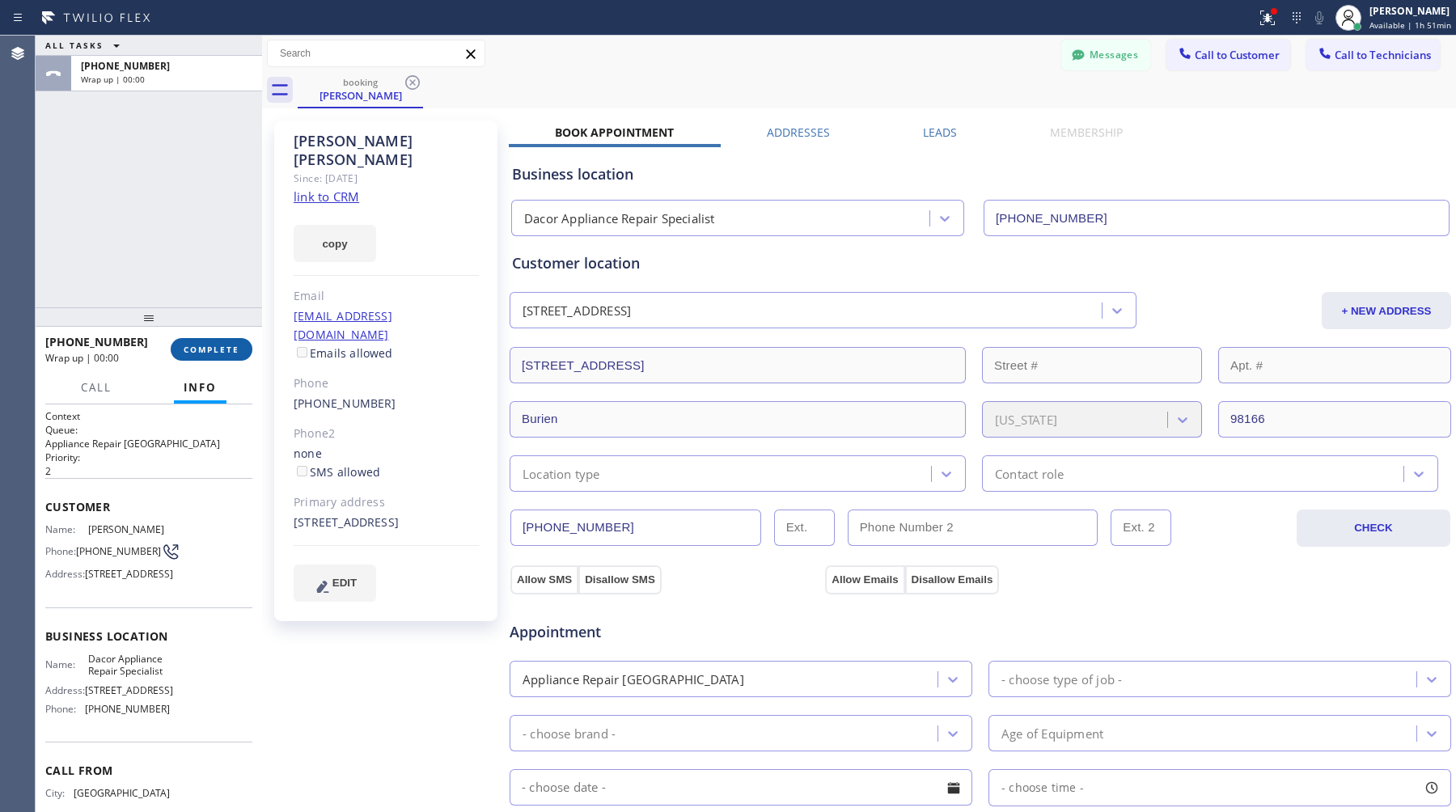
click at [239, 348] on button "COMPLETE" at bounding box center [211, 349] width 82 height 22
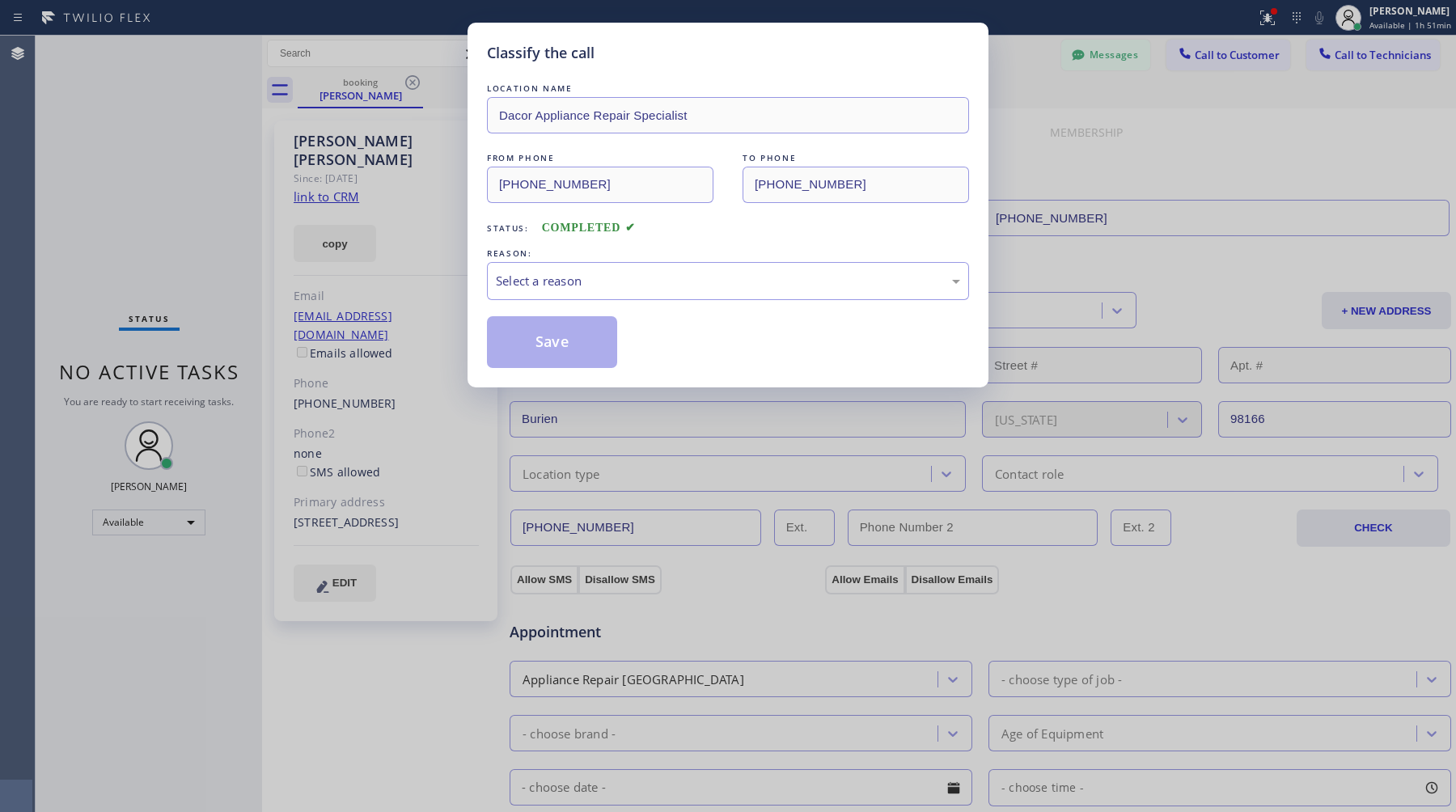
click at [211, 72] on div "Classify the call LOCATION NAME Dacor Appliance Repair Specialist FROM PHONE [P…" at bounding box center [728, 406] width 1456 height 812
click at [652, 266] on div "Select a reason" at bounding box center [728, 281] width 482 height 38
click at [518, 340] on button "Save" at bounding box center [552, 343] width 130 height 52
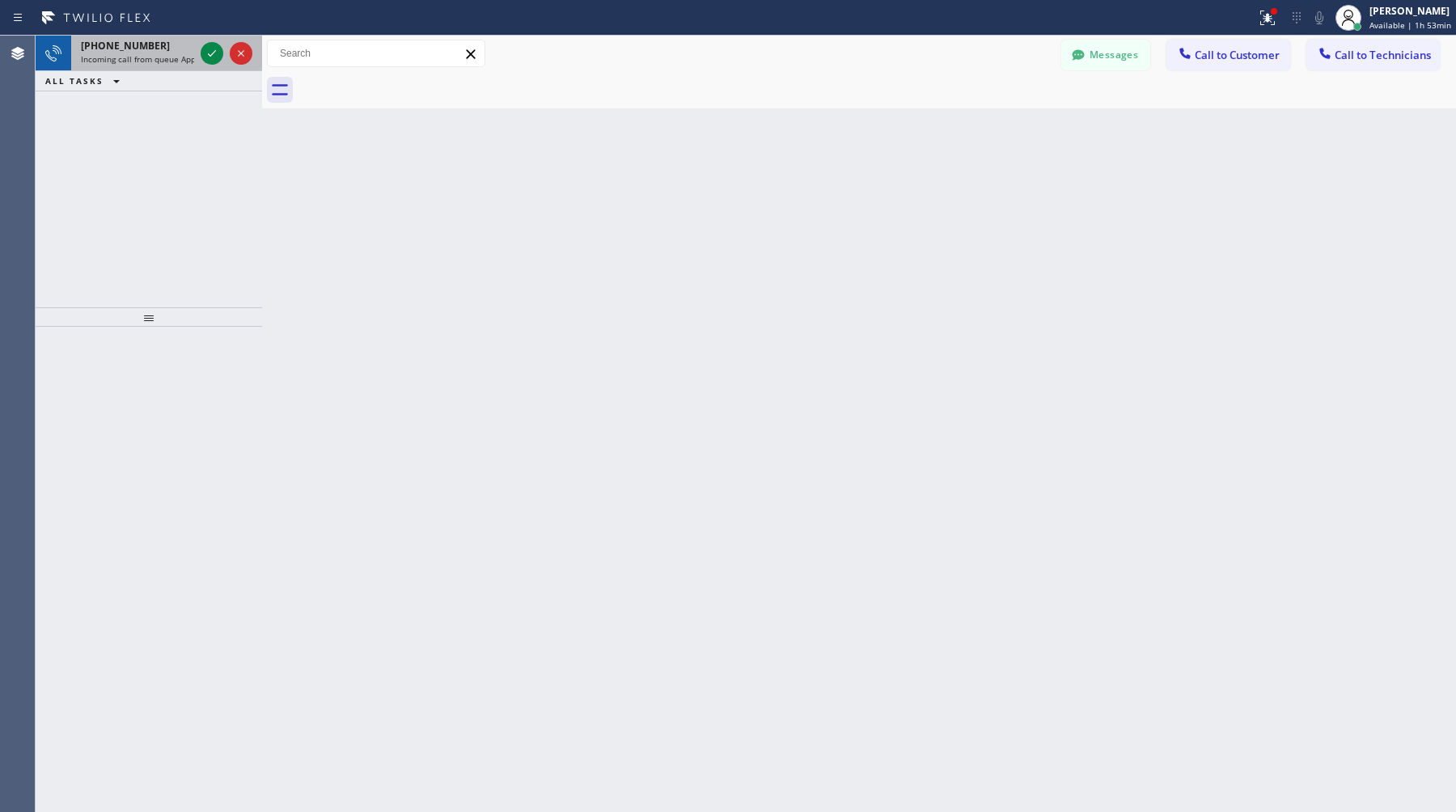
click at [156, 55] on span "Incoming call from queue Appliance Repair [GEOGRAPHIC_DATA]" at bounding box center [204, 59] width 246 height 11
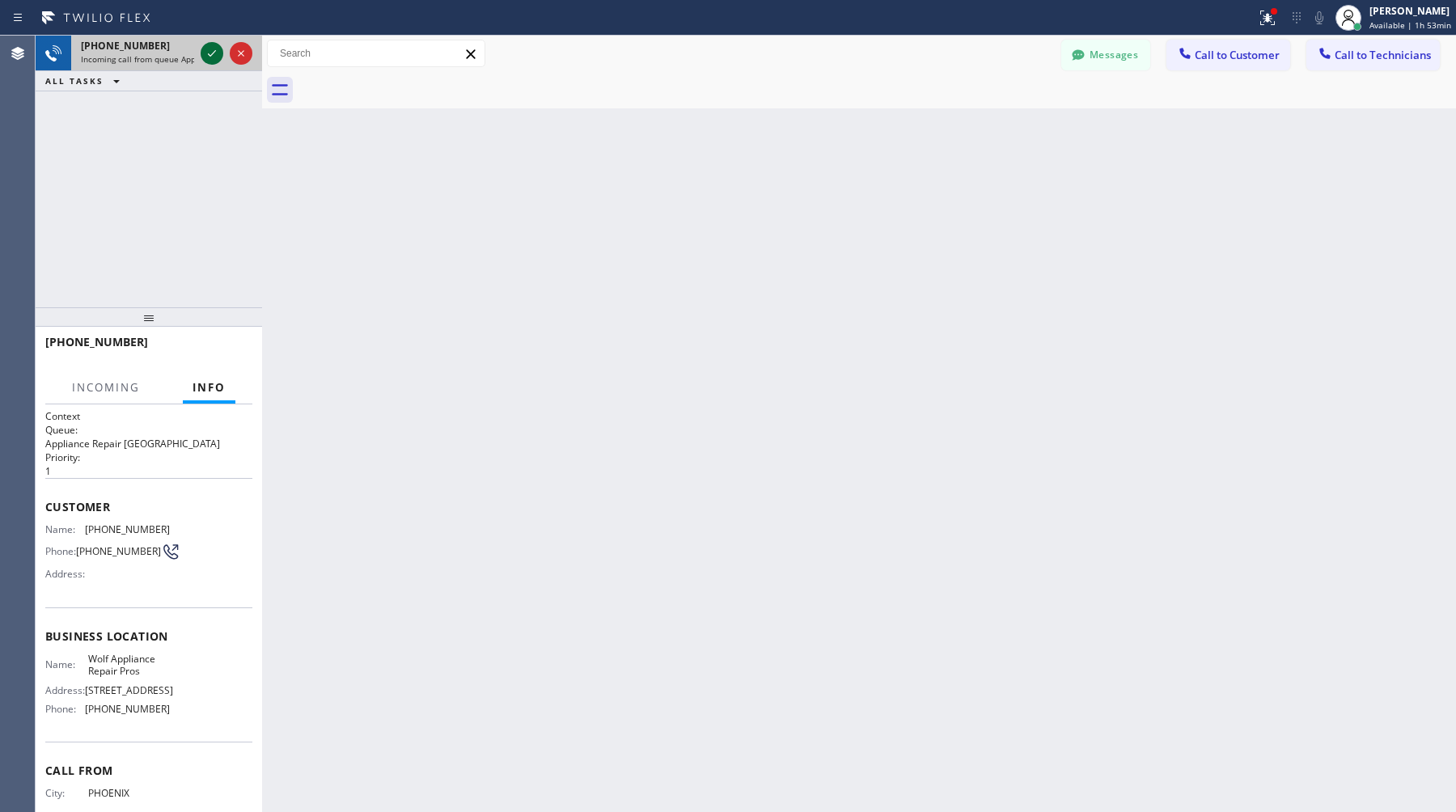
click at [209, 54] on icon at bounding box center [211, 53] width 8 height 6
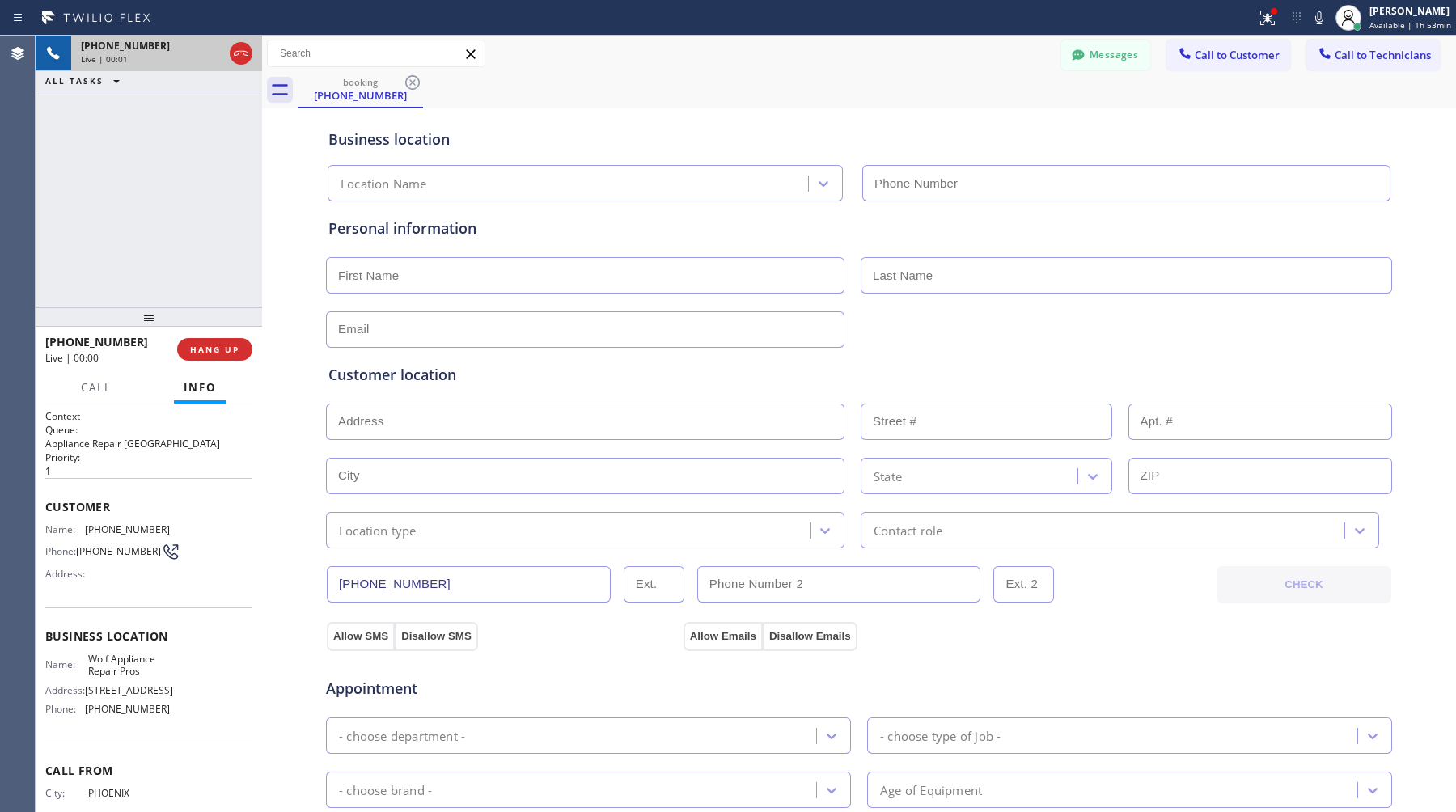
type input "[PHONE_NUMBER]"
drag, startPoint x: 87, startPoint y: 653, endPoint x: 121, endPoint y: 666, distance: 36.4
click at [121, 666] on div "Name: Wolf Appliance Repair Pros" at bounding box center [107, 664] width 124 height 25
copy span "Wolf Appliance Repair"
click at [214, 348] on span "HANG UP" at bounding box center [214, 349] width 49 height 11
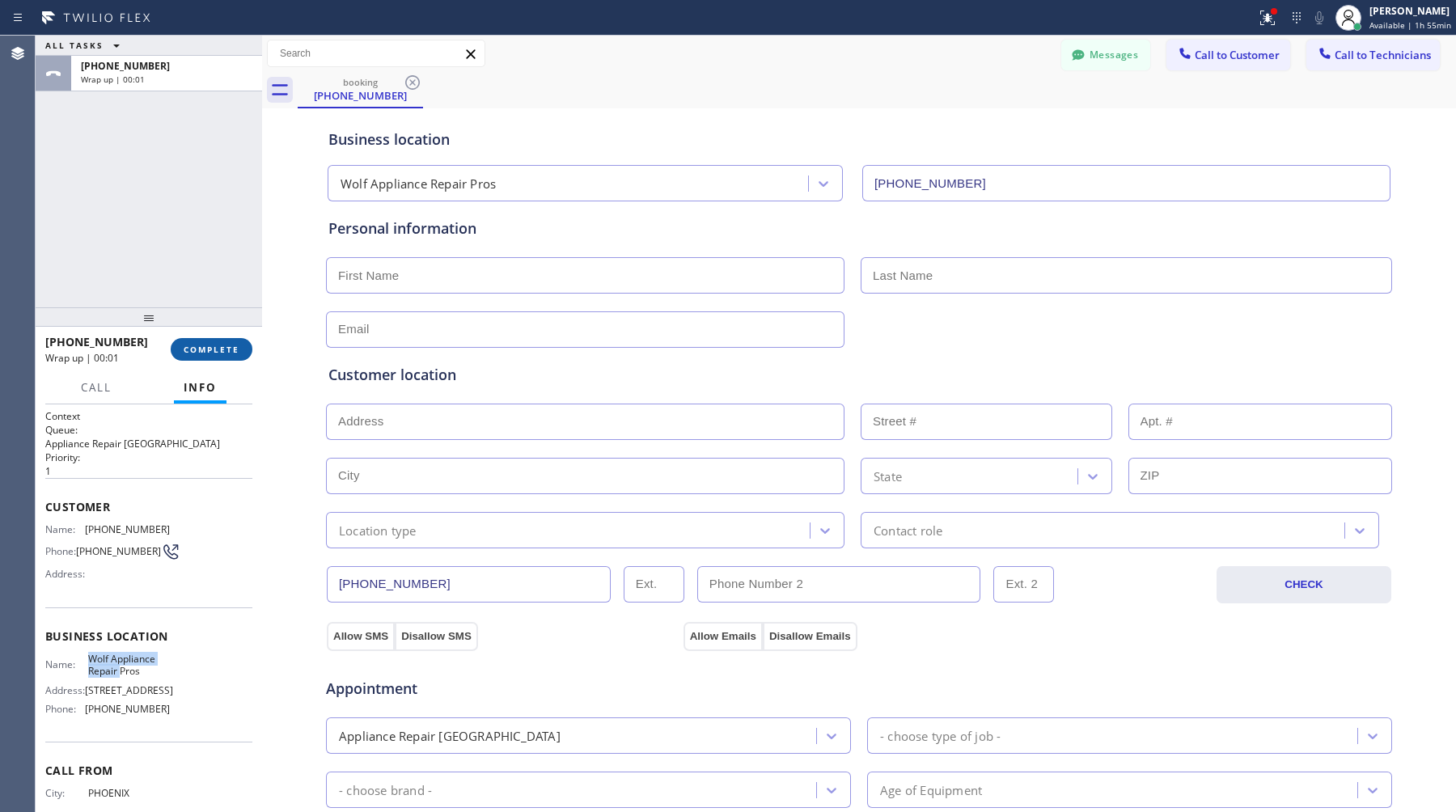
click at [227, 354] on span "COMPLETE" at bounding box center [211, 349] width 56 height 11
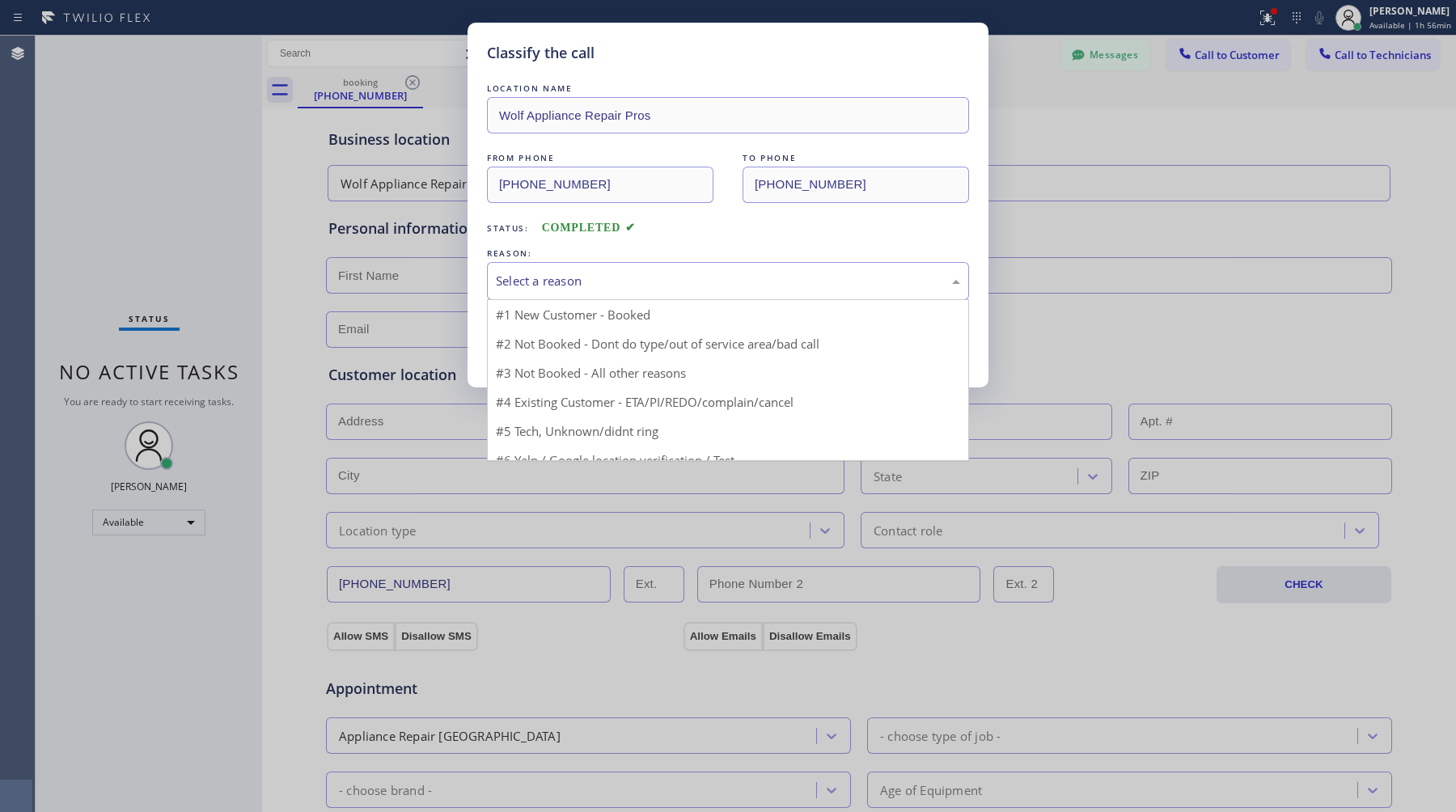
click at [602, 269] on div "Select a reason" at bounding box center [728, 281] width 482 height 38
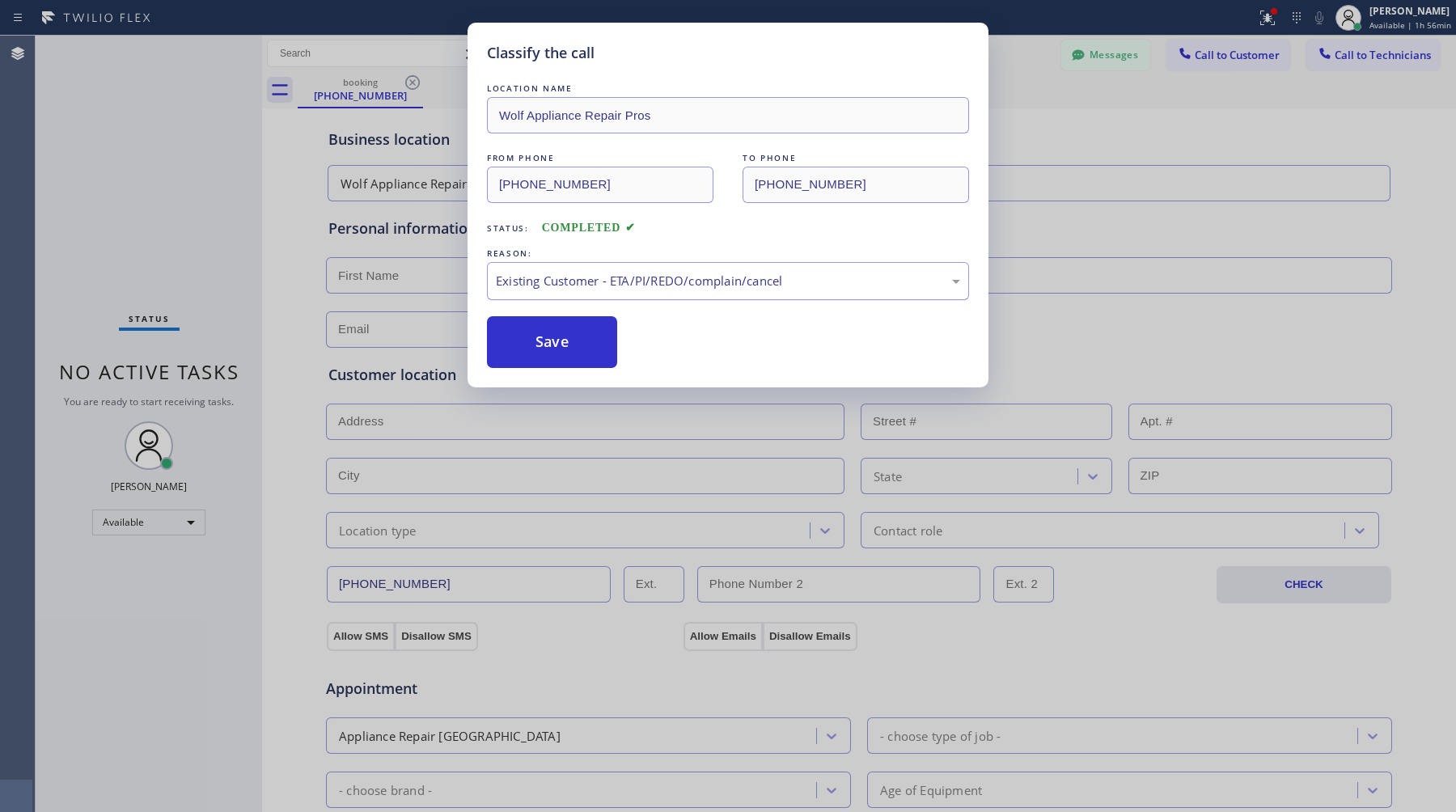
click at [640, 291] on div "Existing Customer - ETA/PI/REDO/complain/cancel" at bounding box center [728, 281] width 464 height 19
click at [598, 347] on button "Save" at bounding box center [552, 343] width 130 height 52
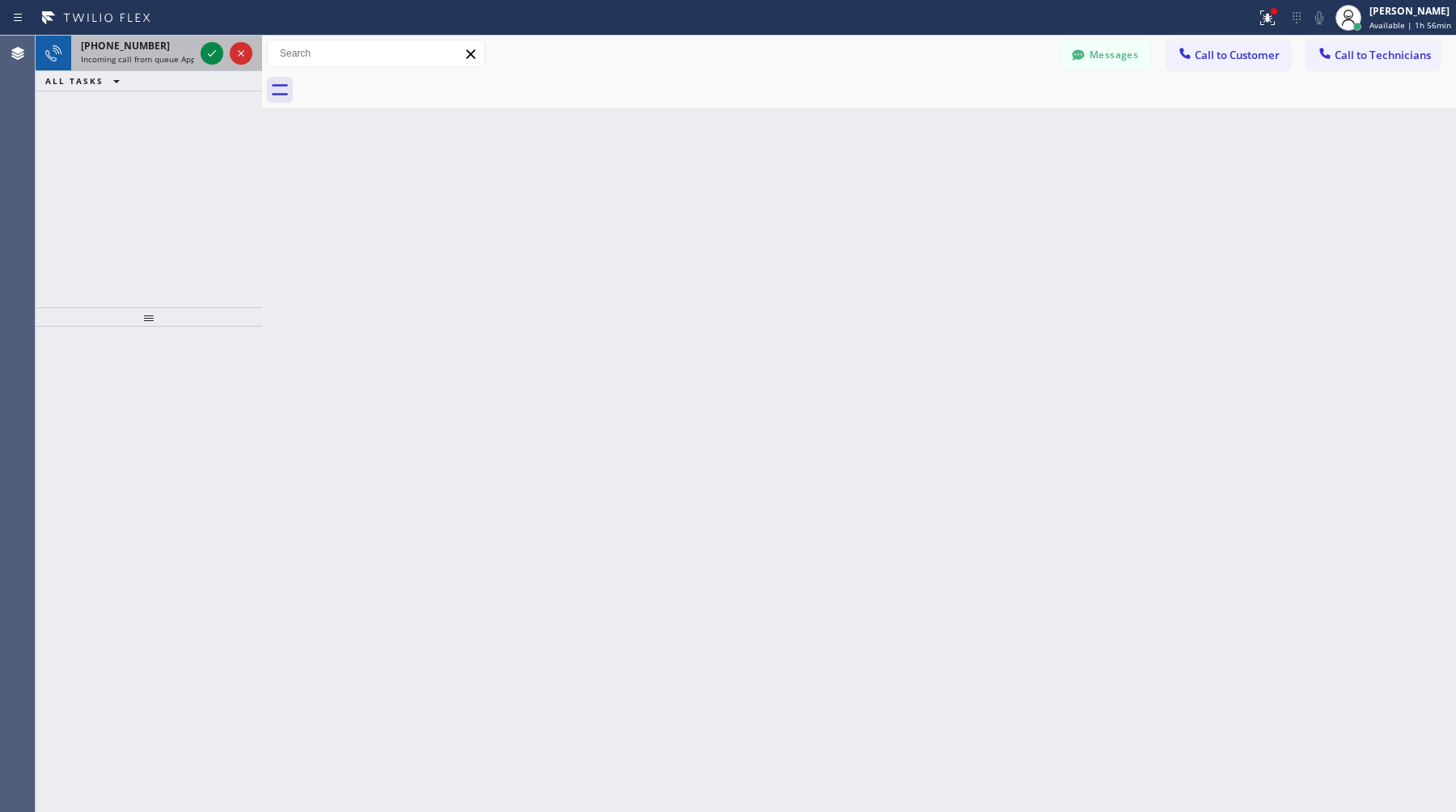
click at [142, 47] on span "[PHONE_NUMBER]" at bounding box center [125, 46] width 89 height 14
click at [142, 47] on span "[PHONE_NUMBER]" at bounding box center [125, 46] width 89 height 14
click at [136, 54] on span "Incoming call from queue Appliance Repair" at bounding box center [164, 59] width 166 height 11
click at [155, 45] on div "[PHONE_NUMBER]" at bounding box center [137, 46] width 113 height 14
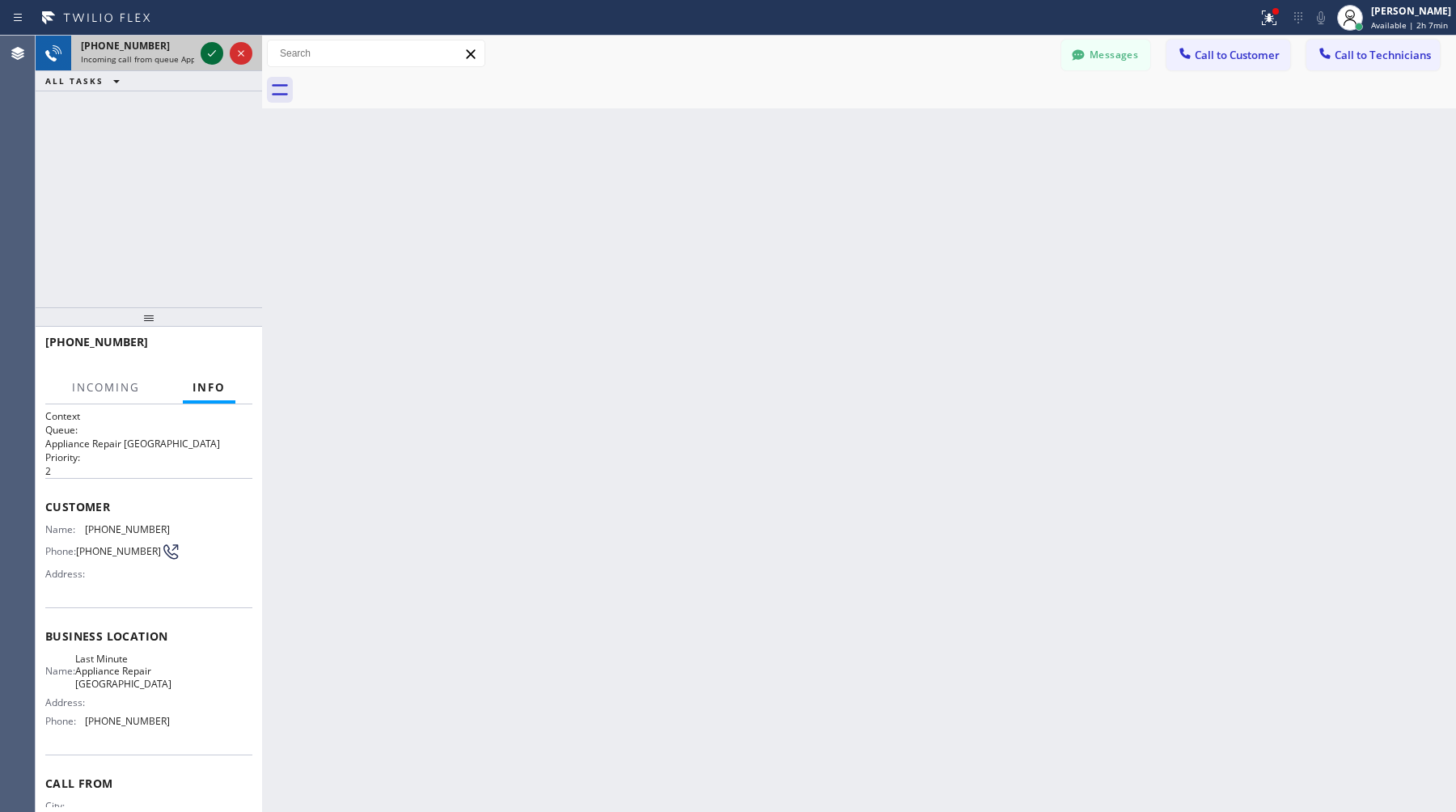
click at [209, 53] on icon at bounding box center [211, 54] width 19 height 19
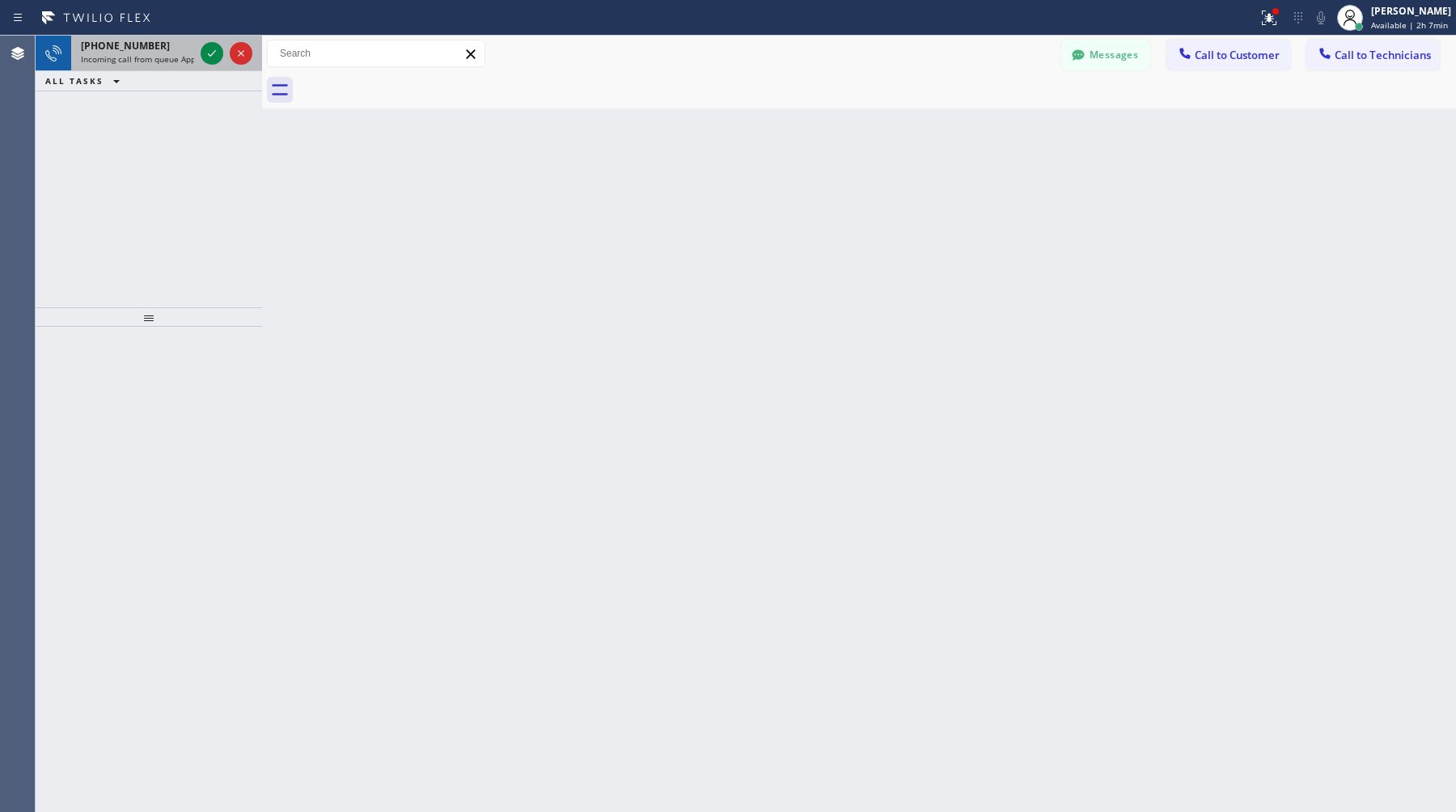
click at [148, 59] on span "Incoming call from queue Appliance Repair [GEOGRAPHIC_DATA]" at bounding box center [204, 59] width 246 height 11
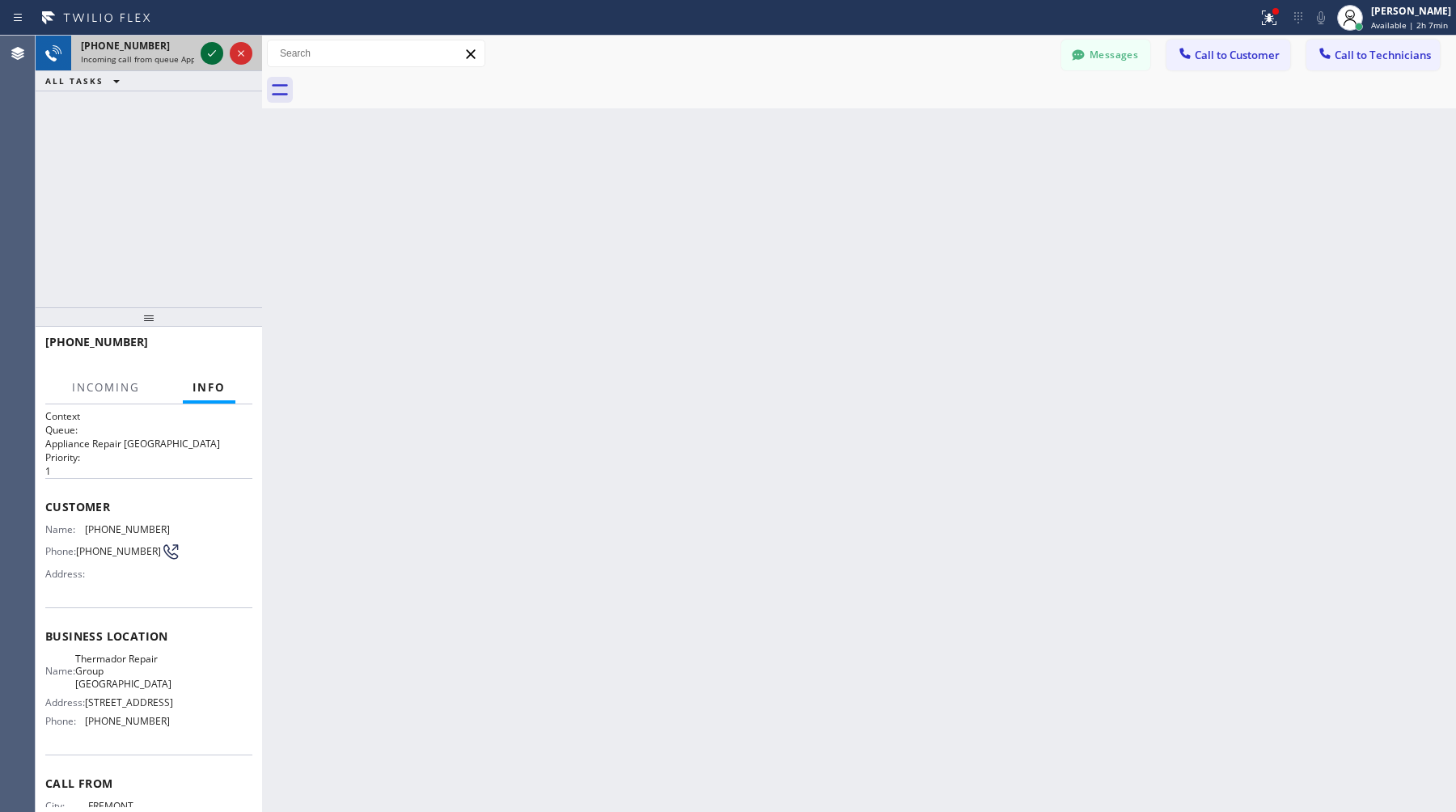
click at [212, 54] on icon at bounding box center [211, 54] width 19 height 19
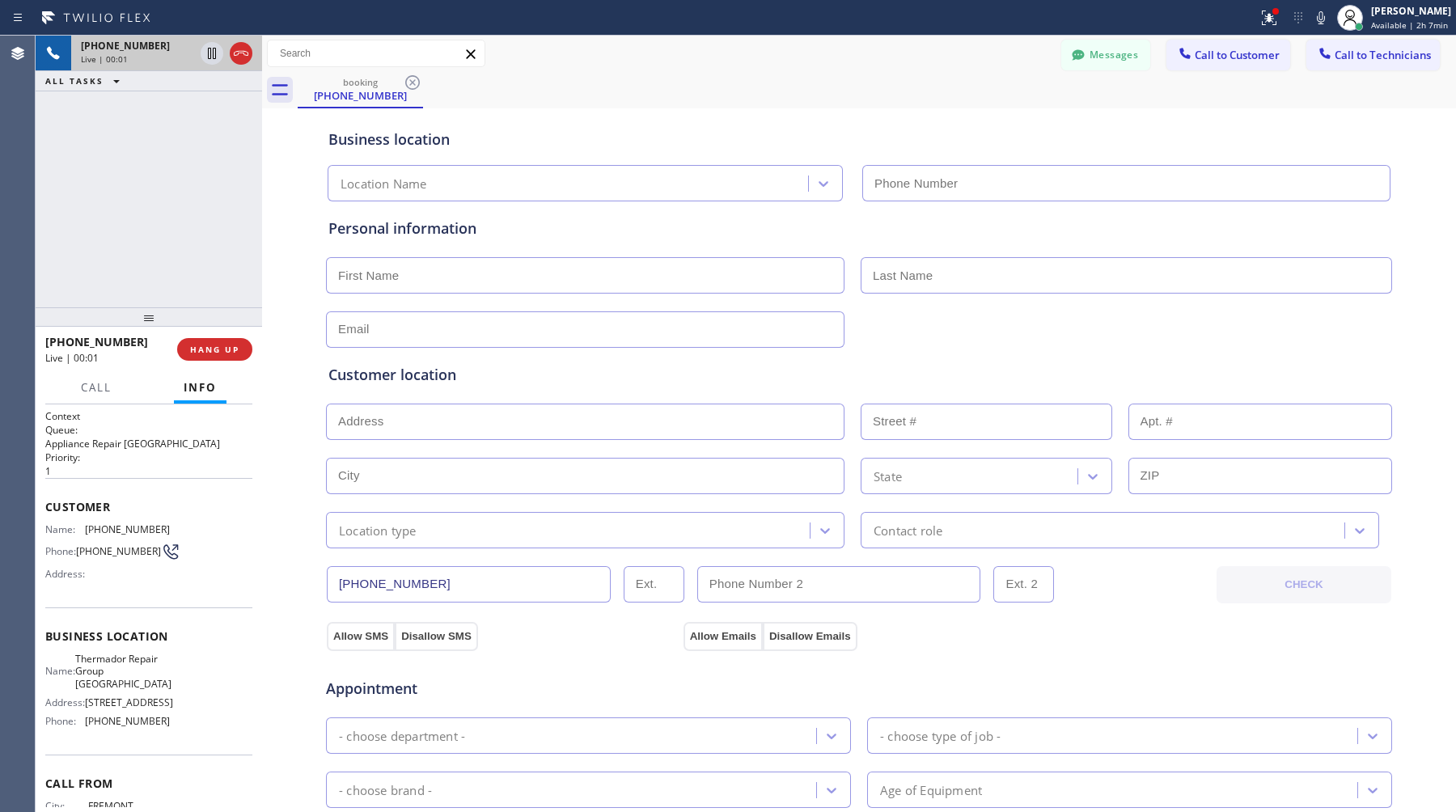
type input "[PHONE_NUMBER]"
click at [211, 61] on icon at bounding box center [211, 54] width 19 height 19
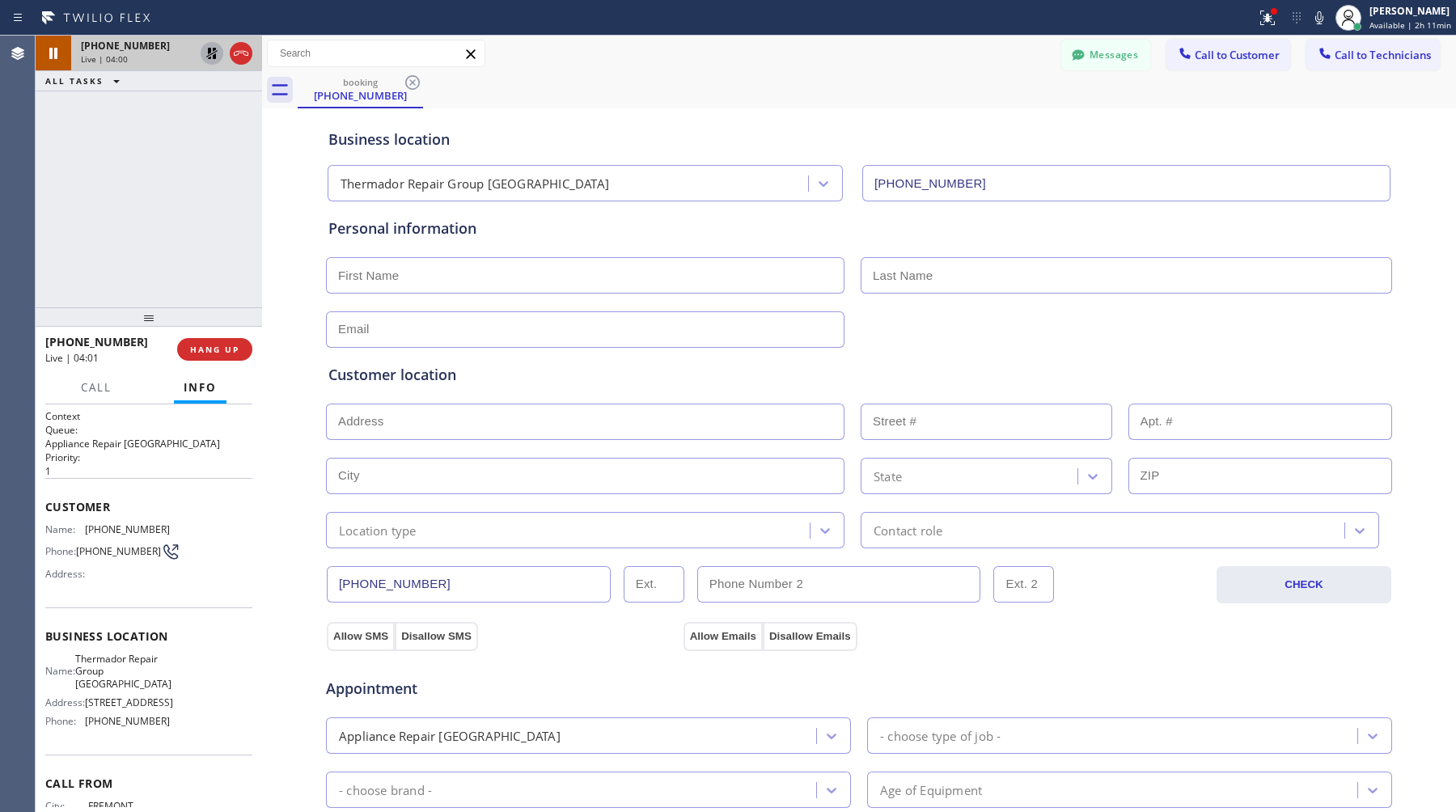
click at [212, 49] on icon at bounding box center [211, 54] width 19 height 19
click at [218, 353] on span "HANG UP" at bounding box center [214, 349] width 49 height 11
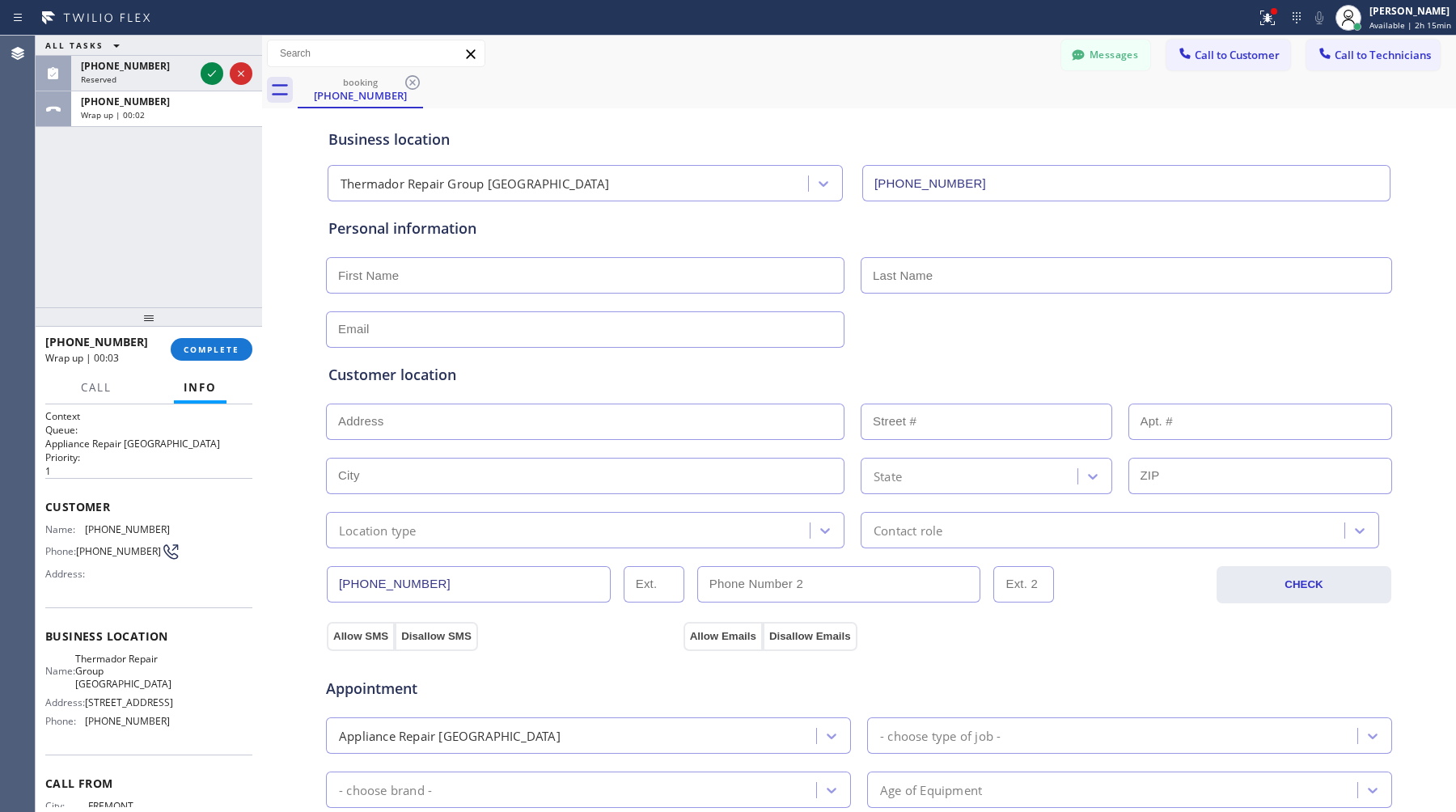
click at [284, 375] on div "Business location Thermador Repair Group [GEOGRAPHIC_DATA] [PHONE_NUMBER] Perso…" at bounding box center [859, 664] width 1186 height 1105
click at [173, 104] on div "[PHONE_NUMBER]" at bounding box center [167, 102] width 172 height 14
click at [172, 75] on div "Reserved" at bounding box center [137, 79] width 113 height 11
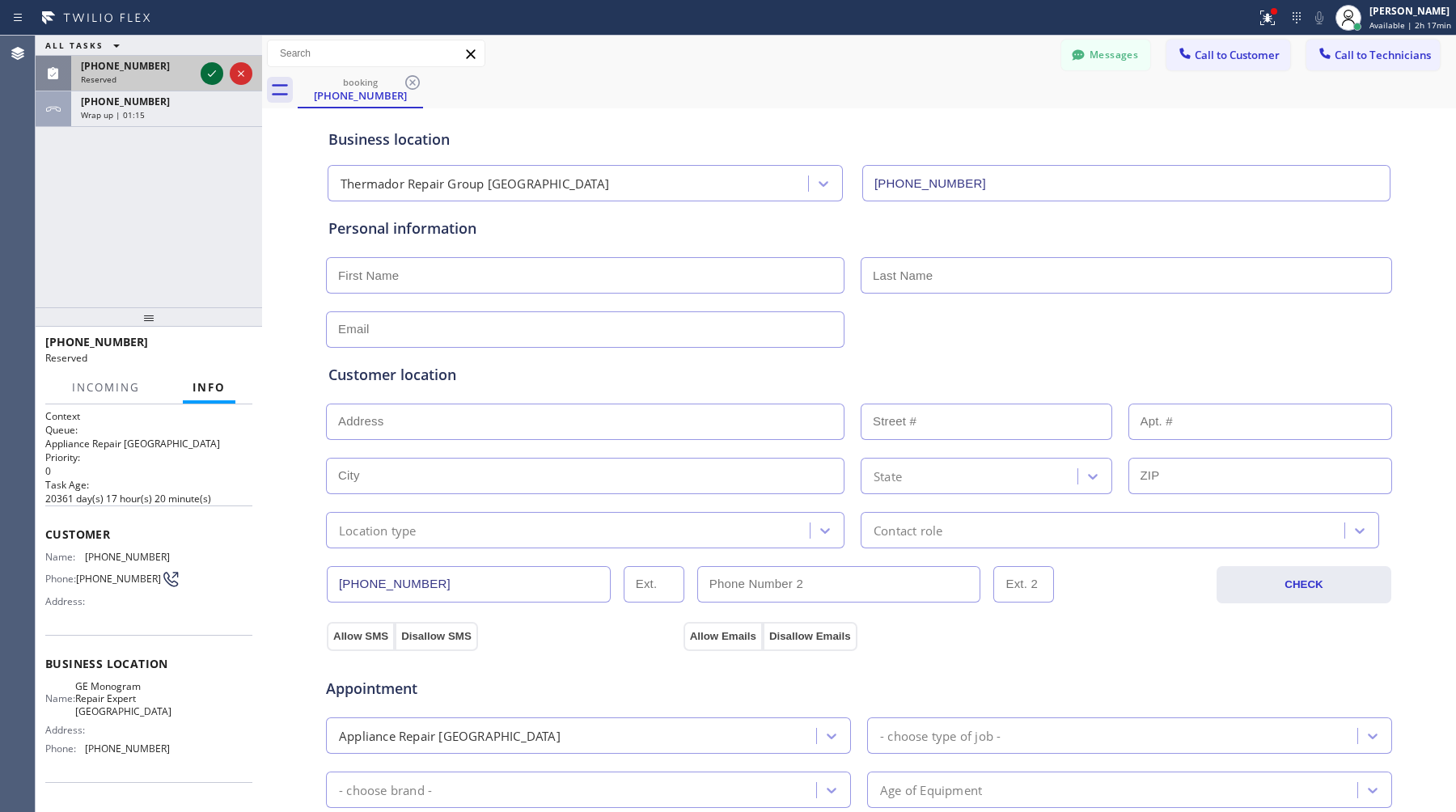
click at [217, 75] on icon at bounding box center [211, 73] width 19 height 19
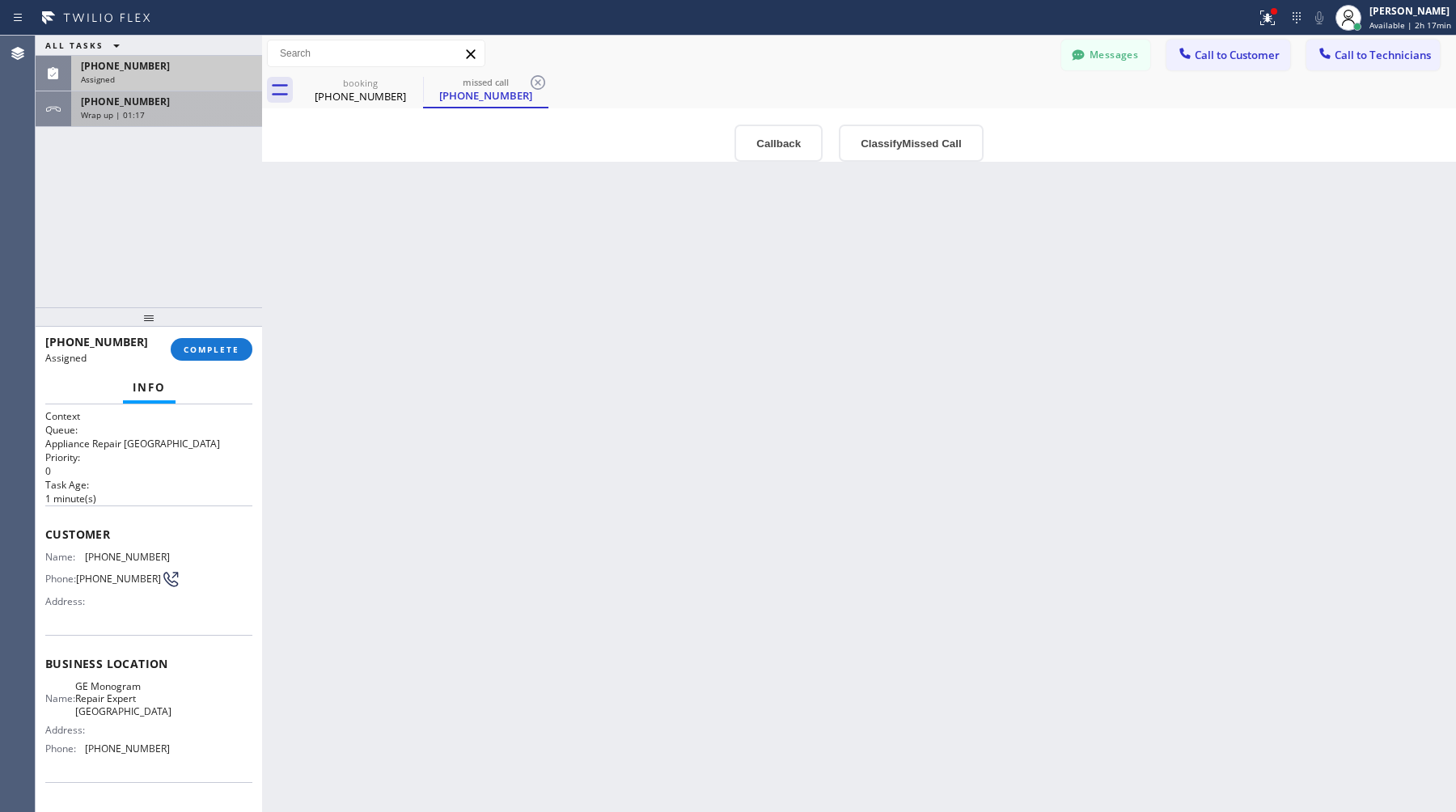
click at [155, 110] on div "Wrap up | 01:17" at bounding box center [167, 115] width 172 height 11
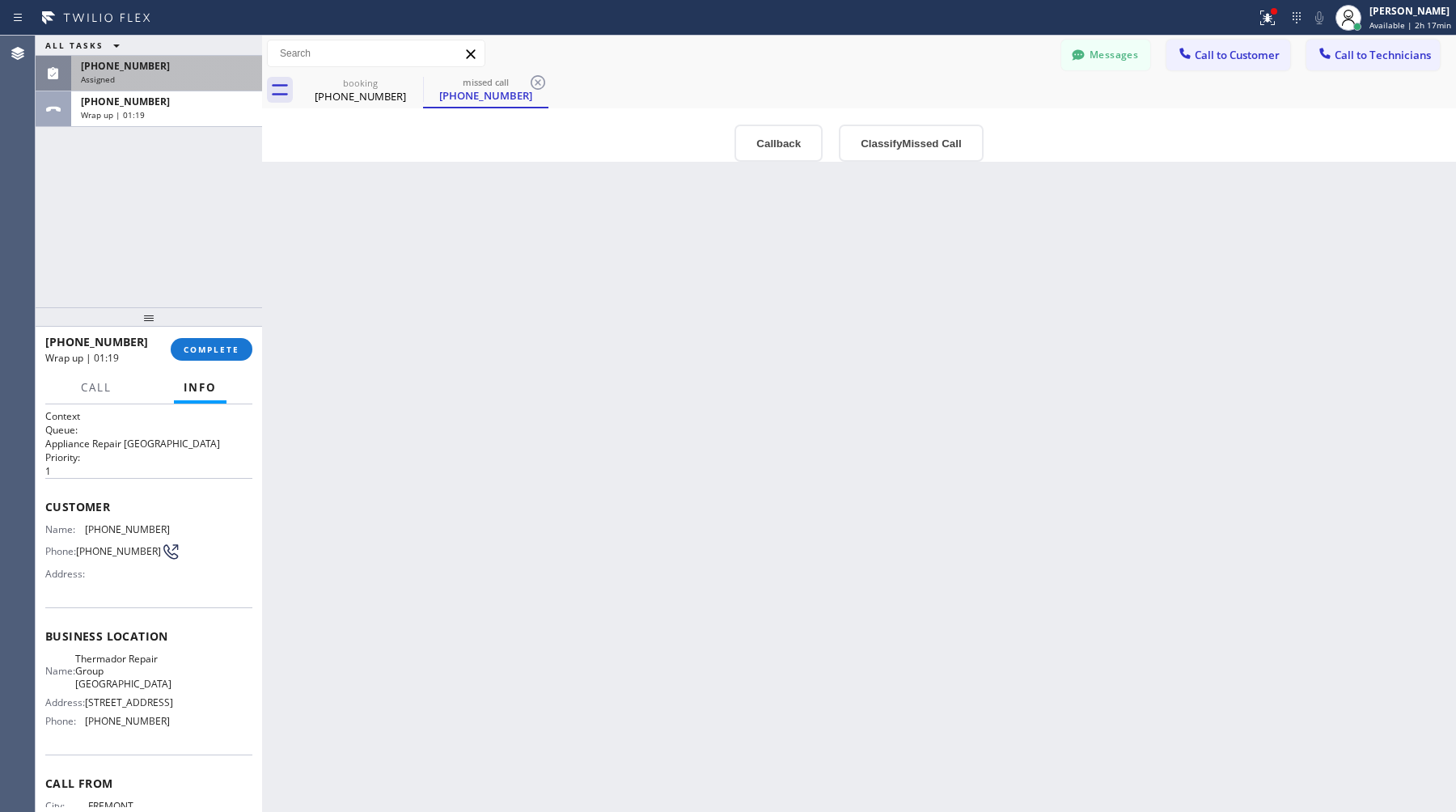
click at [168, 75] on div "Assigned" at bounding box center [167, 79] width 172 height 11
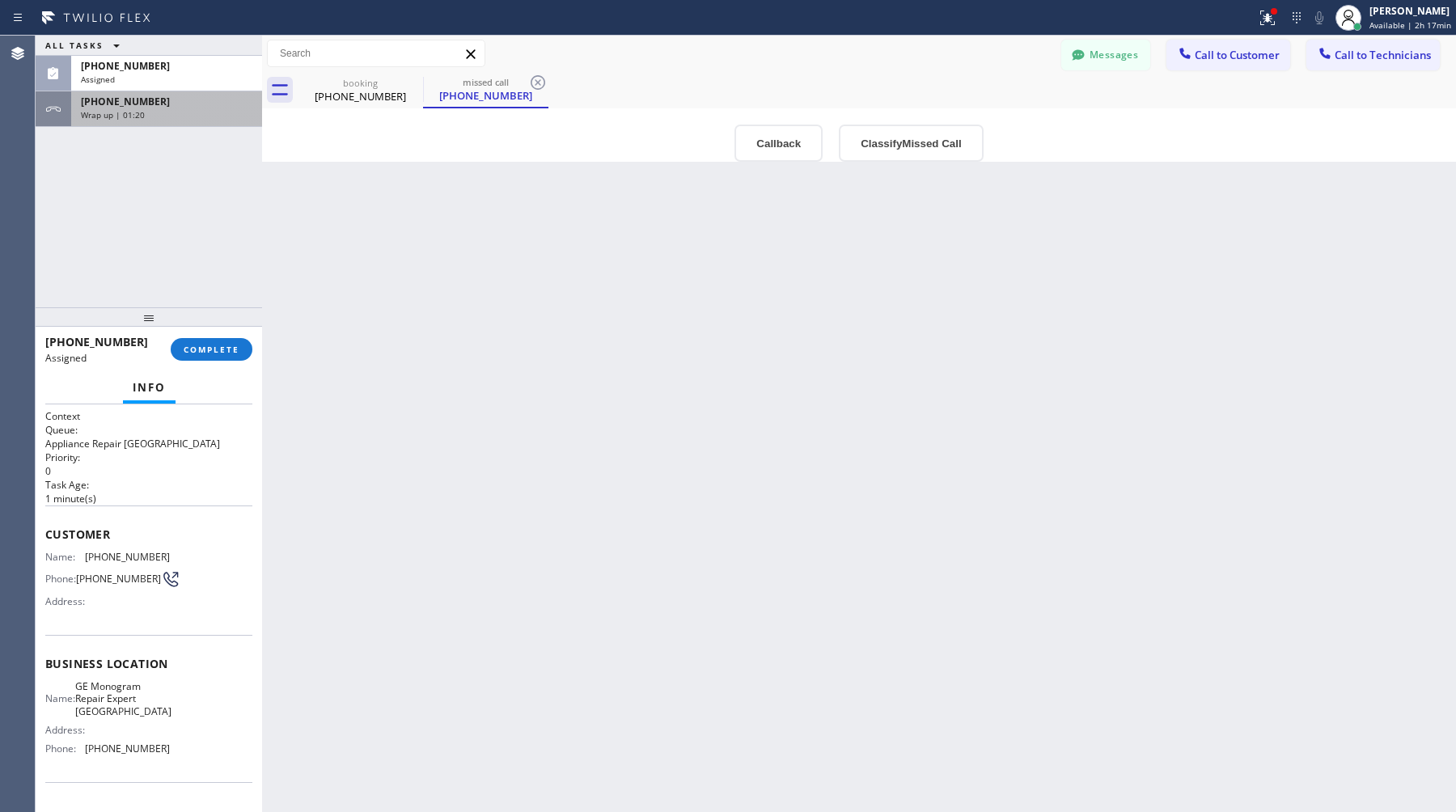
click at [160, 105] on div "[PHONE_NUMBER]" at bounding box center [167, 102] width 172 height 14
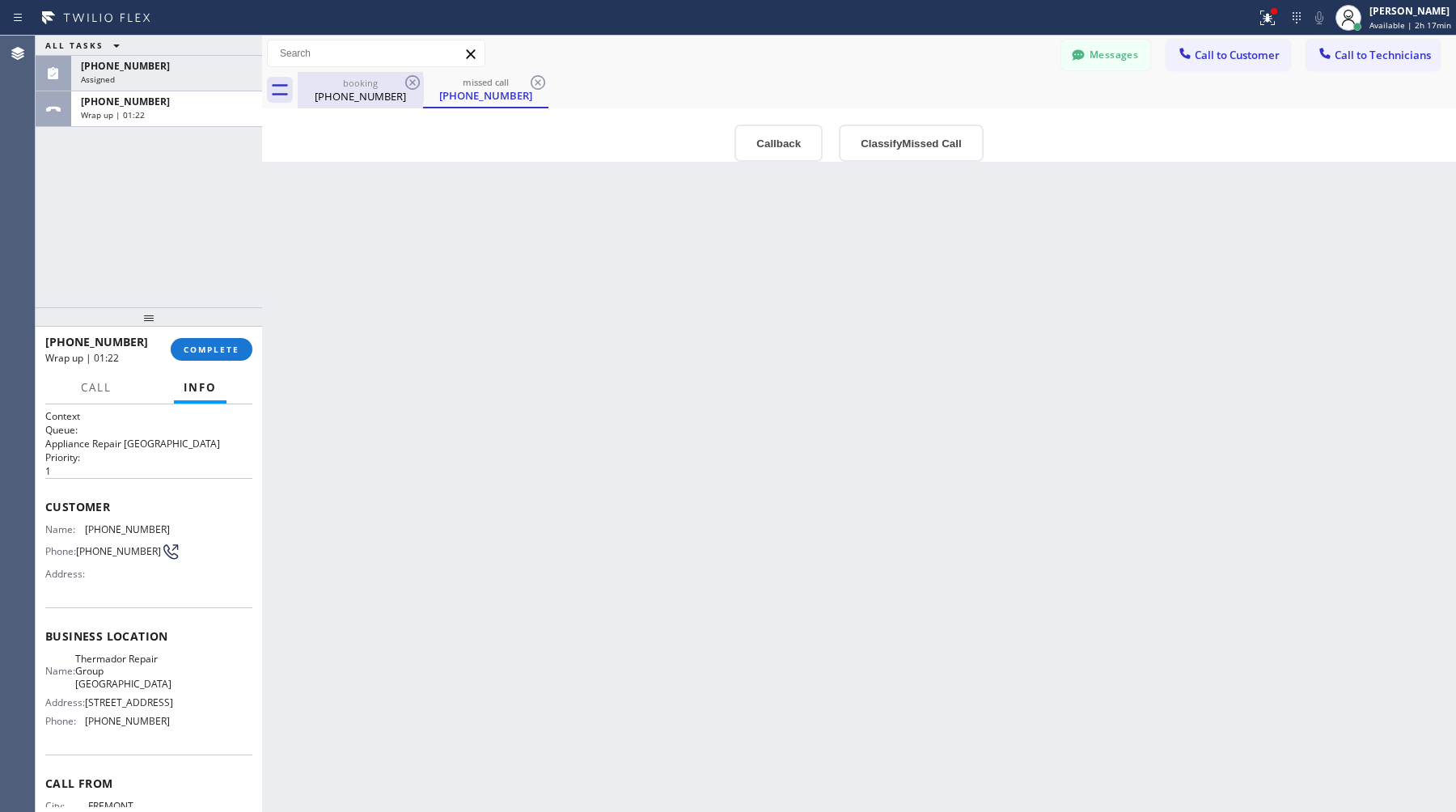
click at [343, 98] on div "[PHONE_NUMBER]" at bounding box center [361, 96] width 123 height 15
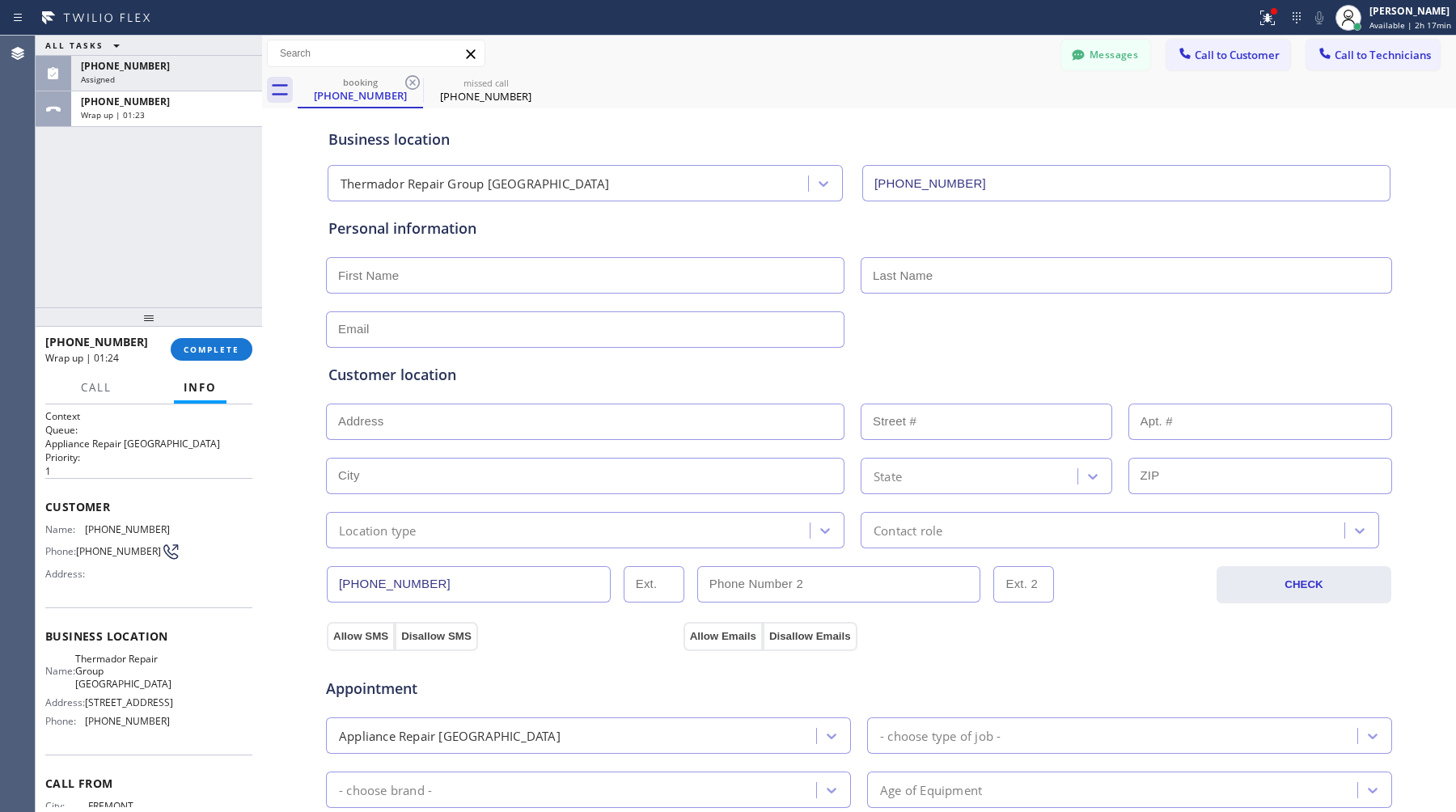
click at [425, 282] on input "text" at bounding box center [585, 275] width 519 height 36
click at [436, 278] on input "text" at bounding box center [585, 275] width 519 height 36
paste input "Muru"
type input "Muru"
click at [986, 274] on input "text" at bounding box center [1126, 275] width 532 height 36
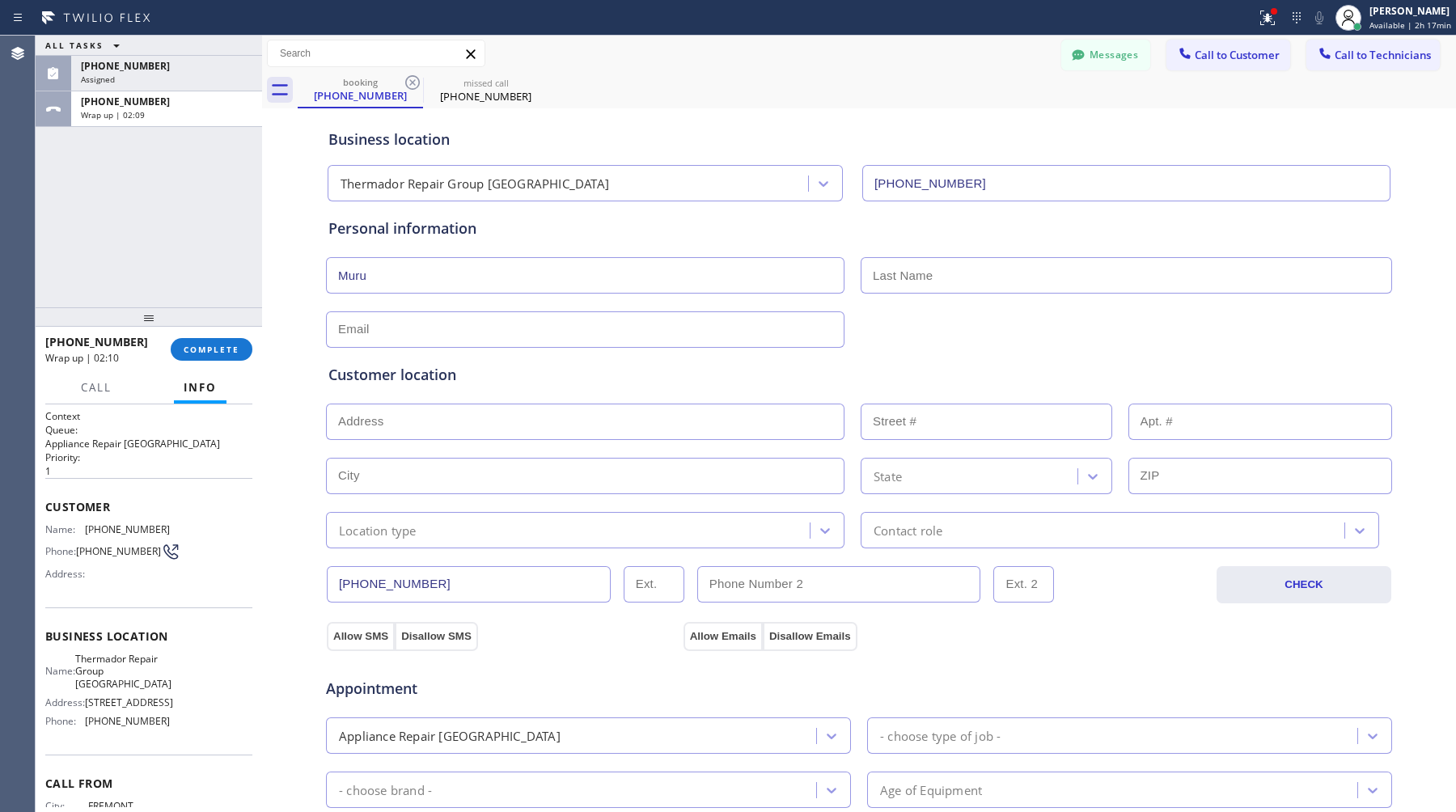
paste input "[PERSON_NAME]"
type input "[PERSON_NAME]"
click at [480, 331] on input "text" at bounding box center [585, 330] width 519 height 36
click at [436, 330] on input "text" at bounding box center [585, 330] width 519 height 36
paste input "[EMAIL_ADDRESS][DOMAIN_NAME]"
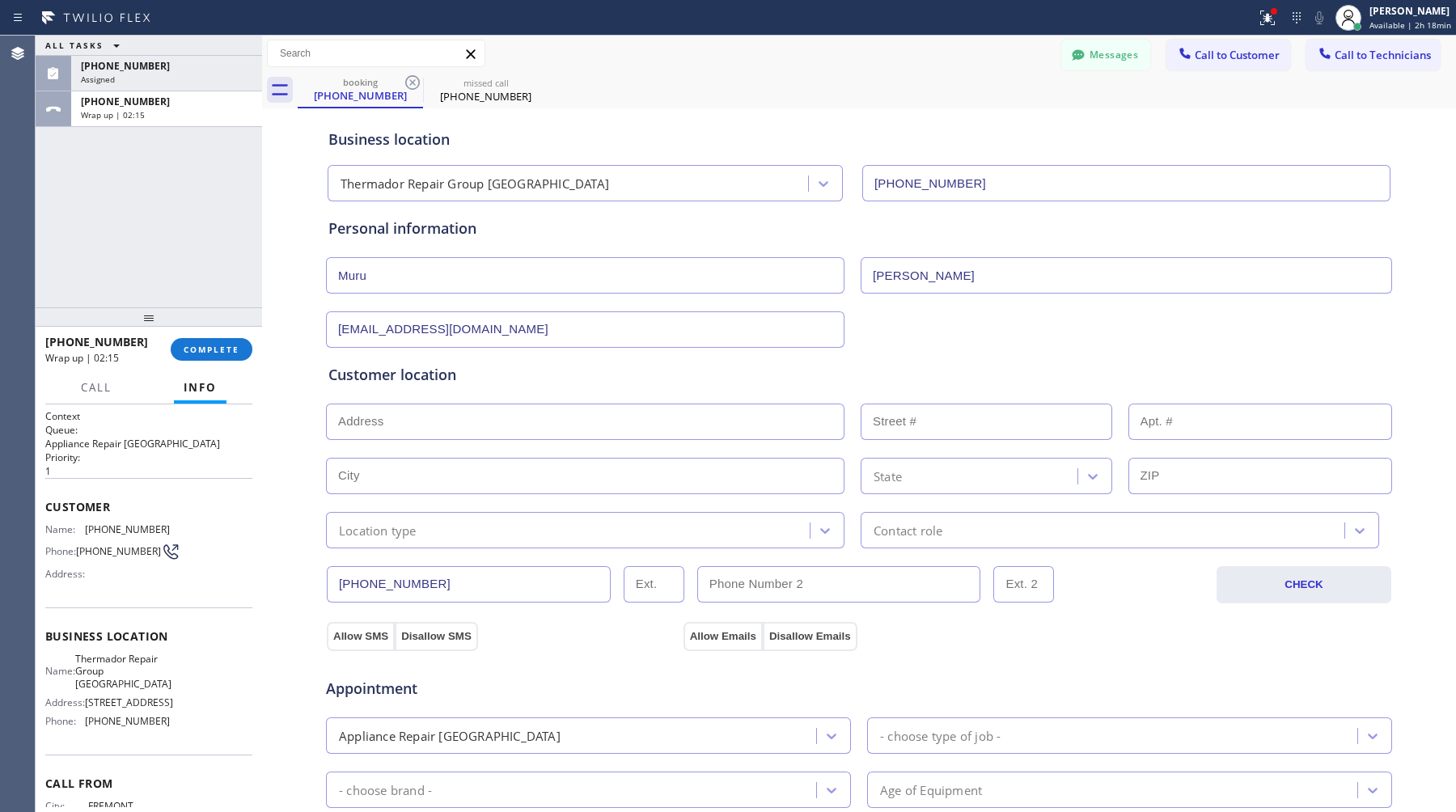
click at [457, 327] on input "[EMAIL_ADDRESS][DOMAIN_NAME]" at bounding box center [585, 330] width 519 height 36
type input "[EMAIL_ADDRESS][DOMAIN_NAME]"
click at [507, 360] on div "Customer location >> ADD NEW ADDRESS << + NEW ADDRESS State Location type Conta…" at bounding box center [859, 448] width 1068 height 200
click at [402, 422] on input "text" at bounding box center [585, 422] width 519 height 36
paste input "[STREET_ADDRESS]"
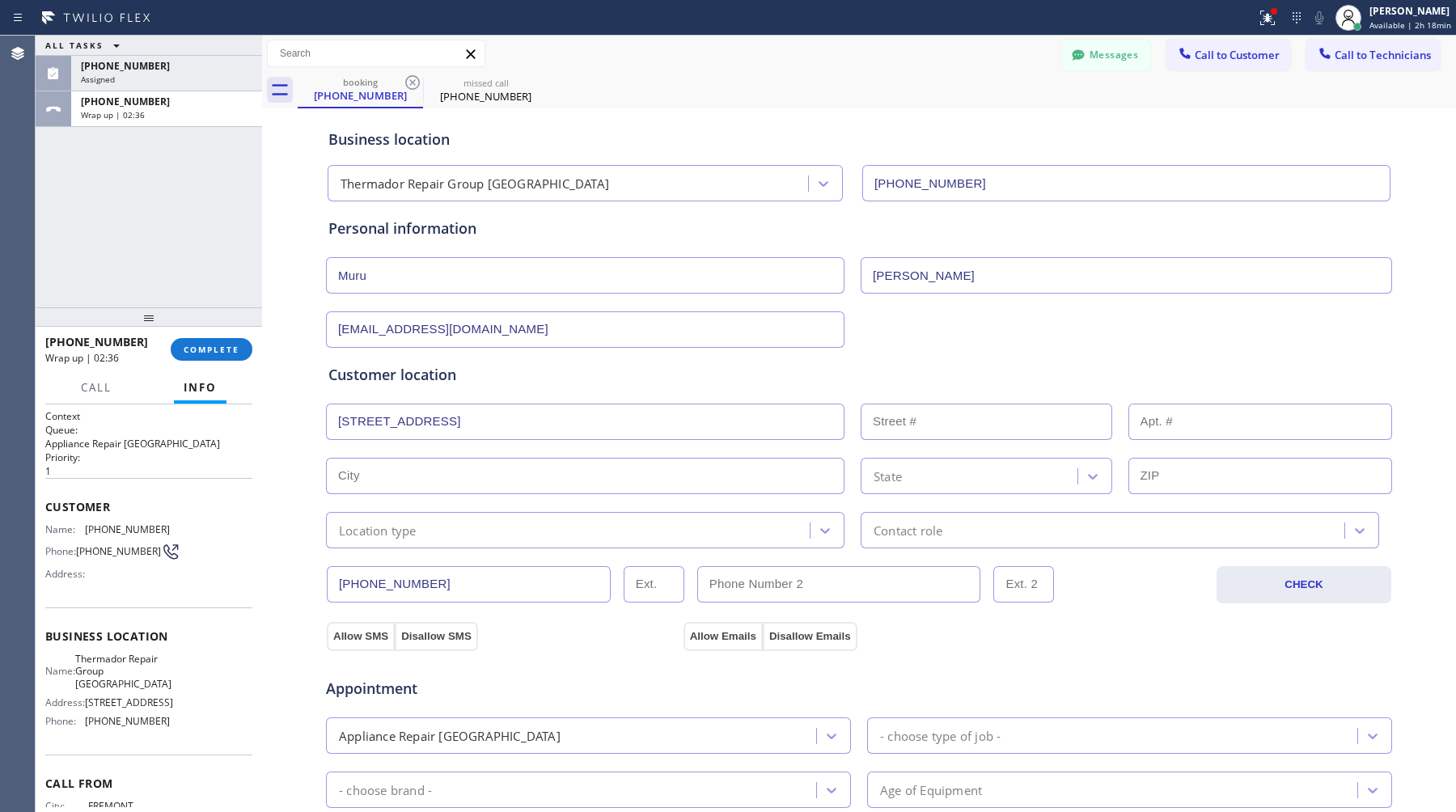
type input "[STREET_ADDRESS]"
type input "2628"
type input "Berkeley"
type input "94704"
click at [1176, 416] on input "text" at bounding box center [1261, 422] width 265 height 36
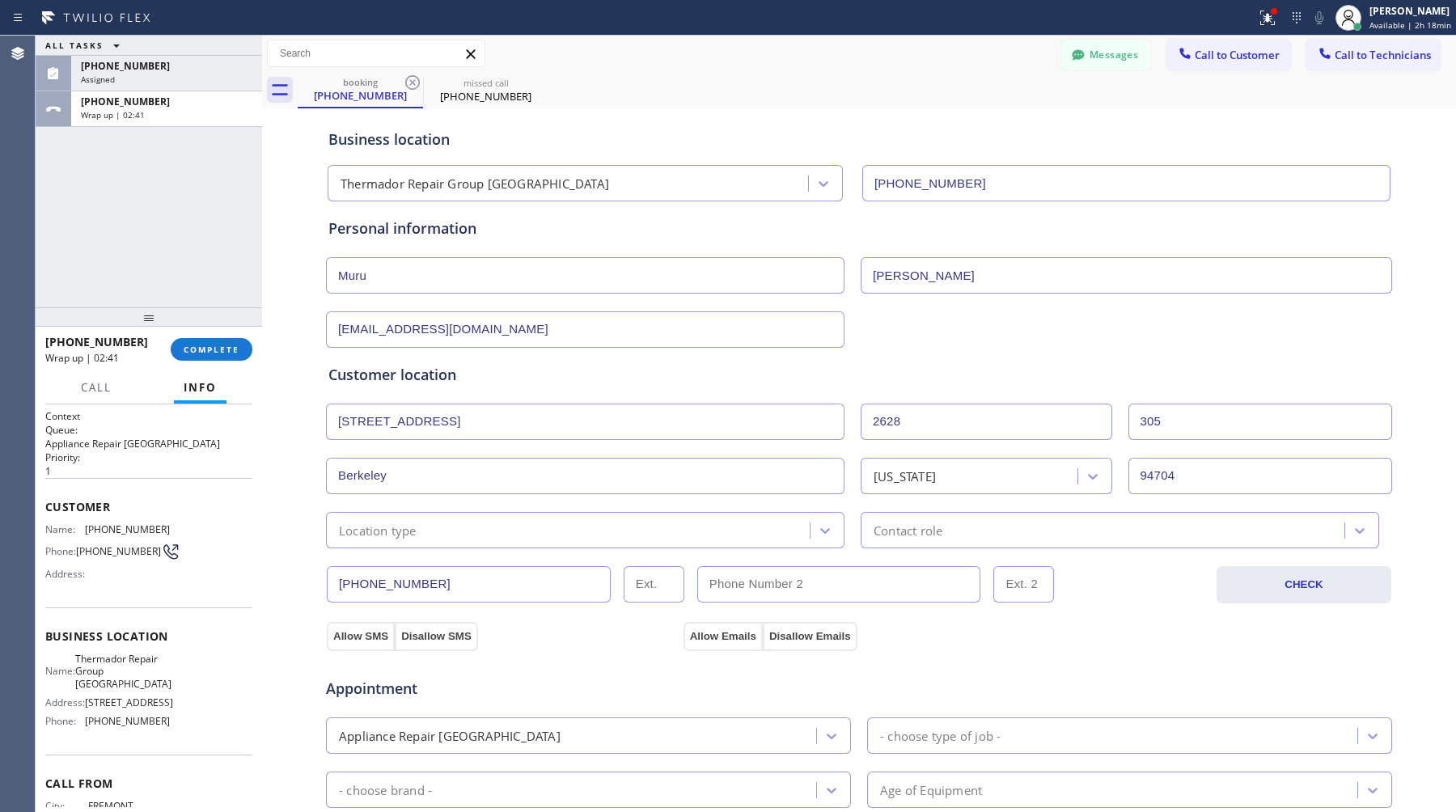
type input "305"
click at [482, 533] on div "Location type" at bounding box center [570, 530] width 479 height 28
click at [464, 425] on input "[STREET_ADDRESS]" at bounding box center [585, 422] width 519 height 36
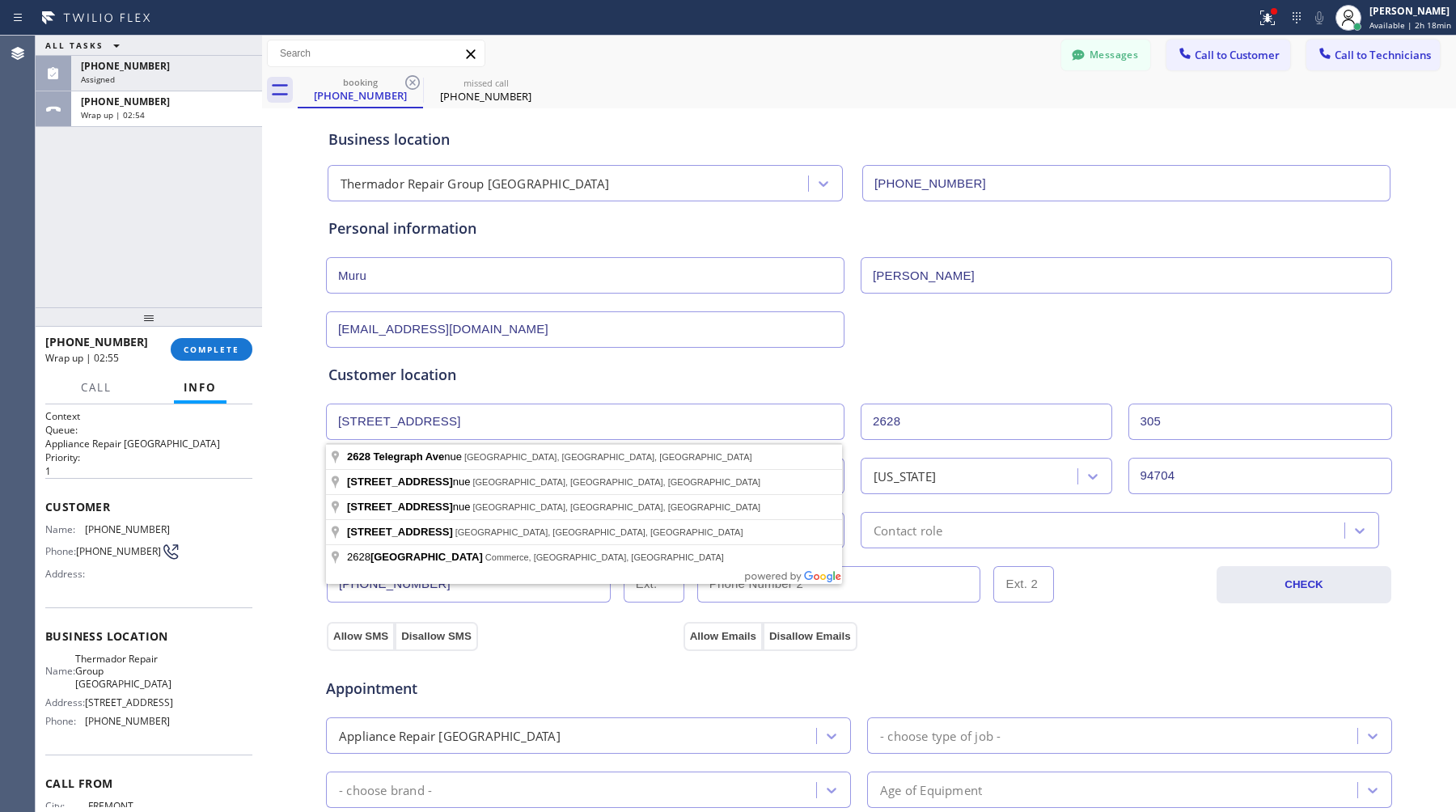
click at [270, 501] on div "Business location Thermador Repair Group [GEOGRAPHIC_DATA] [PHONE_NUMBER] Perso…" at bounding box center [859, 664] width 1186 height 1105
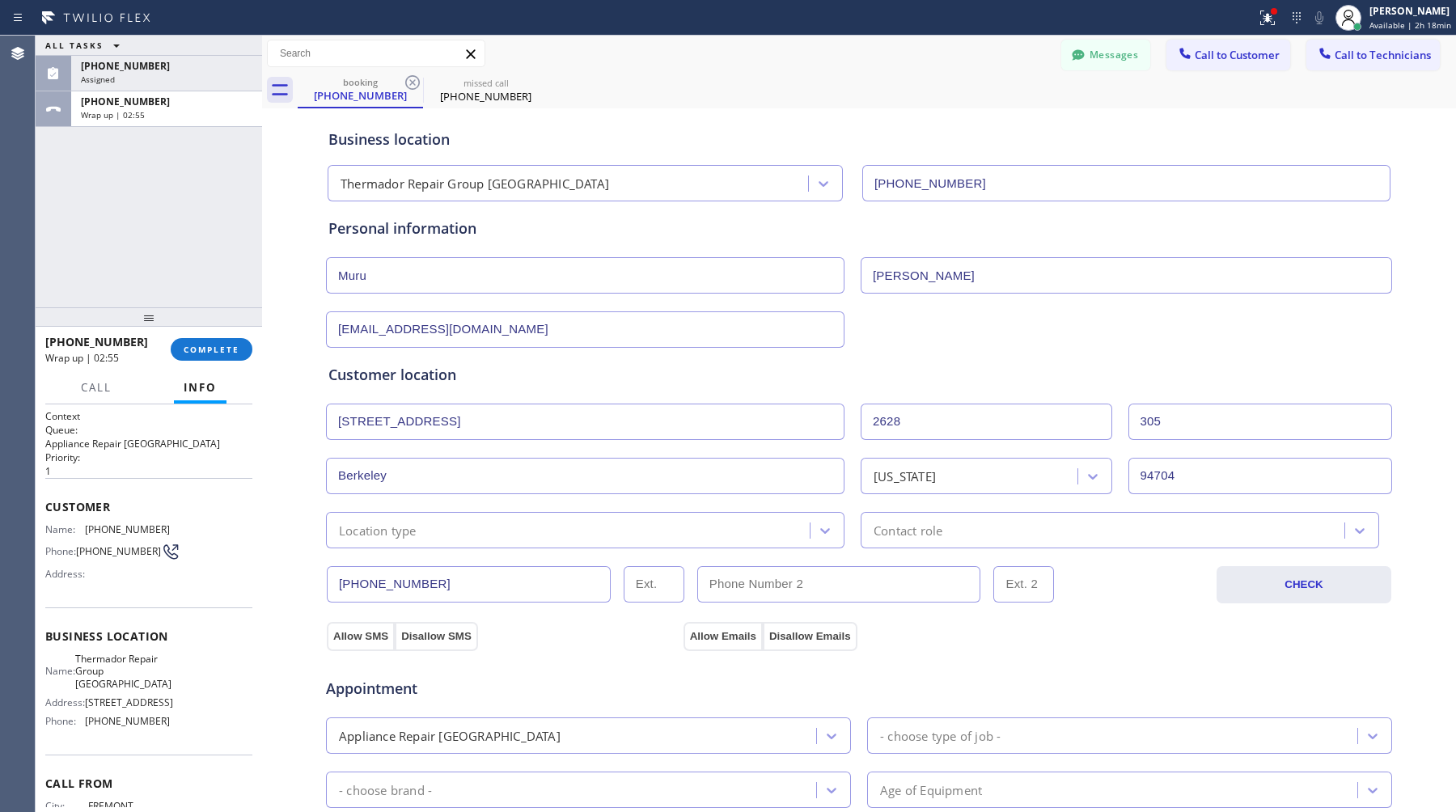
click at [402, 545] on div "Location type" at bounding box center [585, 530] width 519 height 36
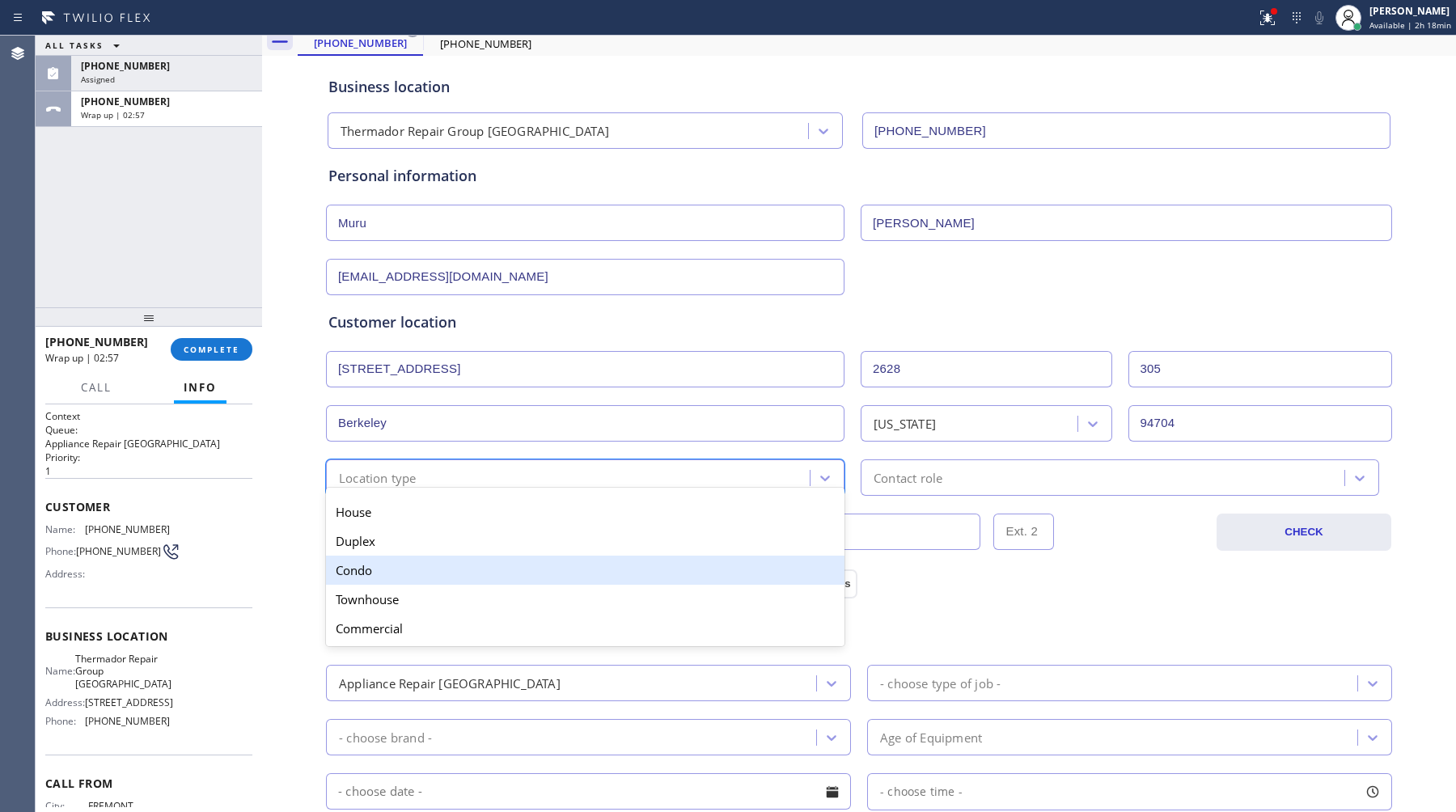
scroll to position [49, 0]
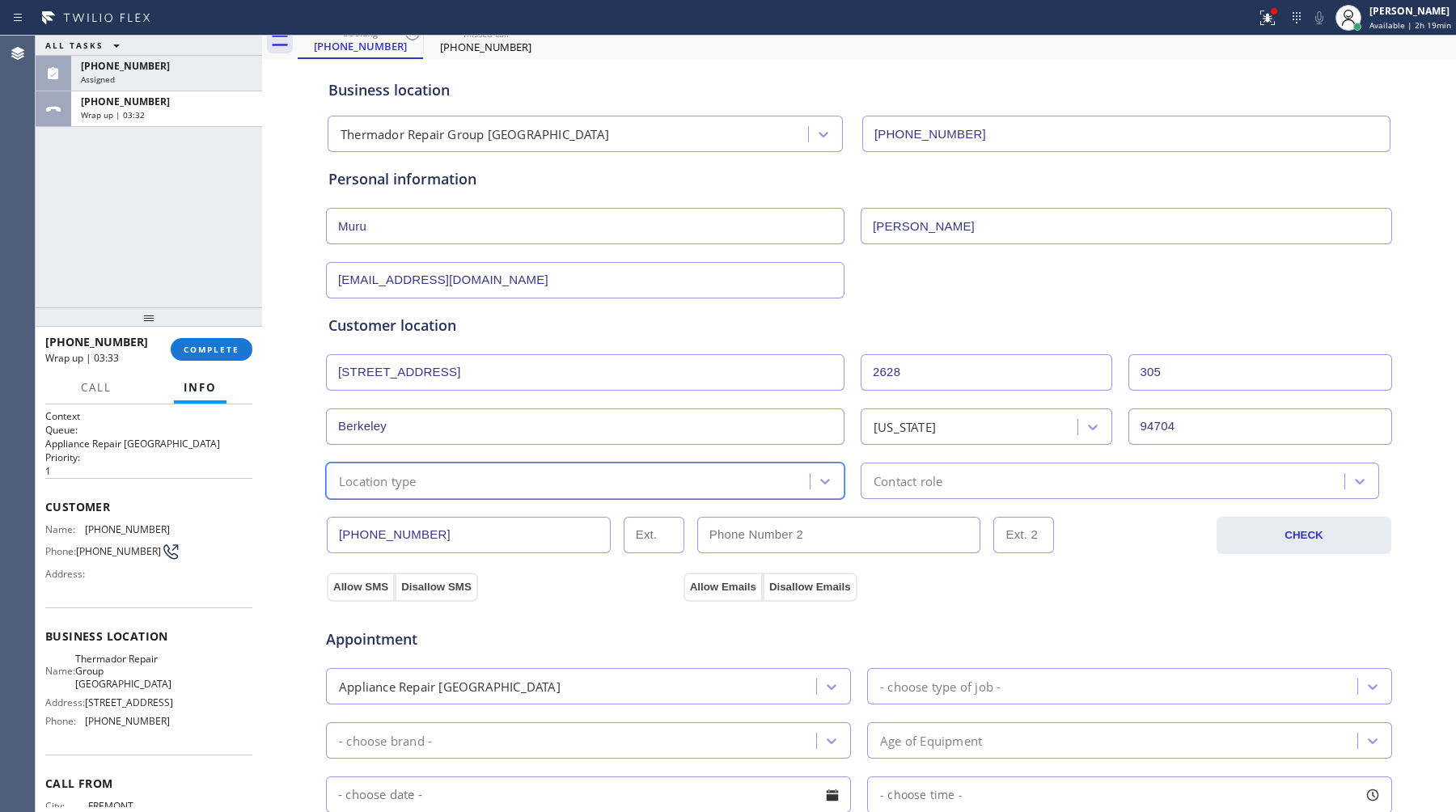
click at [419, 480] on div "Location type" at bounding box center [570, 481] width 479 height 28
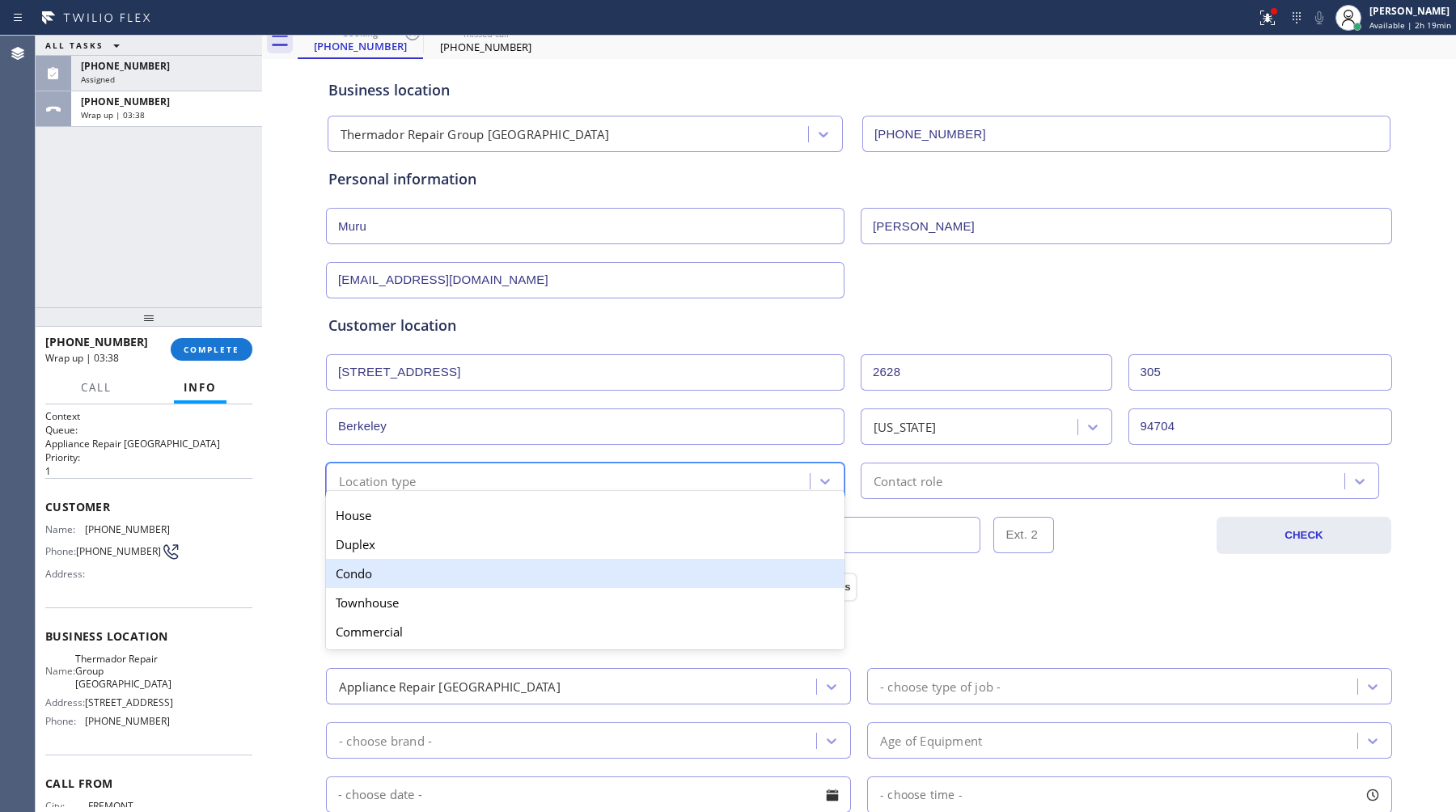
click at [403, 584] on div "Condo" at bounding box center [585, 574] width 519 height 29
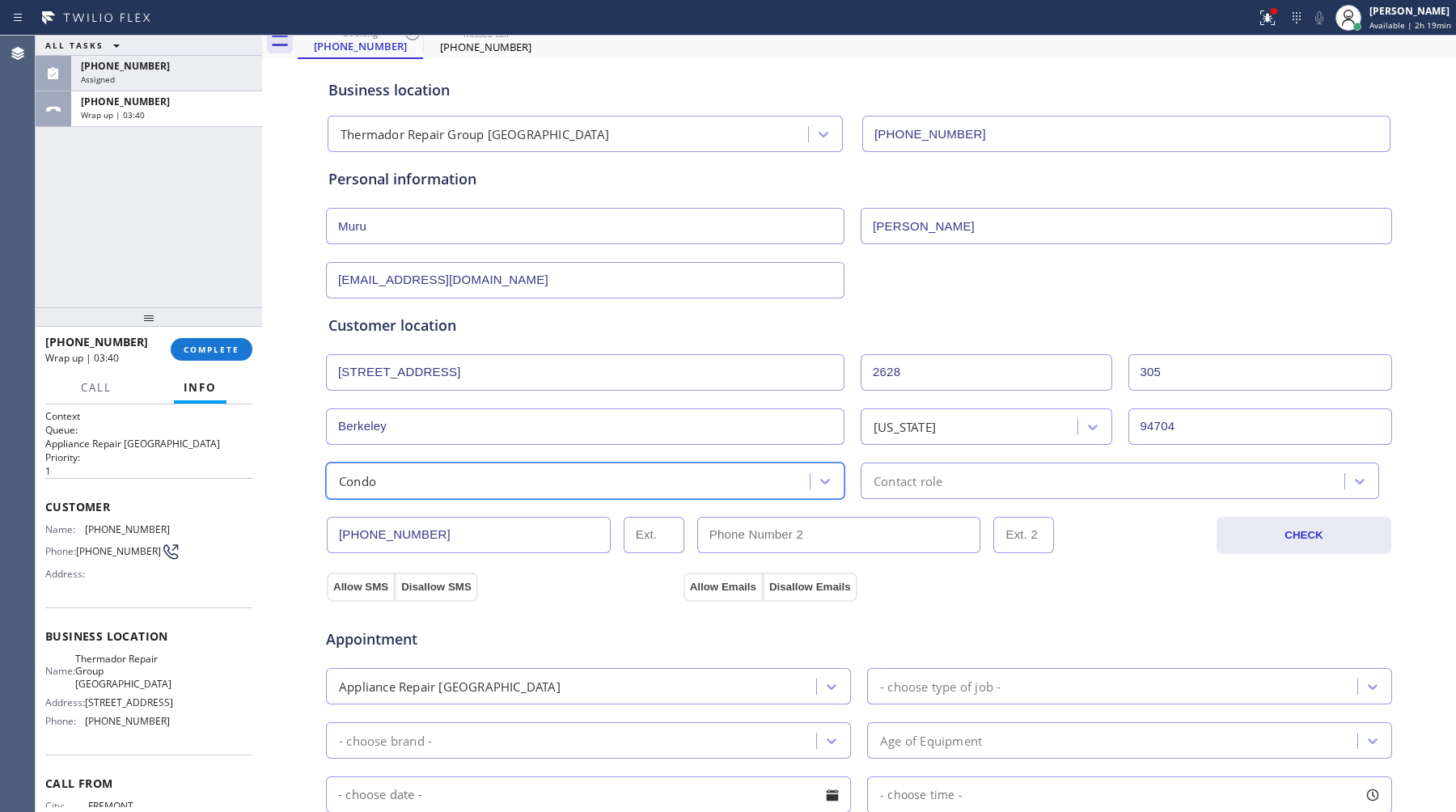
scroll to position [124, 0]
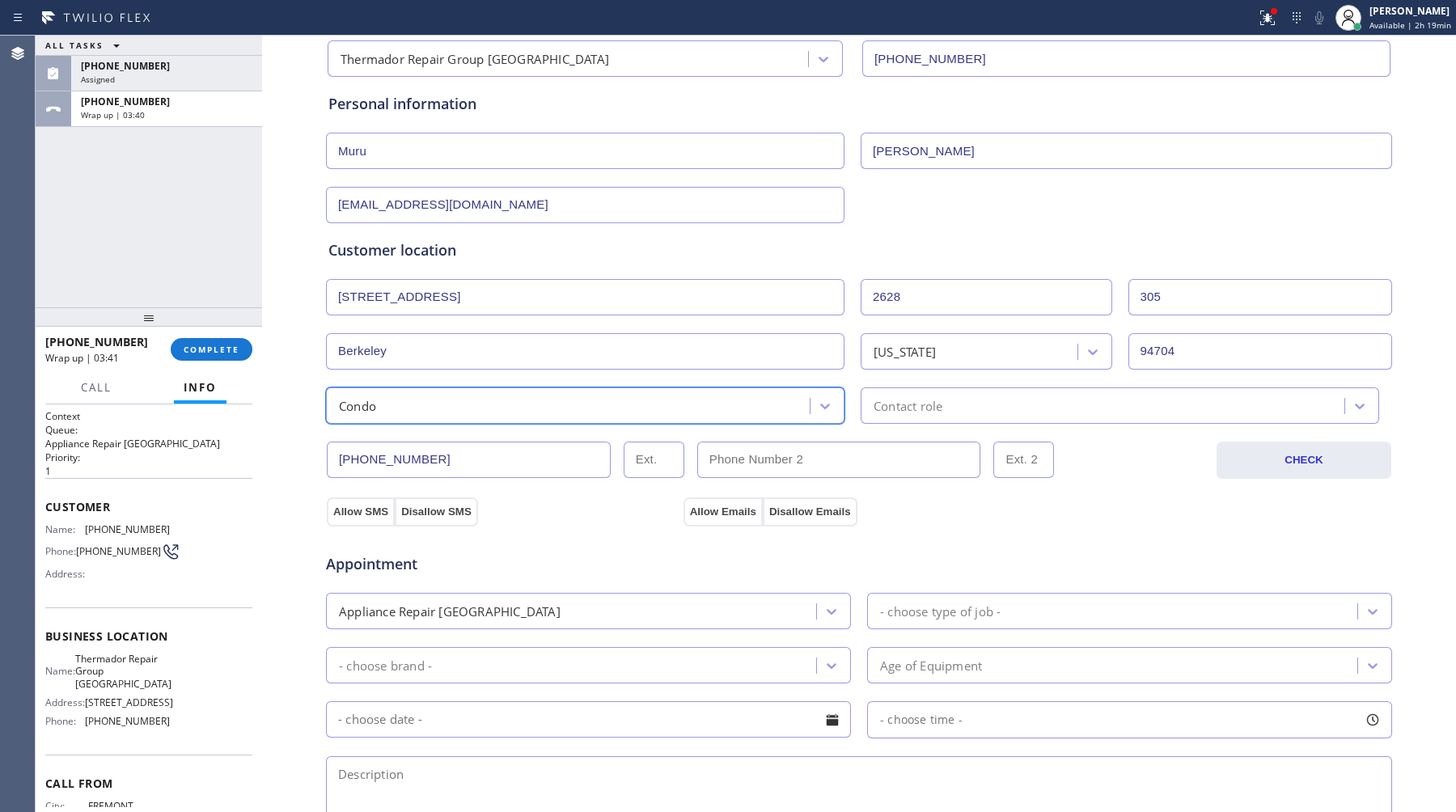
click at [973, 391] on div "Contact role" at bounding box center [1119, 406] width 519 height 36
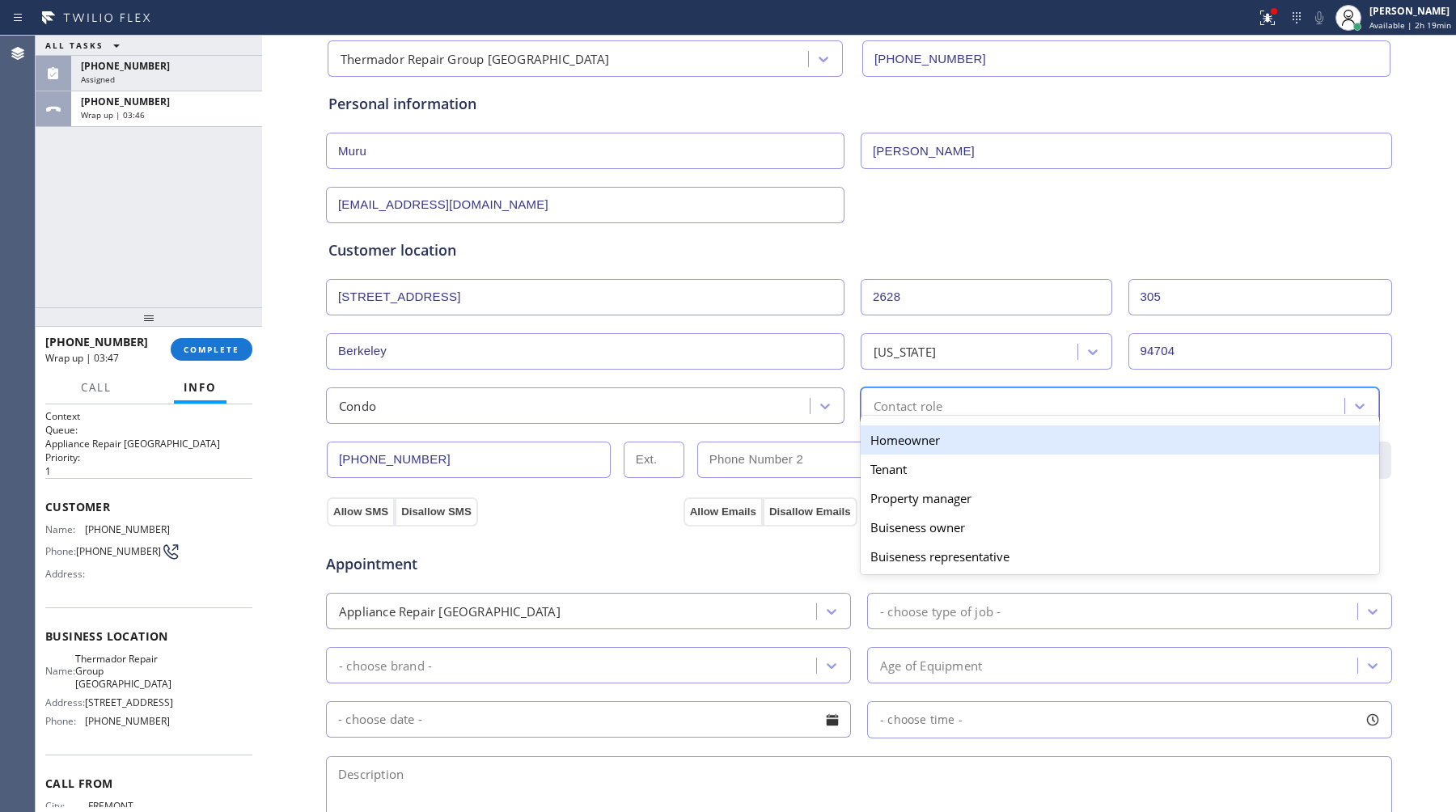
click at [956, 436] on div "Homeowner" at bounding box center [1119, 440] width 519 height 29
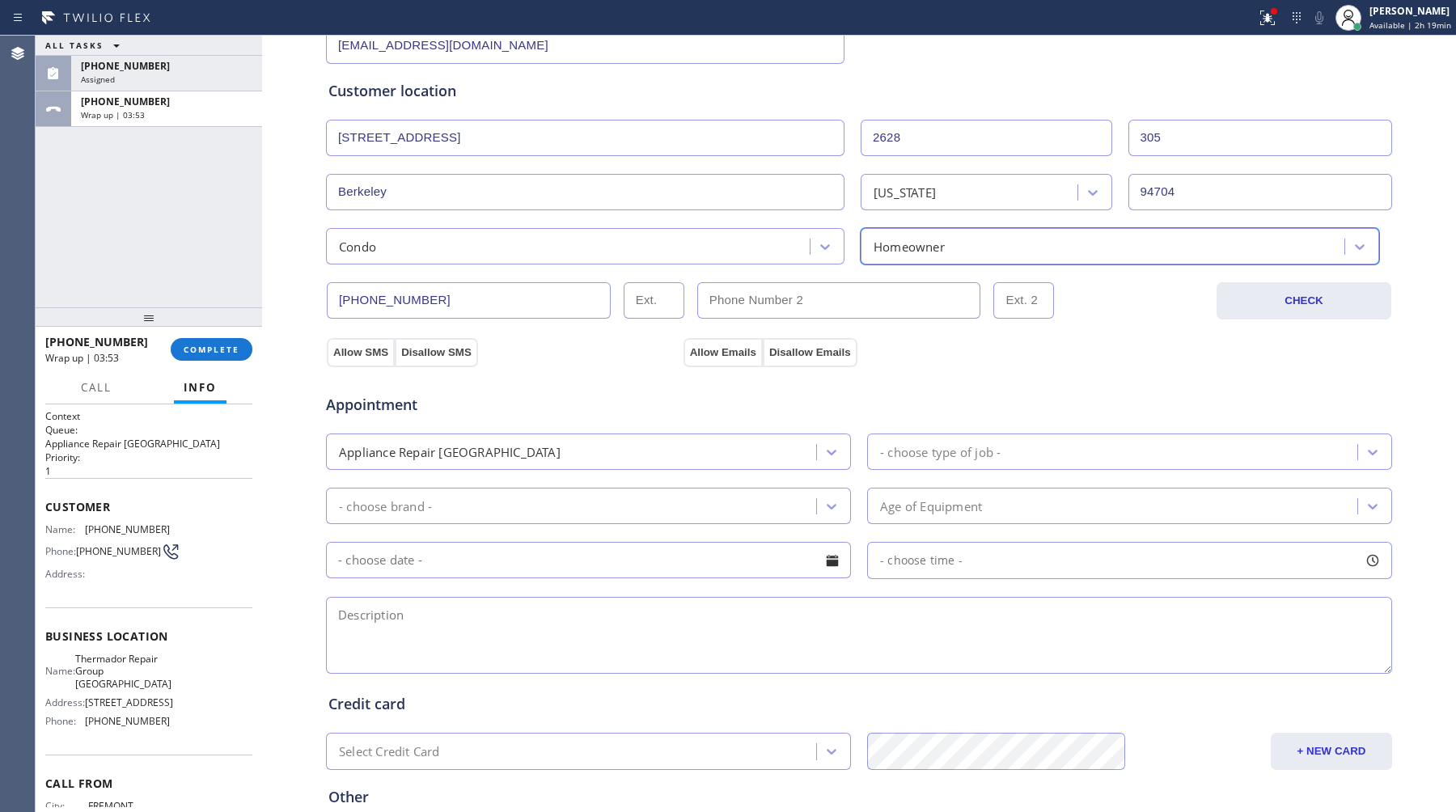
scroll to position [349, 0]
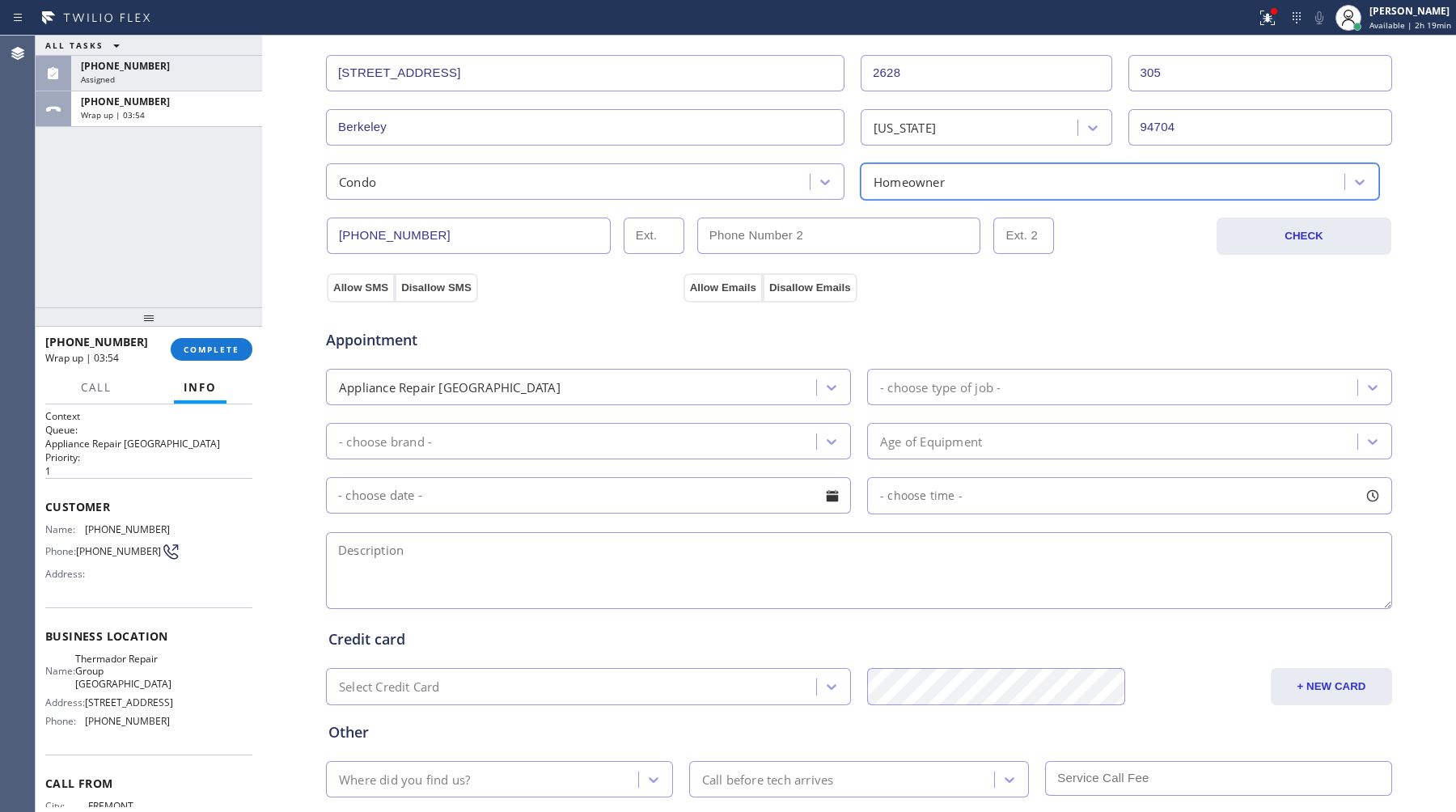
click at [1302, 187] on div "Homeowner" at bounding box center [1105, 181] width 479 height 28
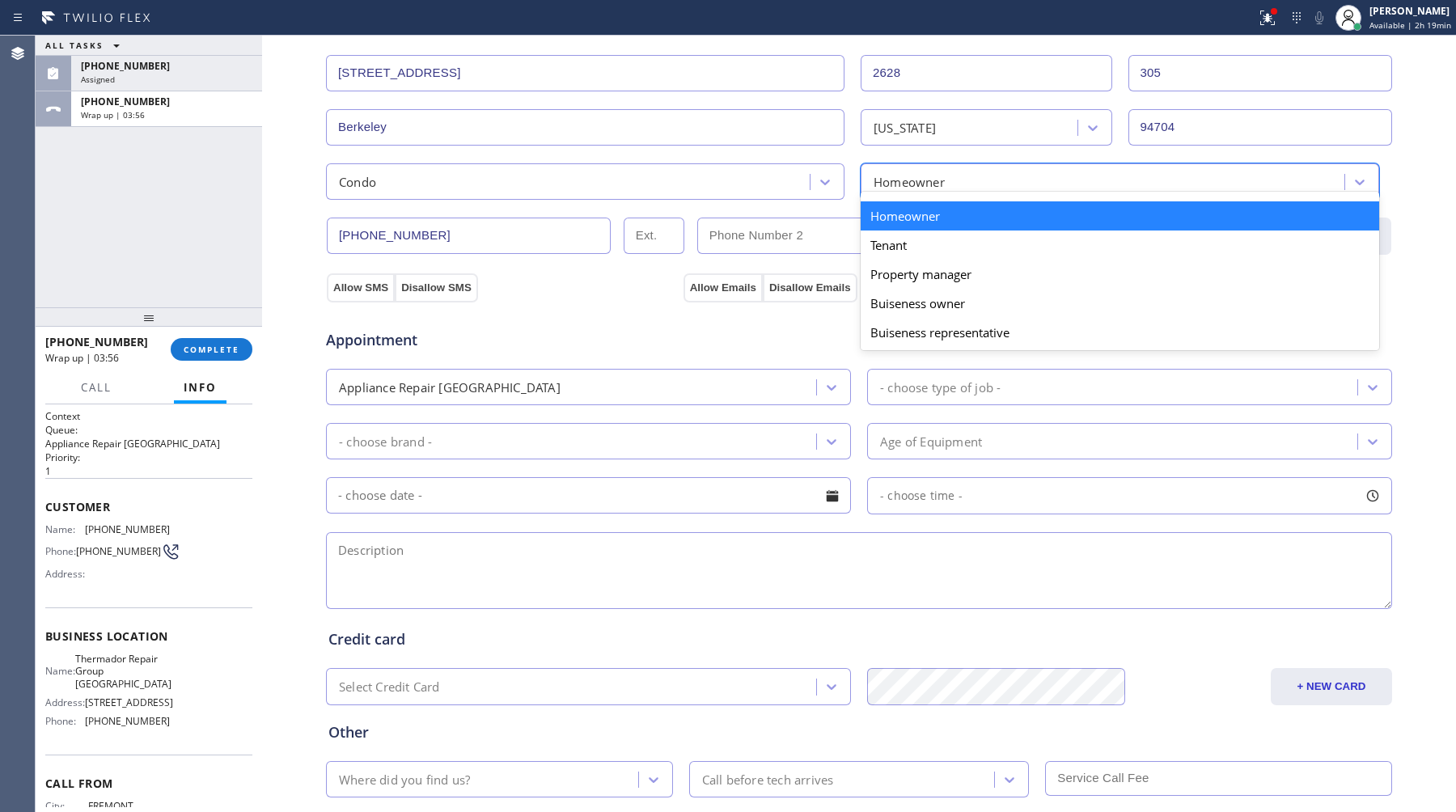
click at [646, 324] on div "Appointment" at bounding box center [502, 332] width 356 height 38
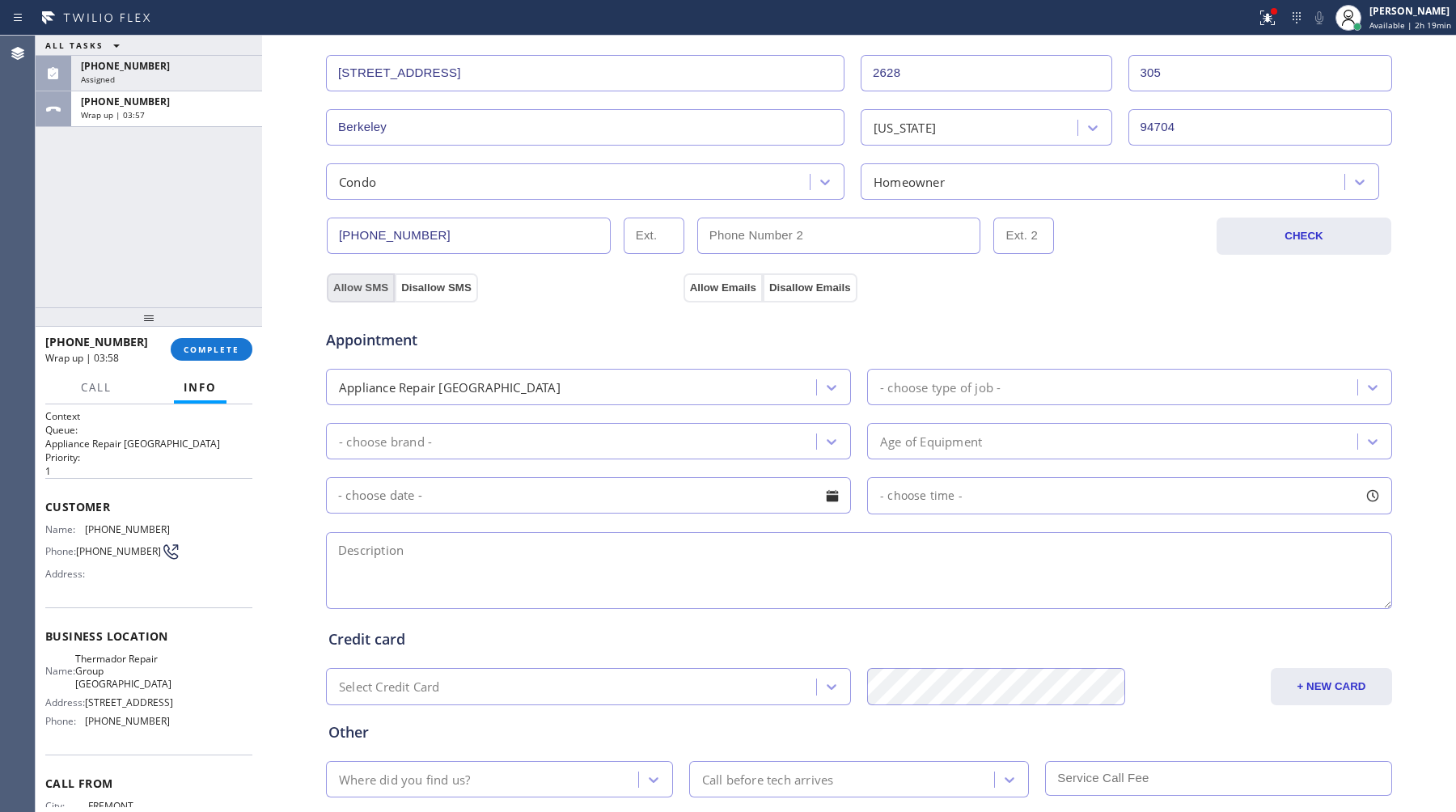
click at [350, 290] on button "Allow SMS" at bounding box center [361, 288] width 68 height 29
click at [719, 293] on button "Allow Emails" at bounding box center [723, 288] width 79 height 29
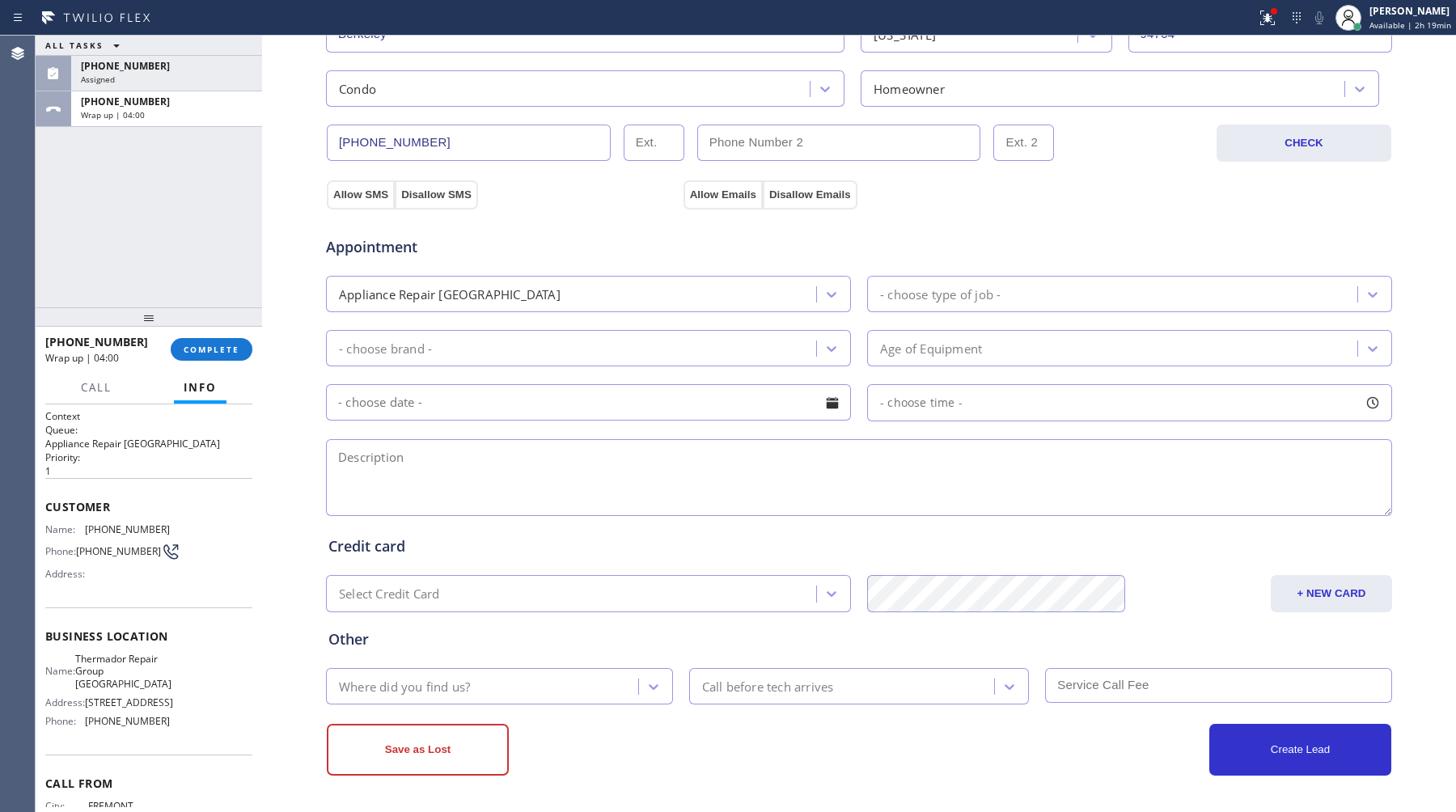
click at [593, 292] on div "Appliance Repair [GEOGRAPHIC_DATA]" at bounding box center [573, 293] width 485 height 28
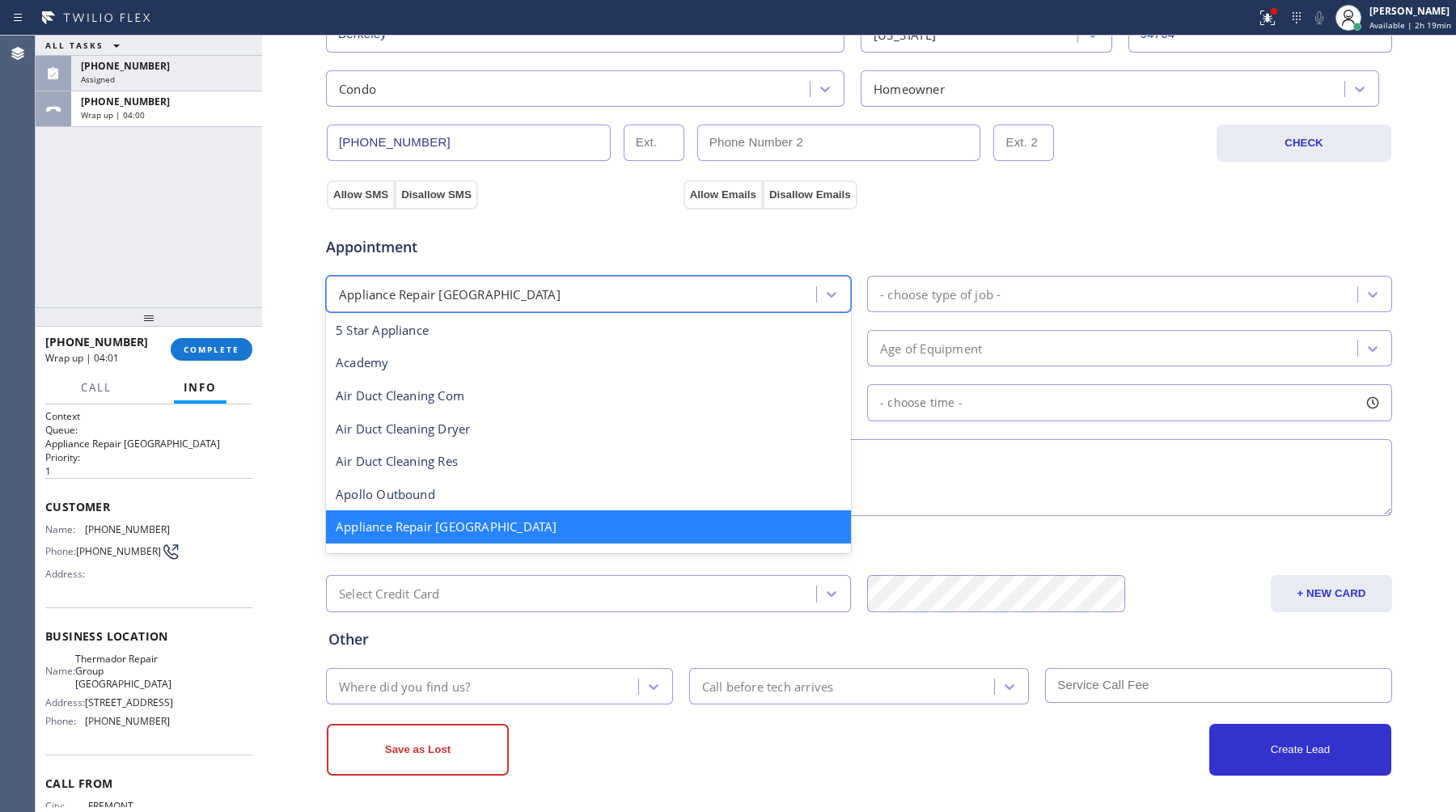
scroll to position [2, 0]
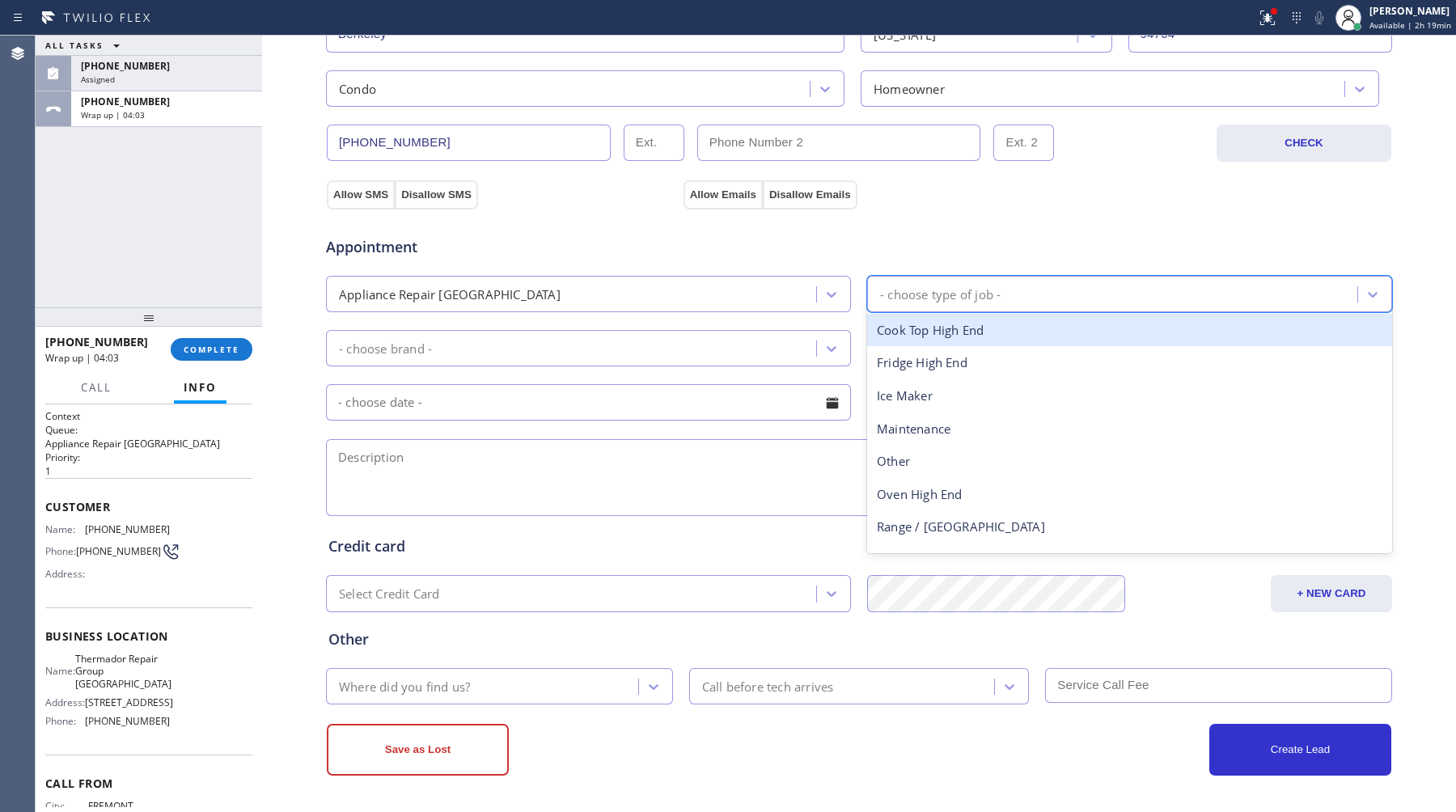
click at [1021, 295] on div "- choose type of job -" at bounding box center [1115, 293] width 485 height 28
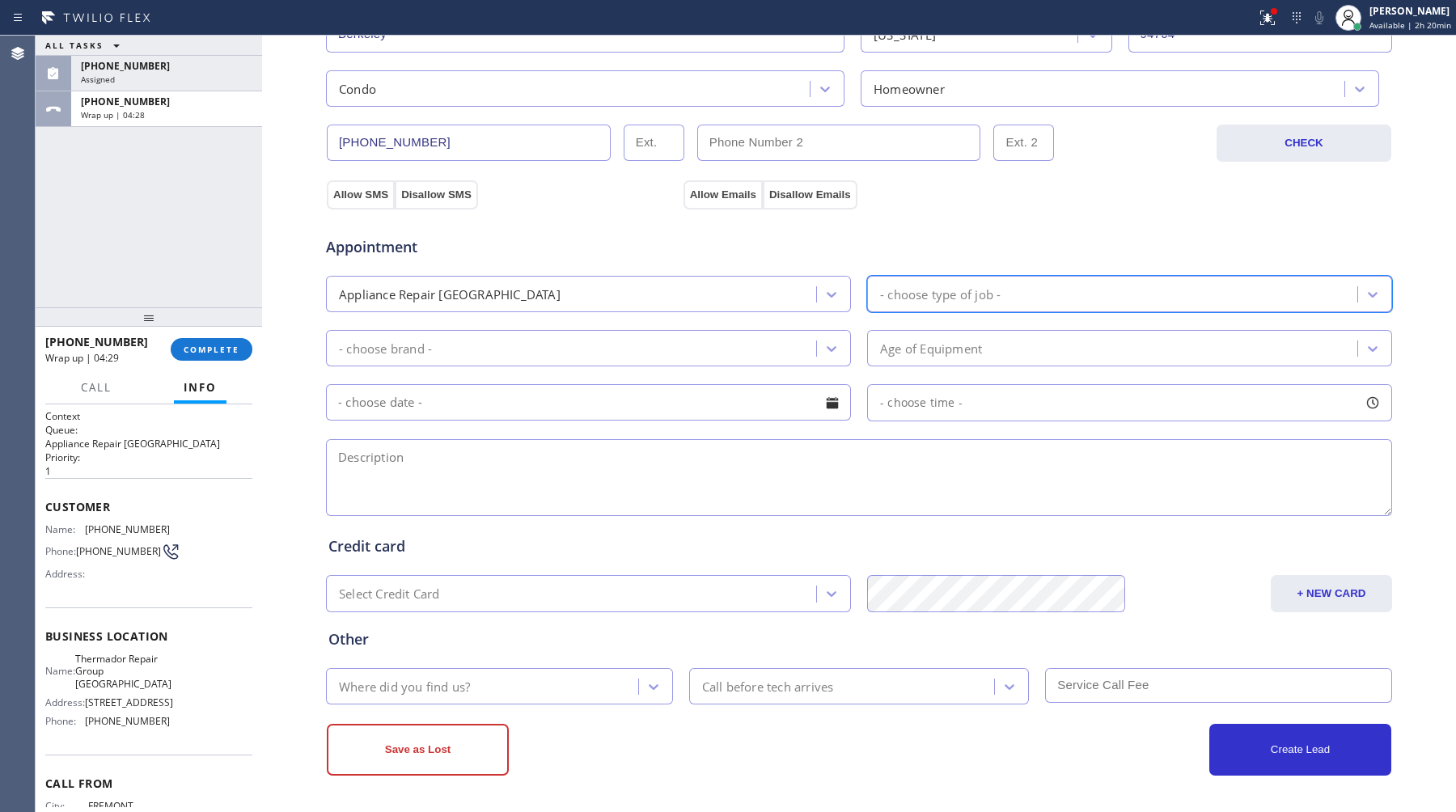
click at [1054, 297] on div "- choose type of job -" at bounding box center [1115, 293] width 485 height 28
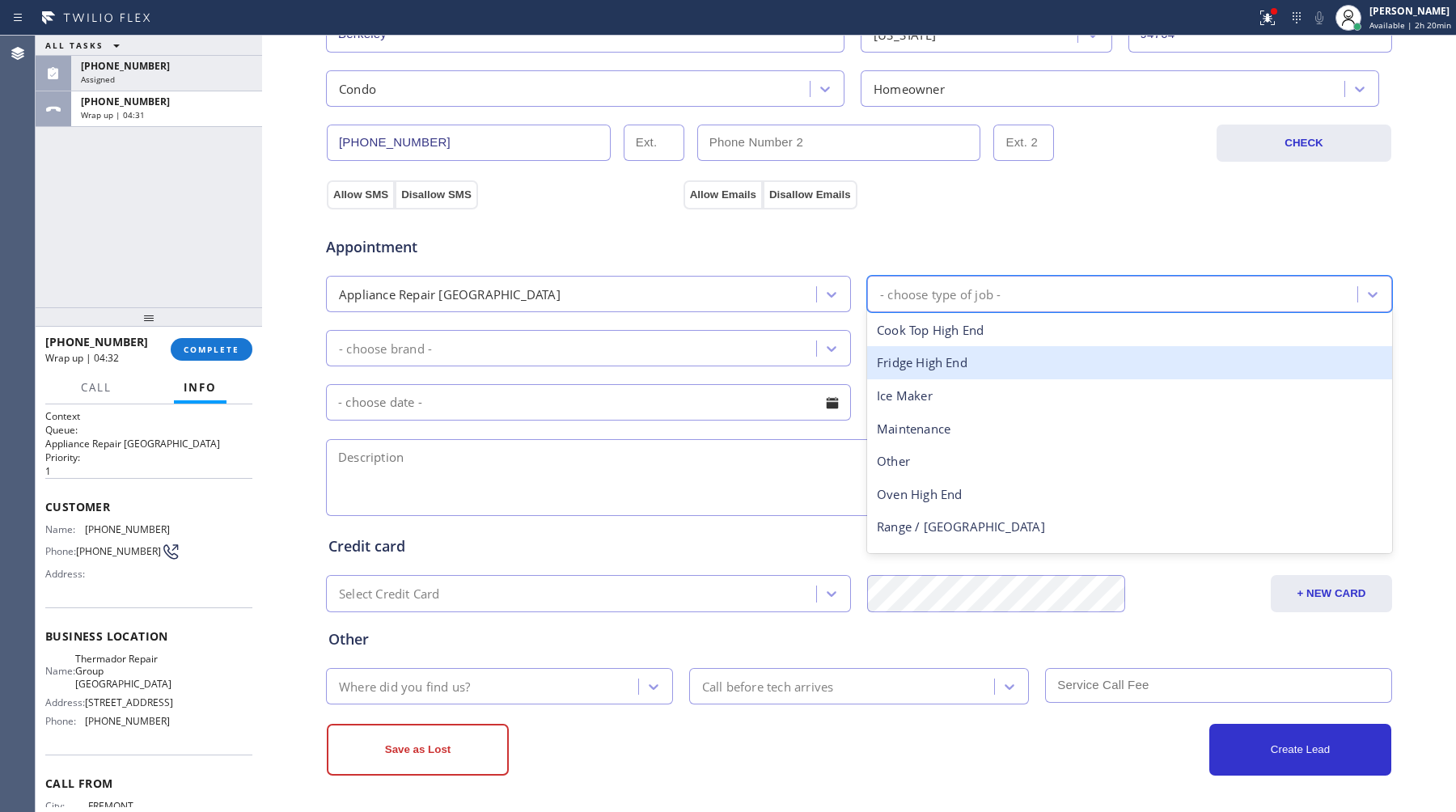
click at [1023, 361] on div "Fridge High End" at bounding box center [1130, 362] width 525 height 33
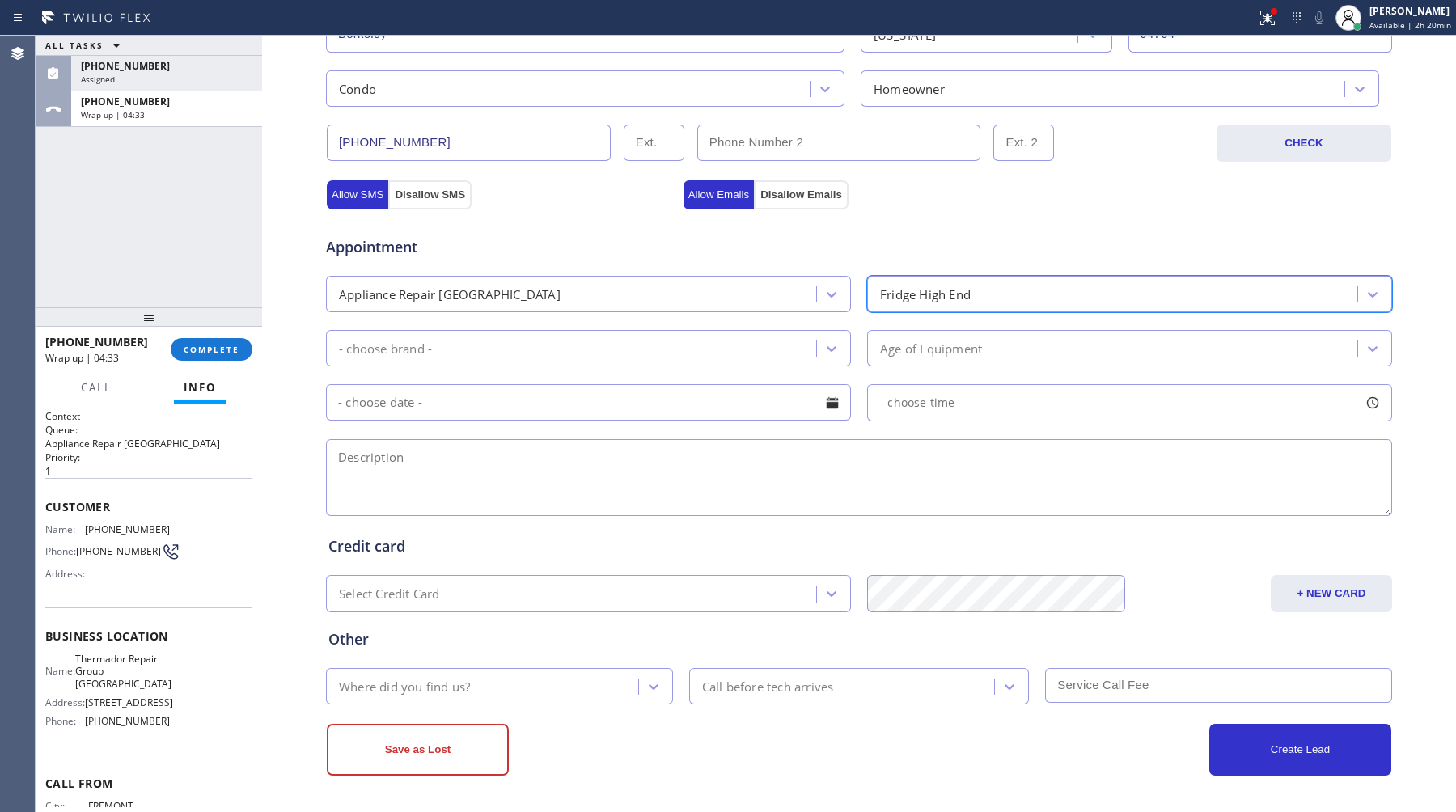
click at [596, 356] on div "- choose brand -" at bounding box center [573, 348] width 485 height 28
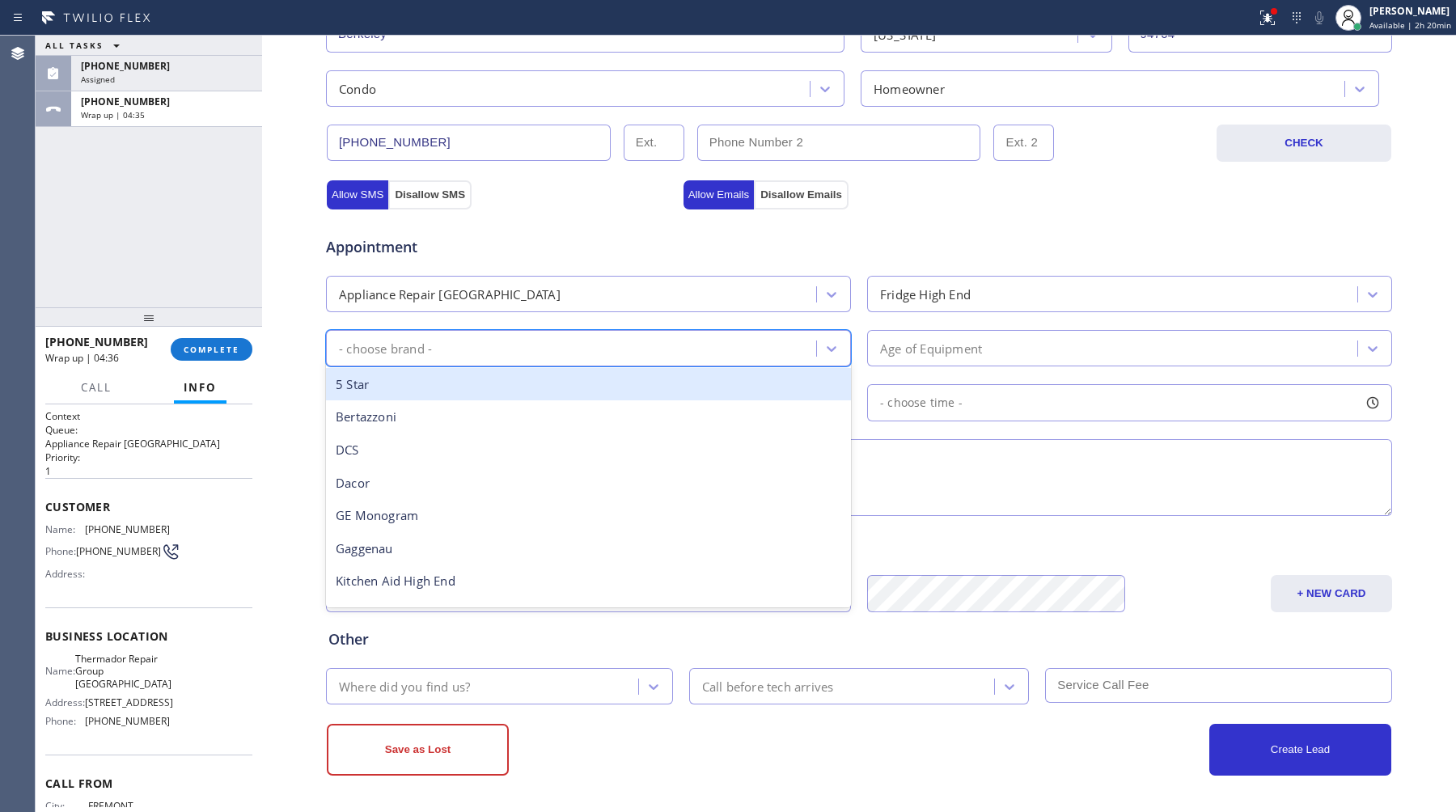
type input "s"
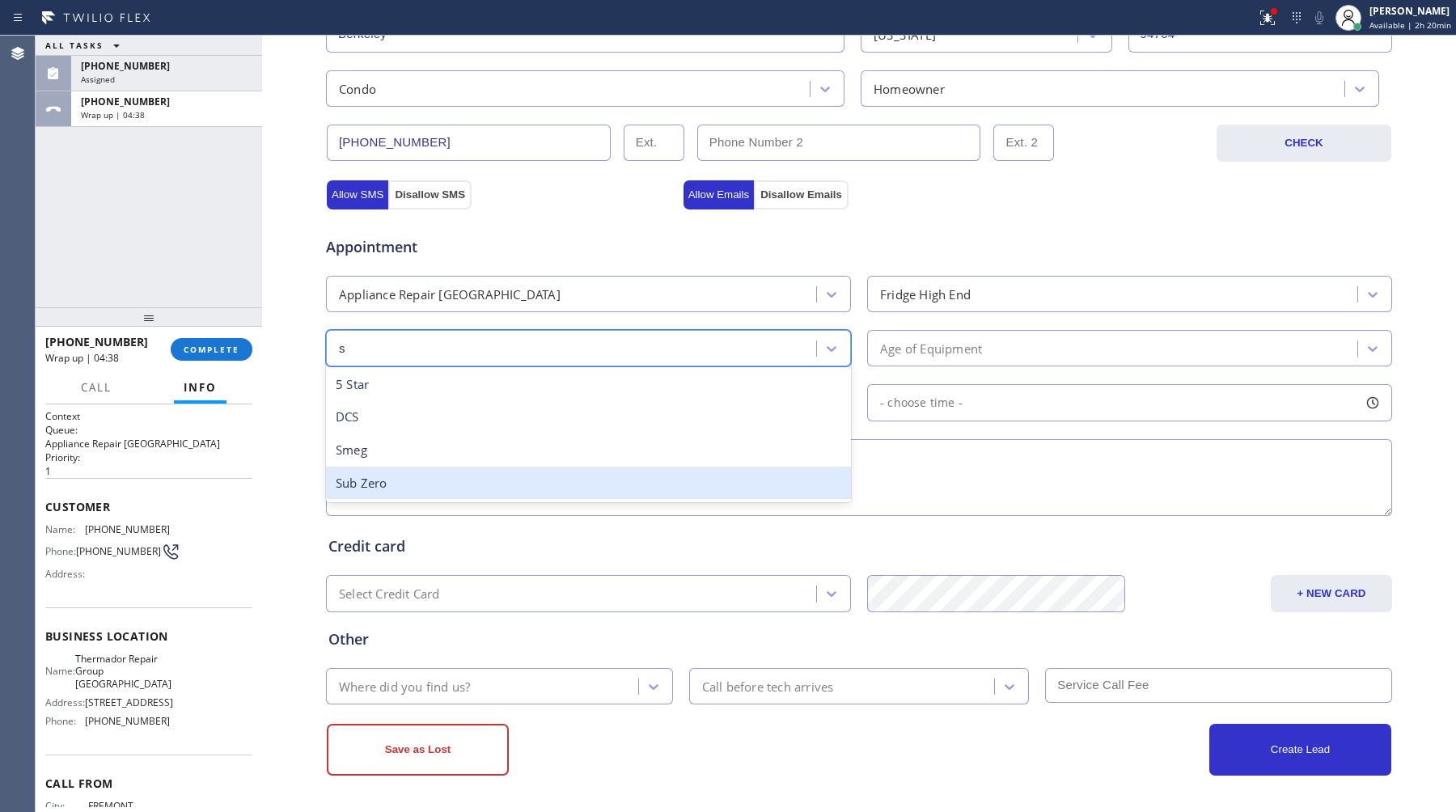
click at [501, 480] on div "Sub Zero" at bounding box center [589, 483] width 525 height 33
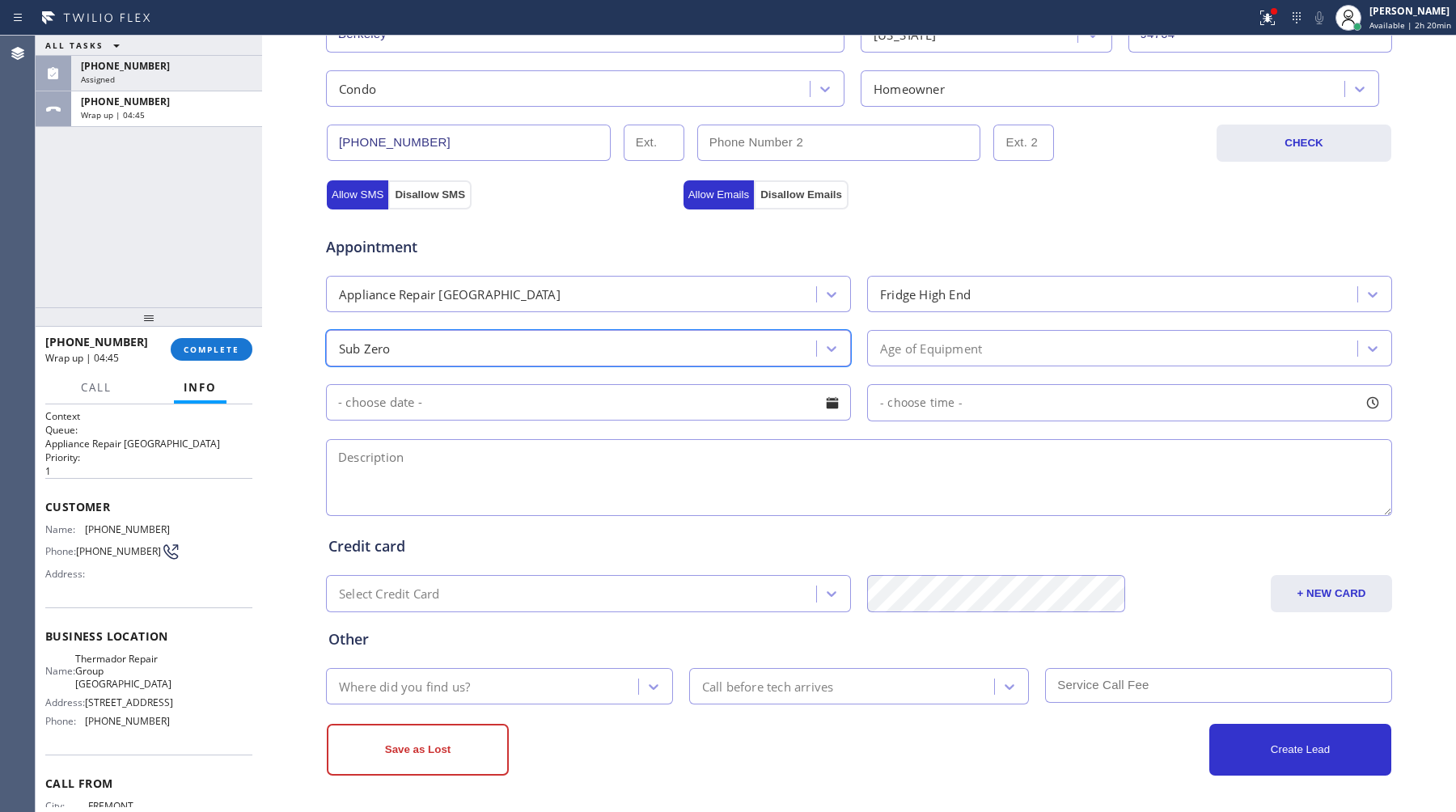
click at [1027, 338] on div "Age of Equipment" at bounding box center [1115, 348] width 485 height 28
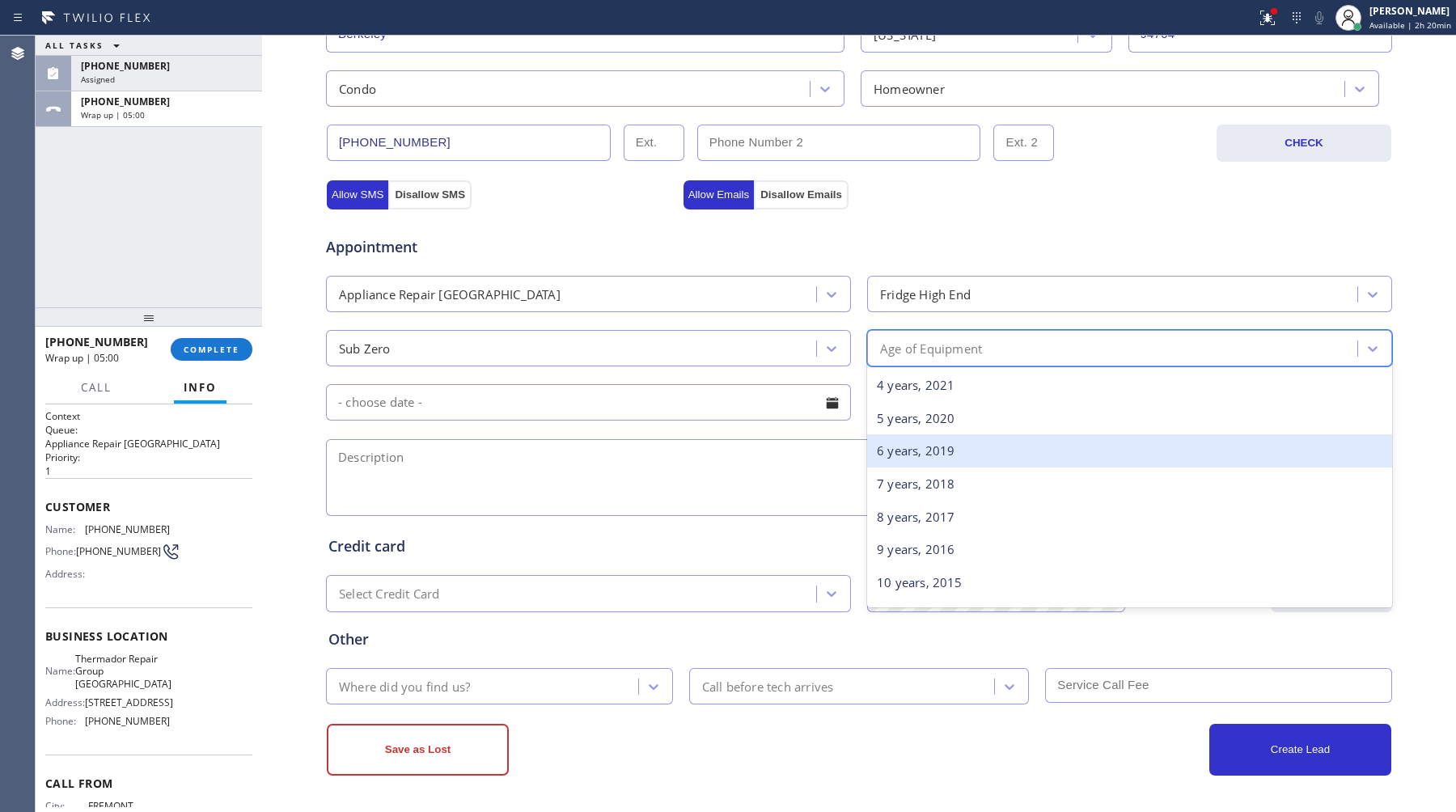
scroll to position [167, 0]
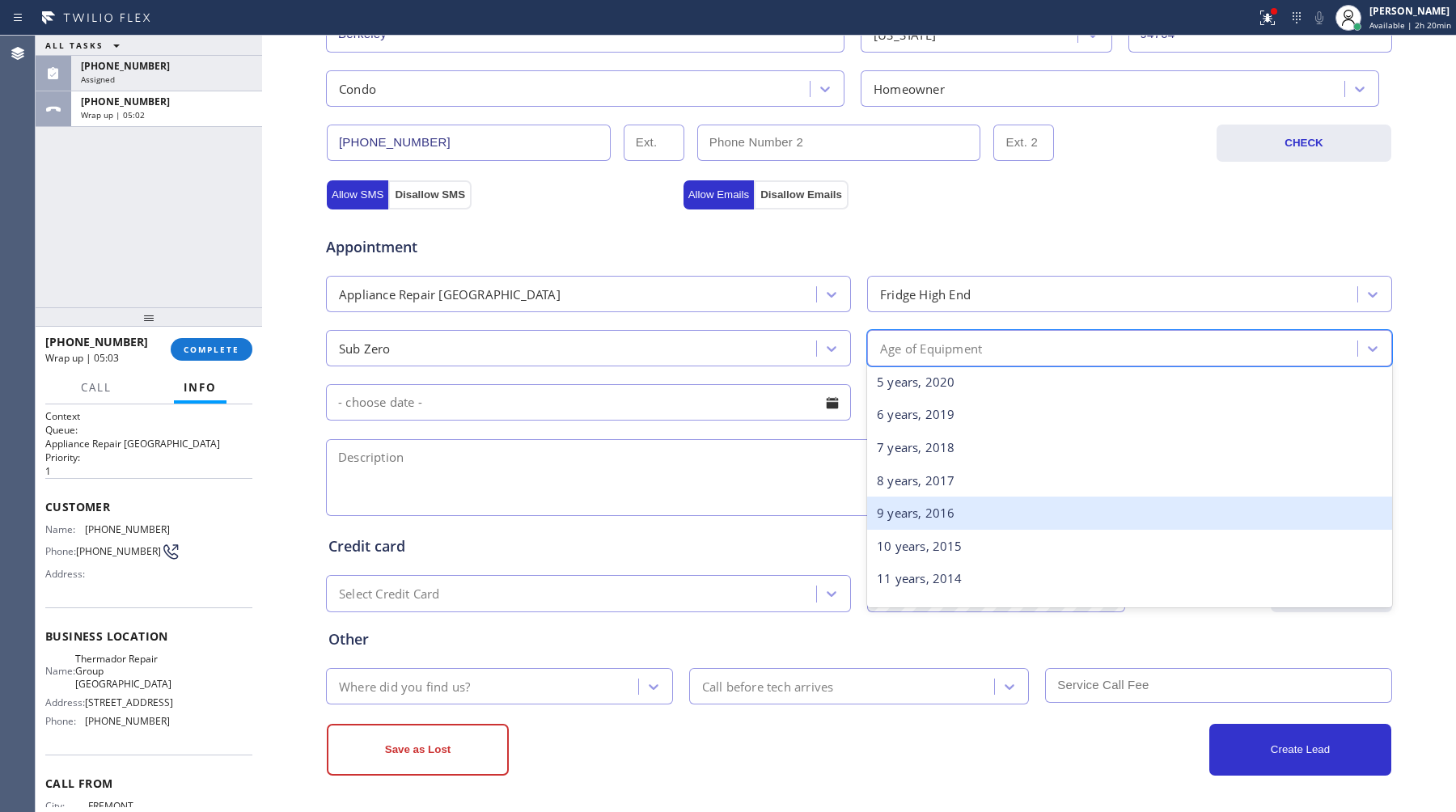
click at [967, 511] on div "9 years, 2016" at bounding box center [1130, 513] width 525 height 33
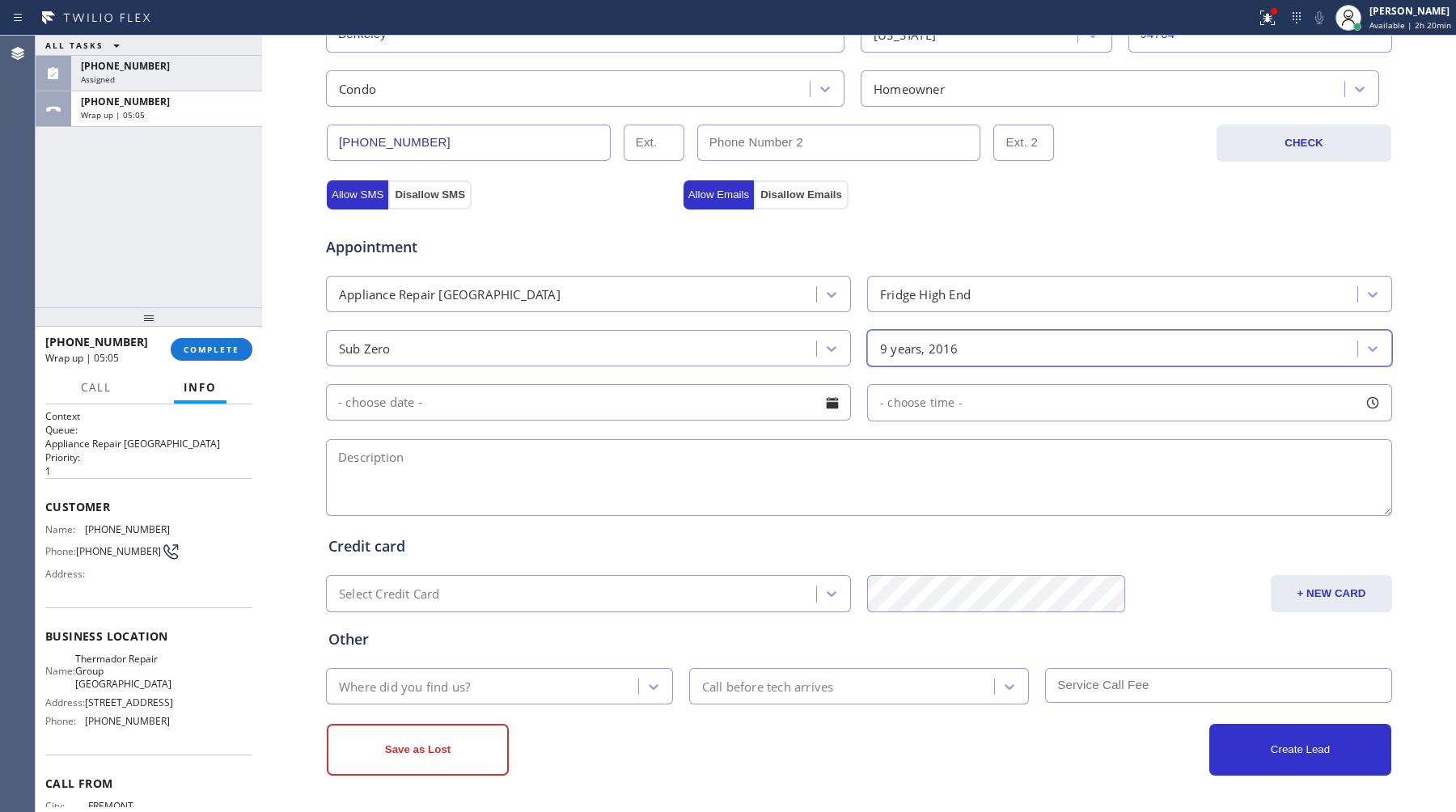
click at [616, 402] on input "text" at bounding box center [589, 402] width 525 height 36
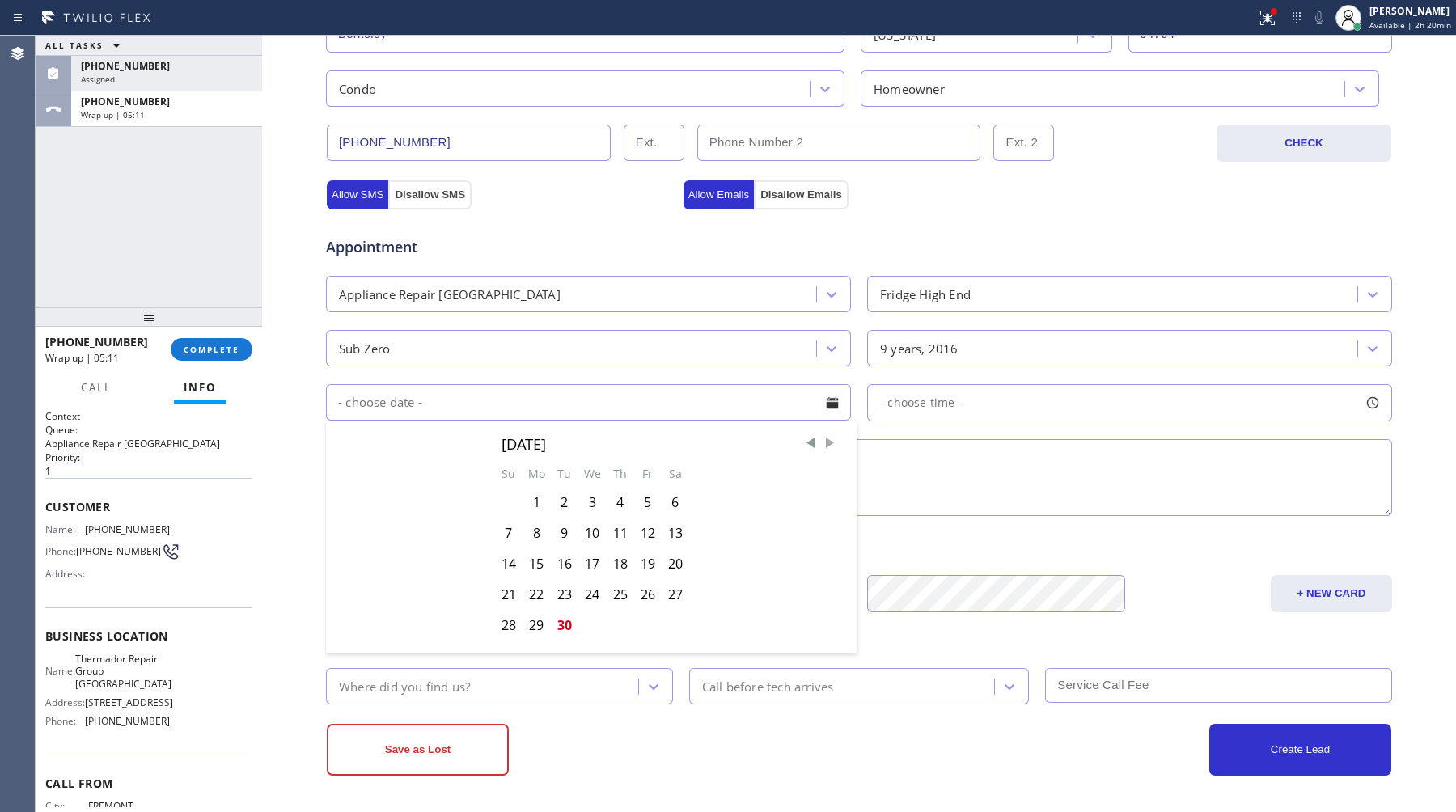
click at [831, 444] on span "Next Month" at bounding box center [829, 443] width 16 height 16
click at [621, 505] on div "2" at bounding box center [621, 502] width 28 height 31
type input "[DATE]"
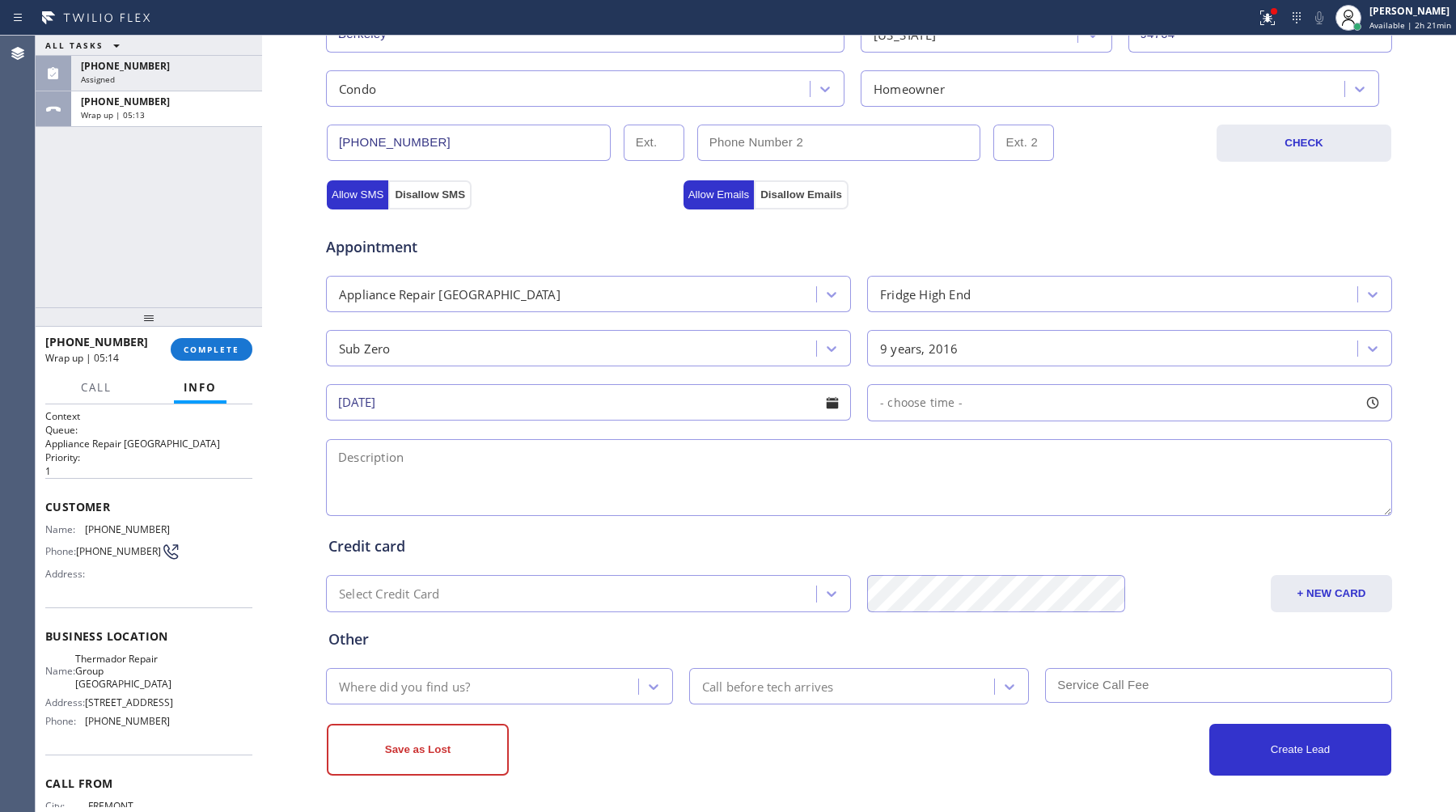
click at [996, 408] on div "- choose time -" at bounding box center [1130, 402] width 525 height 37
click at [1346, 498] on div "FROM TILL 8:00 AM 8:00 AM" at bounding box center [1118, 479] width 501 height 116
drag, startPoint x: 887, startPoint y: 501, endPoint x: 931, endPoint y: 499, distance: 44.0
click at [931, 499] on div at bounding box center [922, 501] width 19 height 34
drag, startPoint x: 931, startPoint y: 499, endPoint x: 1042, endPoint y: 503, distance: 111.1
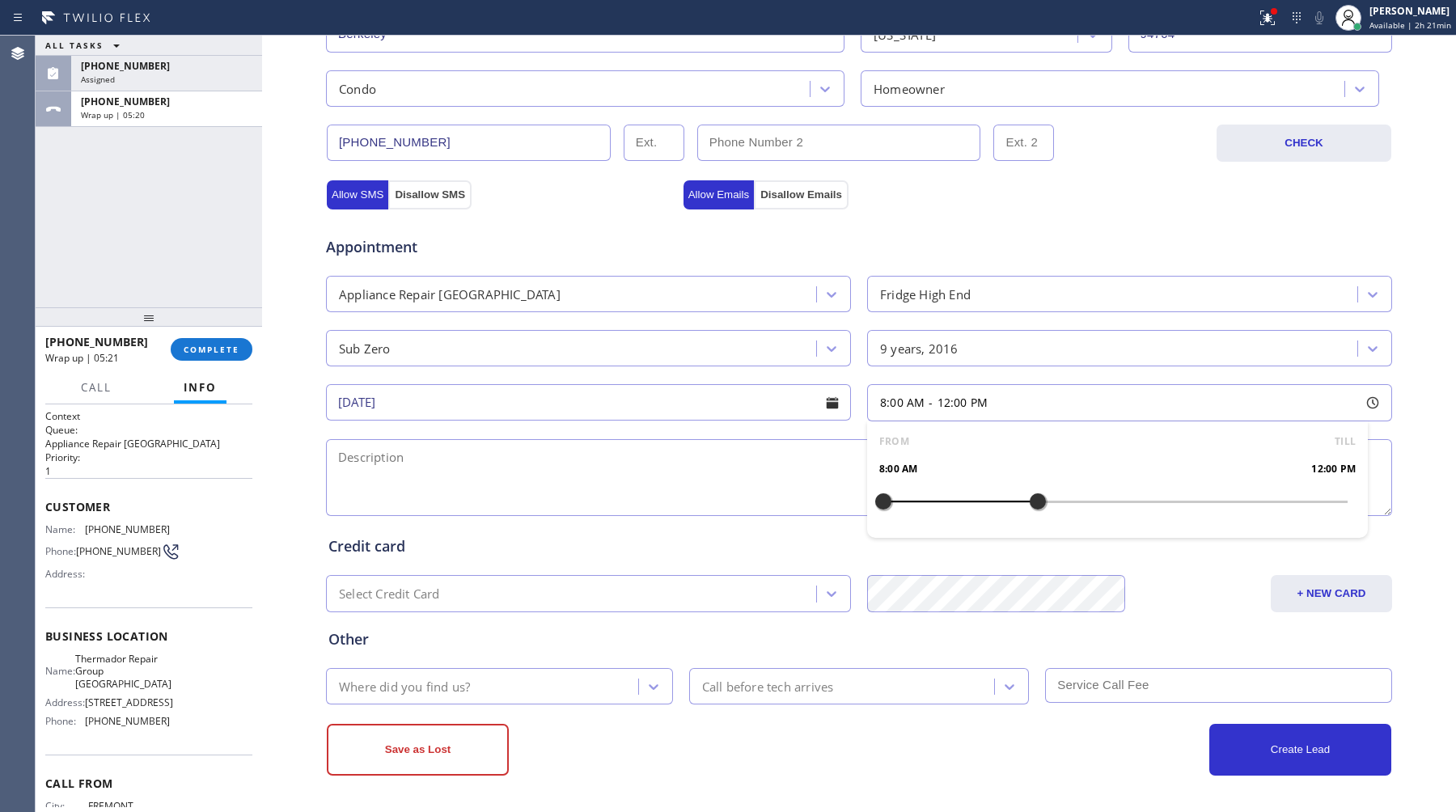
click at [1042, 503] on div at bounding box center [1037, 501] width 19 height 34
click at [651, 475] on textarea at bounding box center [859, 477] width 1066 height 77
click at [459, 467] on textarea at bounding box center [859, 477] width 1066 height 77
paste textarea "Sub Zero fridge, leaking water, underneath, still cooling, 8-10 years"
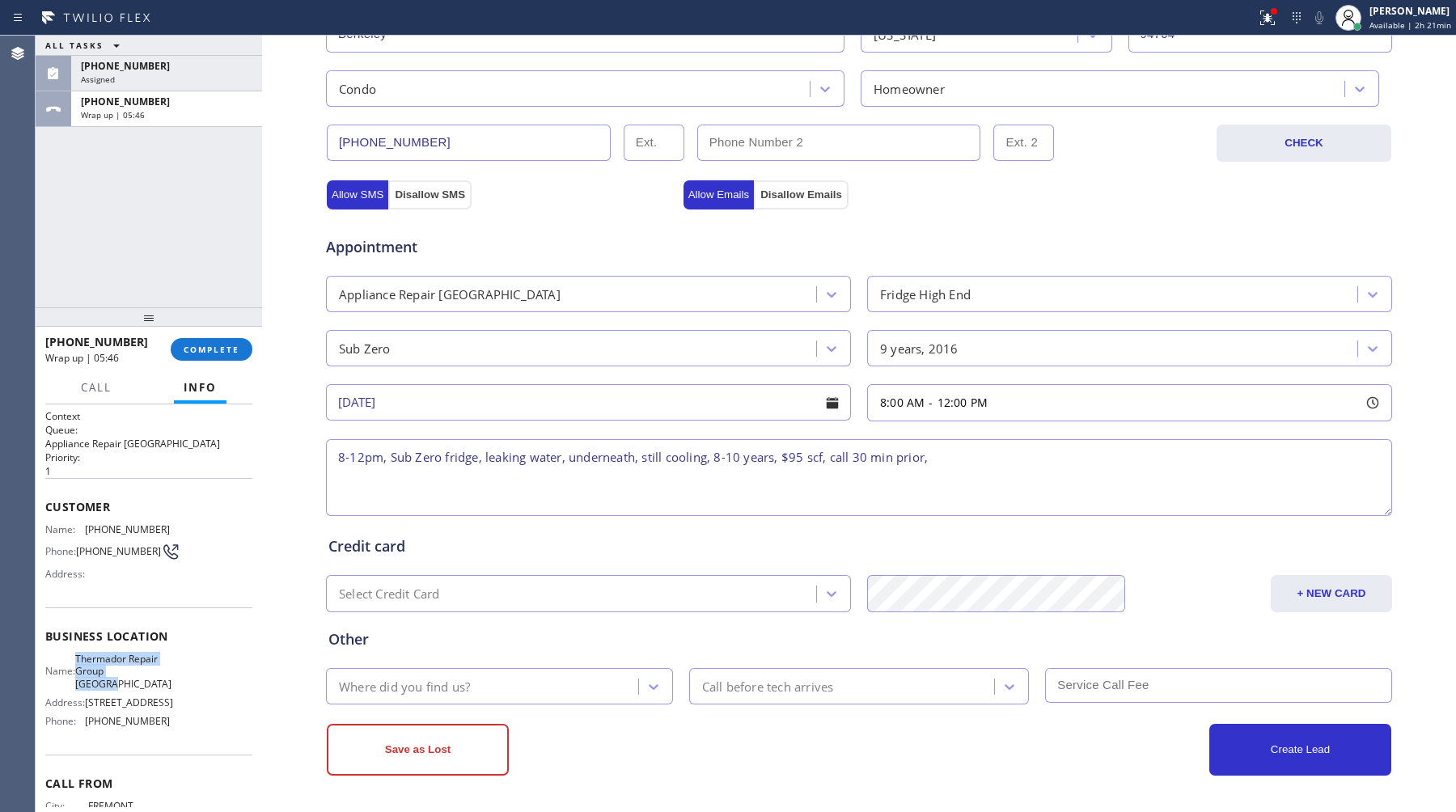
drag, startPoint x: 130, startPoint y: 681, endPoint x: 84, endPoint y: 658, distance: 51.4
click at [84, 658] on div "Name: Thermador Repair Group [GEOGRAPHIC_DATA]" at bounding box center [107, 670] width 124 height 37
copy span "Thermador Repair Group [GEOGRAPHIC_DATA]"
click at [992, 472] on textarea "8-12pm, Sub Zero fridge, leaking water, underneath, still cooling, 8-10 years, …" at bounding box center [859, 477] width 1066 height 77
paste textarea "Thermador Repair Group [GEOGRAPHIC_DATA]"
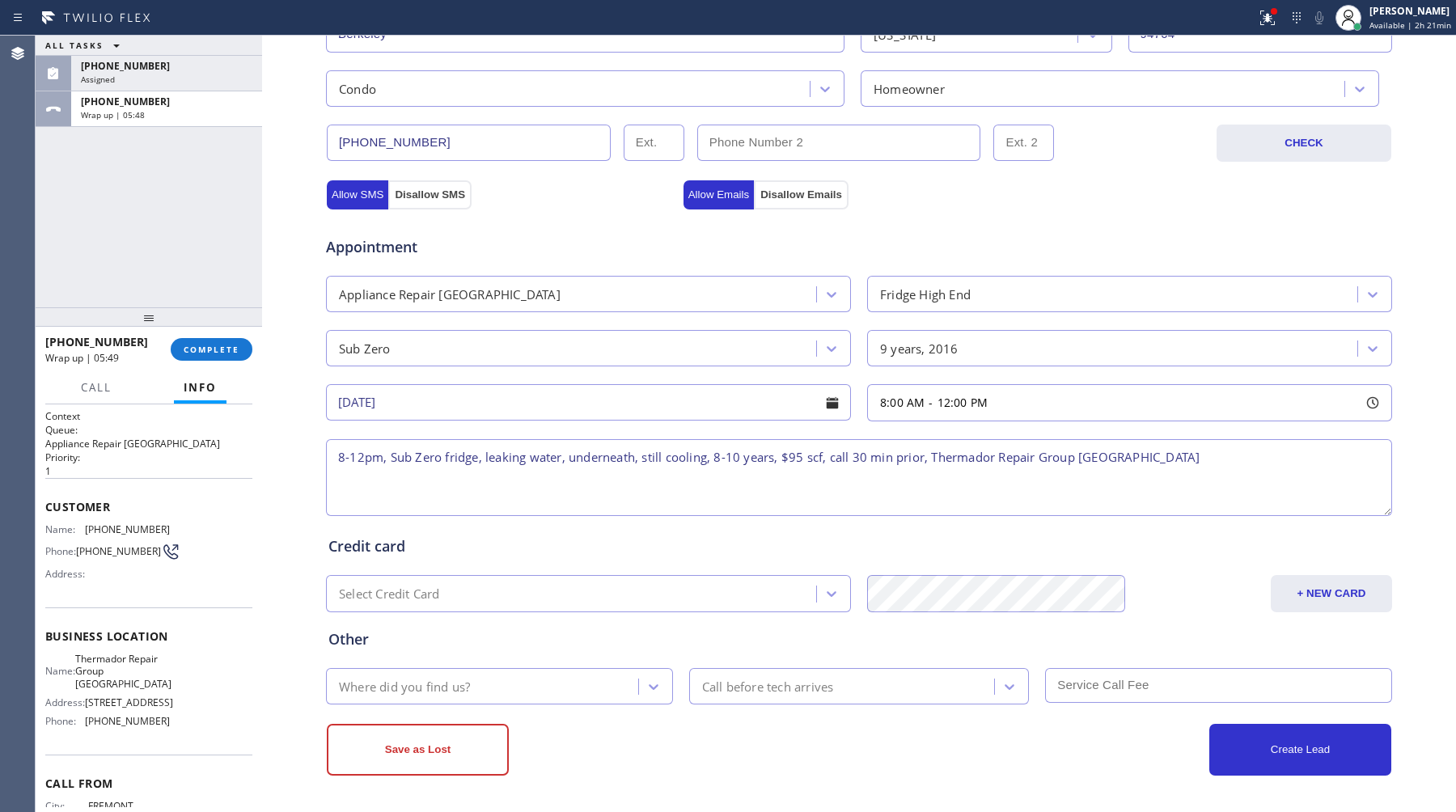
click at [932, 455] on textarea "8-12pm, Sub Zero fridge, leaking water, underneath, still cooling, 8-10 years, …" at bounding box center [859, 477] width 1066 height 77
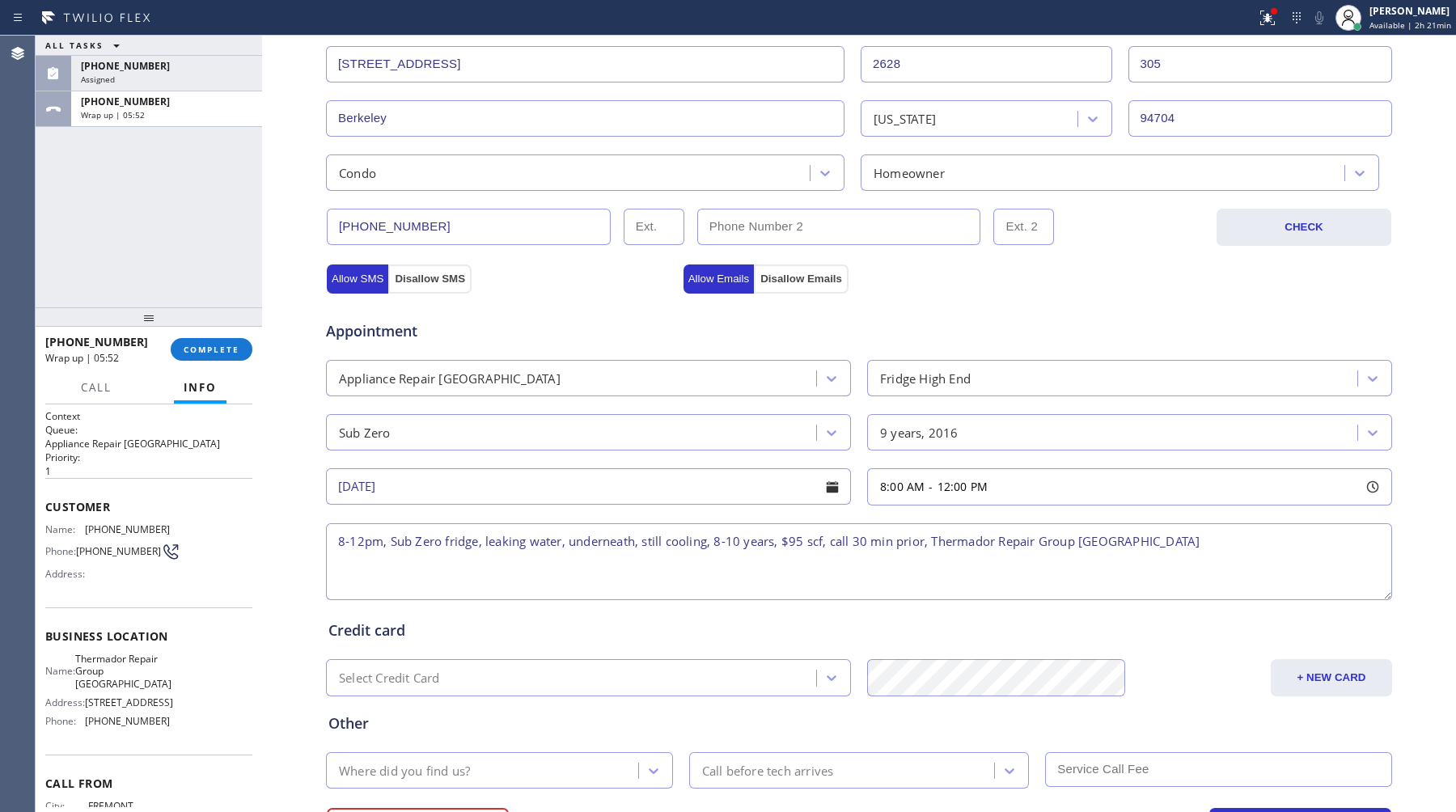
scroll to position [356, 0]
click at [1153, 60] on input "305" at bounding box center [1261, 65] width 265 height 36
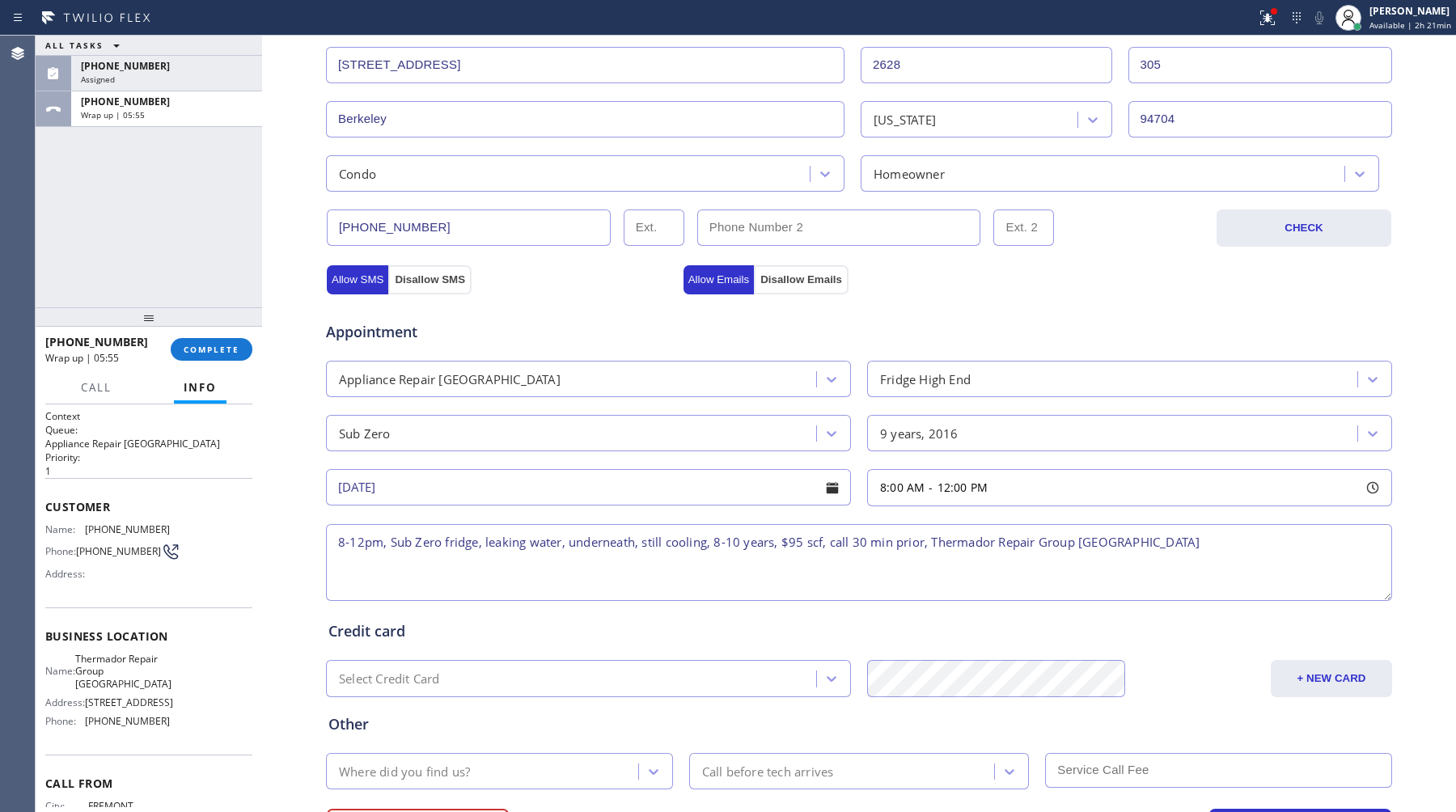
click at [931, 548] on textarea "8-12pm, Sub Zero fridge, leaking water, underneath, still cooling, 8-10 years, …" at bounding box center [859, 562] width 1066 height 77
paste textarea "305"
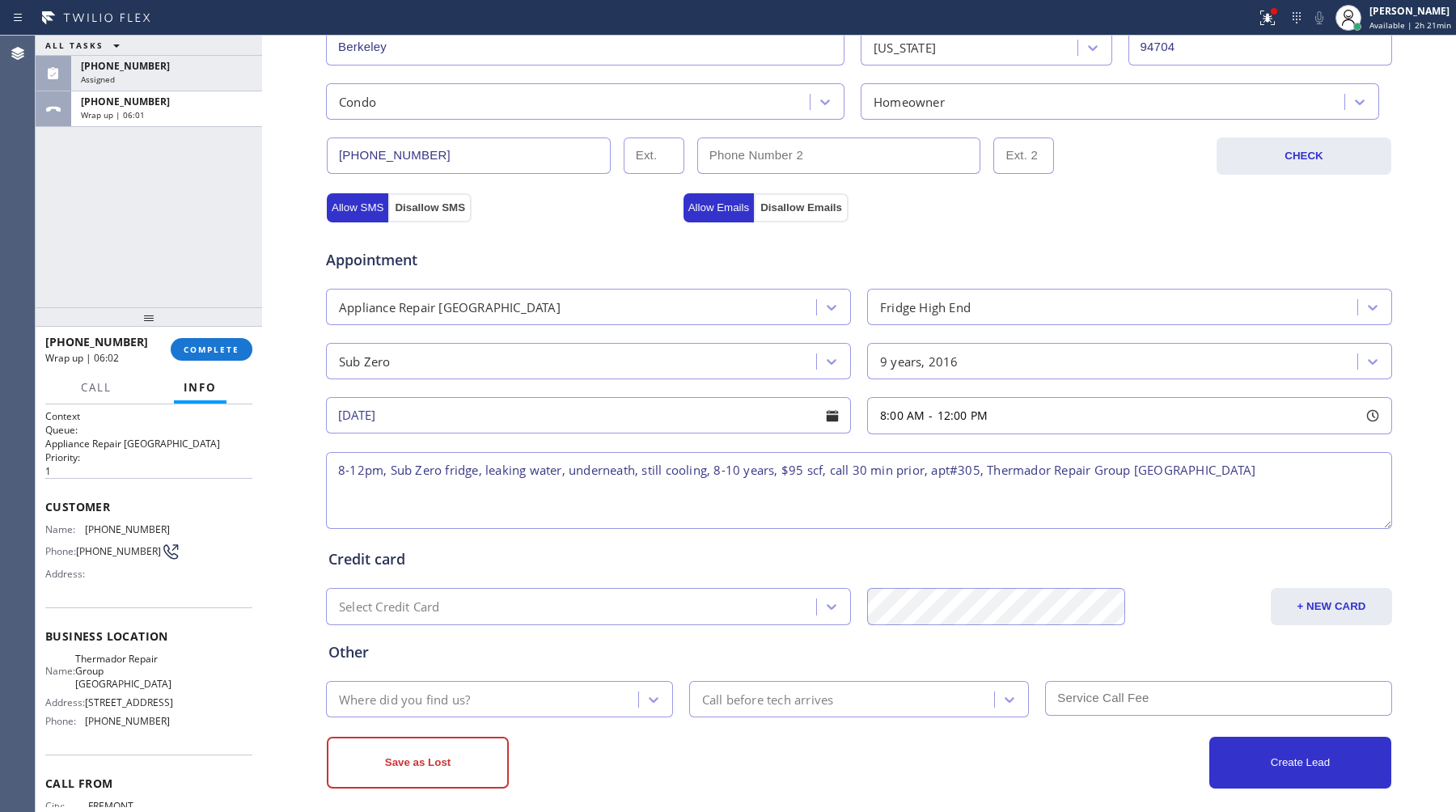
scroll to position [448, 0]
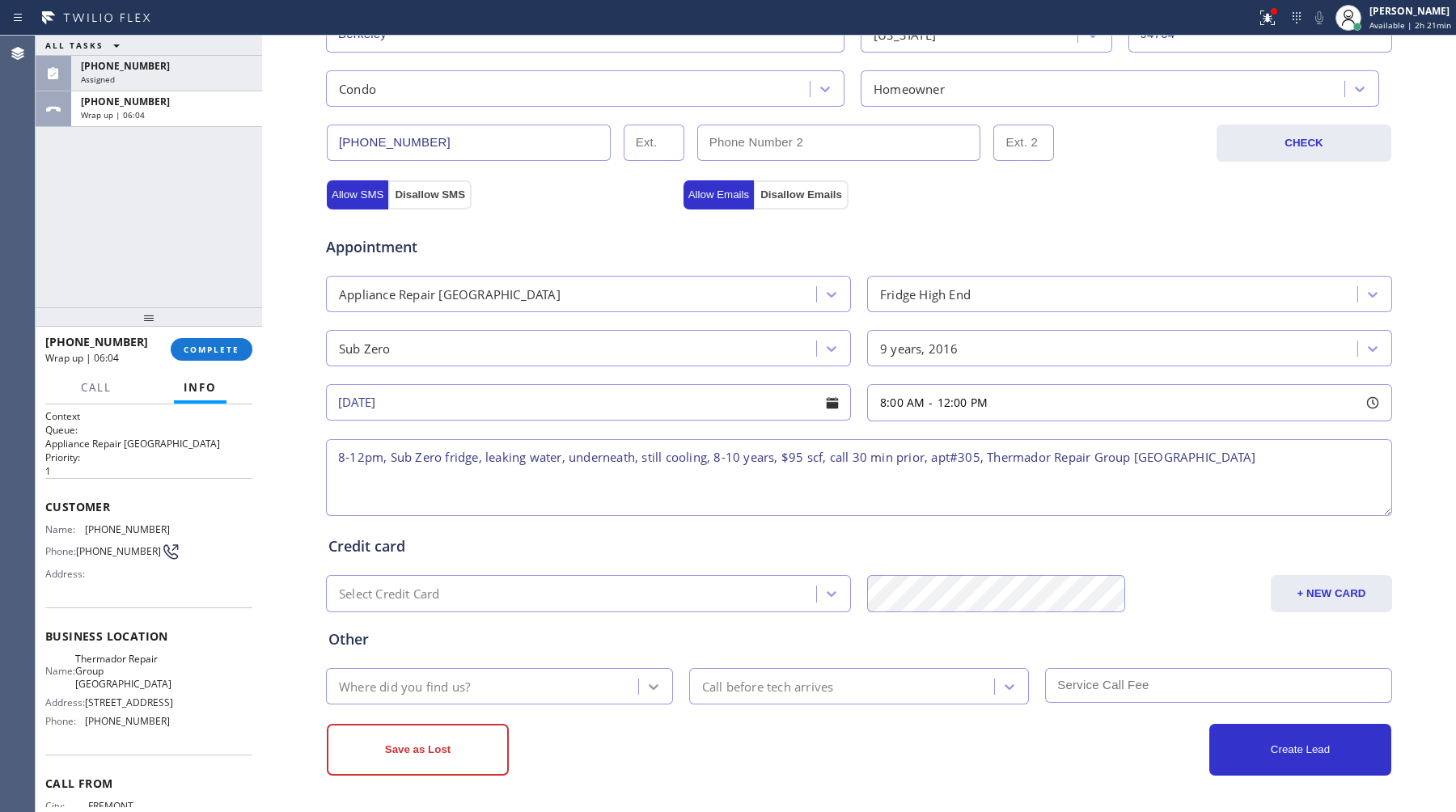
type textarea "8-12pm, Sub Zero fridge, leaking water, underneath, still cooling, 8-10 years, …"
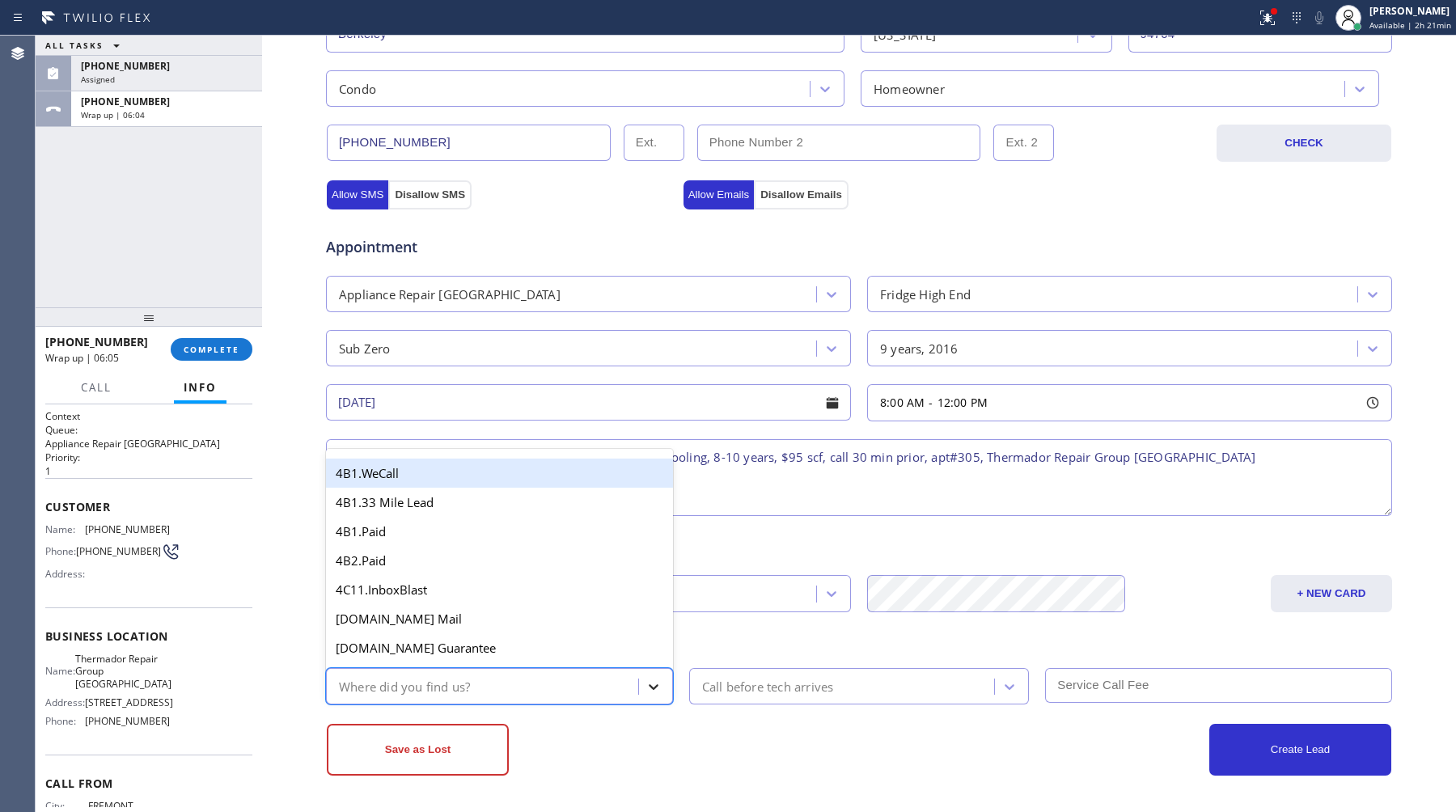
click at [657, 684] on icon at bounding box center [653, 687] width 9 height 6
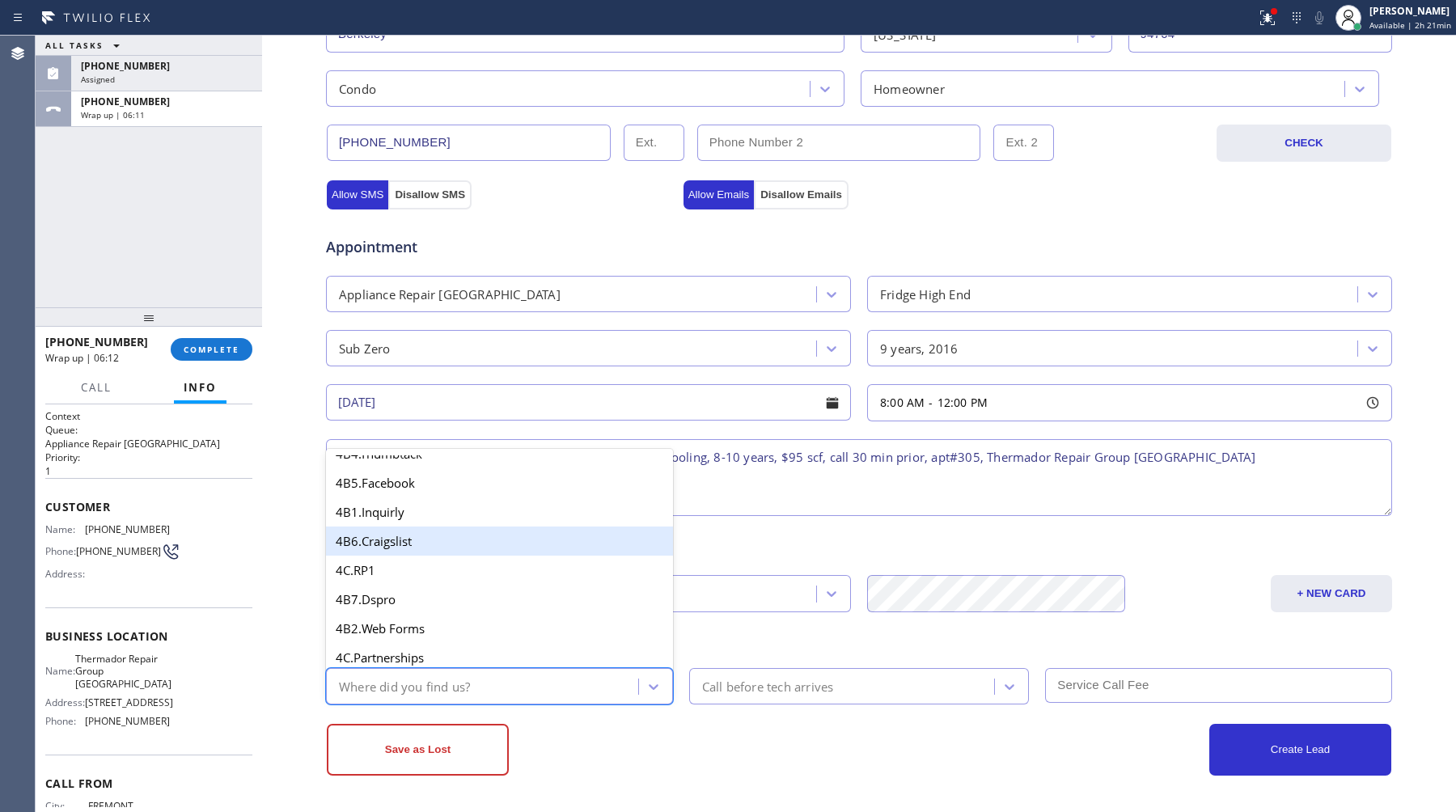
scroll to position [643, 0]
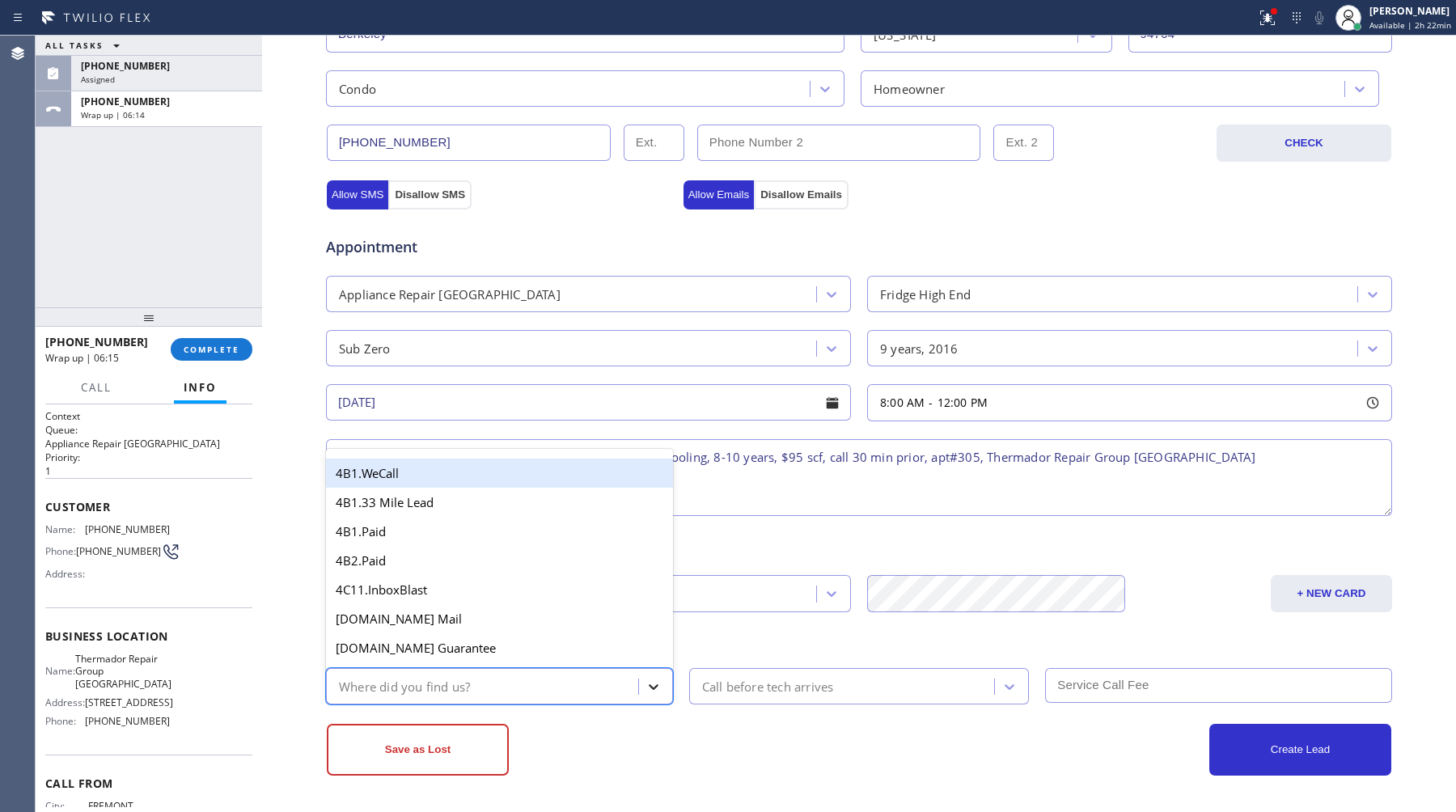
click at [657, 677] on div at bounding box center [654, 687] width 29 height 29
type input "goo"
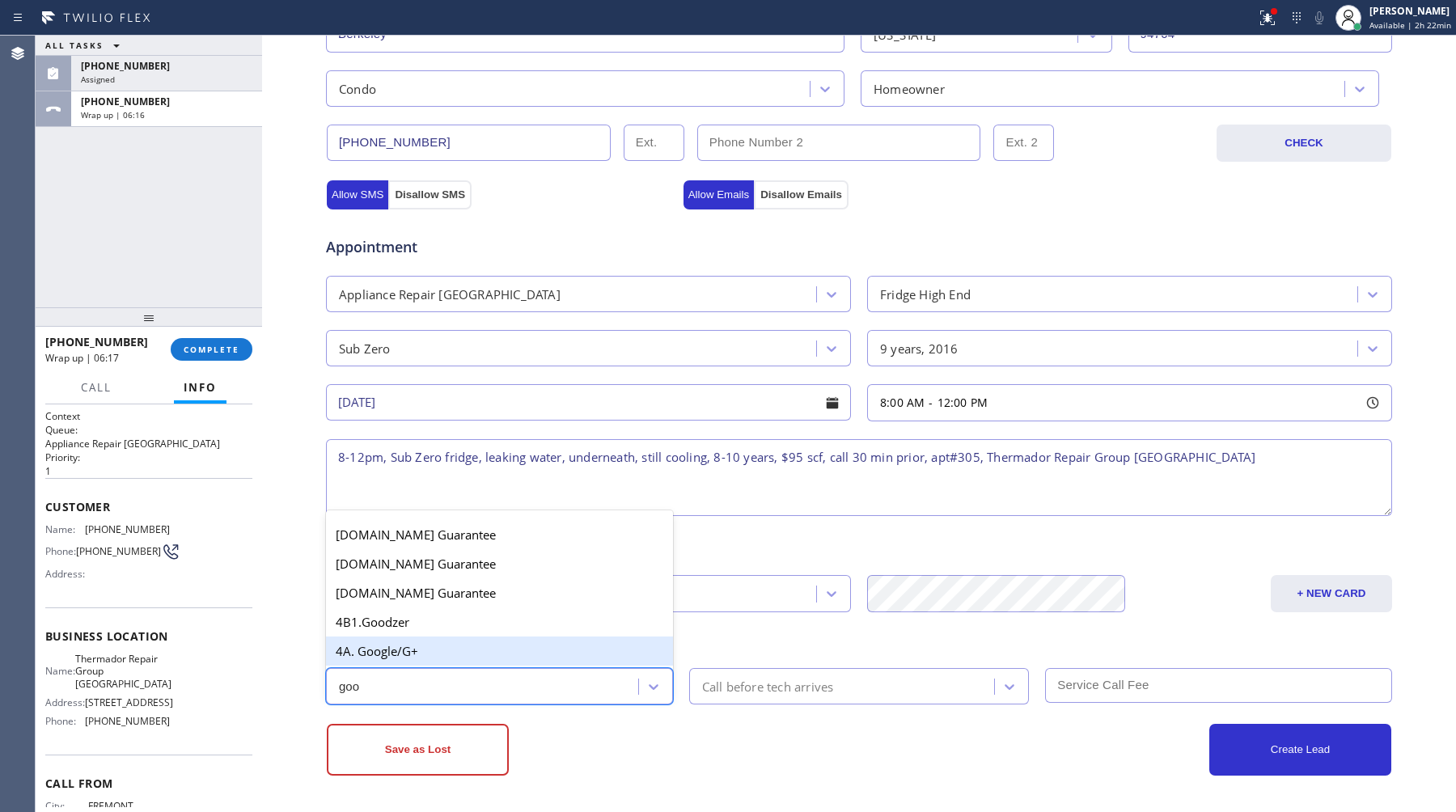
click at [539, 649] on div "4A. Google/G+" at bounding box center [500, 651] width 347 height 29
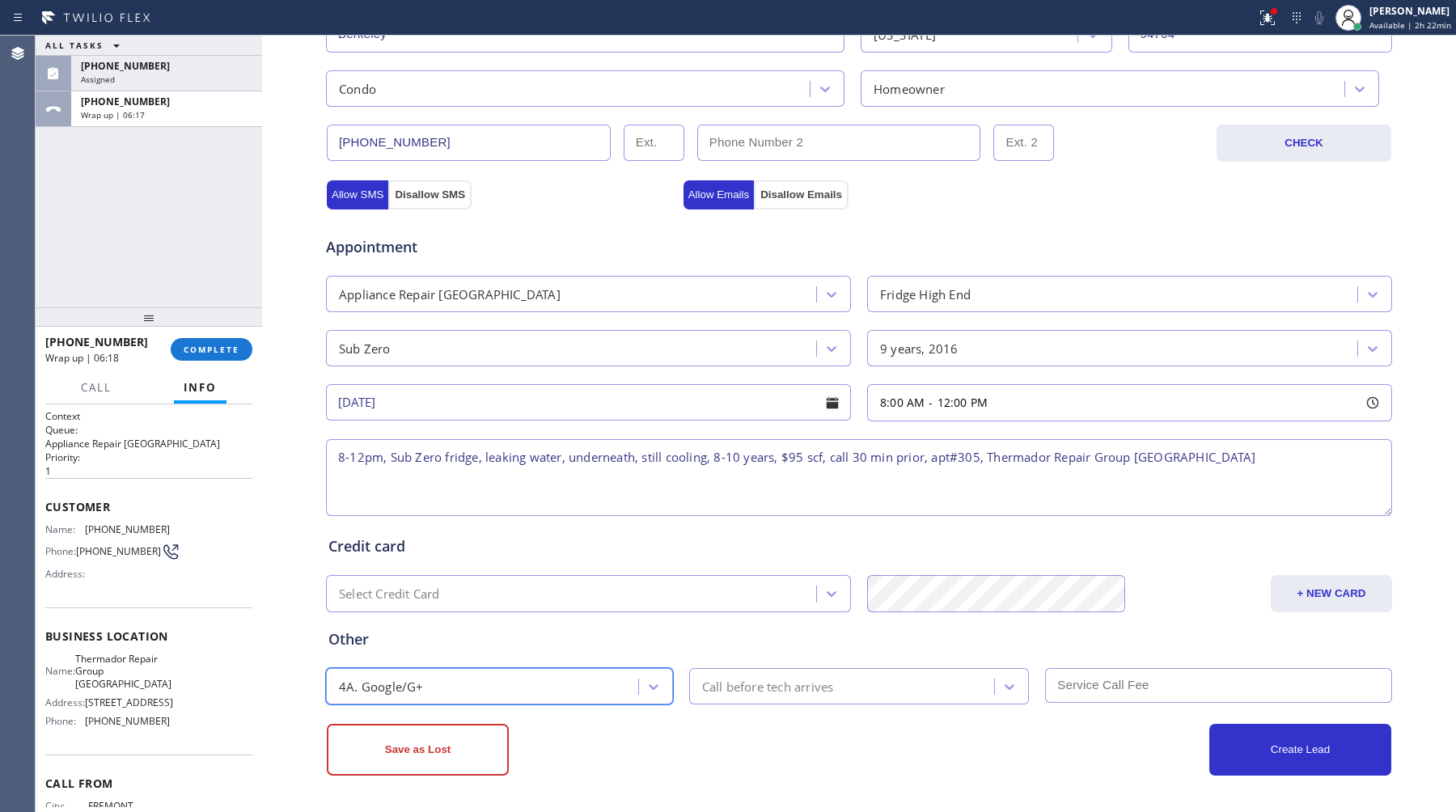
click at [895, 684] on div "Call before tech arrives" at bounding box center [844, 686] width 301 height 28
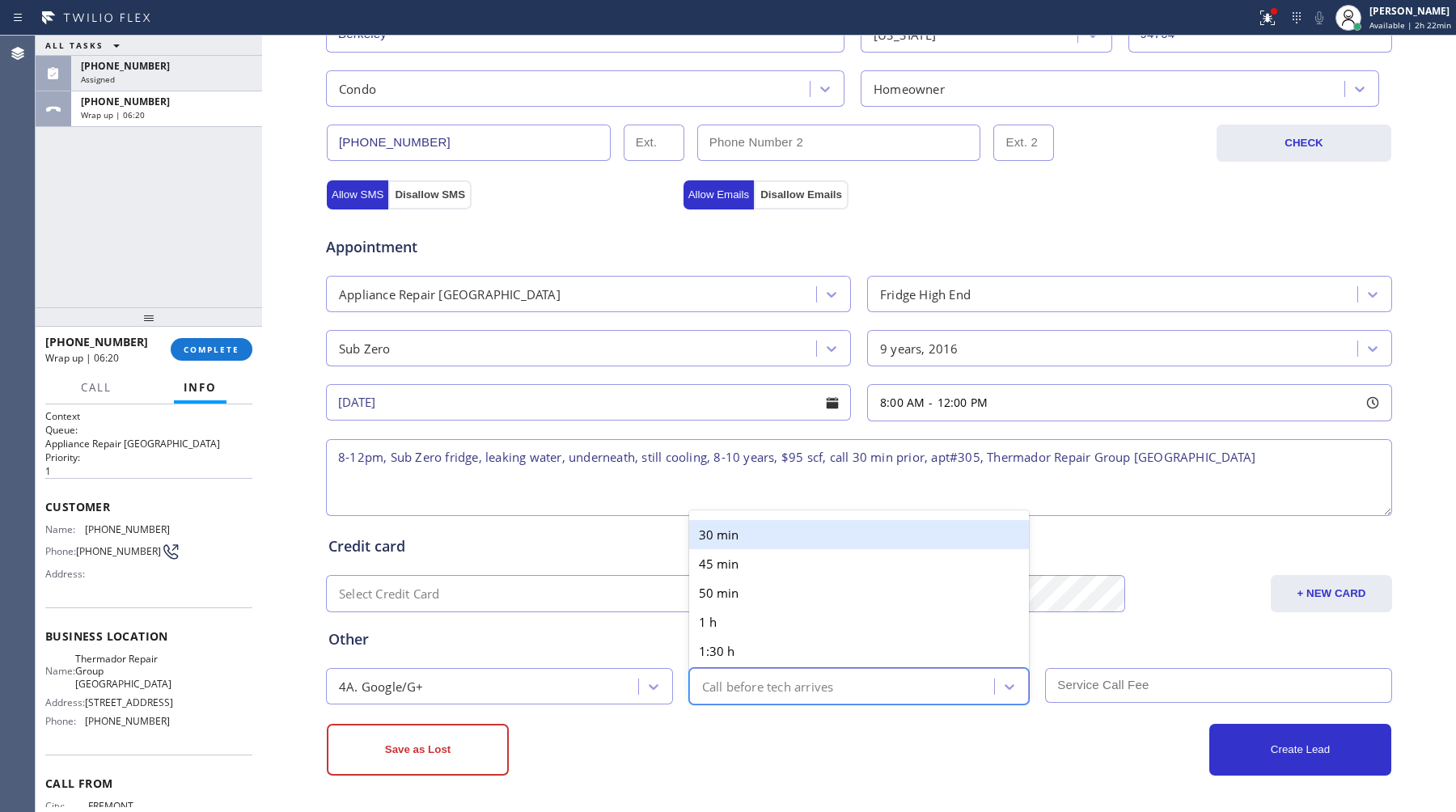
drag, startPoint x: 848, startPoint y: 594, endPoint x: 852, endPoint y: 539, distance: 55.1
click at [852, 539] on div "30 min 45 min 50 min 1 h 1:30 h 2 h" at bounding box center [860, 607] width 341 height 181
click at [852, 539] on div "30 min" at bounding box center [860, 535] width 341 height 29
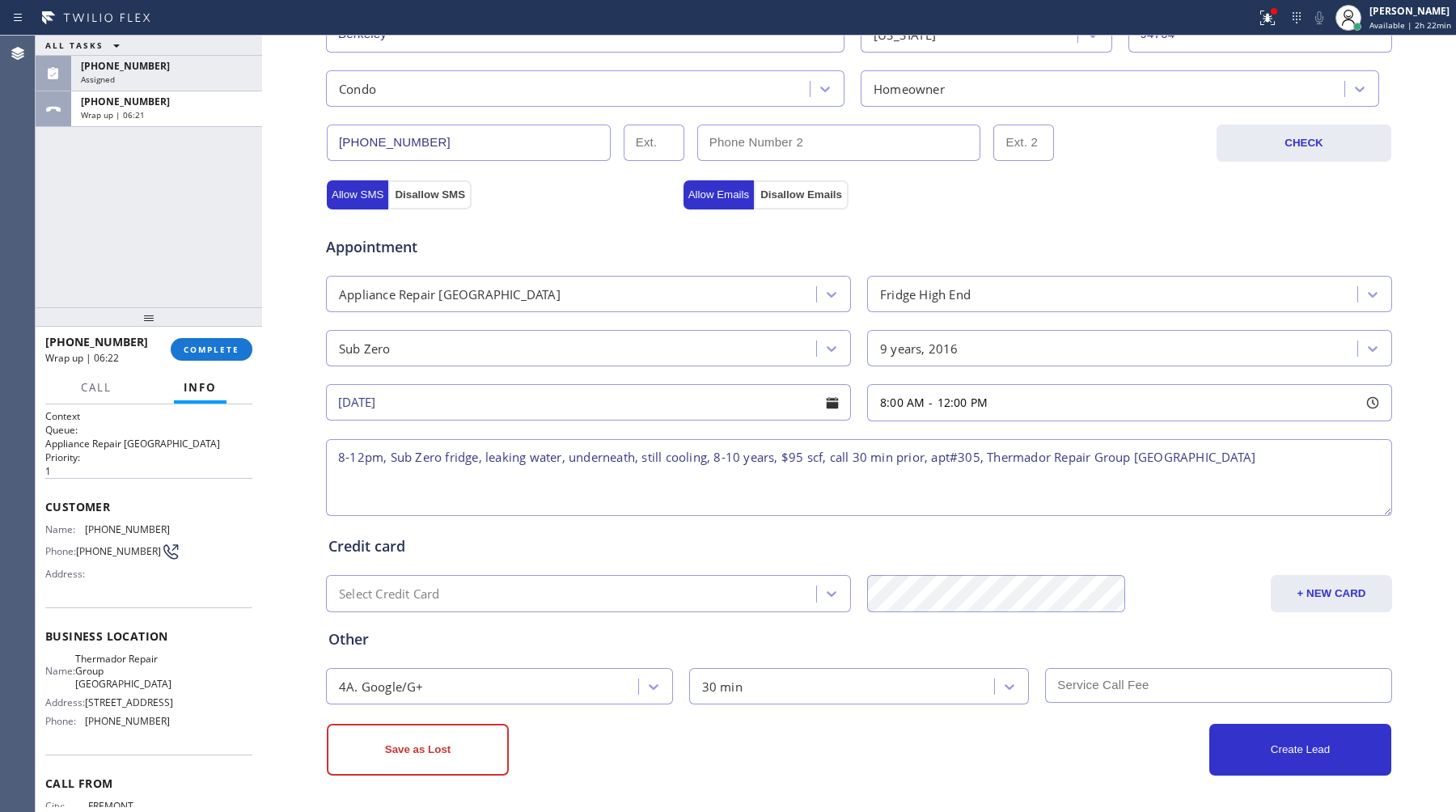
click at [1208, 677] on input "text" at bounding box center [1219, 685] width 347 height 35
type input "95"
click at [1333, 733] on button "Create Lead" at bounding box center [1300, 750] width 182 height 52
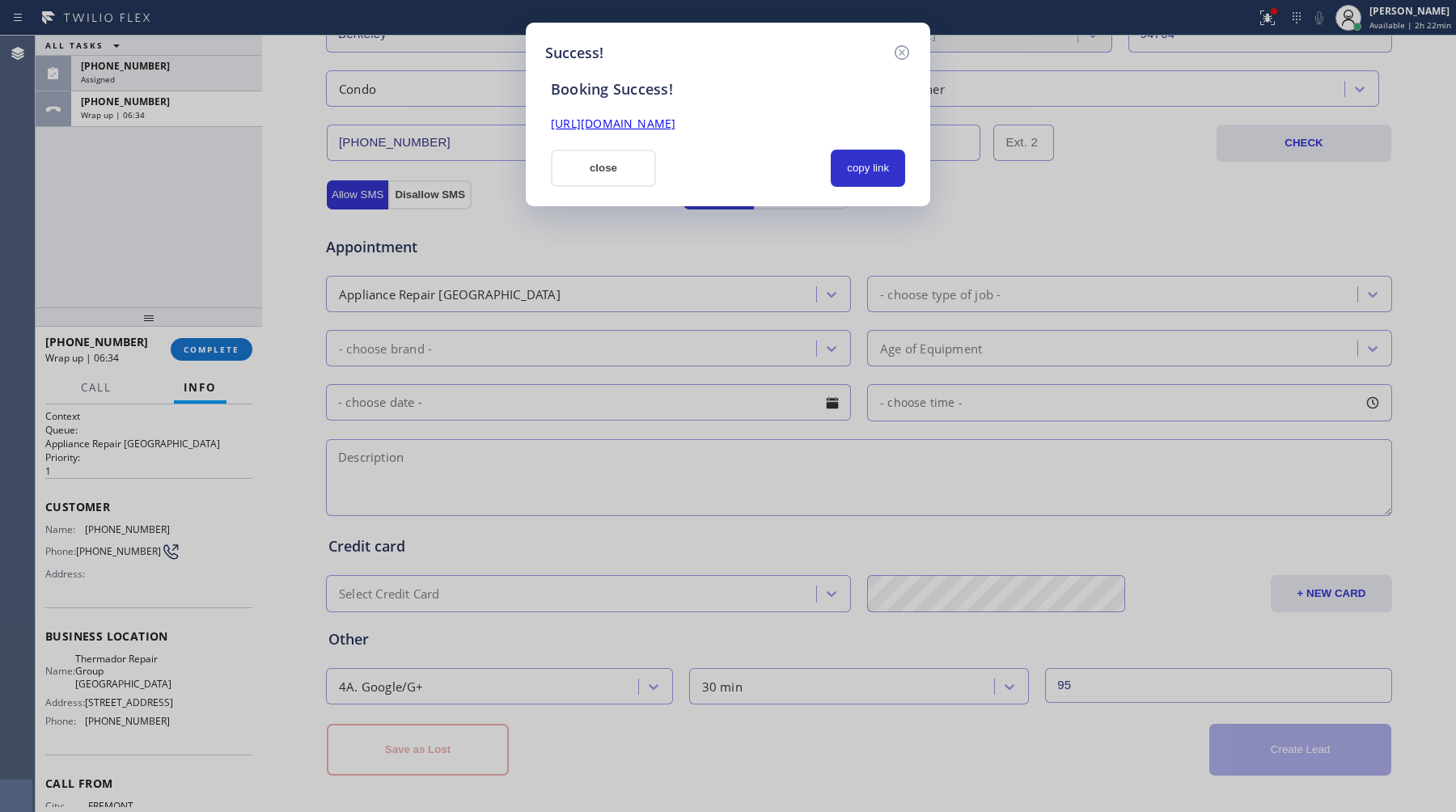
click at [676, 123] on link "[URL][DOMAIN_NAME]" at bounding box center [613, 123] width 124 height 16
